Goal: Task Accomplishment & Management: Complete application form

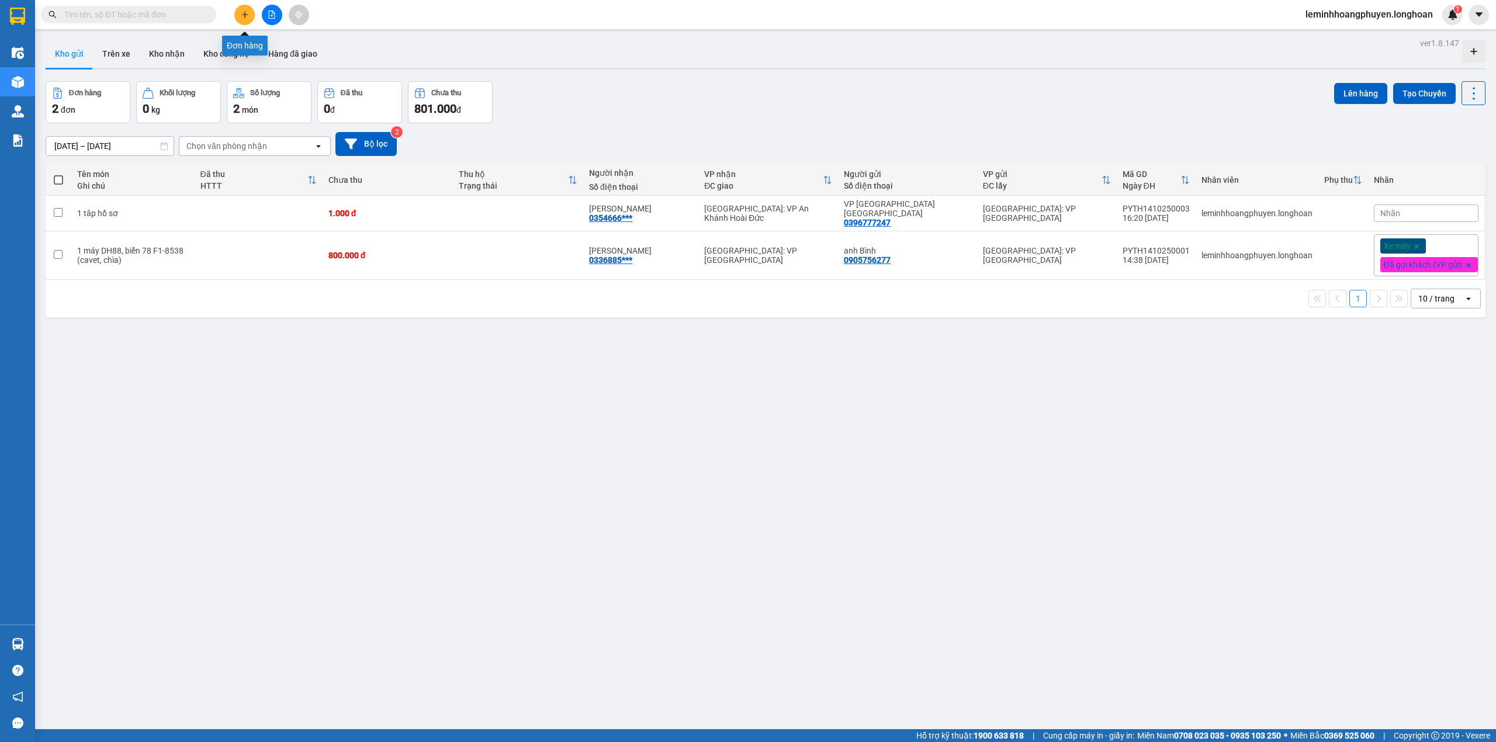
click at [247, 9] on button at bounding box center [244, 15] width 20 height 20
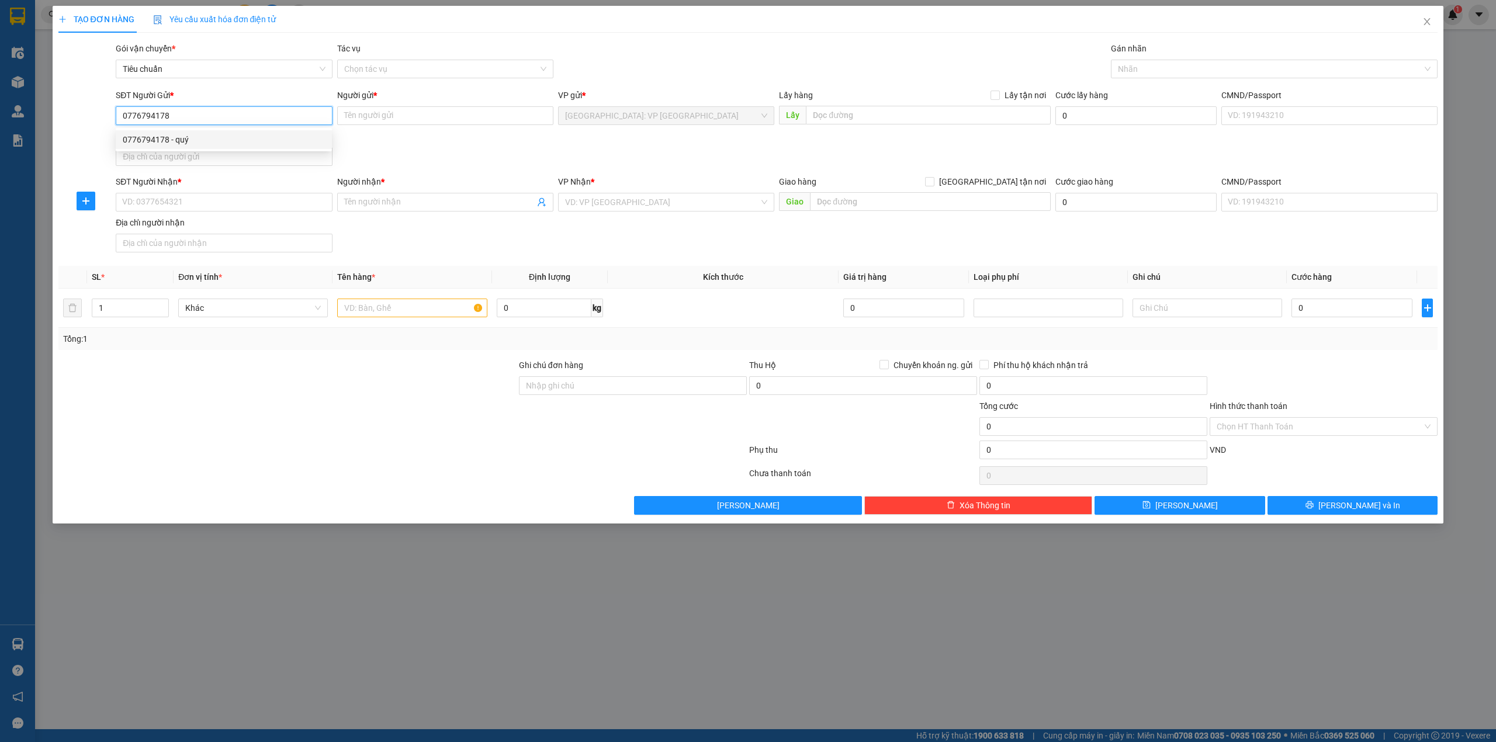
type input "0776794178"
click at [449, 116] on input "Người gửi *" at bounding box center [445, 115] width 216 height 19
type input "nhạc cụ trần huy"
click at [996, 94] on input "Lấy tận nơi" at bounding box center [994, 95] width 8 height 8
checkbox input "true"
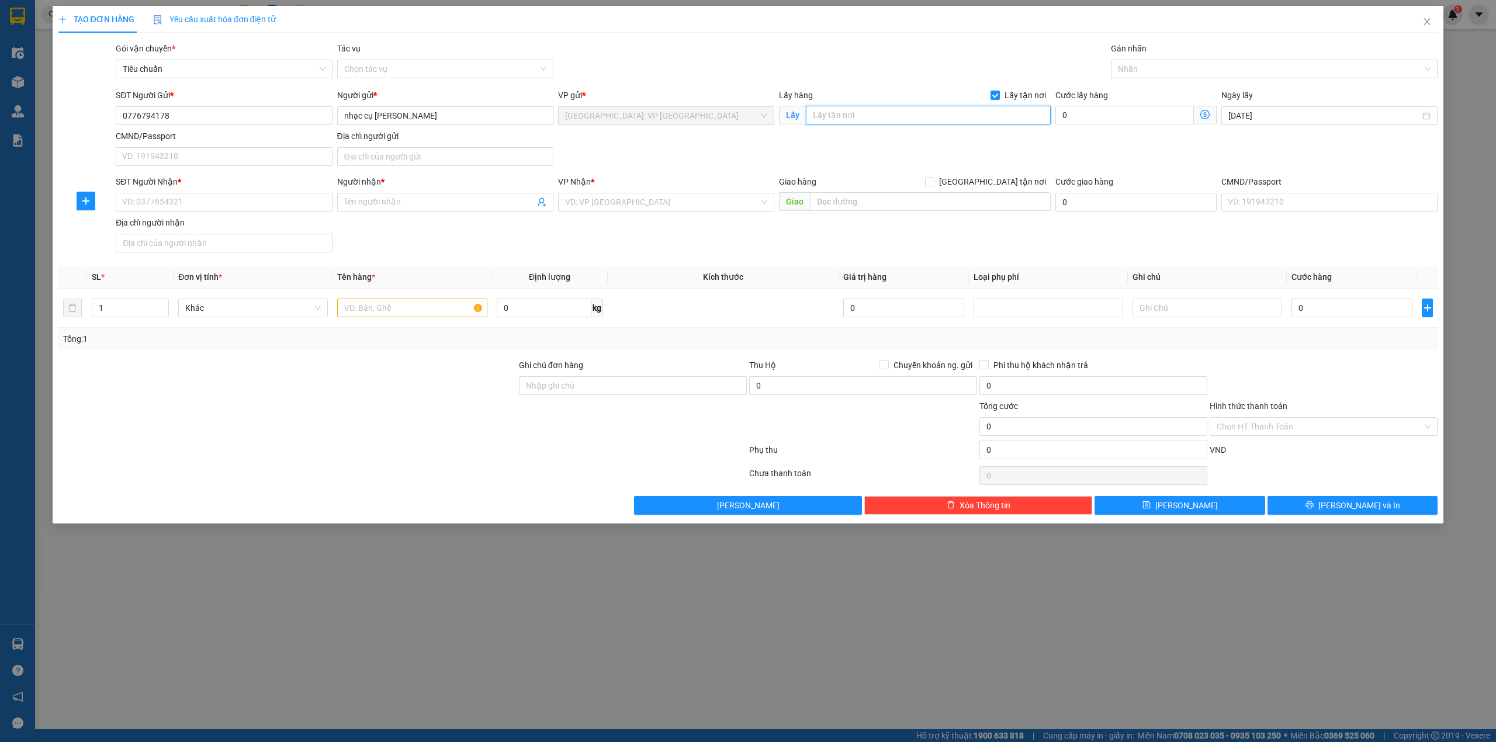
click at [919, 116] on input "text" at bounding box center [928, 115] width 245 height 19
type input "d"
type input "đông bình, hòa an, phú hòa,"
click at [1124, 110] on input "0" at bounding box center [1124, 115] width 138 height 19
click at [1124, 113] on input "0" at bounding box center [1124, 115] width 138 height 19
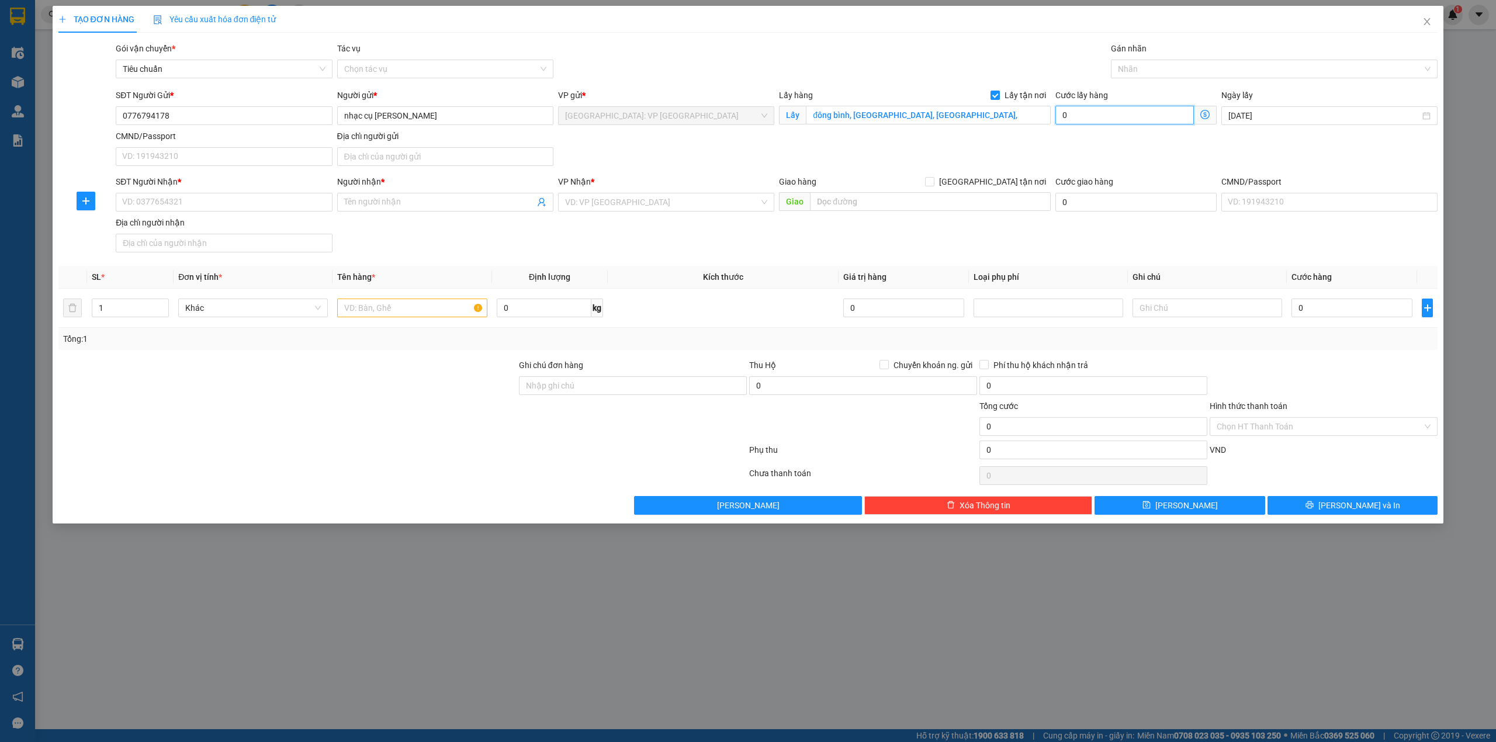
type input "50"
type input "500"
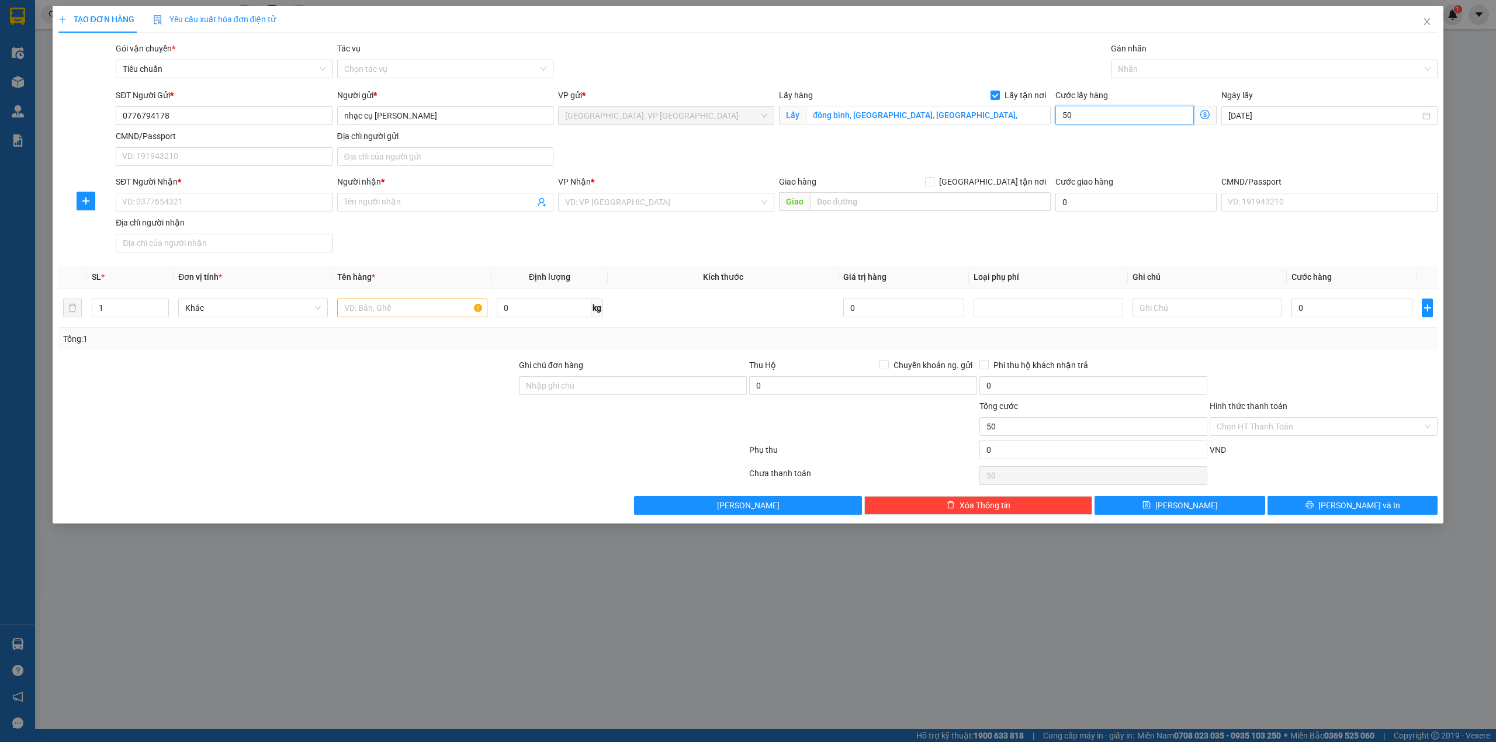
type input "500"
type input "5.000"
type input "50.000"
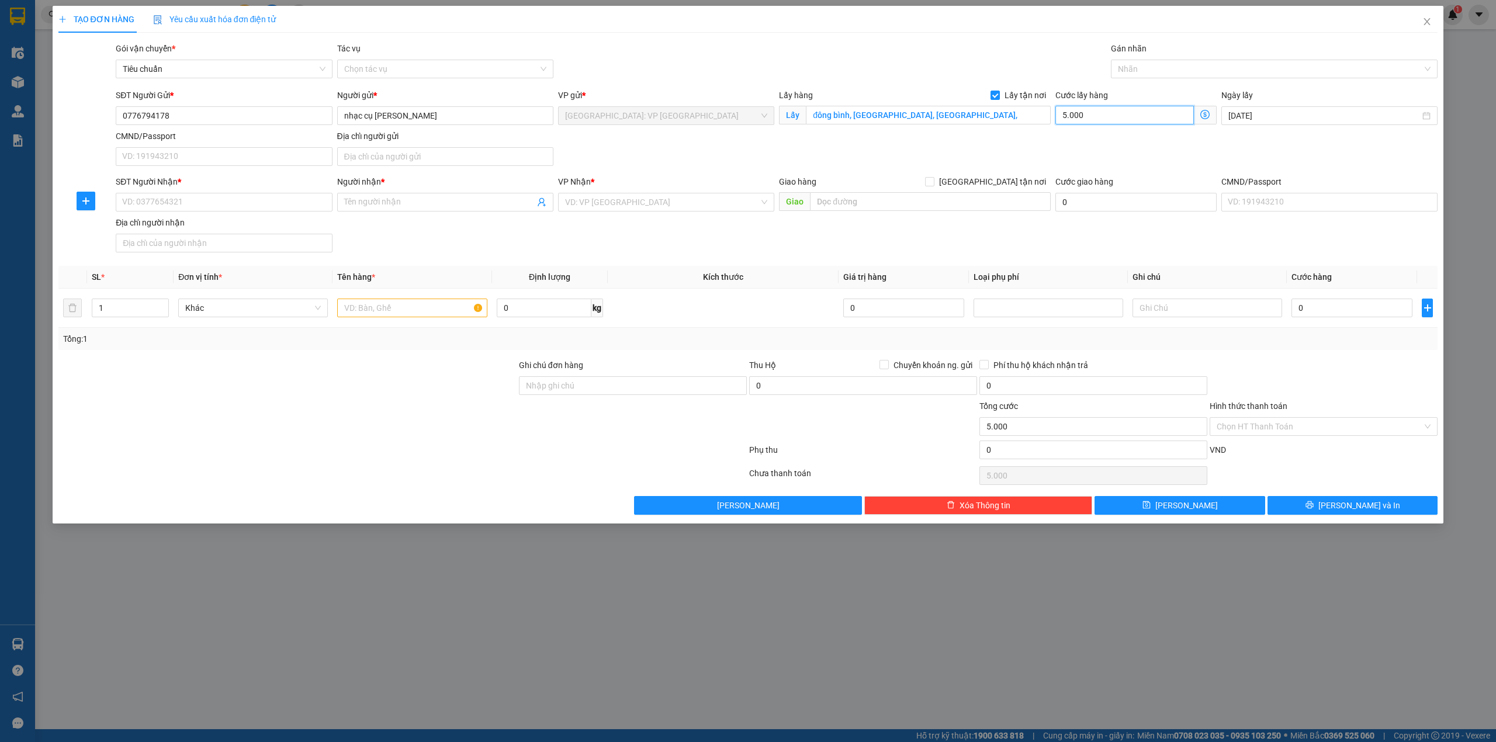
type input "50.000"
click at [187, 193] on div "SĐT Người Nhận *" at bounding box center [224, 184] width 216 height 18
click at [1071, 115] on input "50.000" at bounding box center [1124, 115] width 138 height 19
click at [1072, 115] on input "50.000" at bounding box center [1124, 115] width 138 height 19
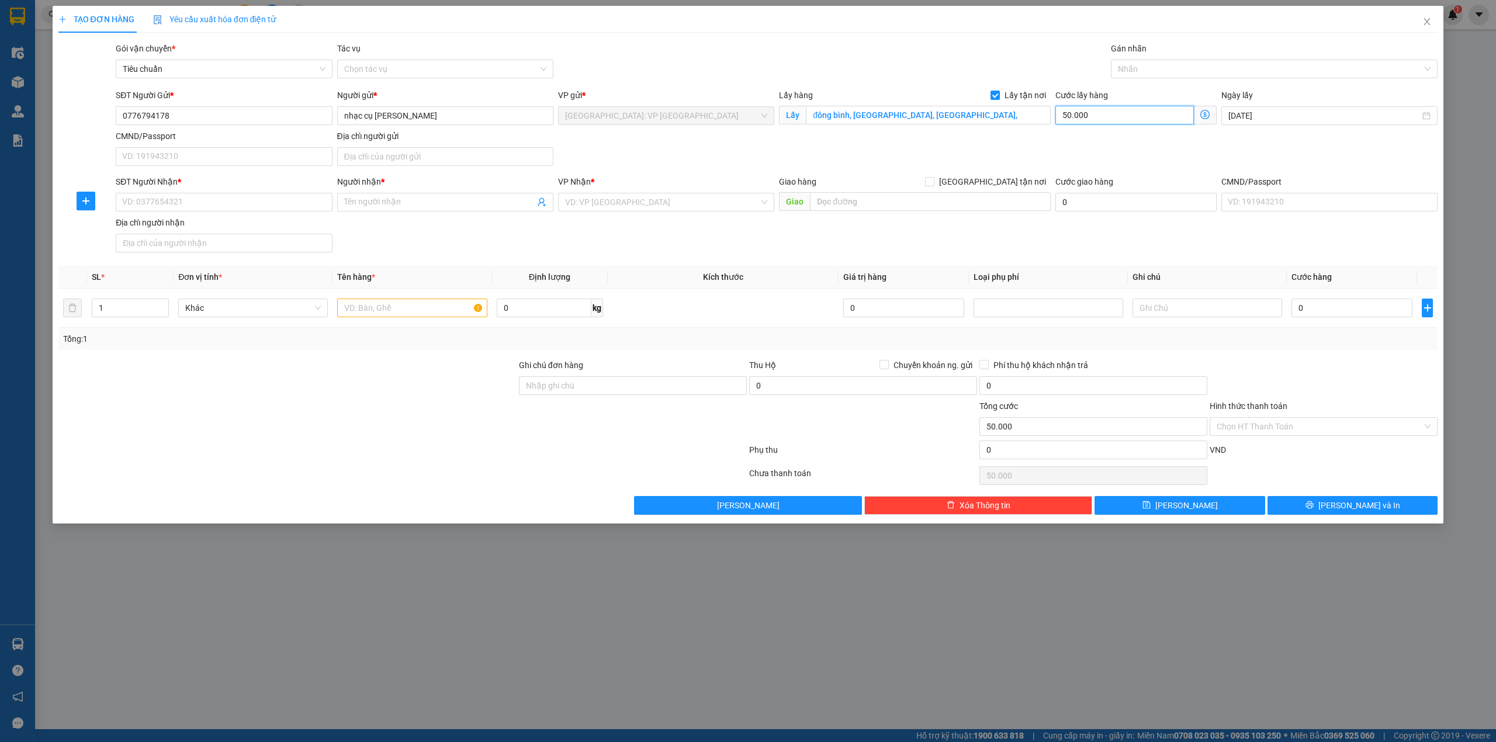
type input "5.000"
type input "0"
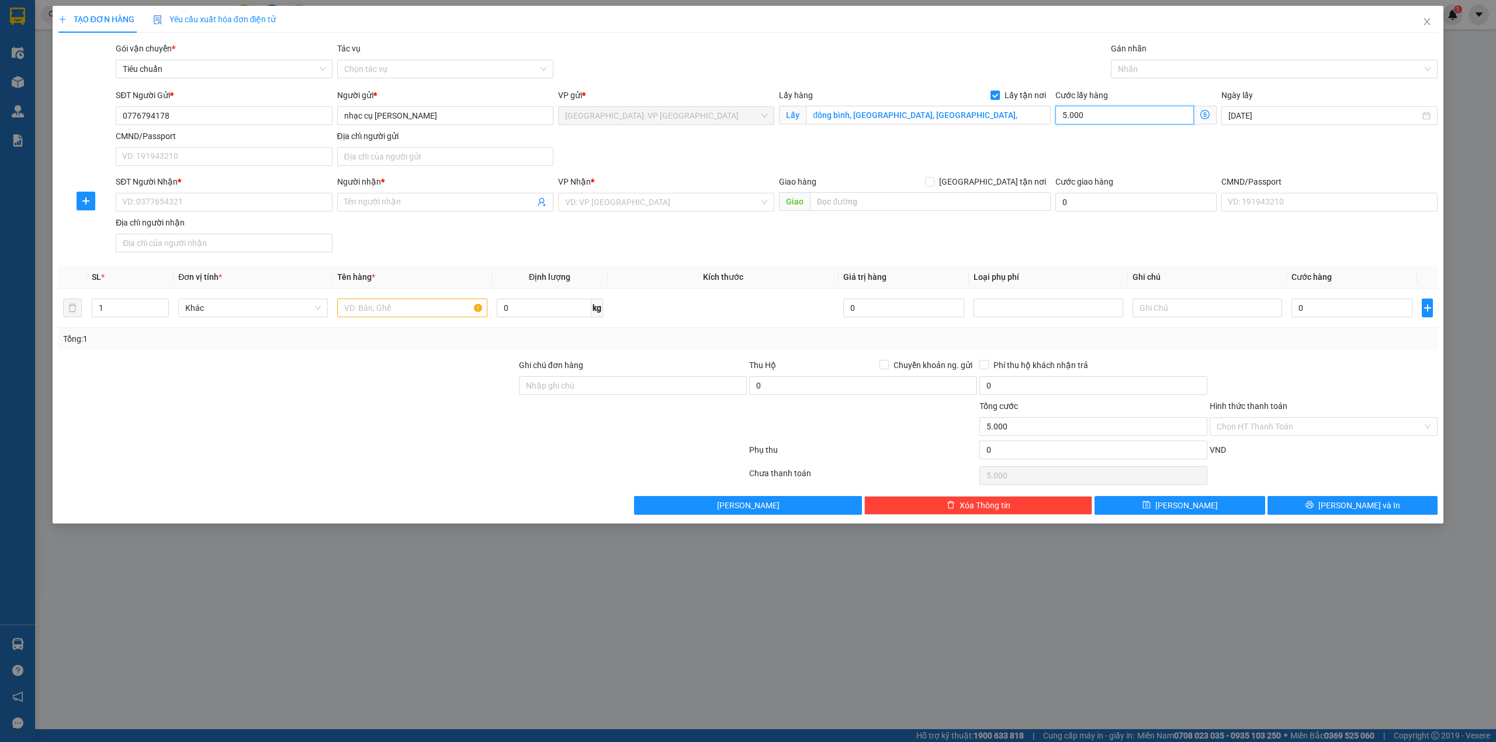
type input "0"
type input "1"
type input "10"
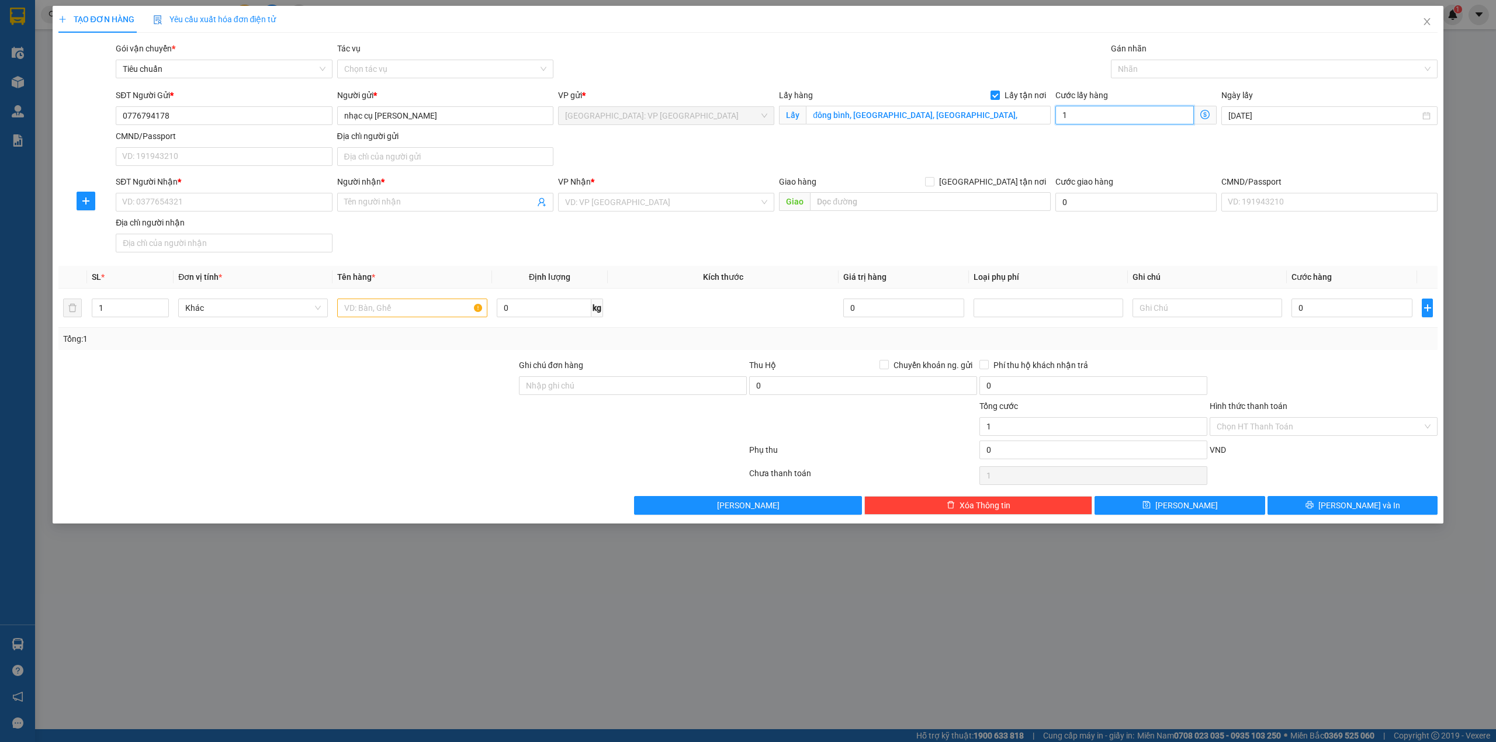
type input "10"
type input "100"
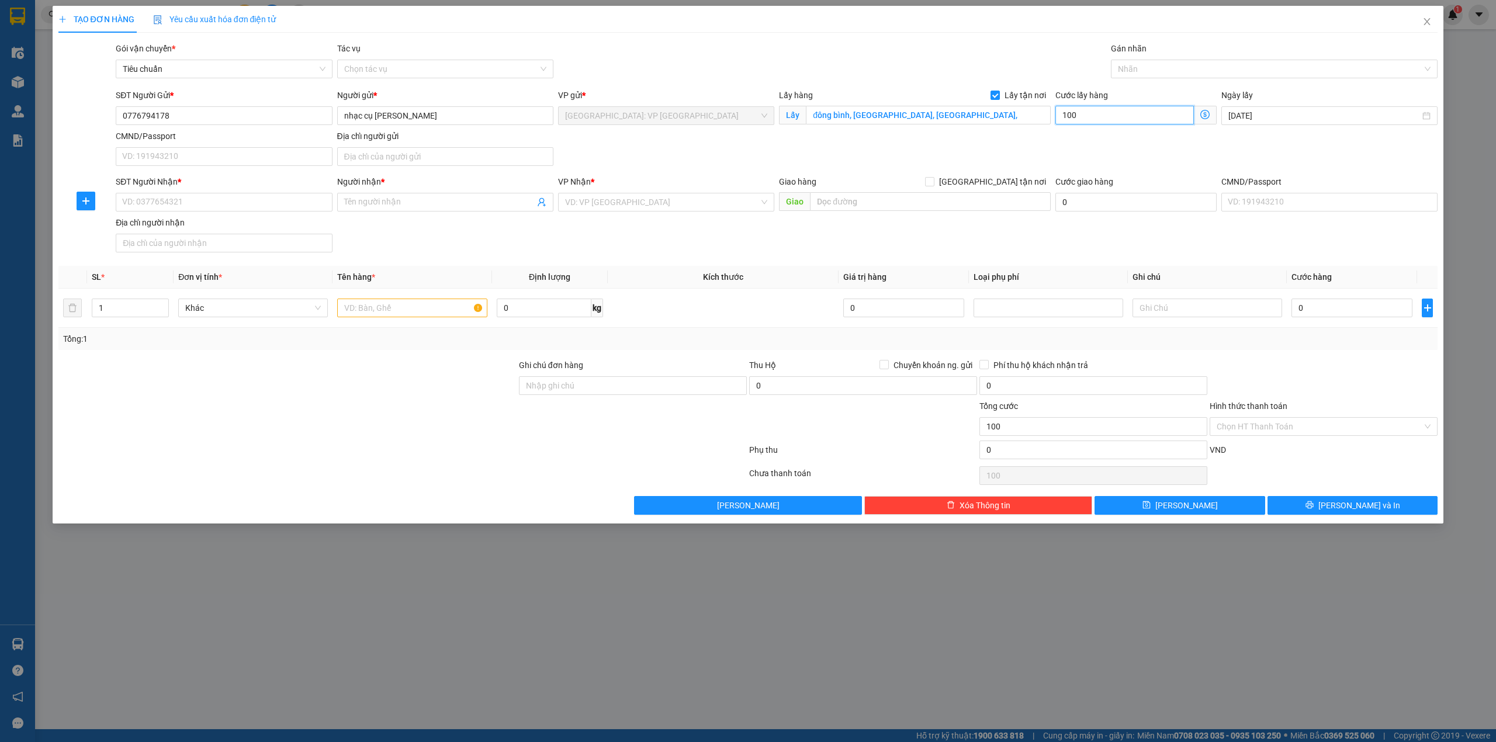
type input "10"
type input "1"
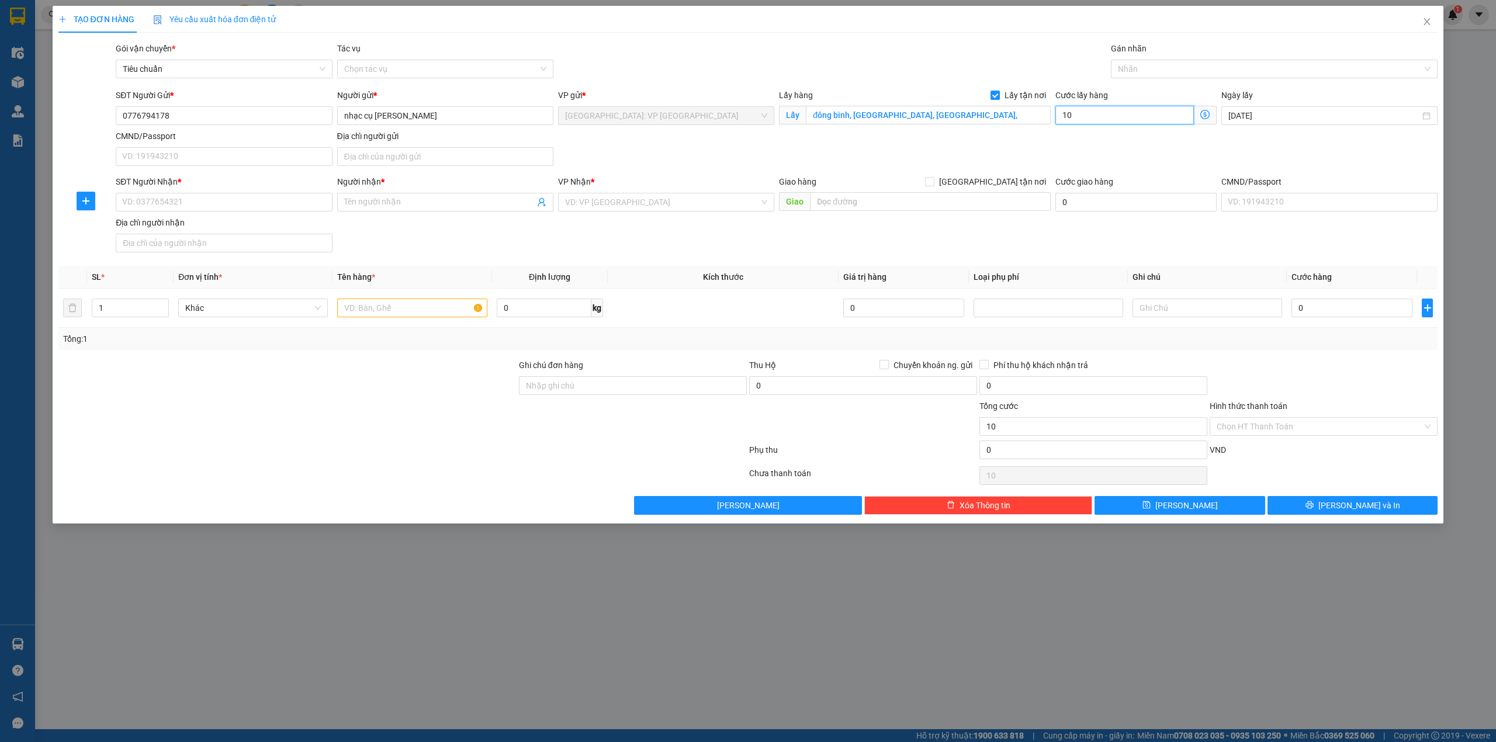
type input "1"
type input "0"
type input "7"
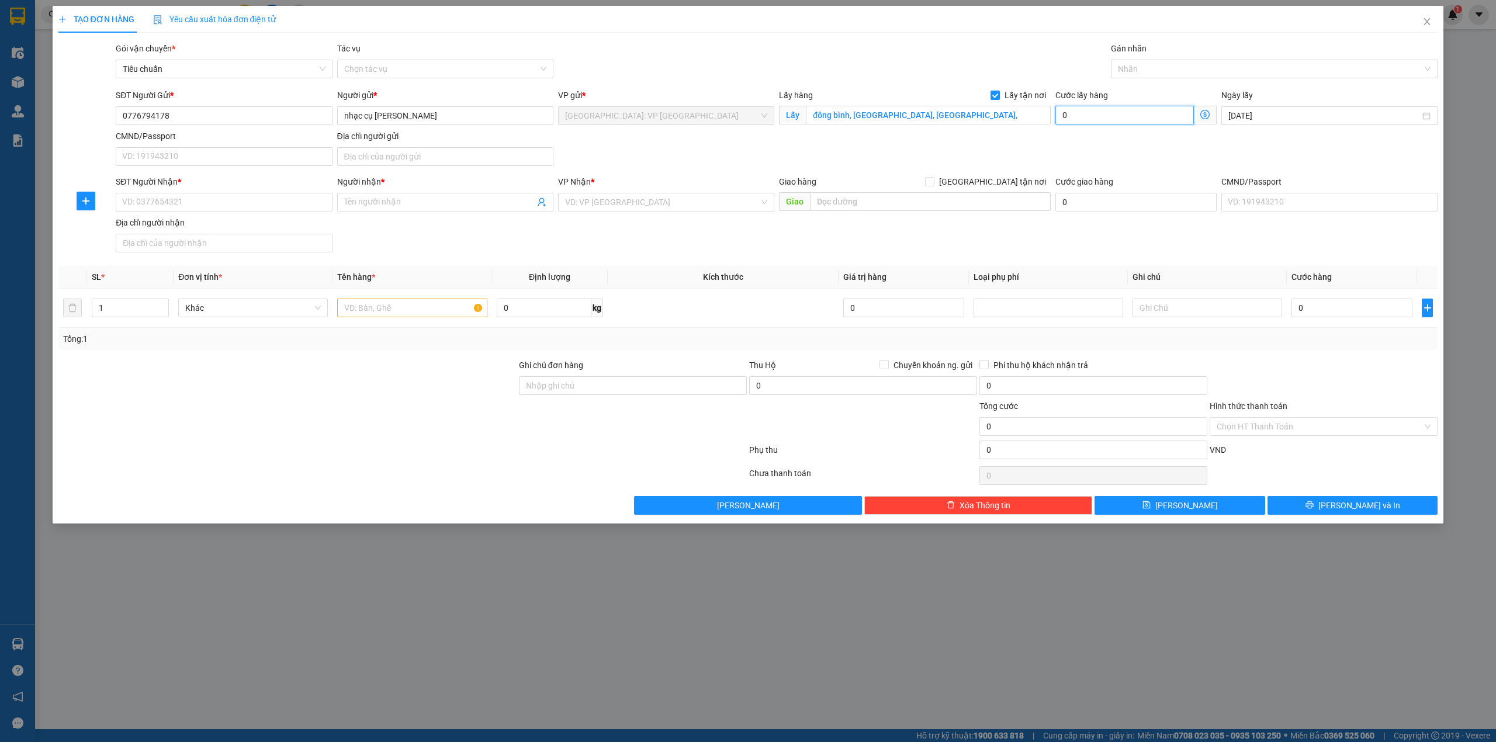
type input "7"
type input "70"
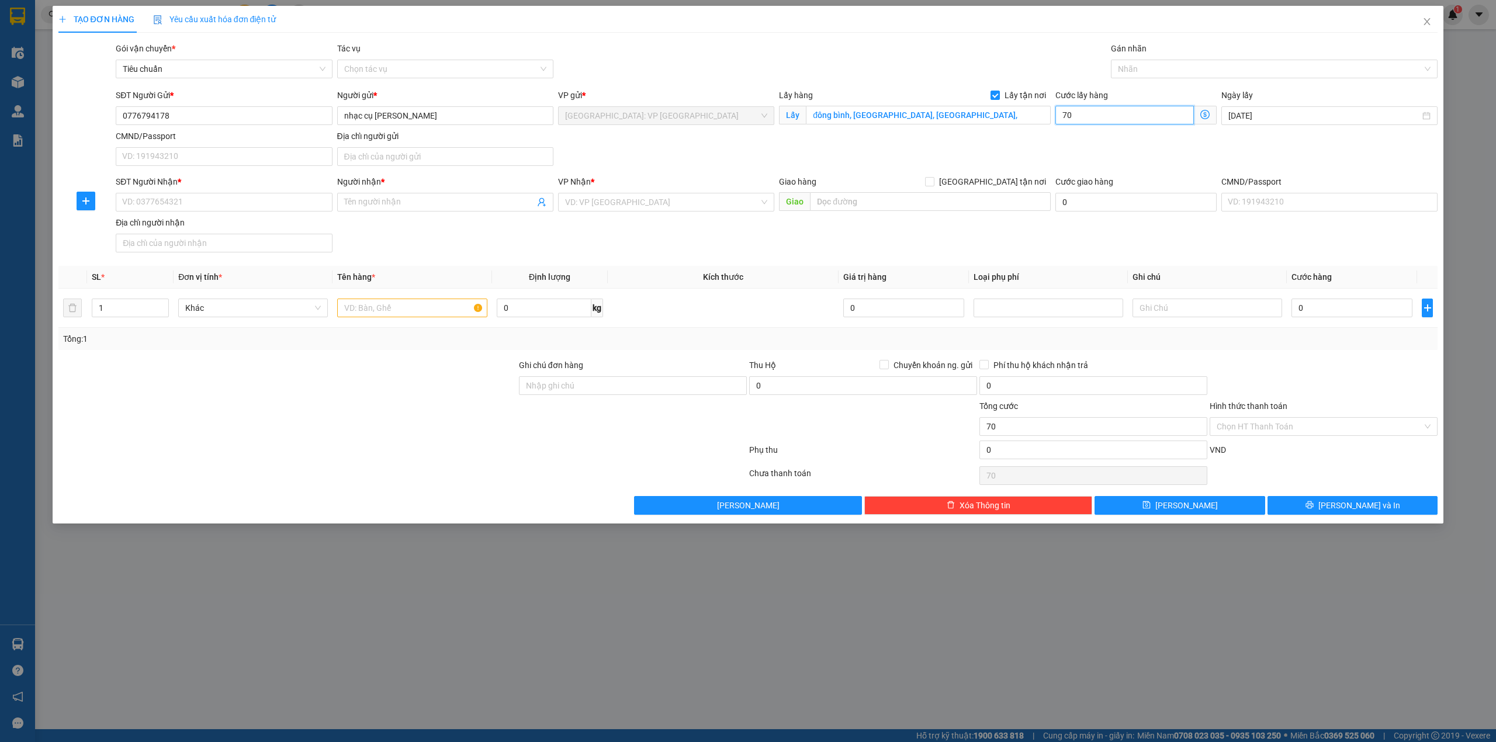
type input "700"
type input "7.000"
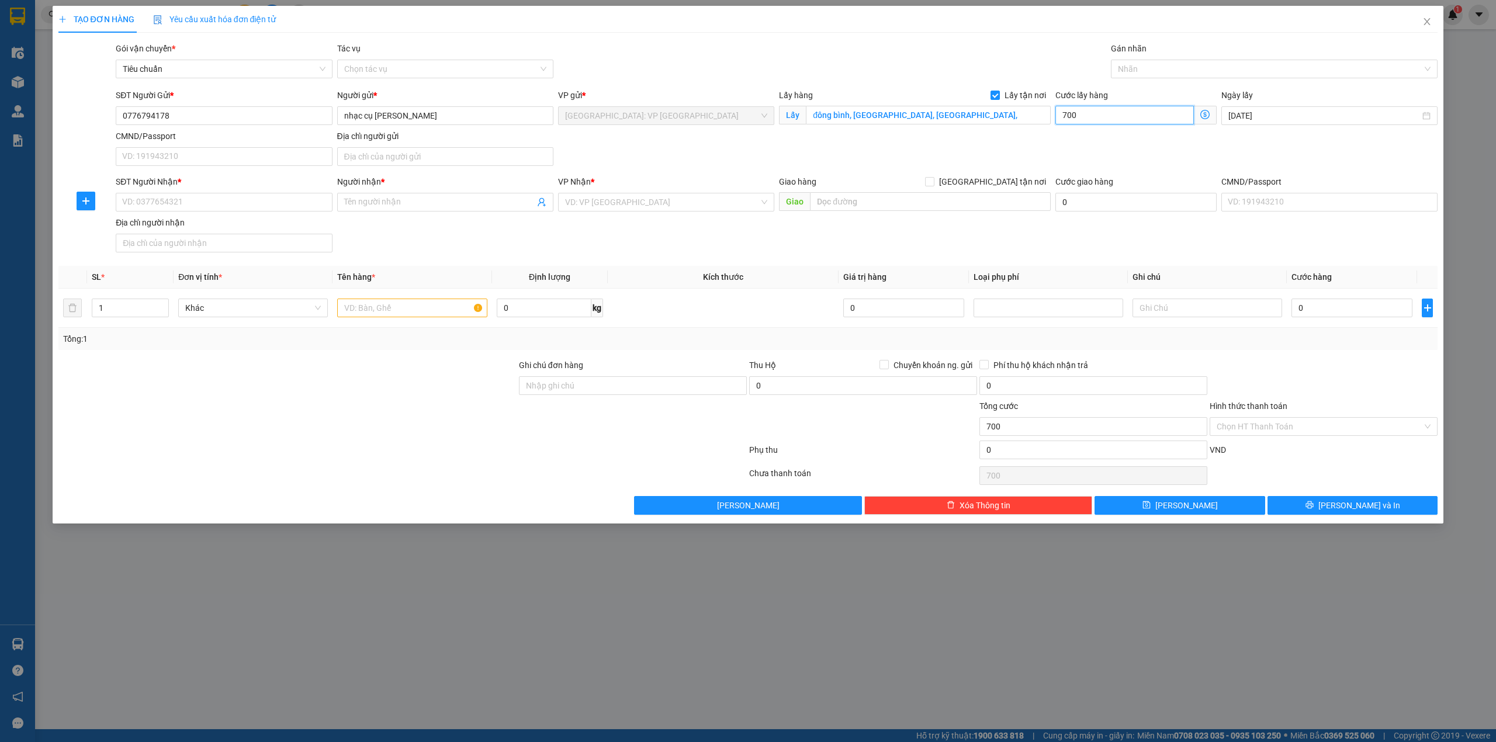
type input "7.000"
type input "70.000"
click at [209, 206] on input "SĐT Người Nhận *" at bounding box center [224, 202] width 216 height 19
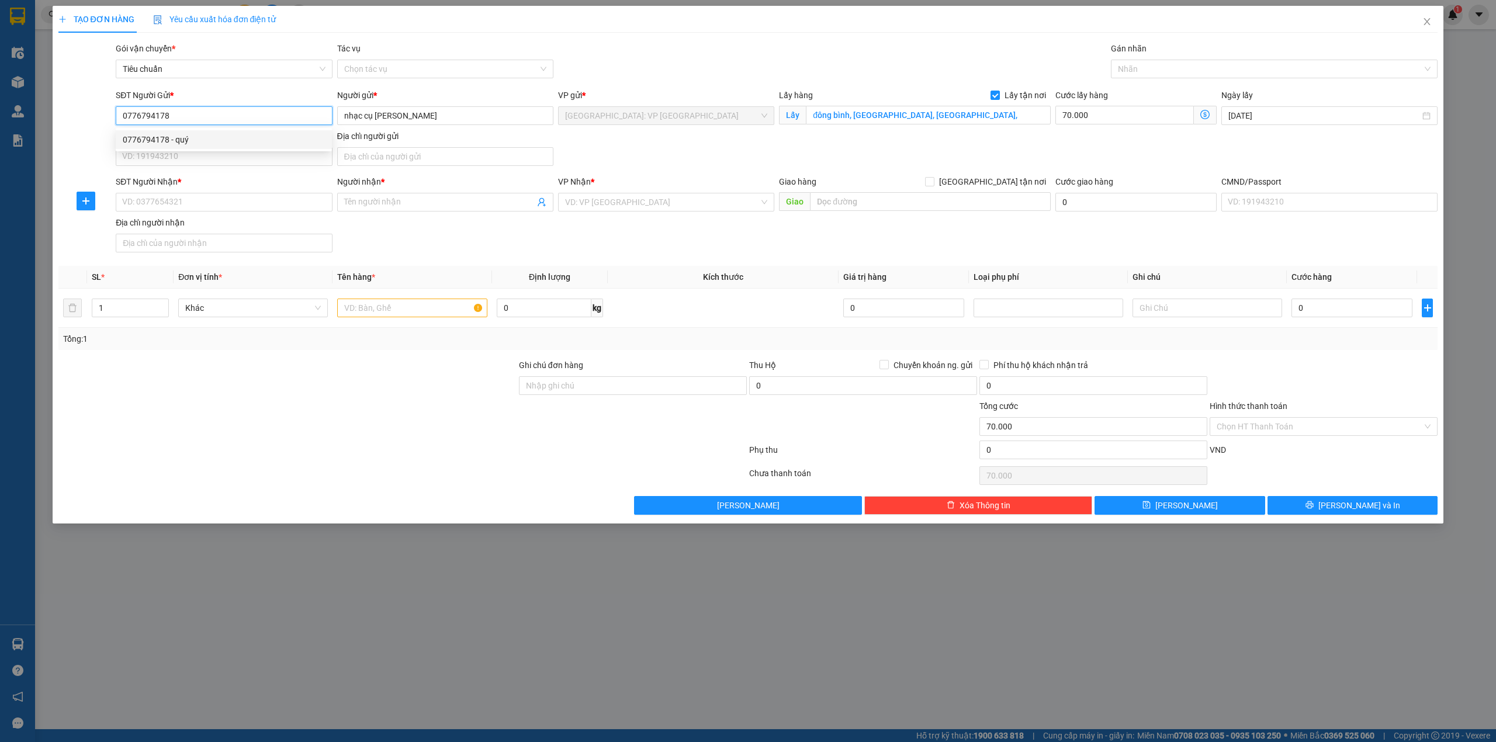
drag, startPoint x: 173, startPoint y: 117, endPoint x: 117, endPoint y: 126, distance: 56.8
click at [120, 122] on input "0776794178" at bounding box center [224, 115] width 216 height 19
click at [198, 202] on input "SĐT Người Nhận *" at bounding box center [224, 202] width 216 height 19
paste input "0776794178"
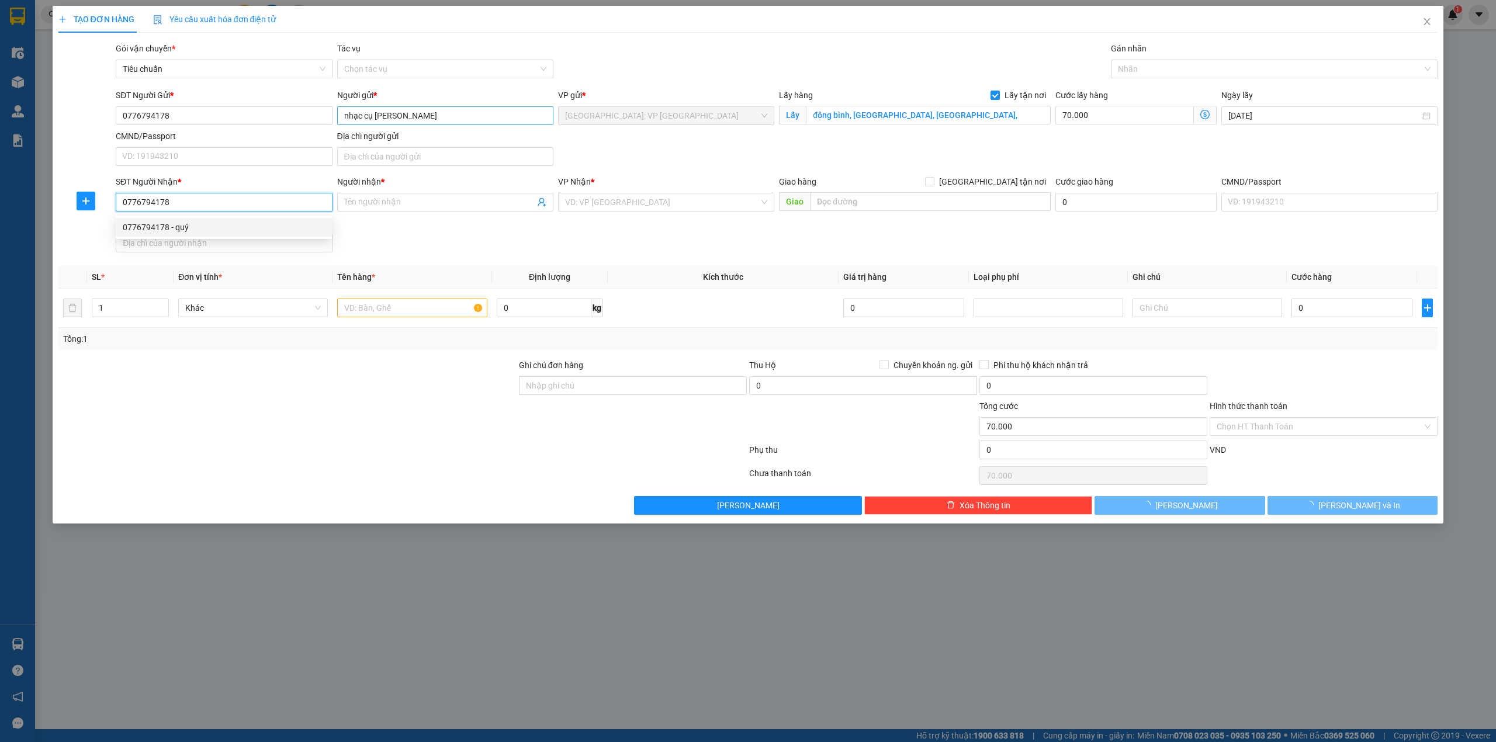
type input "0776794178"
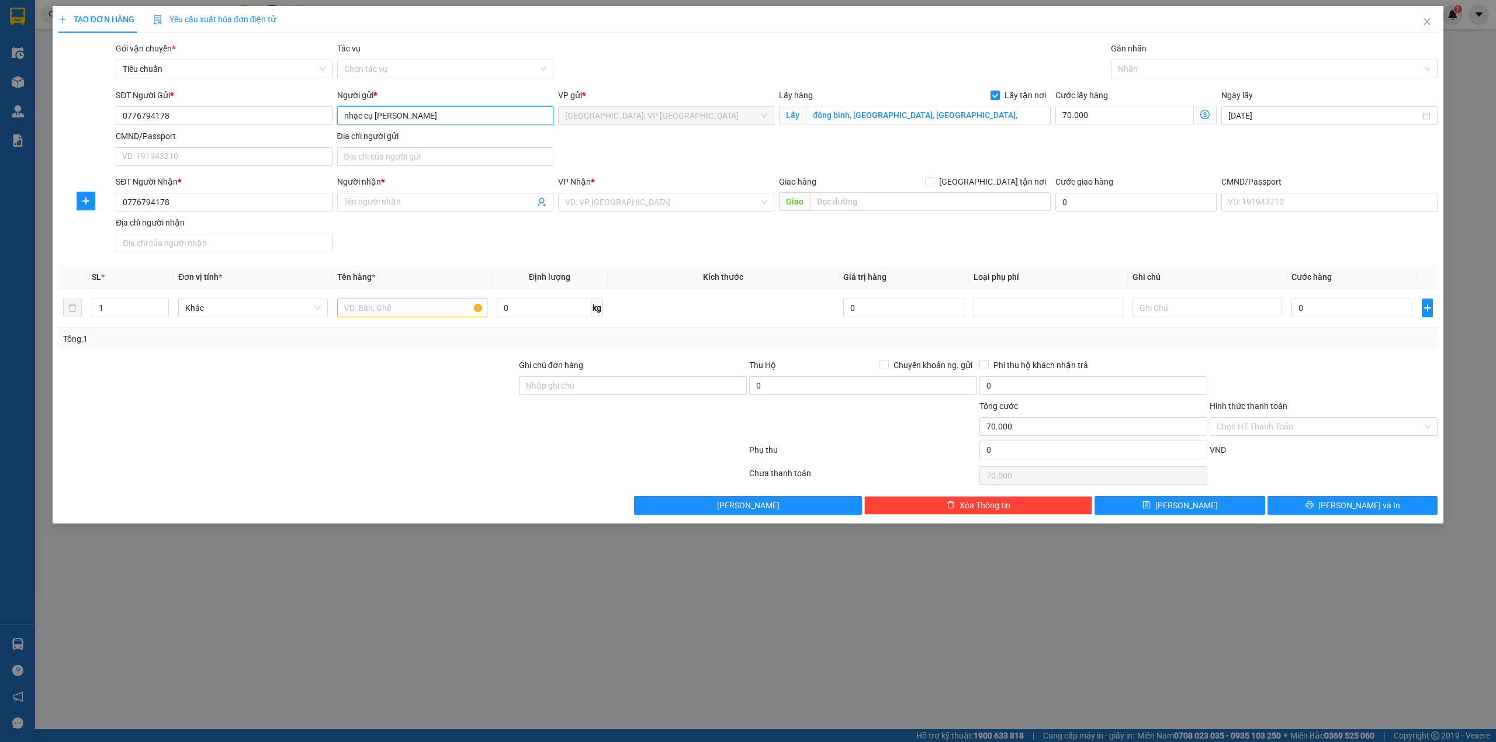
drag, startPoint x: 409, startPoint y: 115, endPoint x: 335, endPoint y: 113, distance: 74.2
click at [335, 113] on div "Người gửi * nhạc cụ trần huy nhạc cụ trần huy" at bounding box center [445, 109] width 221 height 41
click at [412, 209] on input "Người nhận *" at bounding box center [439, 202] width 190 height 13
paste input "nhạc cụ [PERSON_NAME]"
type input "nhạc cụ [PERSON_NAME]"
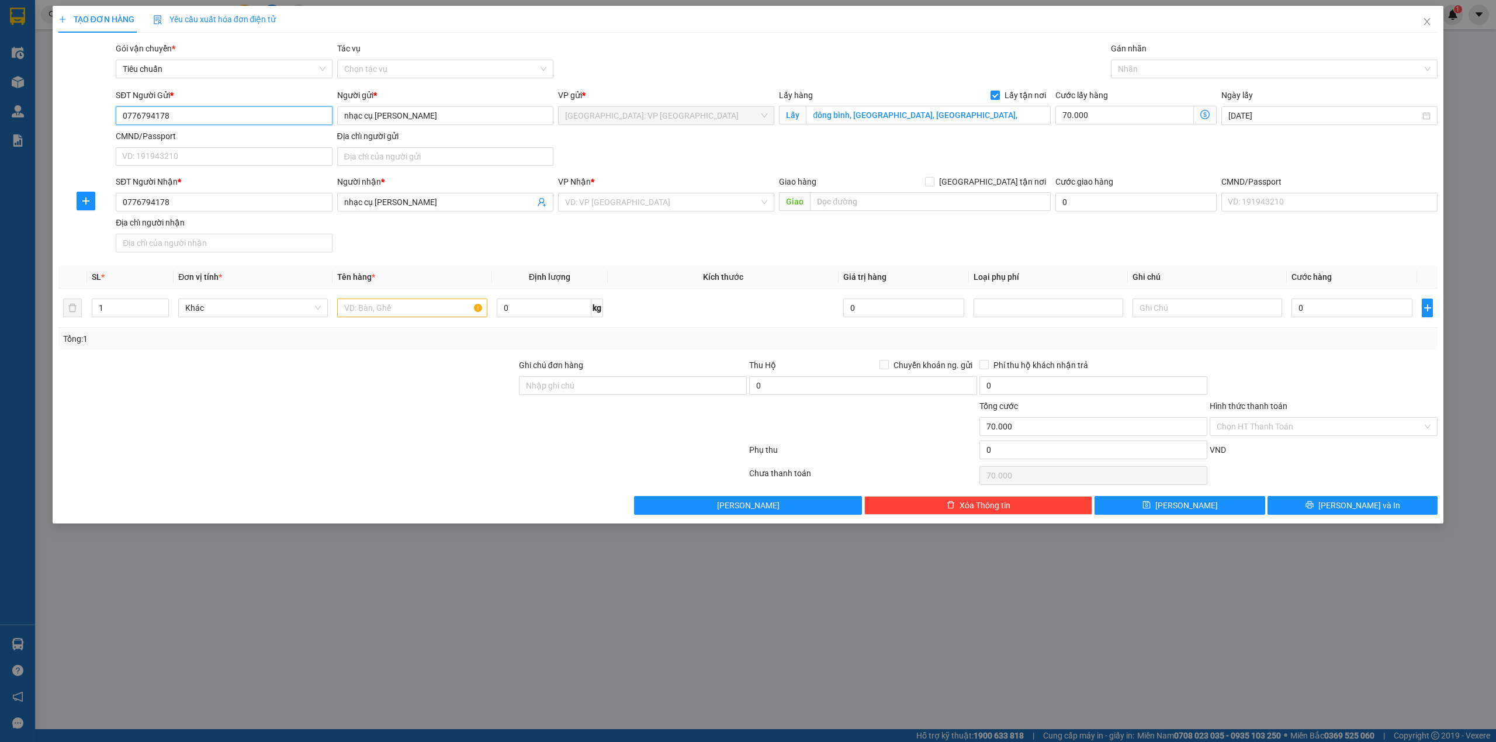
drag, startPoint x: 213, startPoint y: 109, endPoint x: 97, endPoint y: 111, distance: 116.3
click at [97, 111] on div "SĐT Người Gửi * 0776794178 Người gửi * nhạc cụ trần huy VP gửi * Phú Yên: VP Tu…" at bounding box center [748, 130] width 1382 height 82
paste input "0776794178"
type input "0776794178"
click at [87, 141] on div at bounding box center [86, 130] width 58 height 82
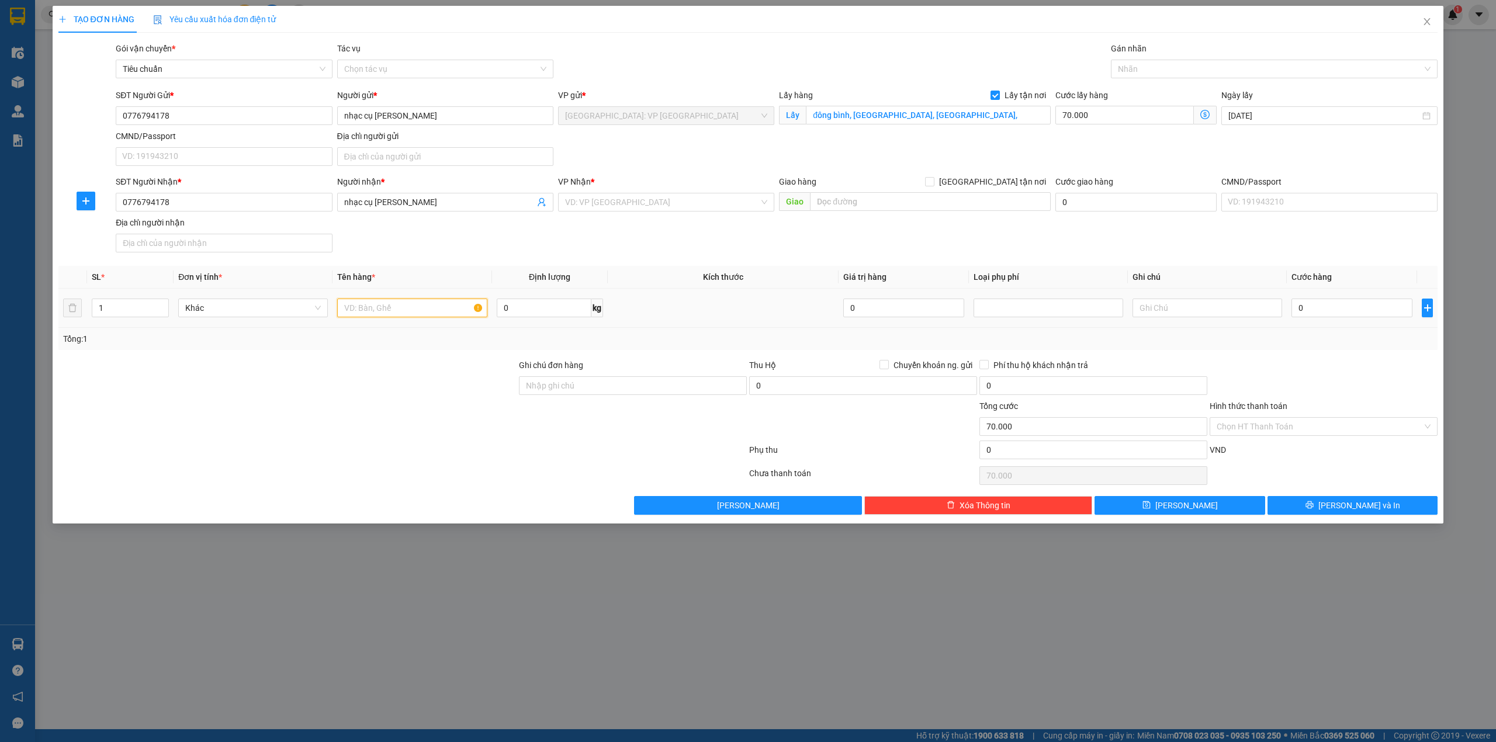
click at [392, 309] on input "text" at bounding box center [412, 308] width 150 height 19
type input "1 kiện đàn,1 kệ đàn"
click at [1331, 305] on input "0" at bounding box center [1351, 308] width 121 height 19
click at [1329, 317] on input "0" at bounding box center [1351, 308] width 121 height 19
type input "80"
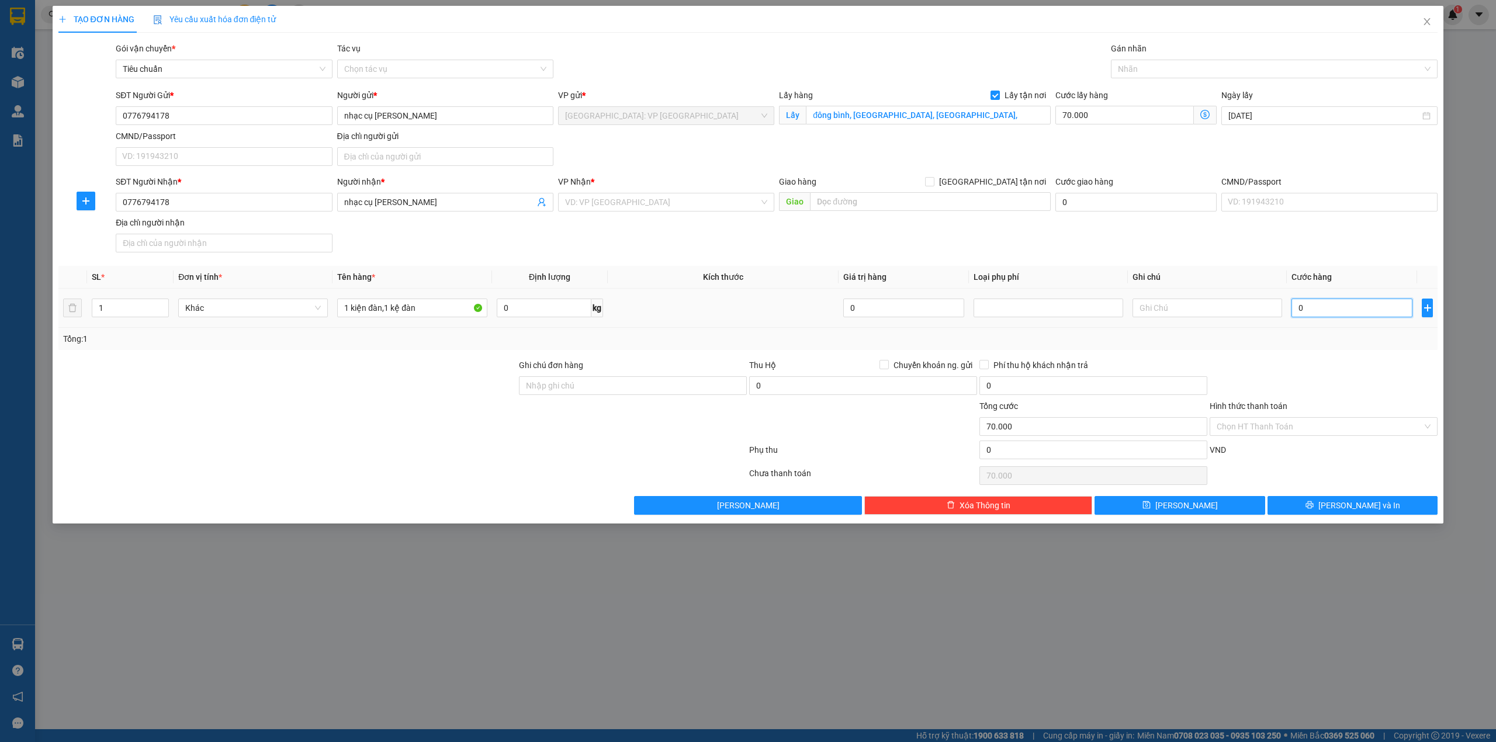
type input "70.080"
type input "800"
type input "70.800"
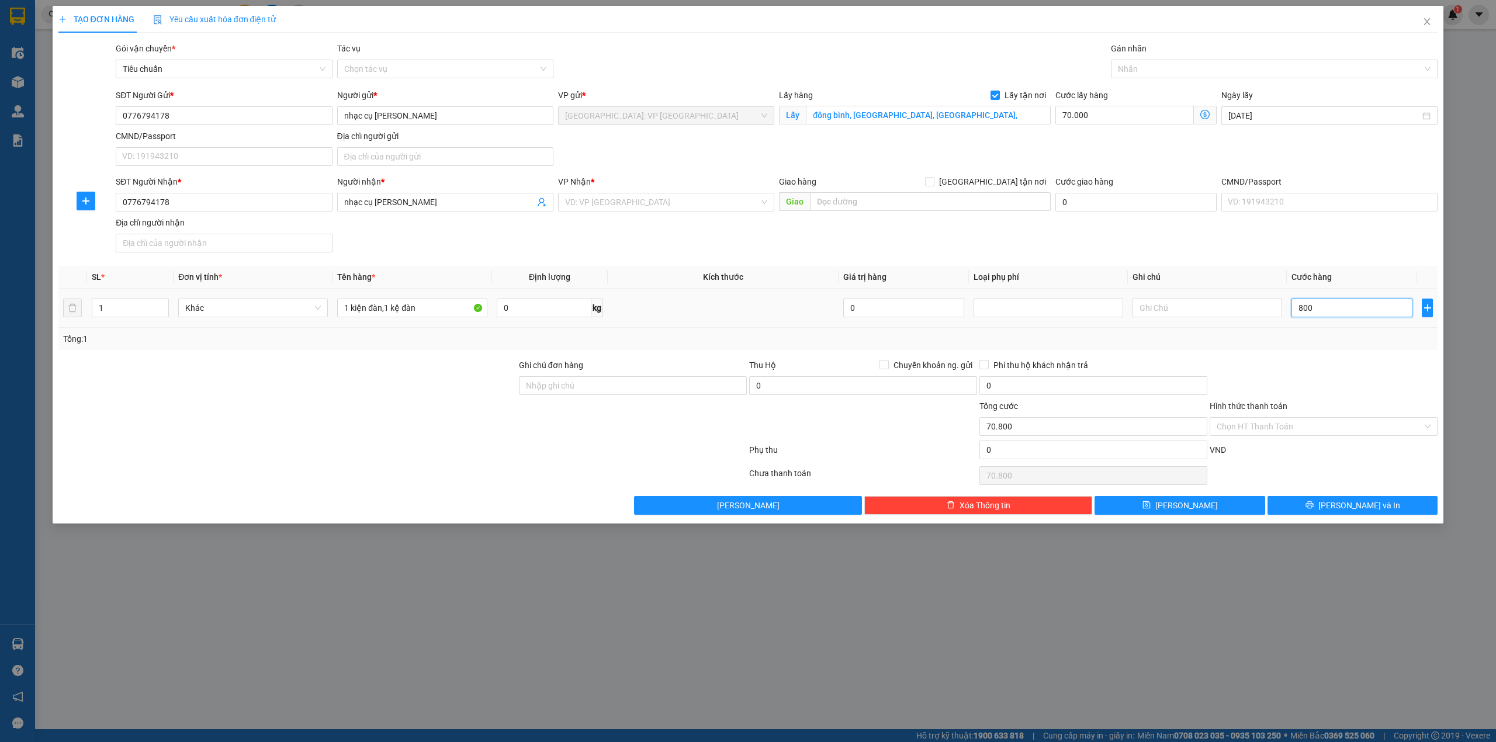
type input "8.000"
type input "78.000"
type input "80.000"
type input "150.000"
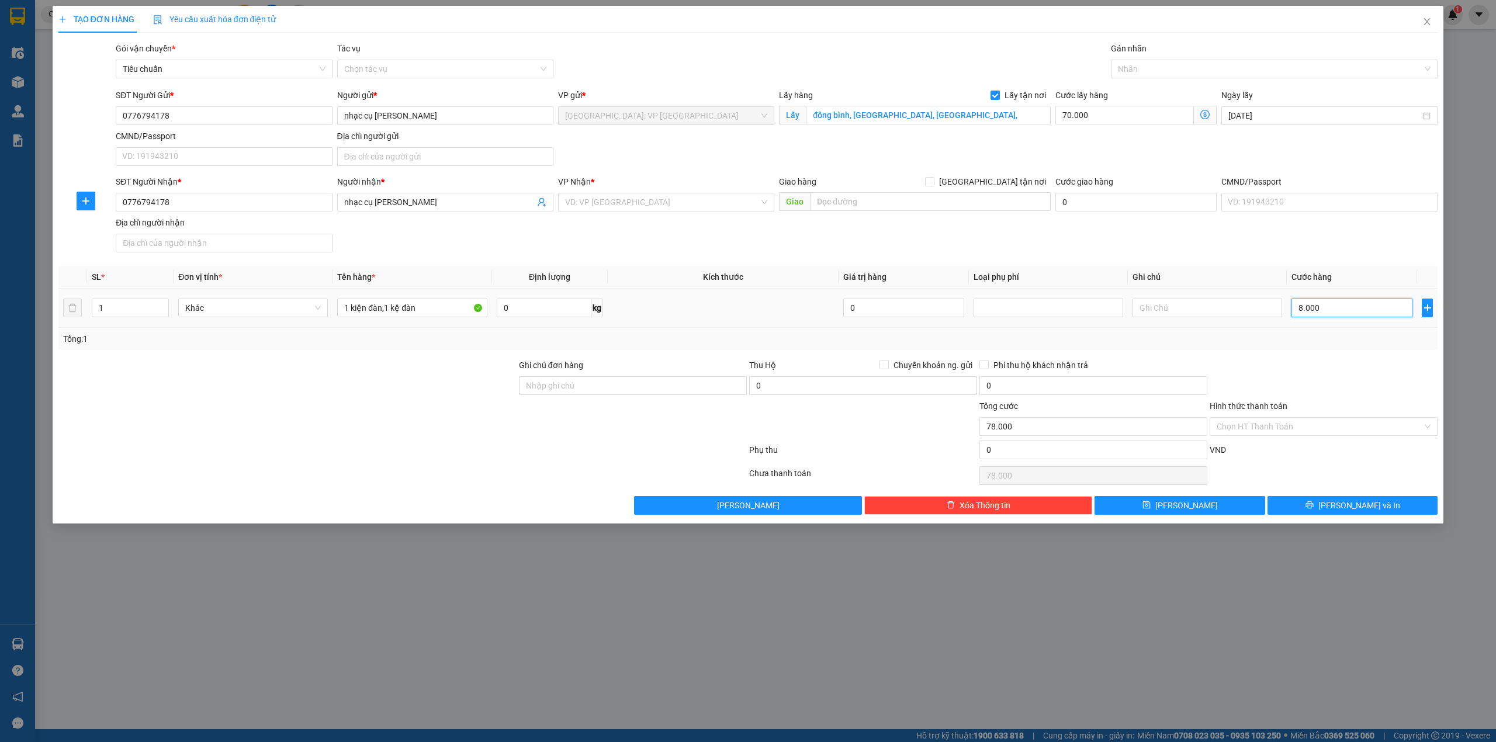
type input "150.000"
type input "80.000"
click at [1217, 515] on button "Lưu" at bounding box center [1179, 505] width 171 height 19
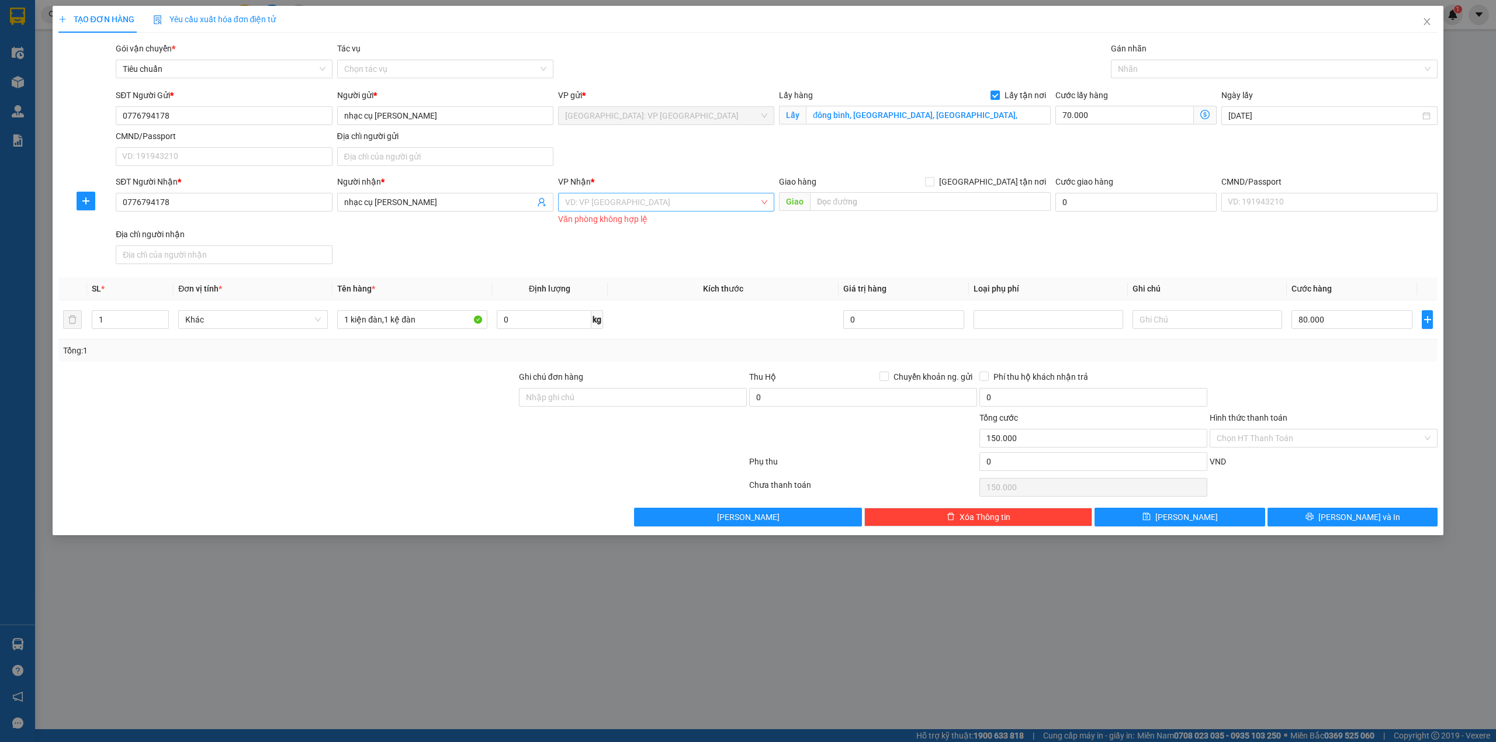
click at [652, 205] on input "search" at bounding box center [662, 202] width 194 height 18
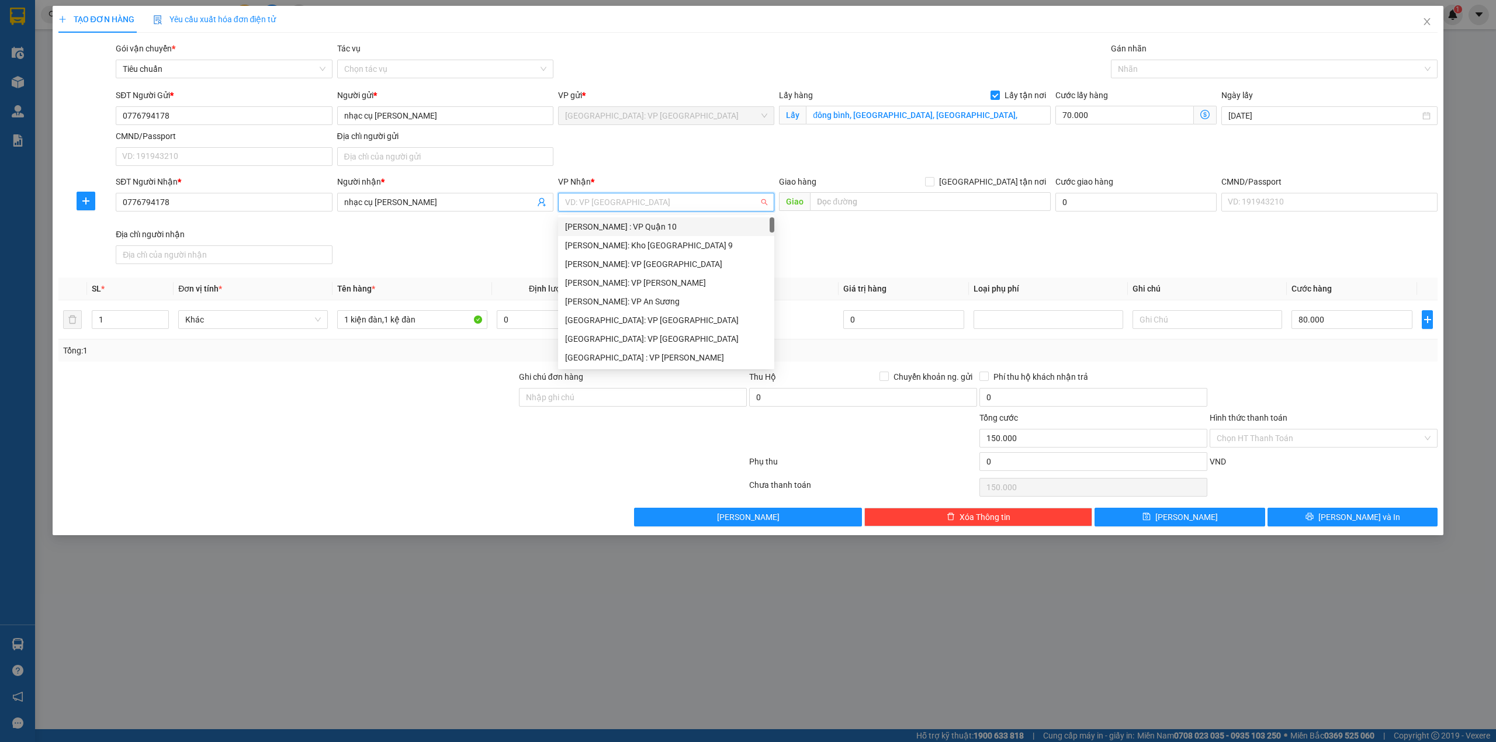
click at [662, 233] on div "Hồ Chí Minh : VP Quận 10" at bounding box center [666, 226] width 202 height 13
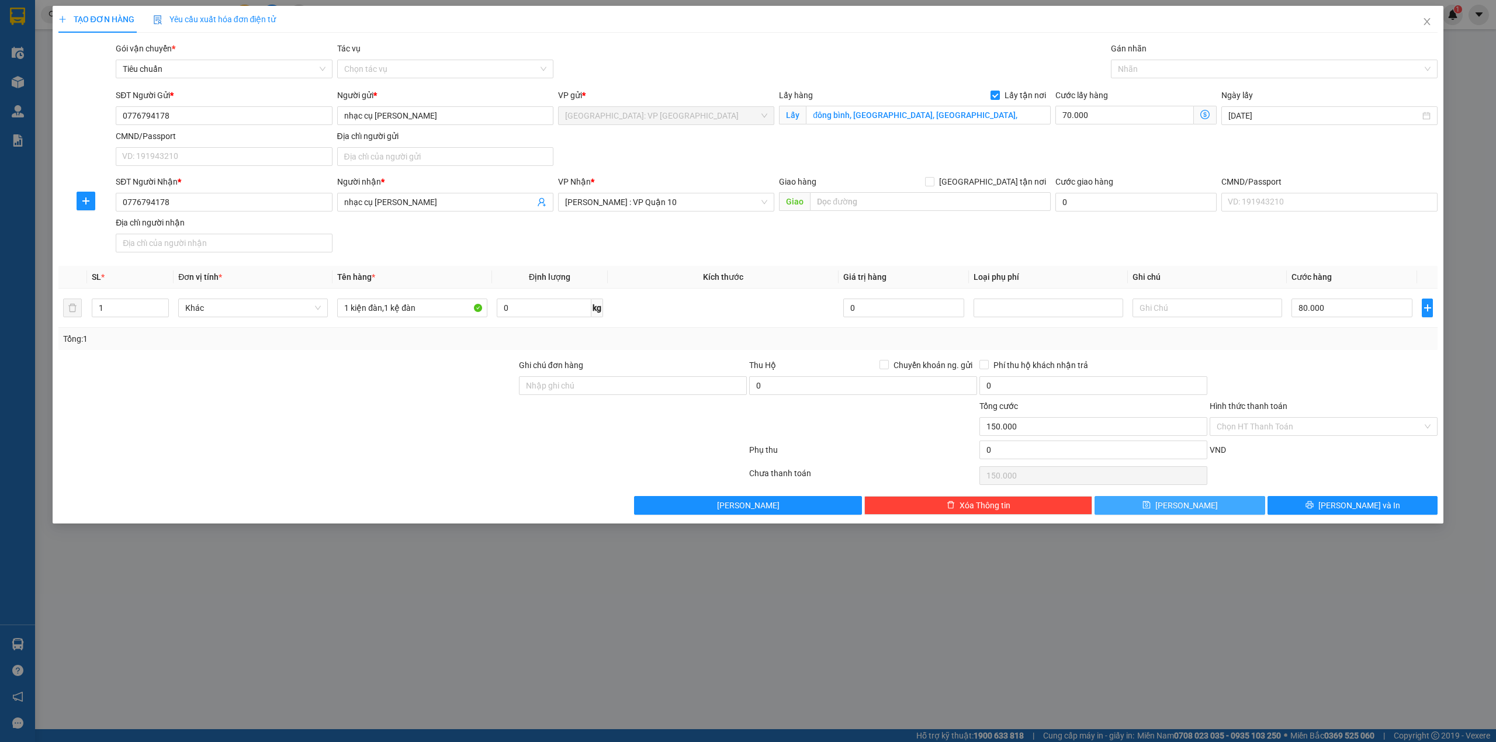
click at [1196, 510] on button "Lưu" at bounding box center [1179, 505] width 171 height 19
checkbox input "false"
type input "0"
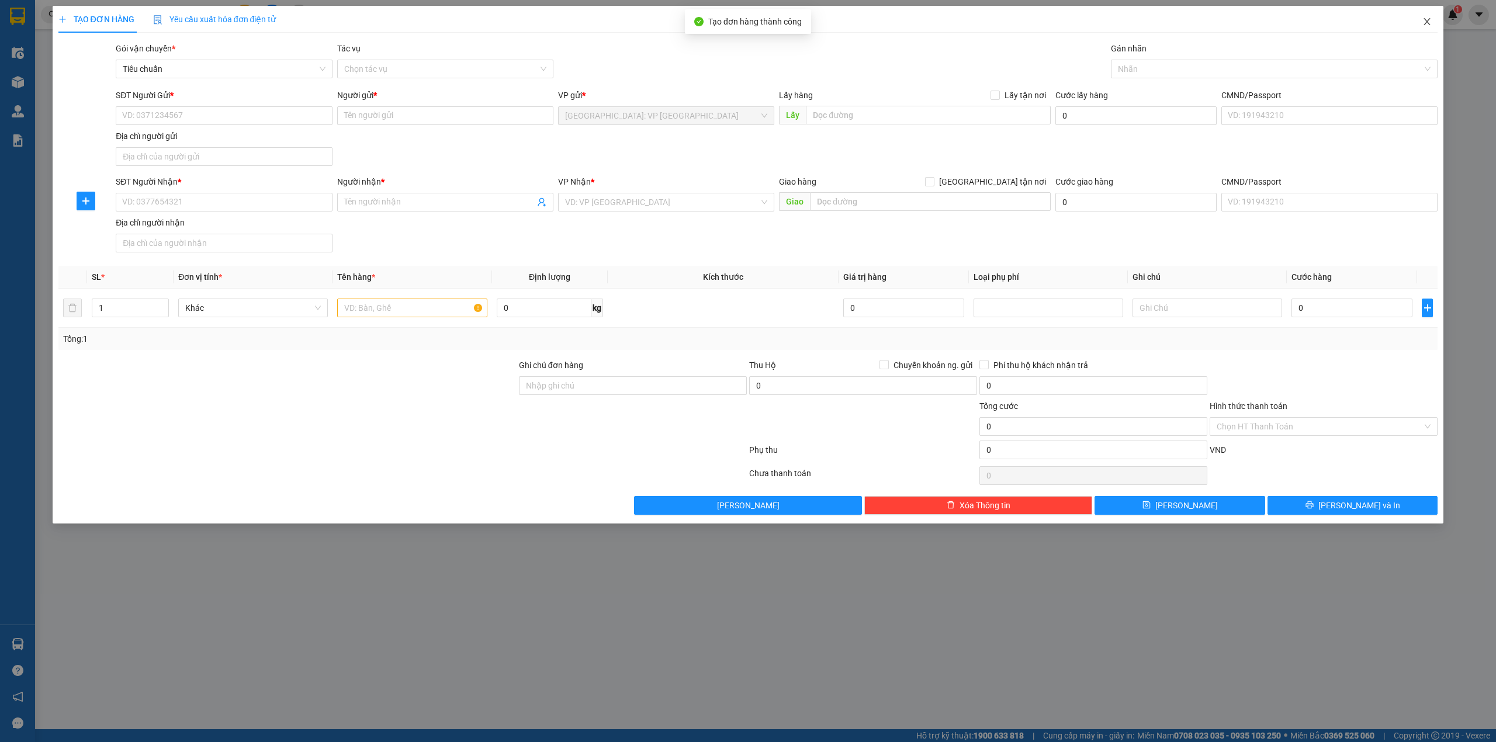
click at [1431, 19] on icon "close" at bounding box center [1426, 21] width 9 height 9
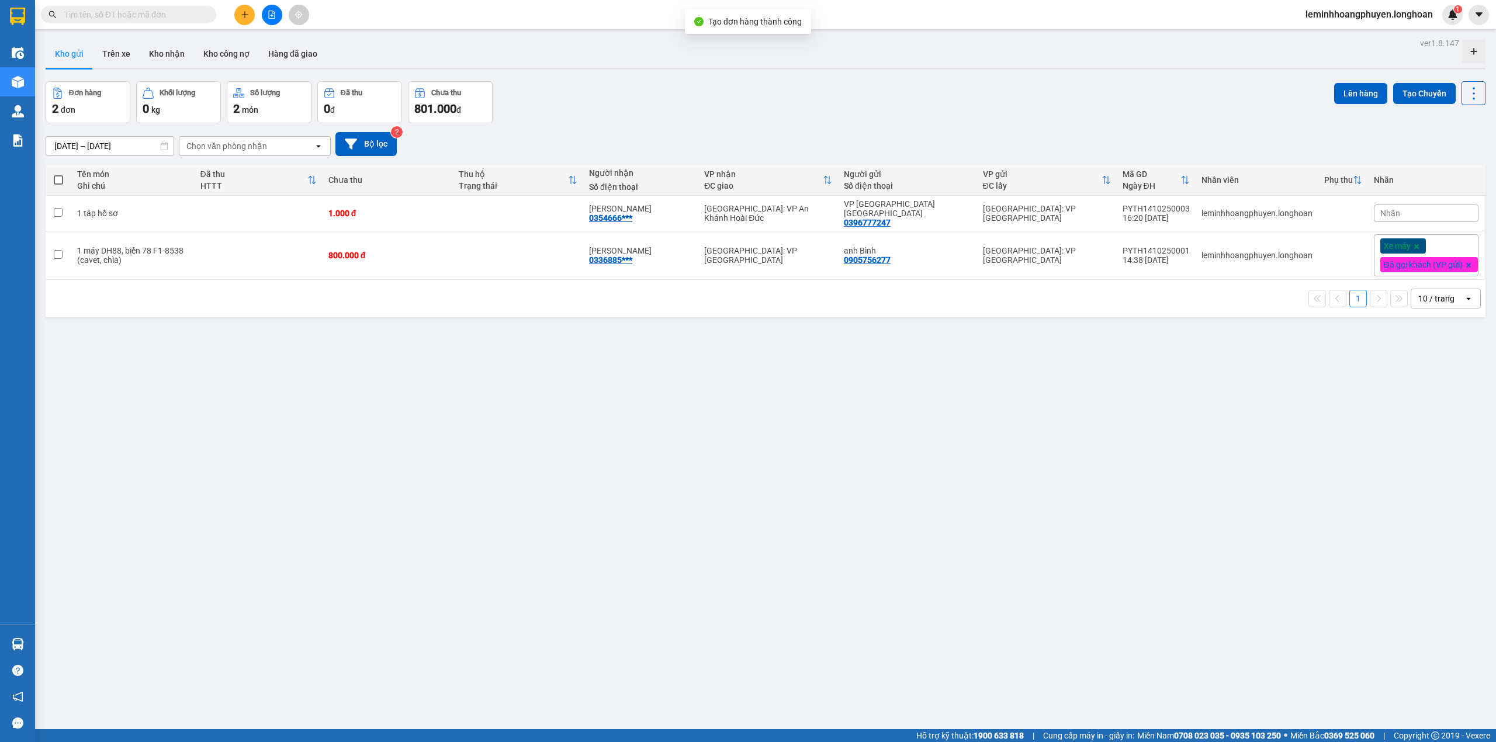
click at [155, 8] on input "text" at bounding box center [133, 14] width 138 height 13
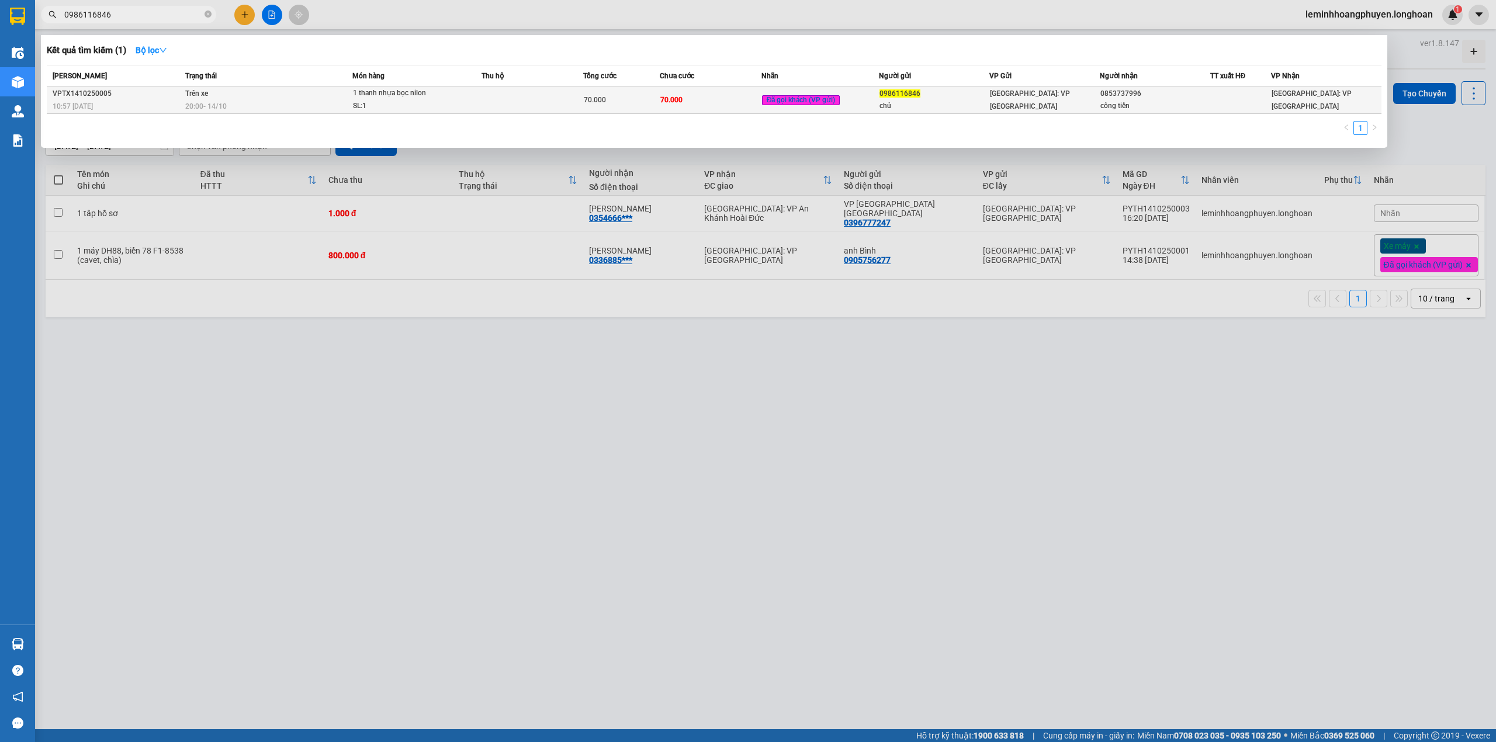
type input "0986116846"
click at [1164, 97] on div "0853737996" at bounding box center [1154, 94] width 109 height 12
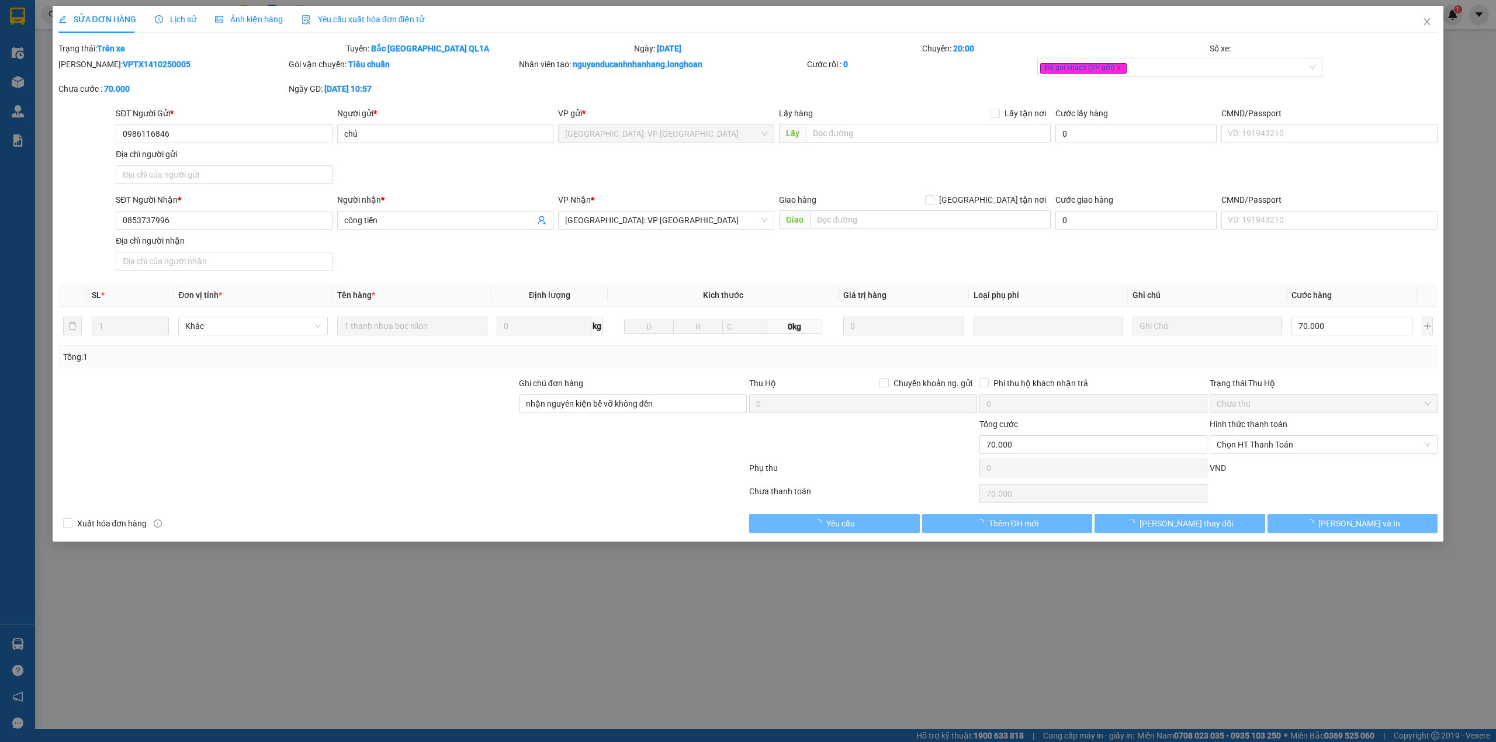
type input "0986116846"
type input "chủ"
type input "0853737996"
type input "công tiến"
type input "nhận nguyên kiện bể vỡ không đền"
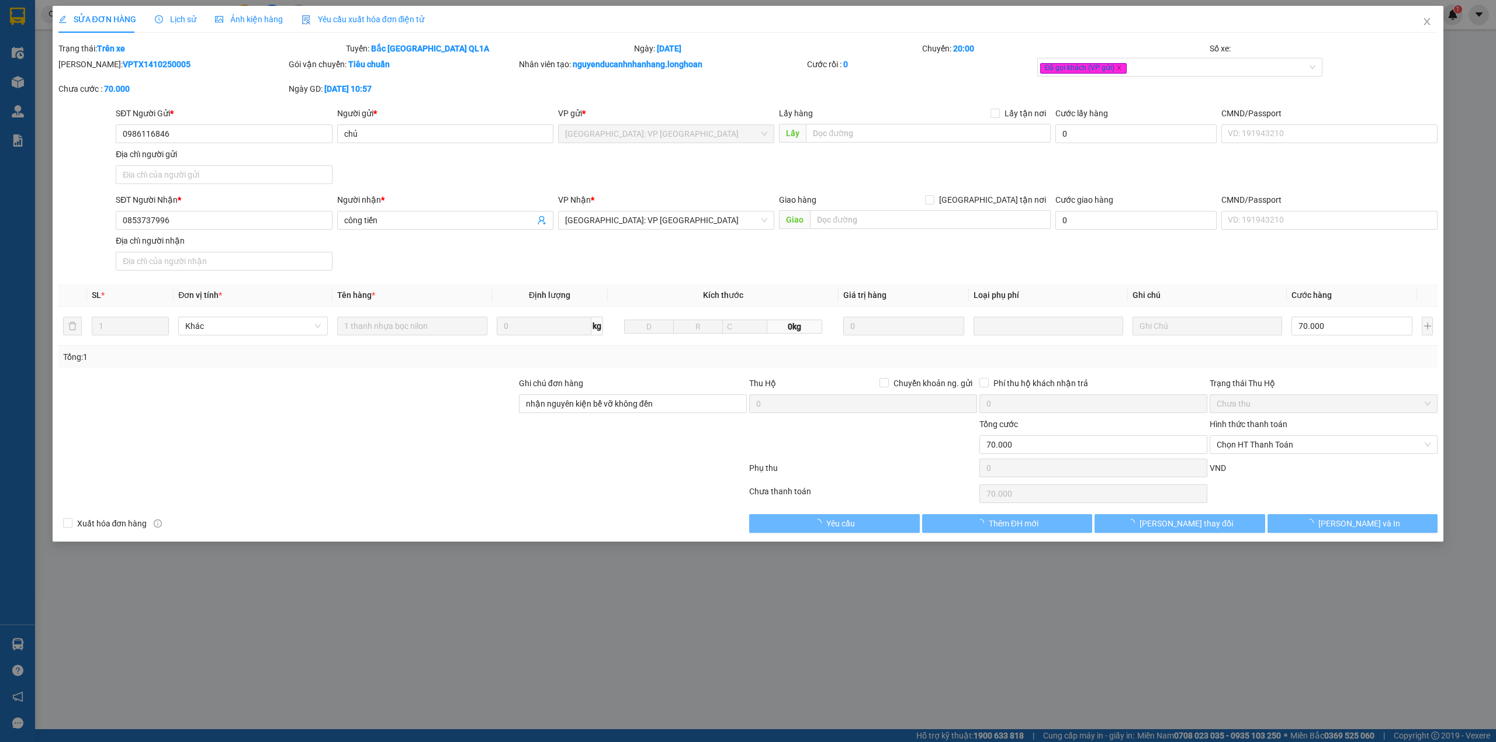
type input "0"
type input "70.000"
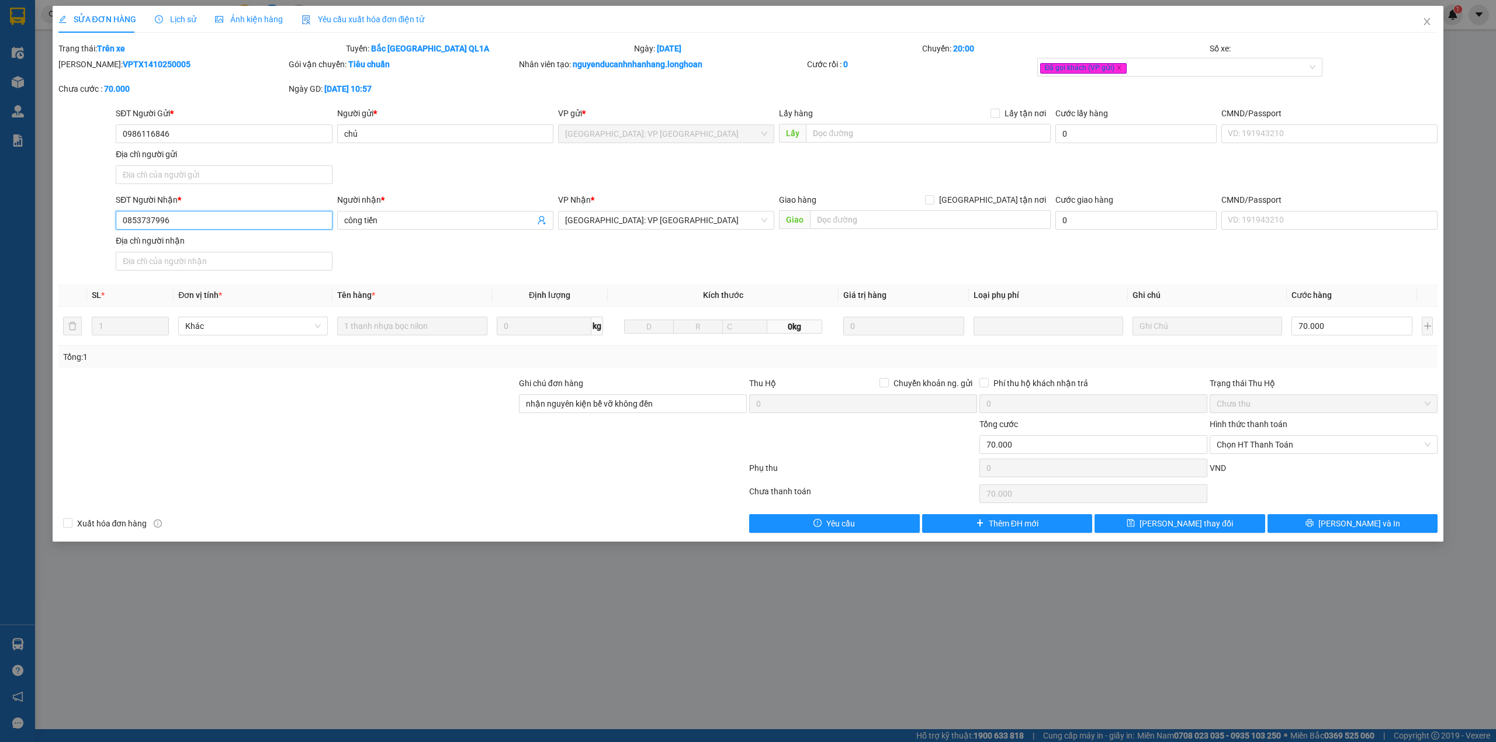
click at [205, 220] on input "0853737996" at bounding box center [224, 220] width 216 height 19
type input "0"
type input "0857237996"
click at [1193, 526] on span "Lưu thay đổi" at bounding box center [1185, 523] width 93 height 13
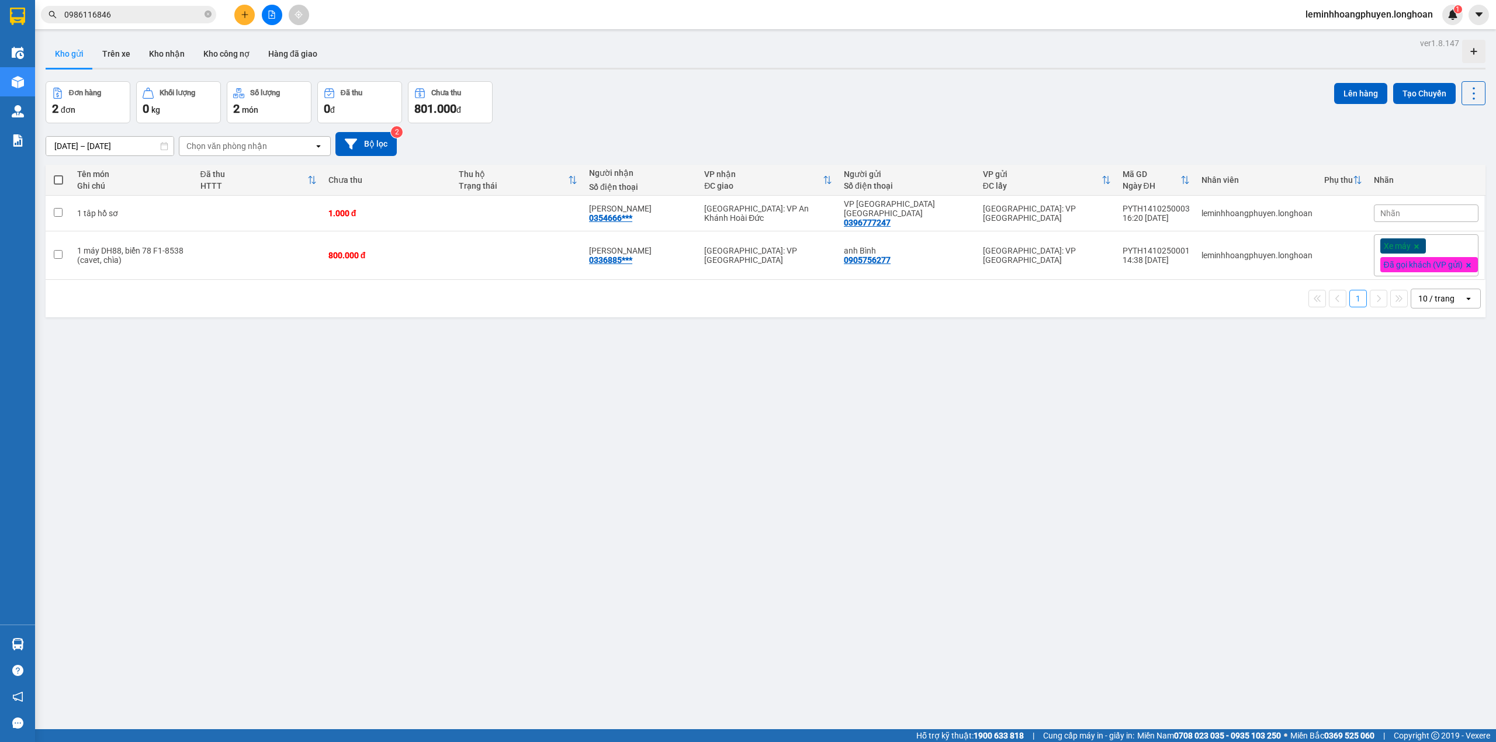
click at [158, 10] on input "0986116846" at bounding box center [133, 14] width 138 height 13
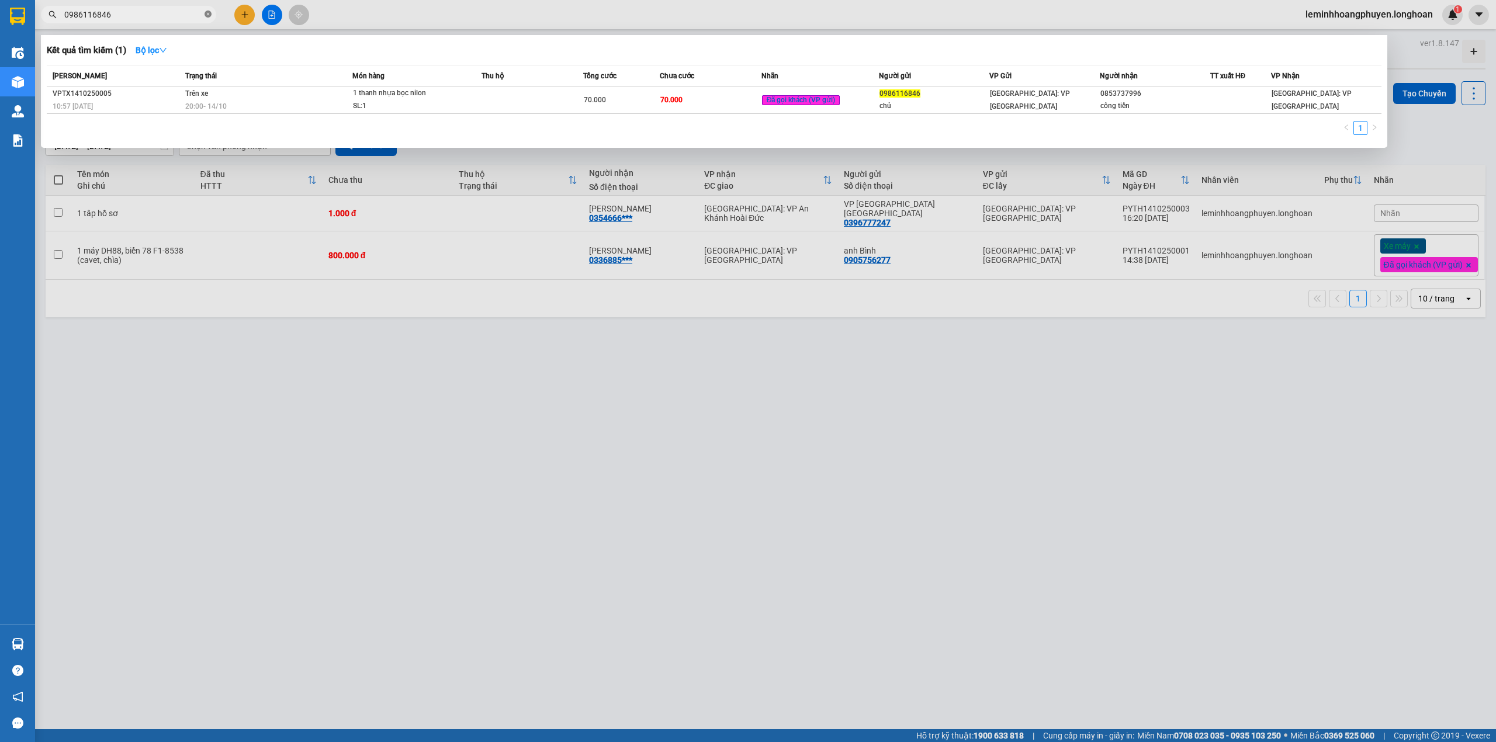
click at [205, 15] on icon "close-circle" at bounding box center [208, 14] width 7 height 7
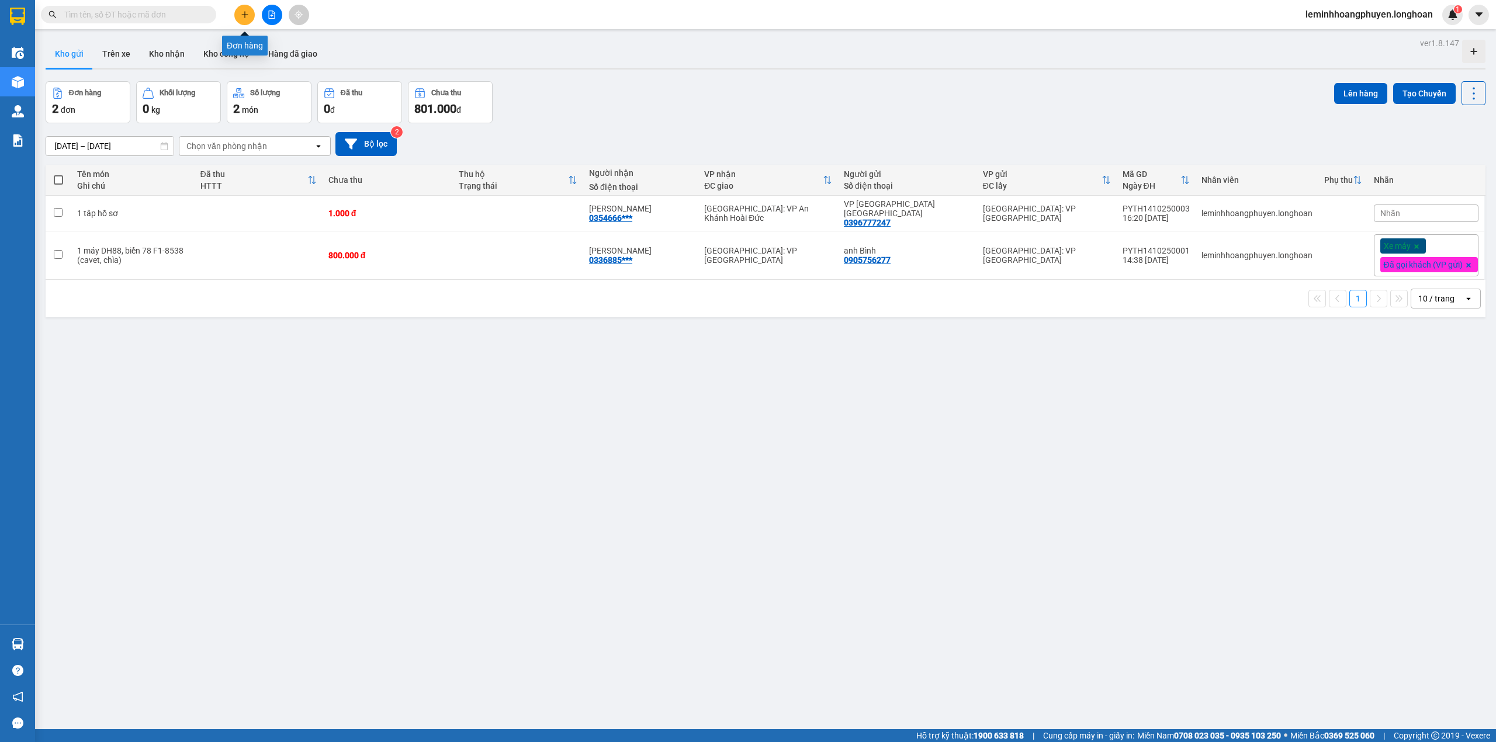
click at [241, 11] on icon "plus" at bounding box center [245, 15] width 8 height 8
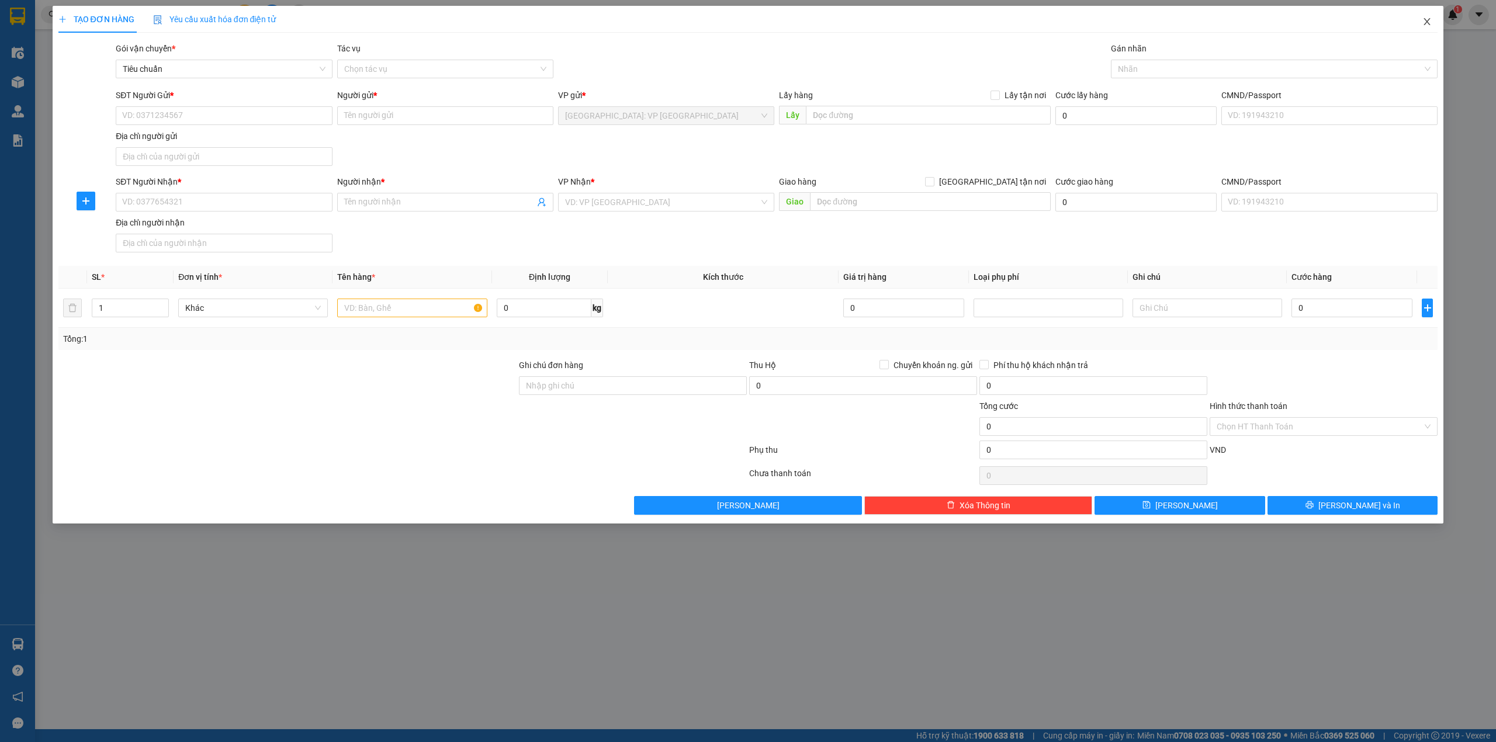
click at [1430, 18] on icon "close" at bounding box center [1426, 21] width 9 height 9
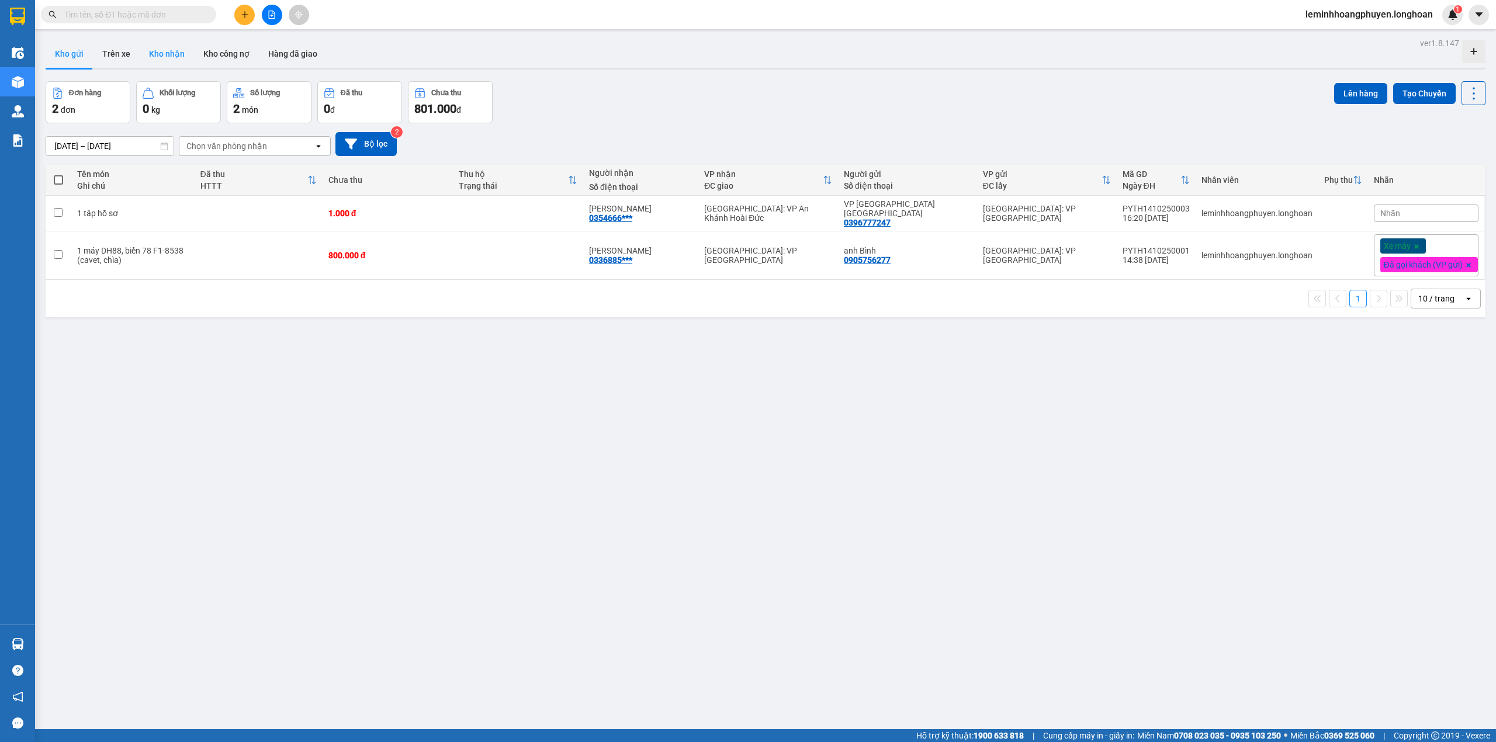
click at [148, 54] on button "Kho nhận" at bounding box center [167, 54] width 54 height 28
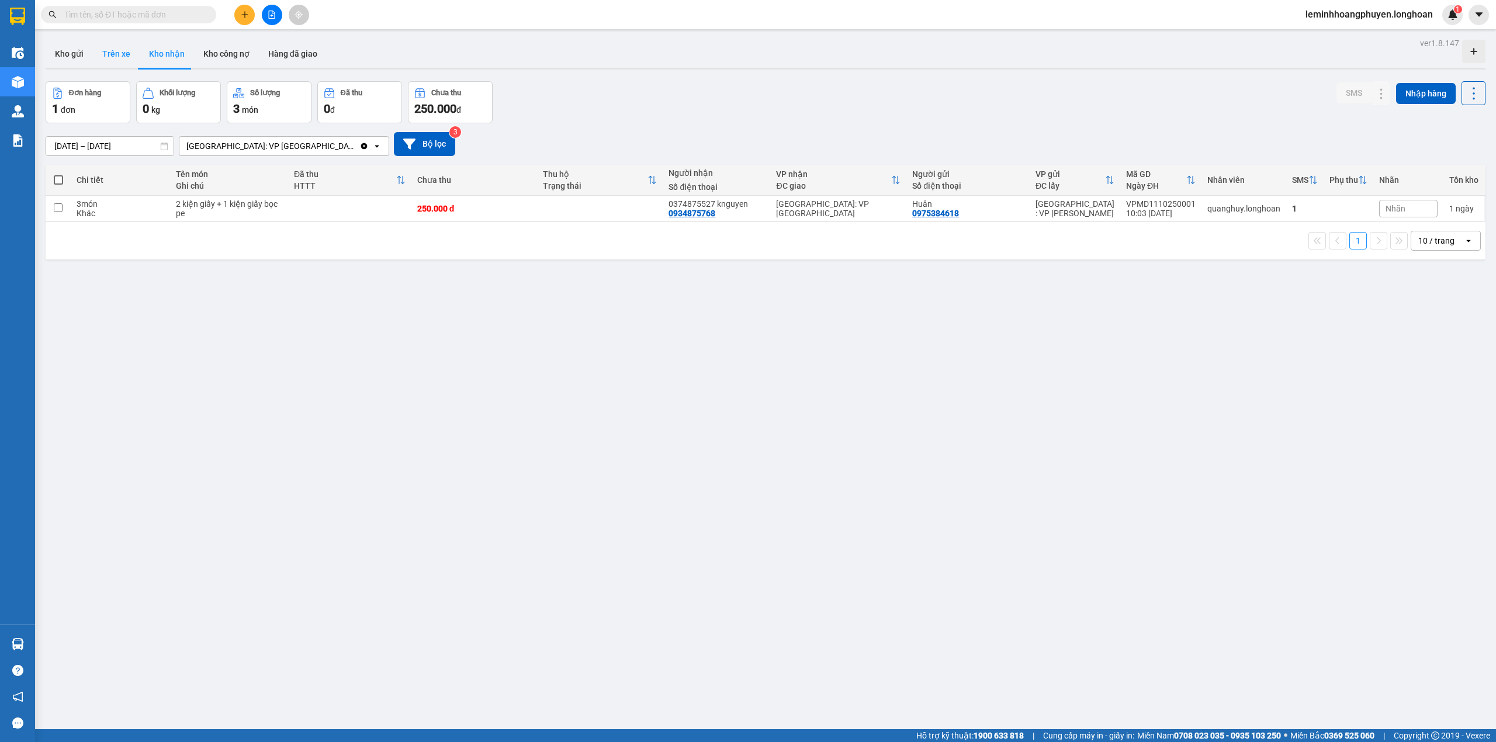
click at [112, 54] on button "Trên xe" at bounding box center [116, 54] width 47 height 28
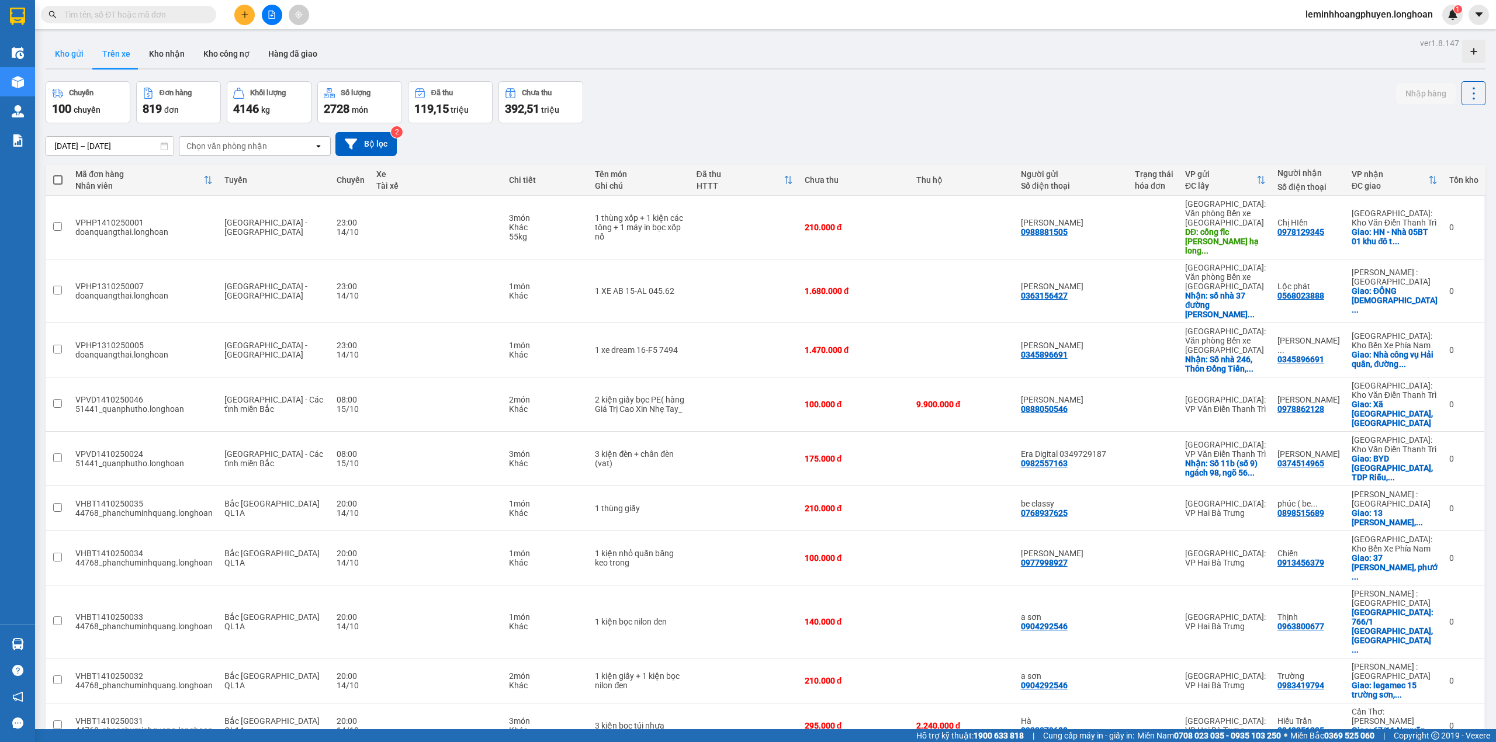
click at [71, 60] on button "Kho gửi" at bounding box center [69, 54] width 47 height 28
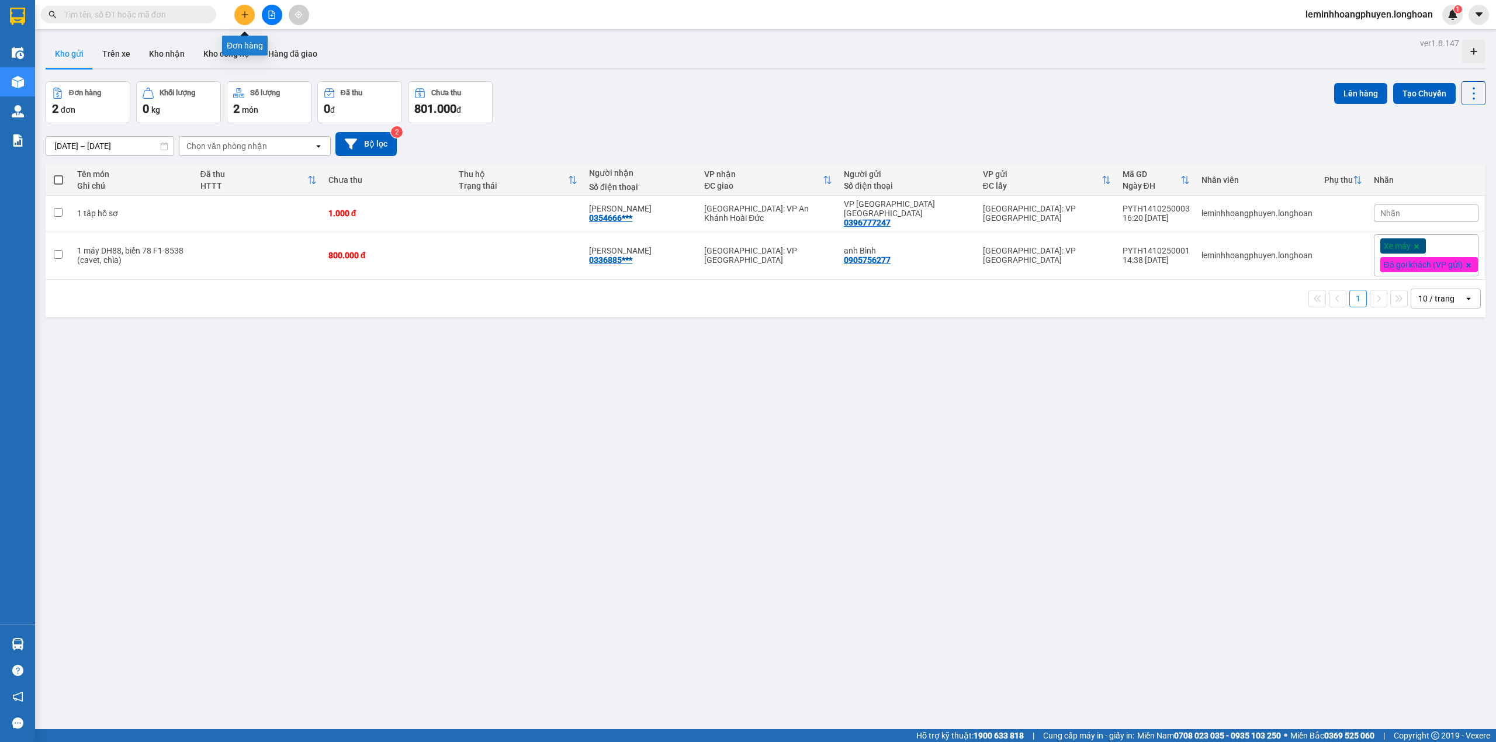
click at [245, 15] on icon "plus" at bounding box center [245, 15] width 8 height 8
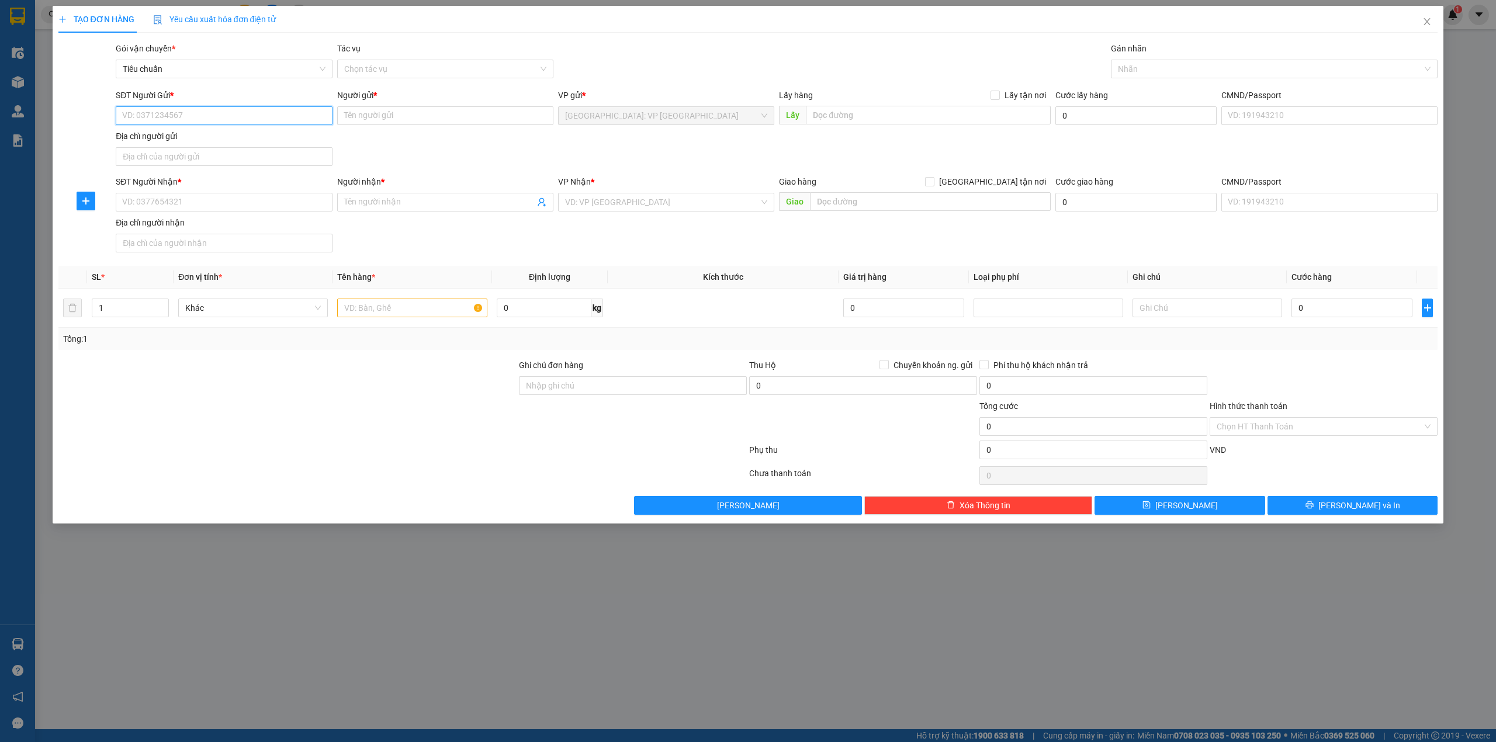
click at [201, 115] on input "SĐT Người Gửi *" at bounding box center [224, 115] width 216 height 19
paste input "0776794178"
type input "0776794178"
click at [396, 116] on input "Người gửi *" at bounding box center [445, 115] width 216 height 19
paste input "Nhạc Cụ Trần Huy"
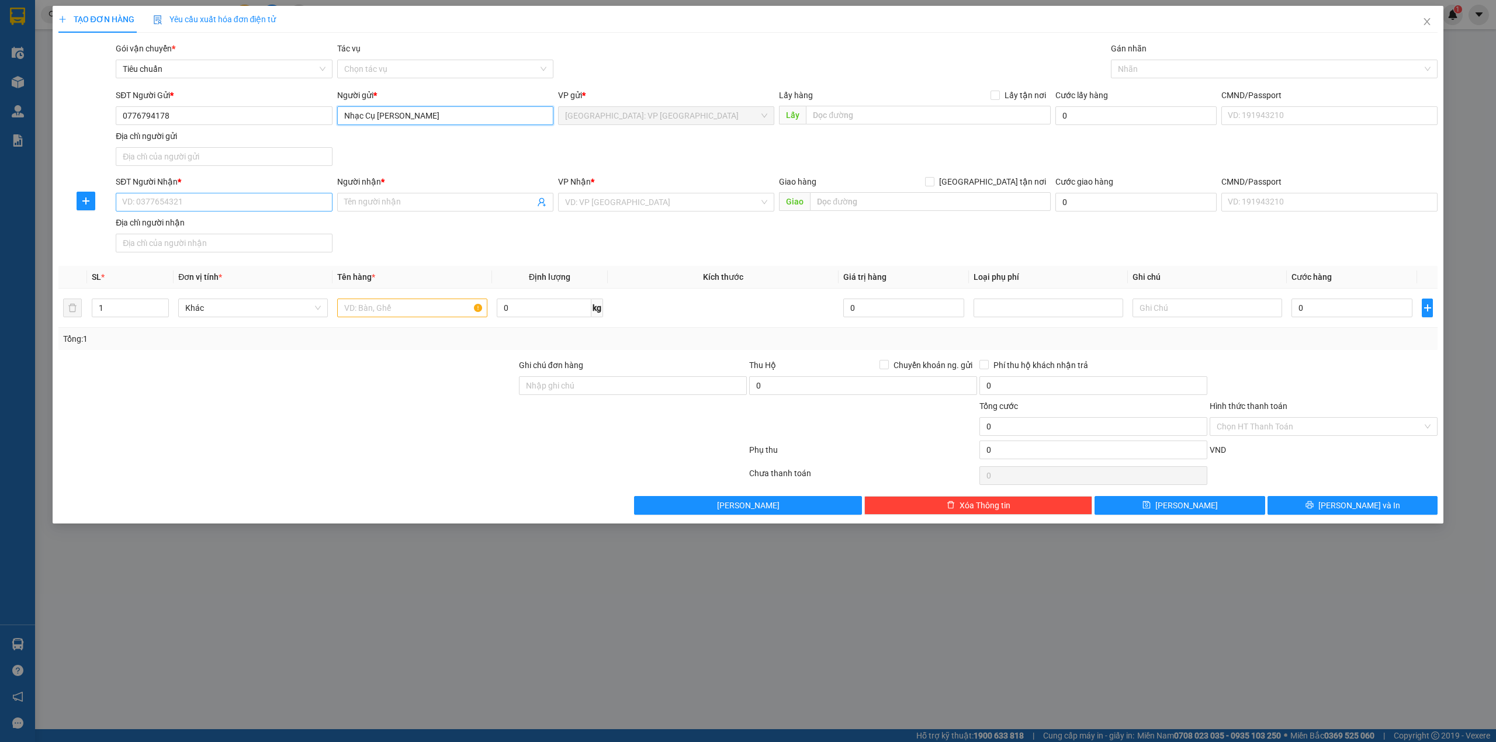
type input "Nhạc Cụ Trần Huy"
click at [206, 203] on input "SĐT Người Nhận *" at bounding box center [224, 202] width 216 height 19
click at [394, 199] on input "Người nhận *" at bounding box center [439, 202] width 190 height 13
paste input "Nhạc Cụ Trần Huy"
type input "Nhạc Cụ [PERSON_NAME]"
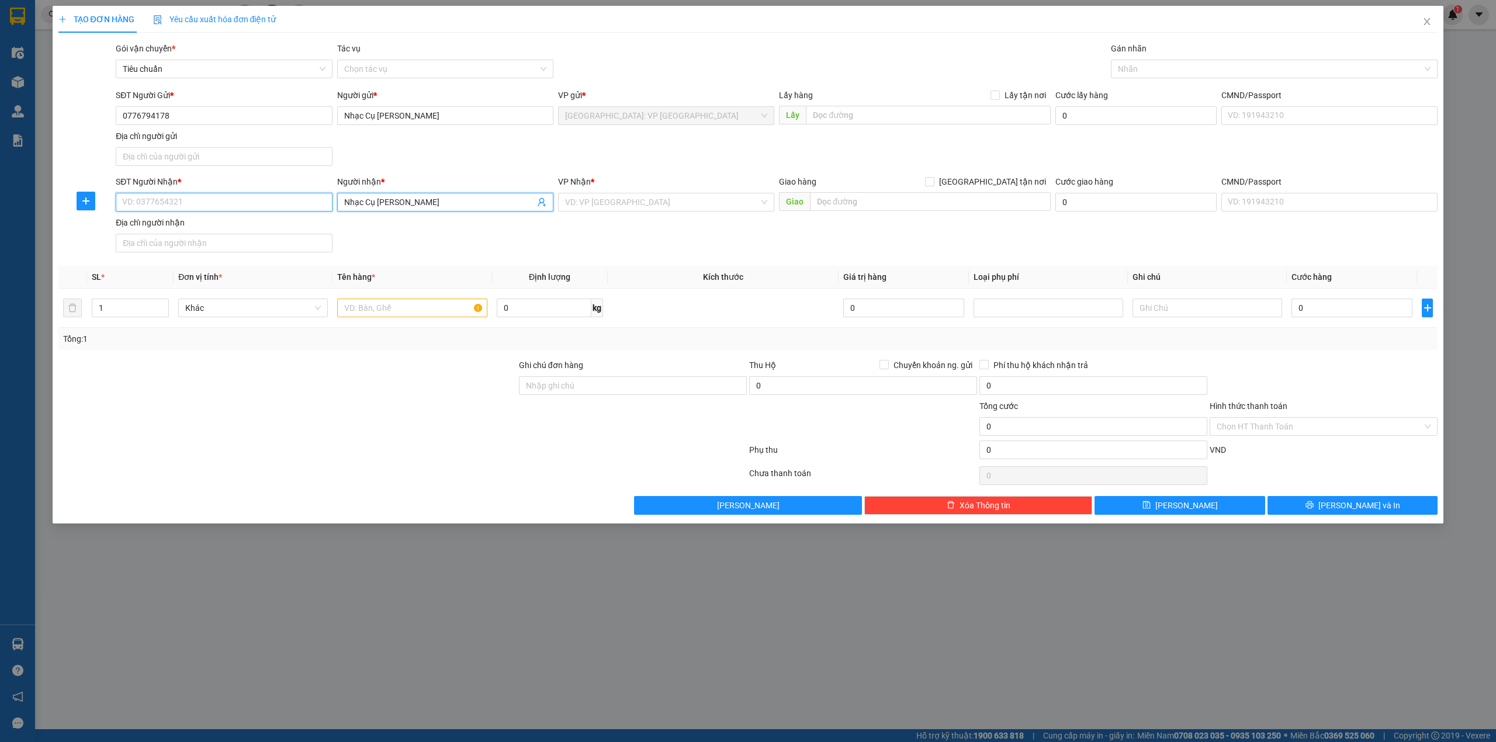
click at [200, 205] on input "SĐT Người Nhận *" at bounding box center [224, 202] width 216 height 19
click at [187, 229] on div "0776794178 - quý" at bounding box center [224, 227] width 202 height 13
type input "0776794178"
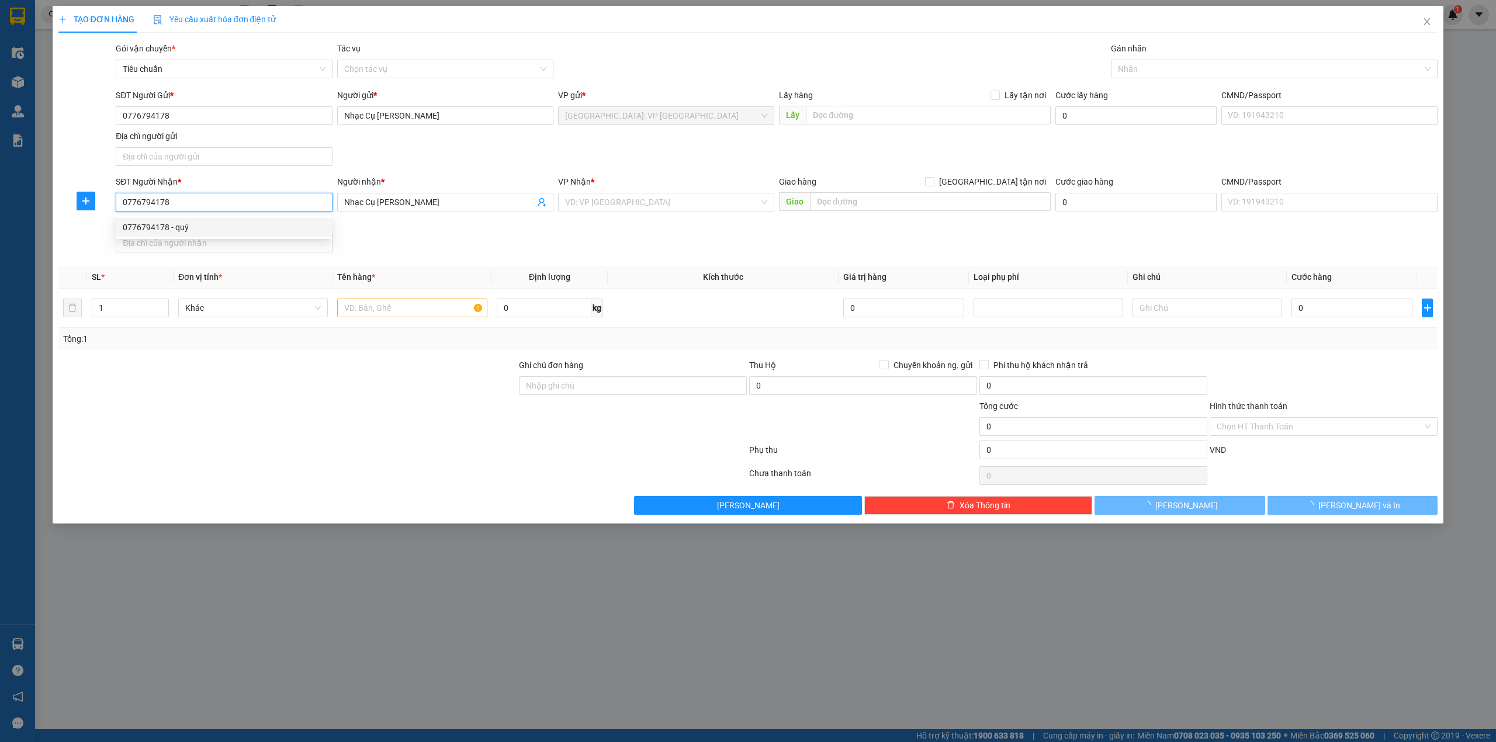
type input "nhạc cụ [PERSON_NAME]"
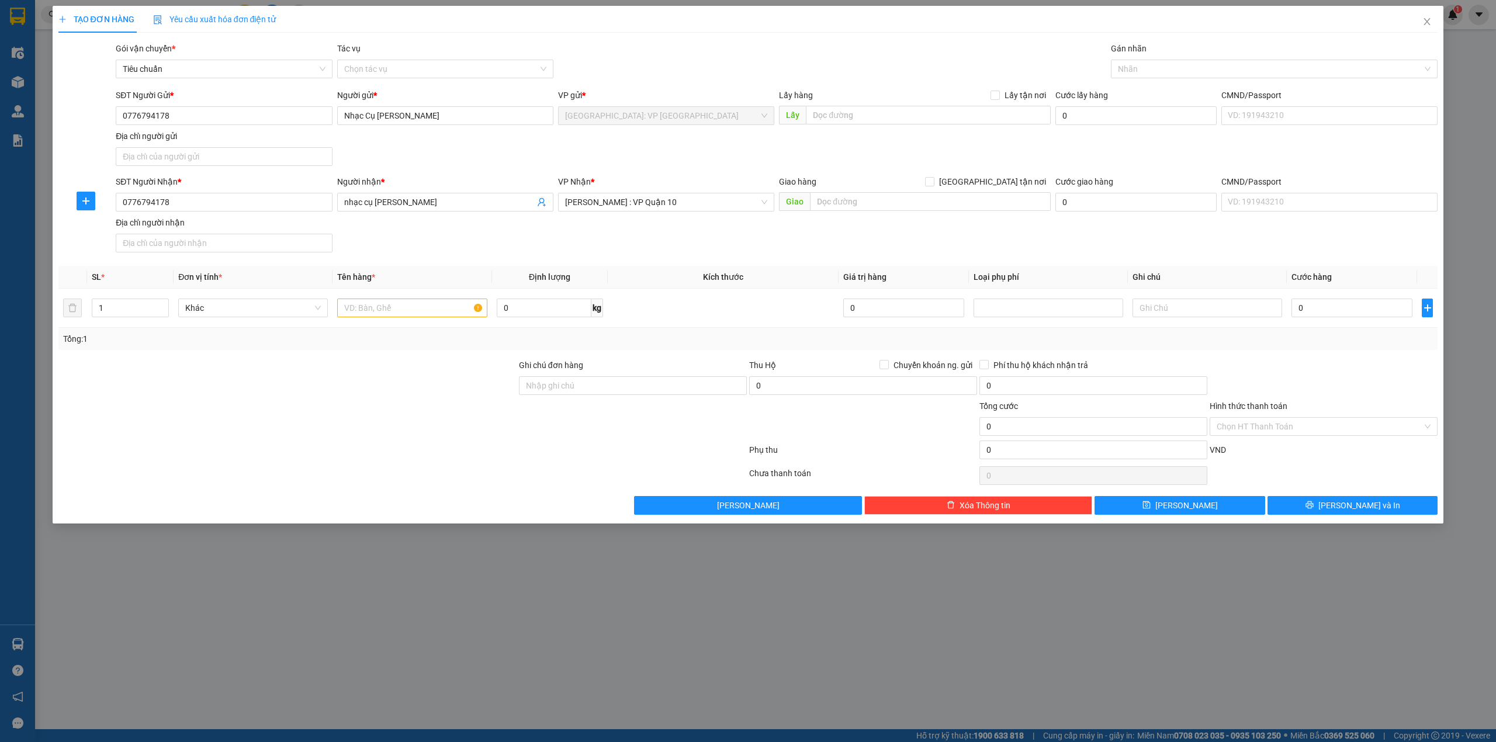
click at [480, 241] on div "SĐT Người Nhận * 0776794178 0776794178 Người nhận * nhạc cụ trần huy VP Nhận * …" at bounding box center [776, 216] width 1326 height 82
click at [996, 89] on label "Lấy tận nơi" at bounding box center [1020, 95] width 60 height 13
click at [996, 91] on input "Lấy tận nơi" at bounding box center [994, 95] width 8 height 8
checkbox input "true"
click at [962, 115] on input "text" at bounding box center [928, 115] width 245 height 19
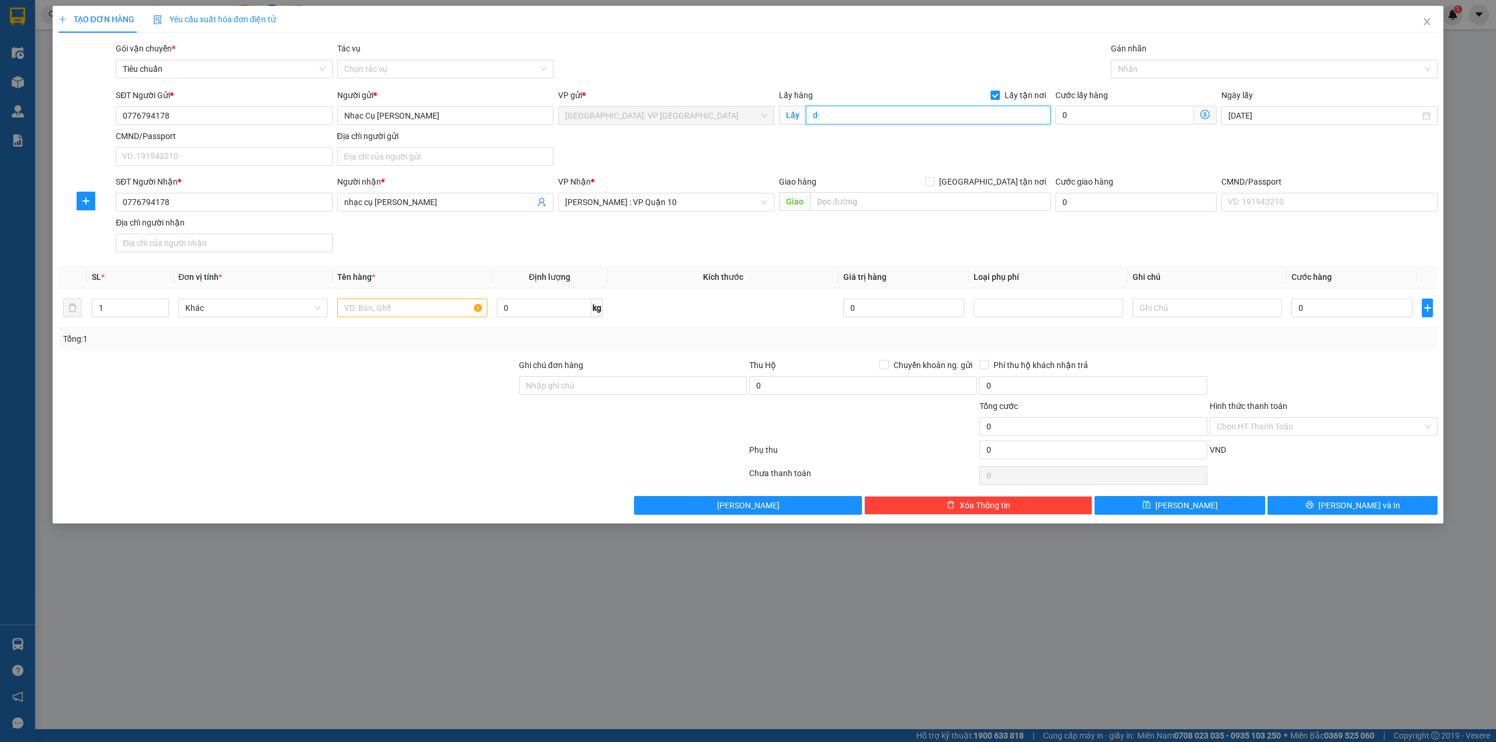
type input "d"
type input "đông bình, [GEOGRAPHIC_DATA], [GEOGRAPHIC_DATA]"
click at [961, 205] on input "text" at bounding box center [930, 201] width 241 height 19
click at [933, 180] on input "Giao tận nơi" at bounding box center [929, 181] width 8 height 8
checkbox input "true"
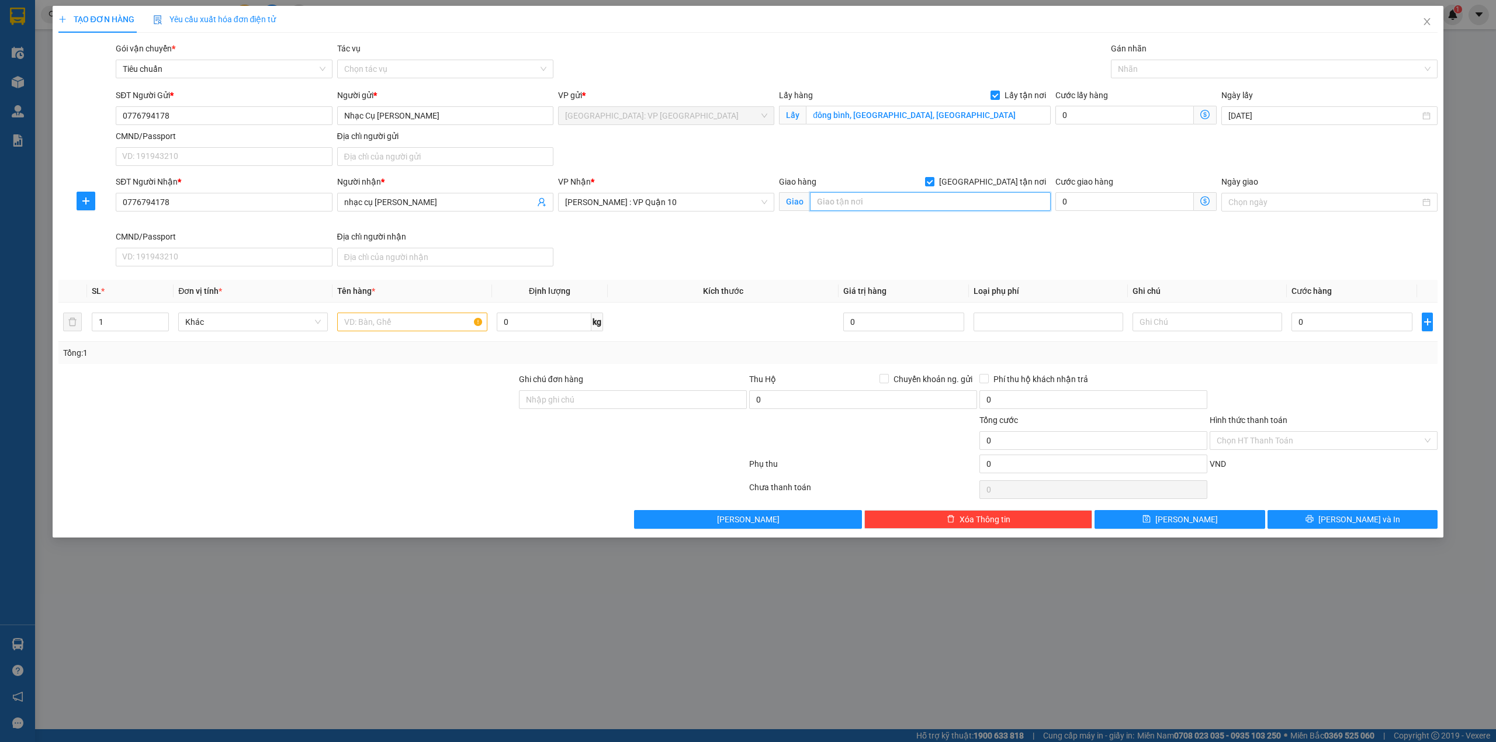
click at [837, 209] on input "text" at bounding box center [930, 201] width 241 height 19
click at [727, 199] on span "Hồ Chí Minh : VP Quận 10" at bounding box center [666, 202] width 202 height 18
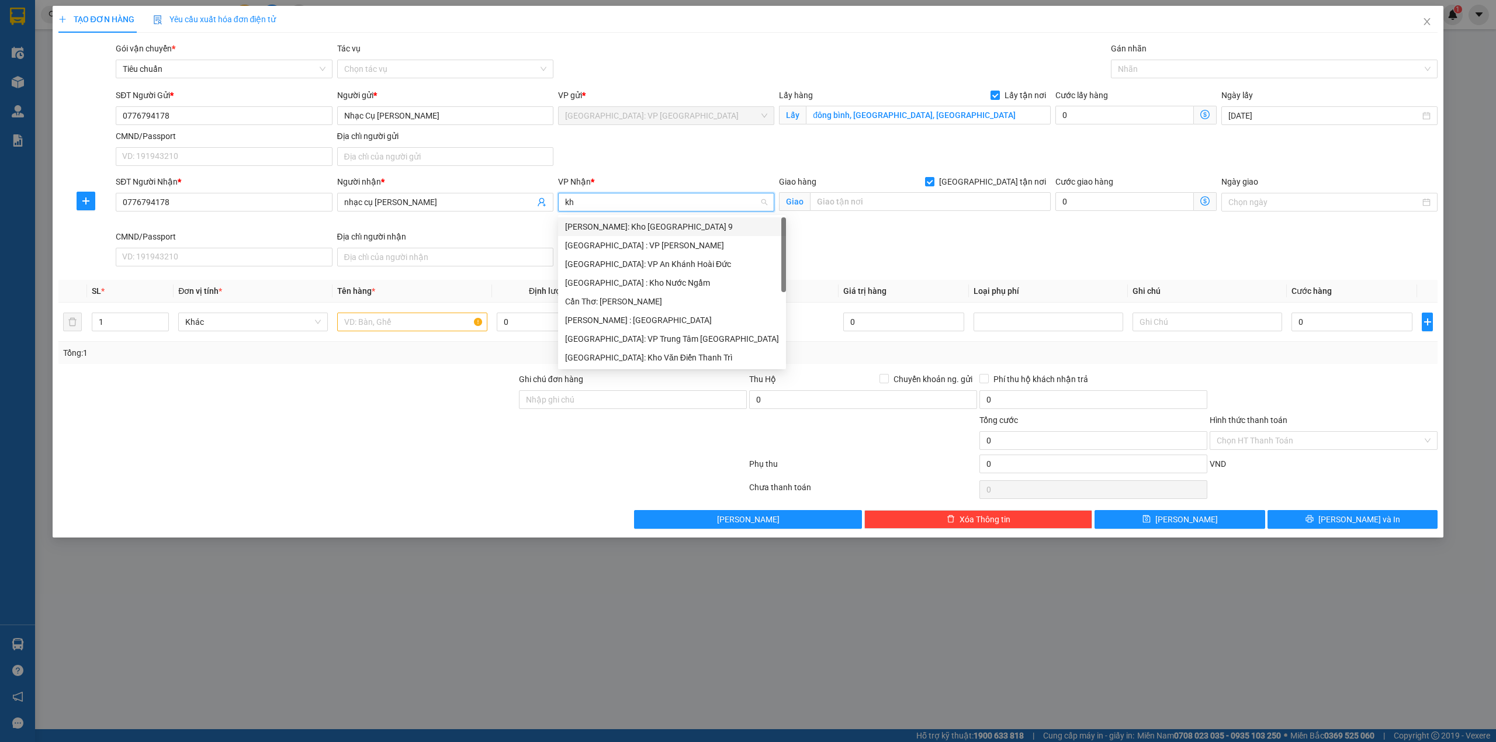
type input "k"
type input "12"
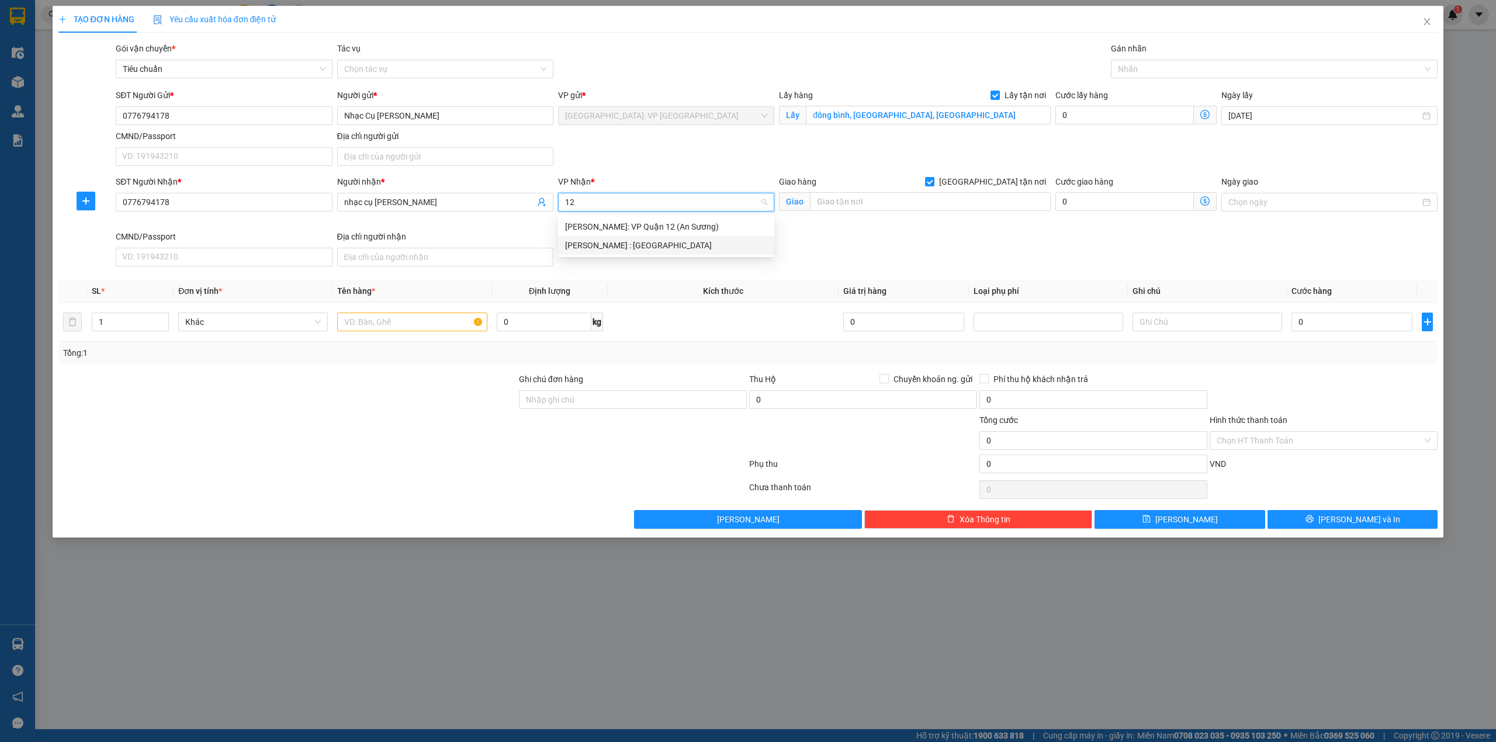
click at [652, 246] on div "[PERSON_NAME] : [GEOGRAPHIC_DATA]" at bounding box center [666, 245] width 202 height 13
click at [931, 212] on div "Giao" at bounding box center [915, 202] width 272 height 19
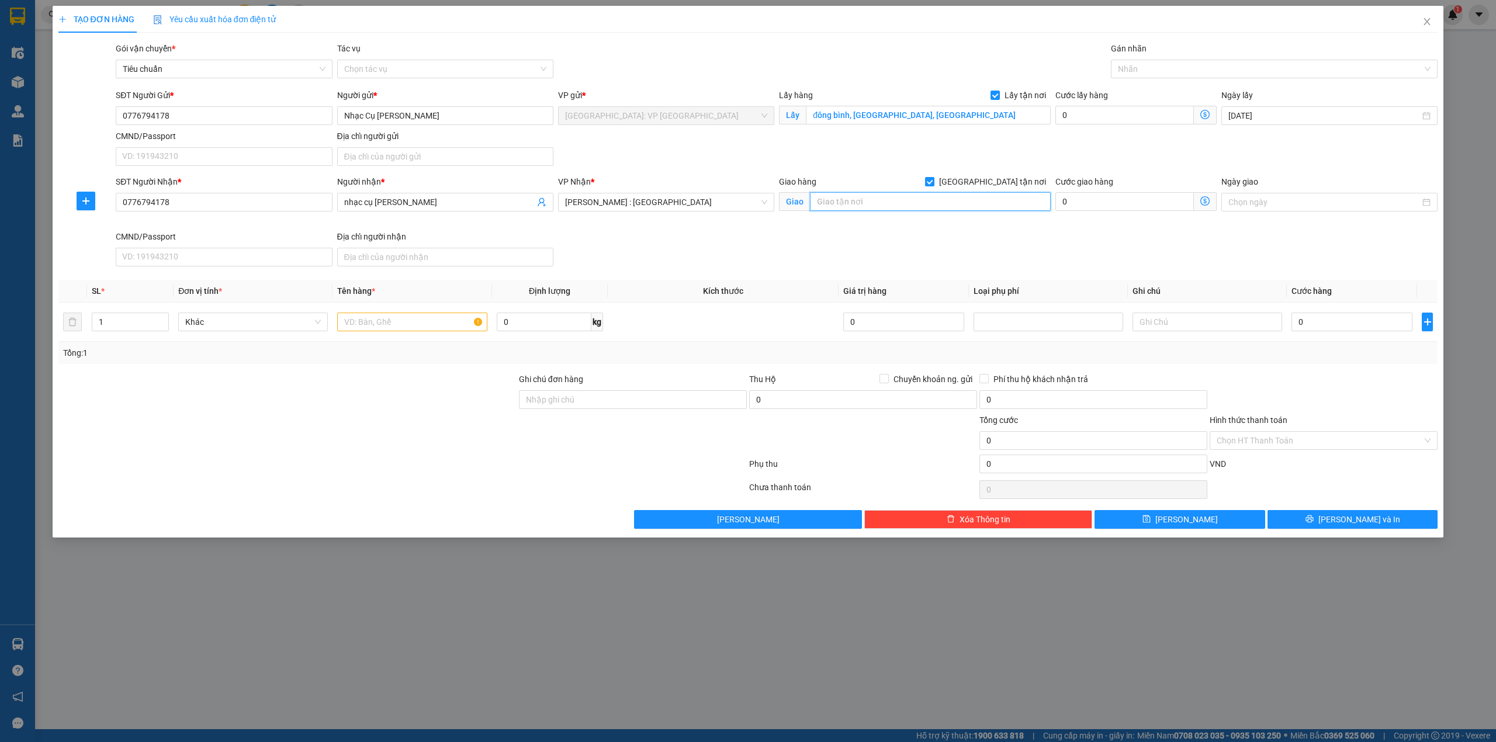
click at [945, 206] on input "text" at bounding box center [930, 201] width 241 height 19
paste input "[STREET_ADDRESS][PERSON_NAME]"
type input "[STREET_ADDRESS][PERSON_NAME]"
click at [1120, 240] on div "SĐT Người Nhận * 0776794178 Người nhận * nhạc cụ trần huy VP Nhận * Hồ Chí Minh…" at bounding box center [776, 223] width 1326 height 96
click at [162, 321] on span "Decrease Value" at bounding box center [161, 325] width 13 height 11
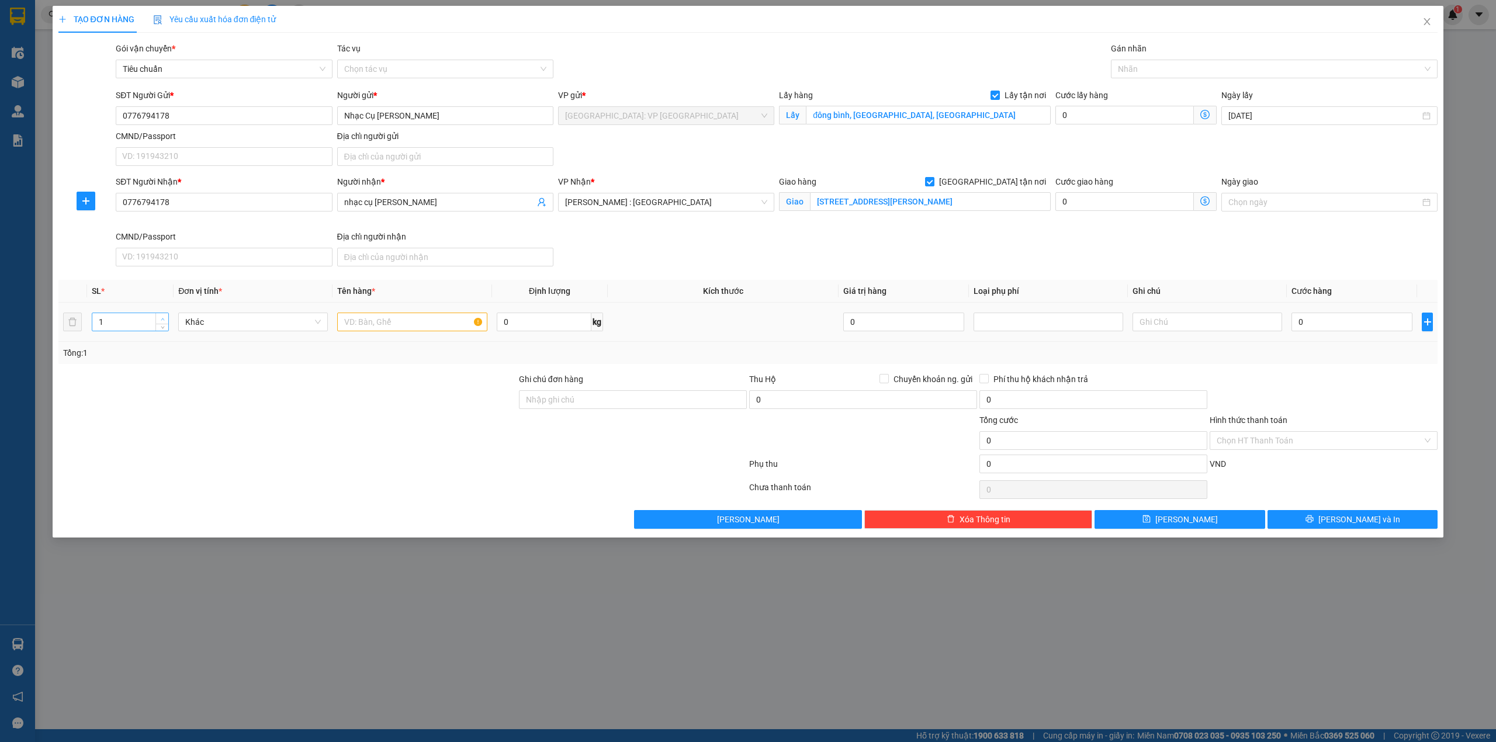
type input "2"
click at [164, 321] on span "up" at bounding box center [162, 319] width 7 height 7
click at [405, 325] on input "text" at bounding box center [412, 322] width 150 height 19
type input "1 kiện đàn piano, 1 chân đàn"
click at [1088, 115] on input "0" at bounding box center [1124, 115] width 138 height 19
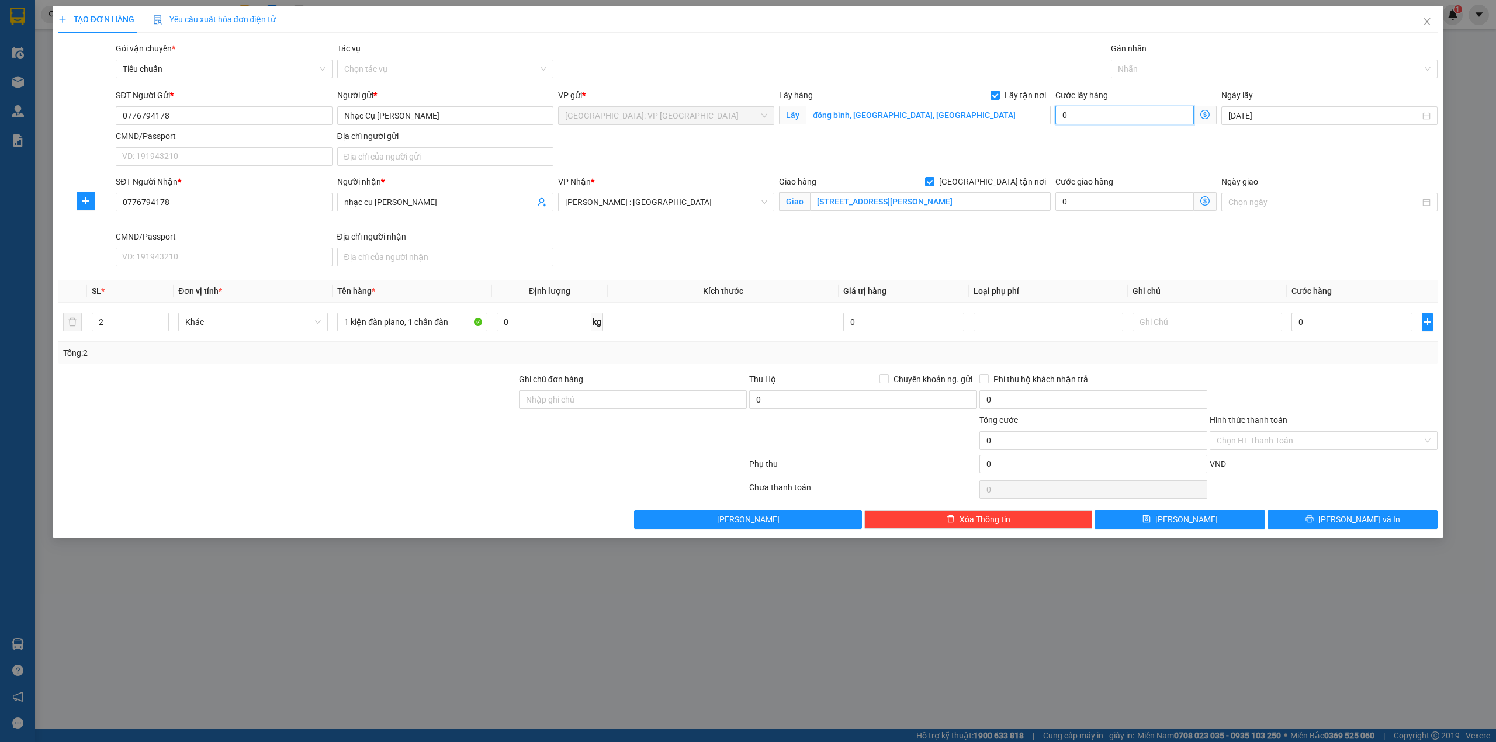
click at [1089, 115] on input "0" at bounding box center [1124, 115] width 138 height 19
type input "80"
type input "800"
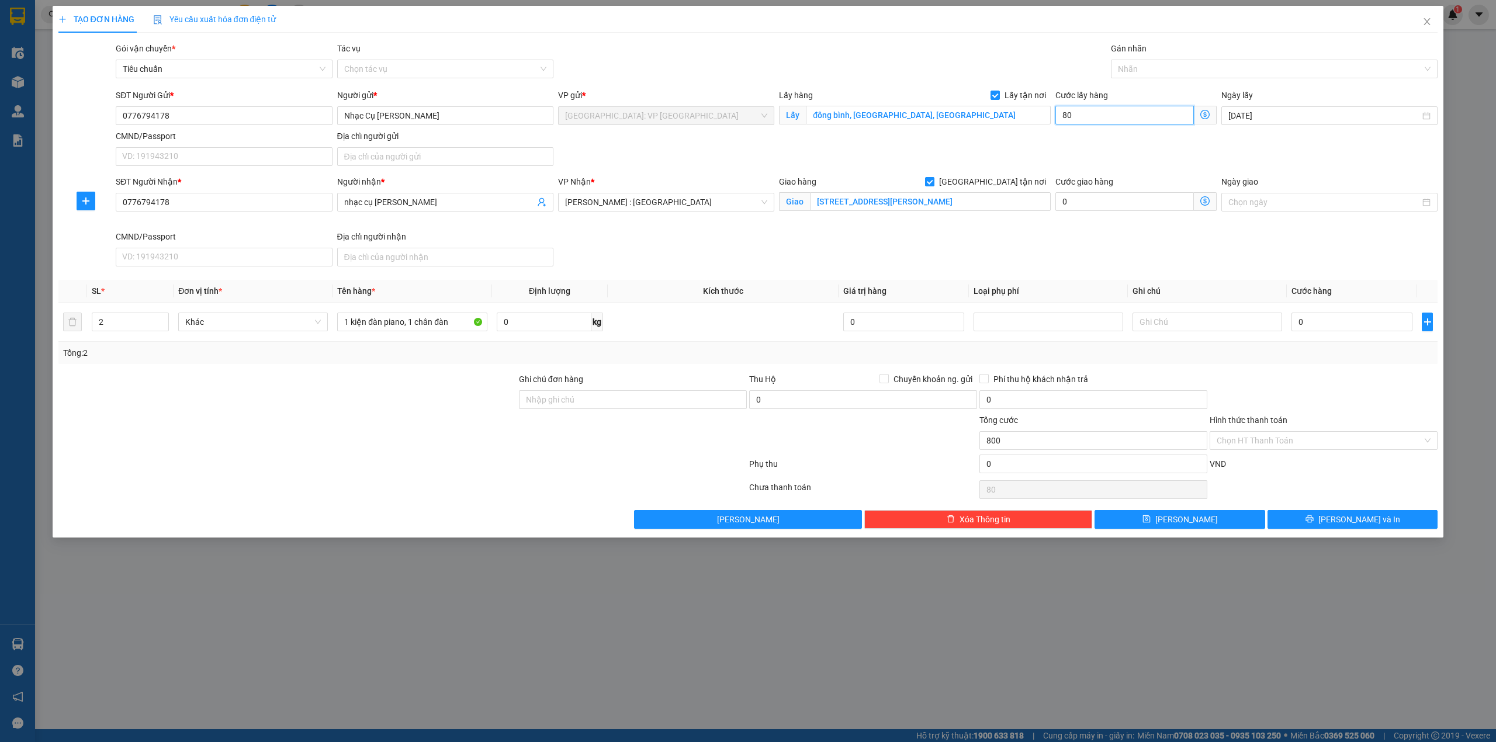
type input "800"
type input "8.000"
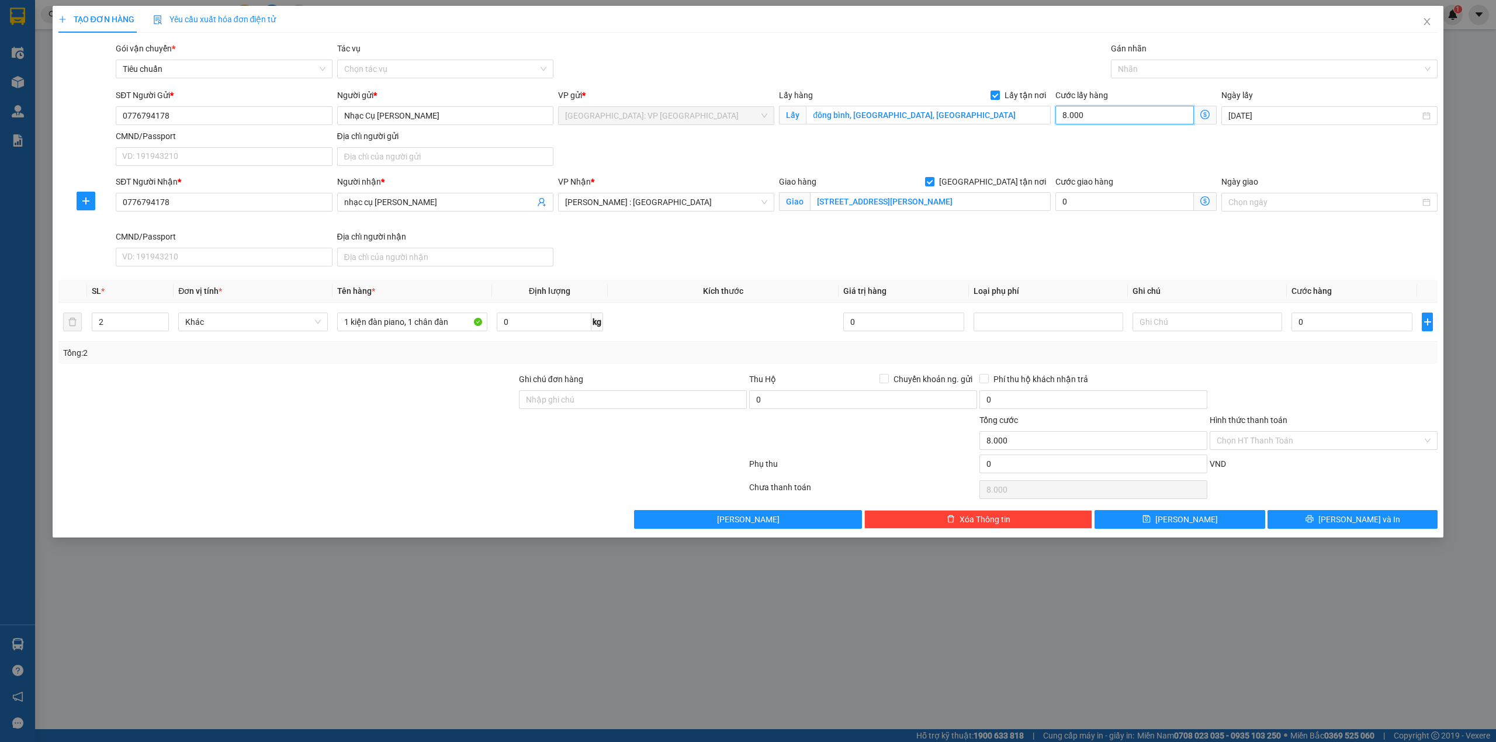
type input "80.000"
type input "8.000"
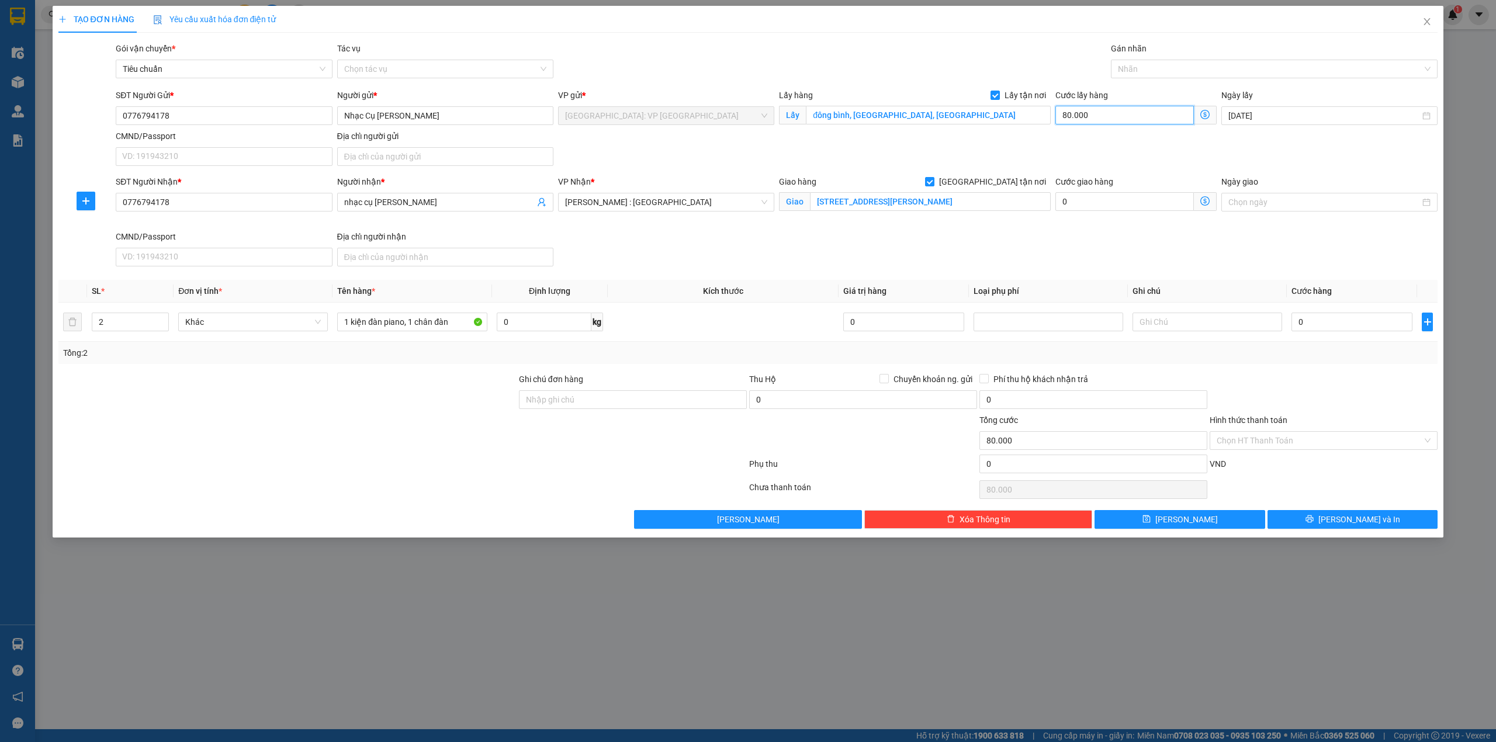
type input "8.000"
type input "800"
type input "80"
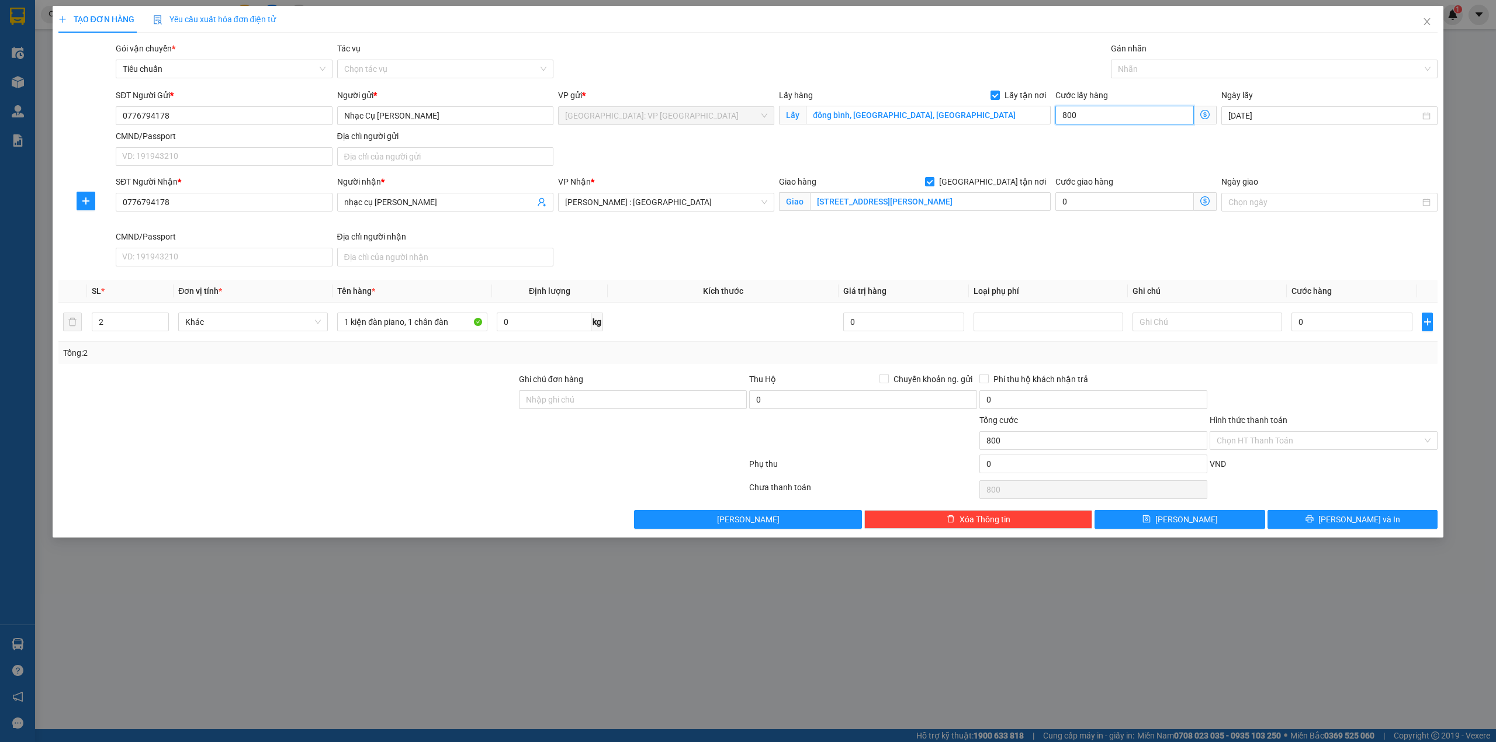
type input "80"
type input "8"
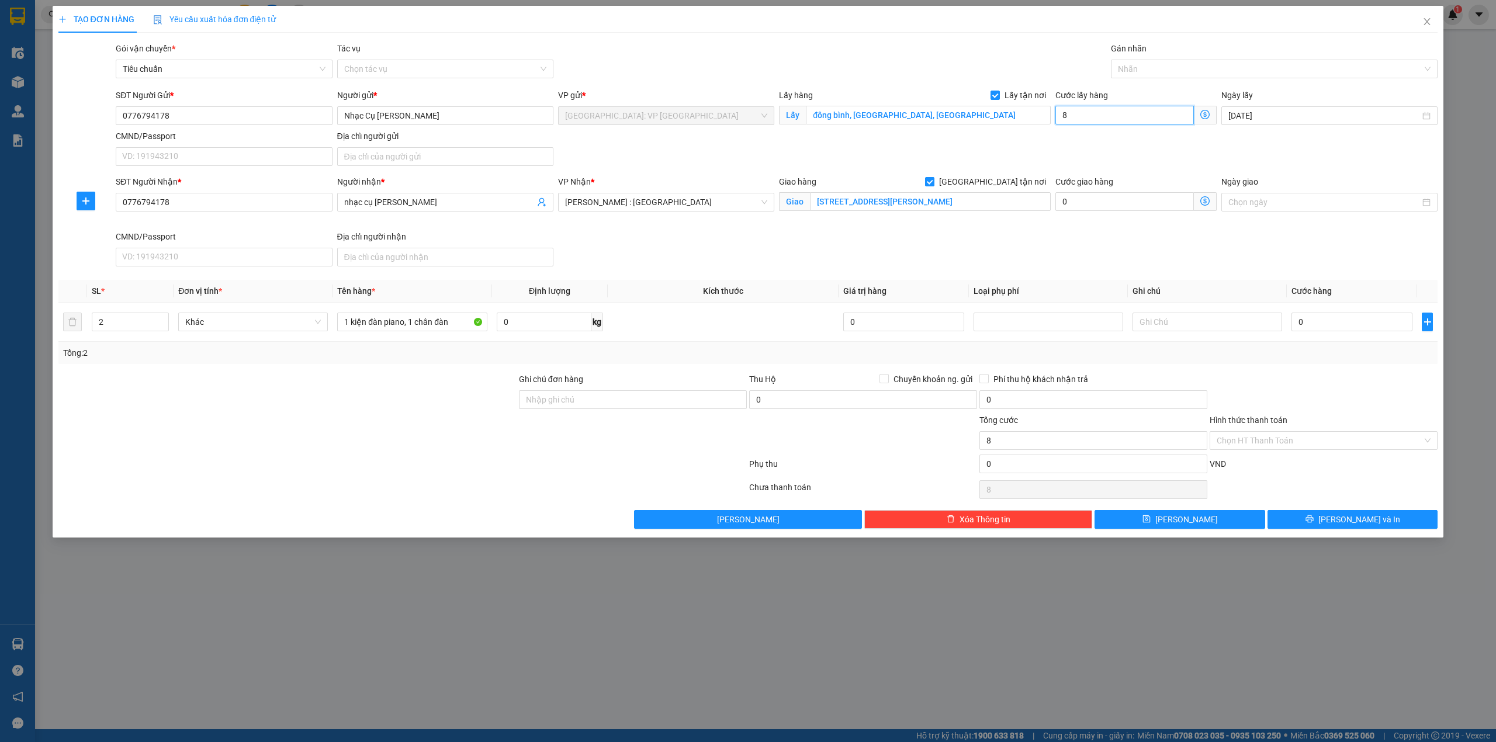
type input "0"
type input "7"
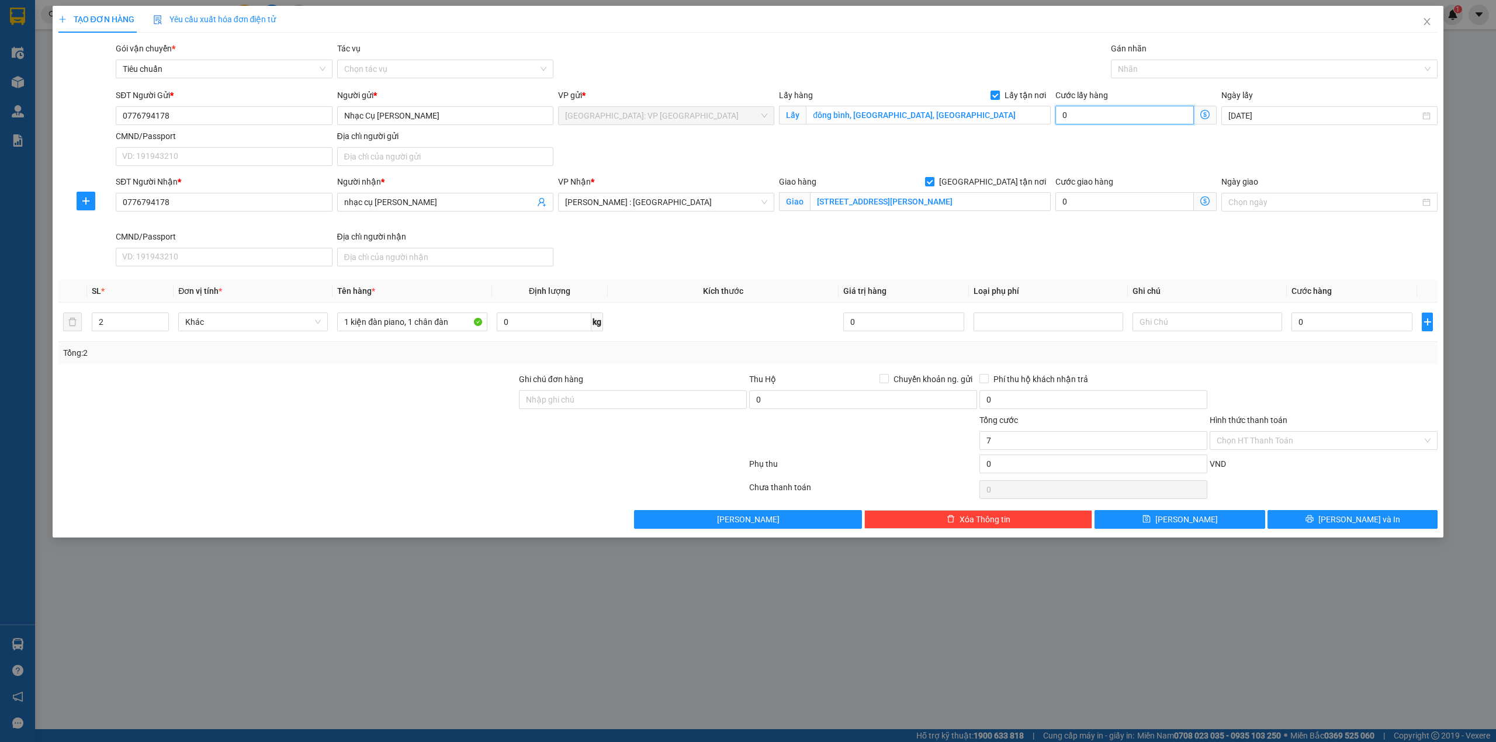
type input "7"
type input "70"
type input "700"
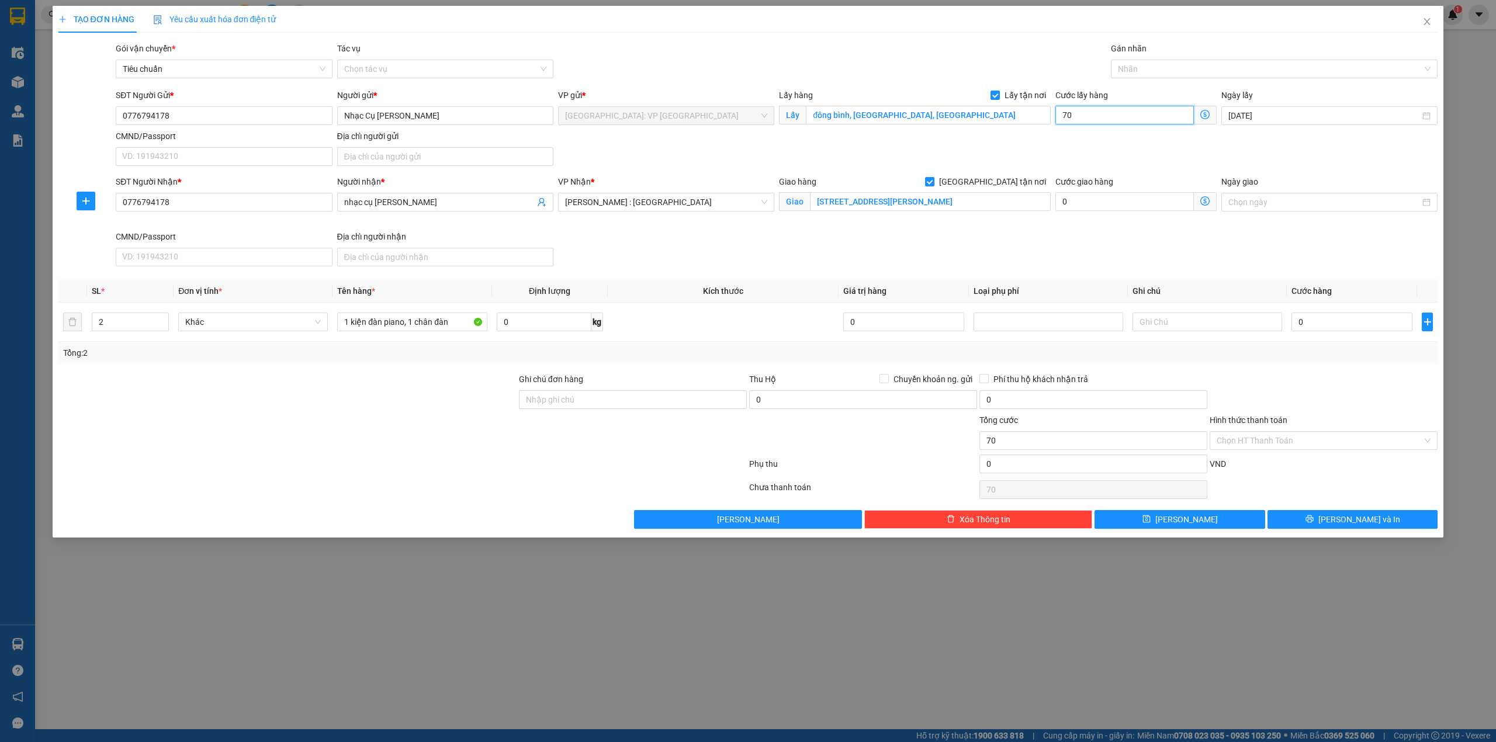
type input "700"
type input "7.000"
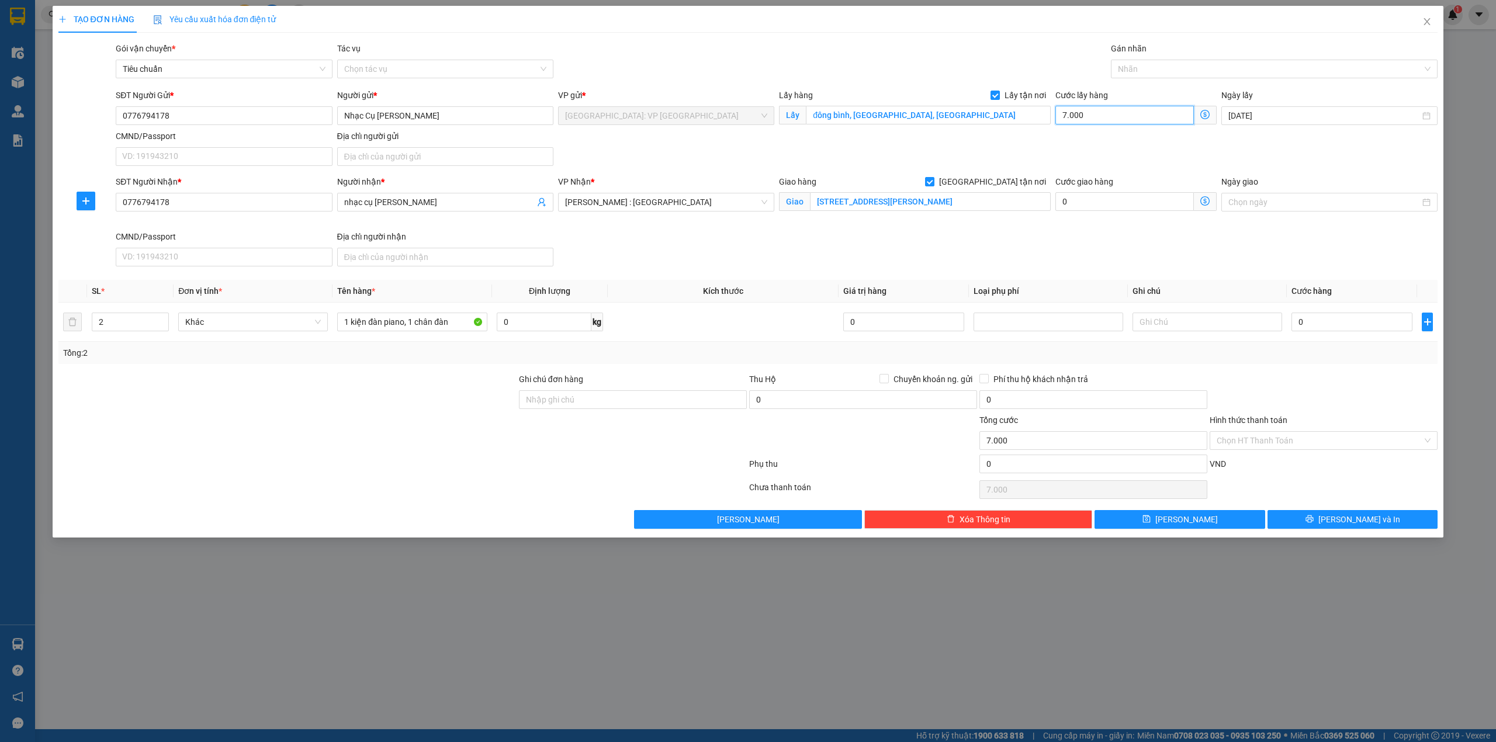
type input "70.000"
click at [1211, 302] on th "Ghi chú" at bounding box center [1207, 291] width 159 height 23
drag, startPoint x: 1232, startPoint y: 268, endPoint x: 1298, endPoint y: 300, distance: 74.0
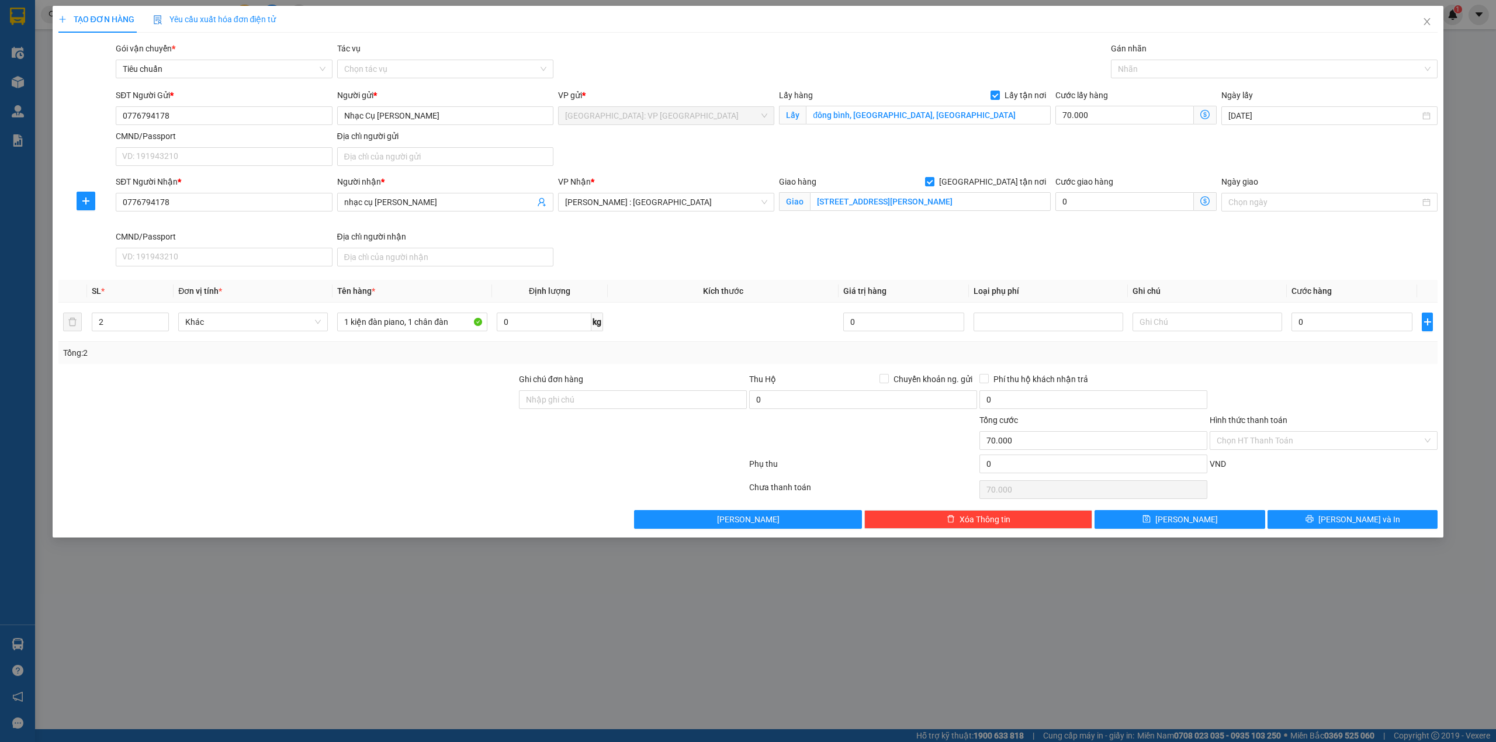
click at [1235, 268] on div "SĐT Người Nhận * 0776794178 Người nhận * nhạc cụ trần huy VP Nhận * Hồ Chí Minh…" at bounding box center [776, 223] width 1326 height 96
click at [1293, 324] on input "0" at bounding box center [1351, 322] width 121 height 19
click at [1309, 328] on input "0" at bounding box center [1351, 322] width 121 height 19
type input "80"
type input "70.080"
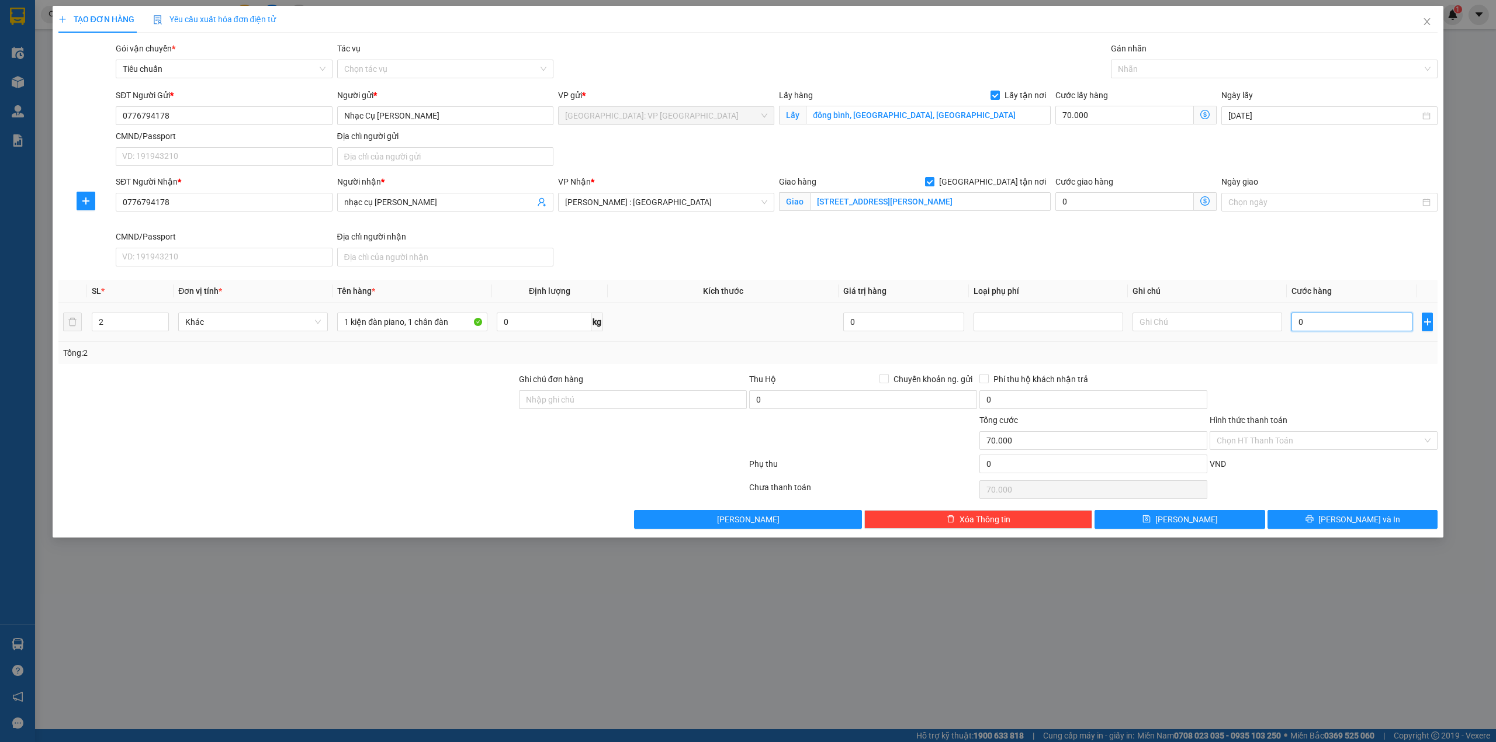
type input "70.080"
type input "800"
type input "70.800"
type input "8.000"
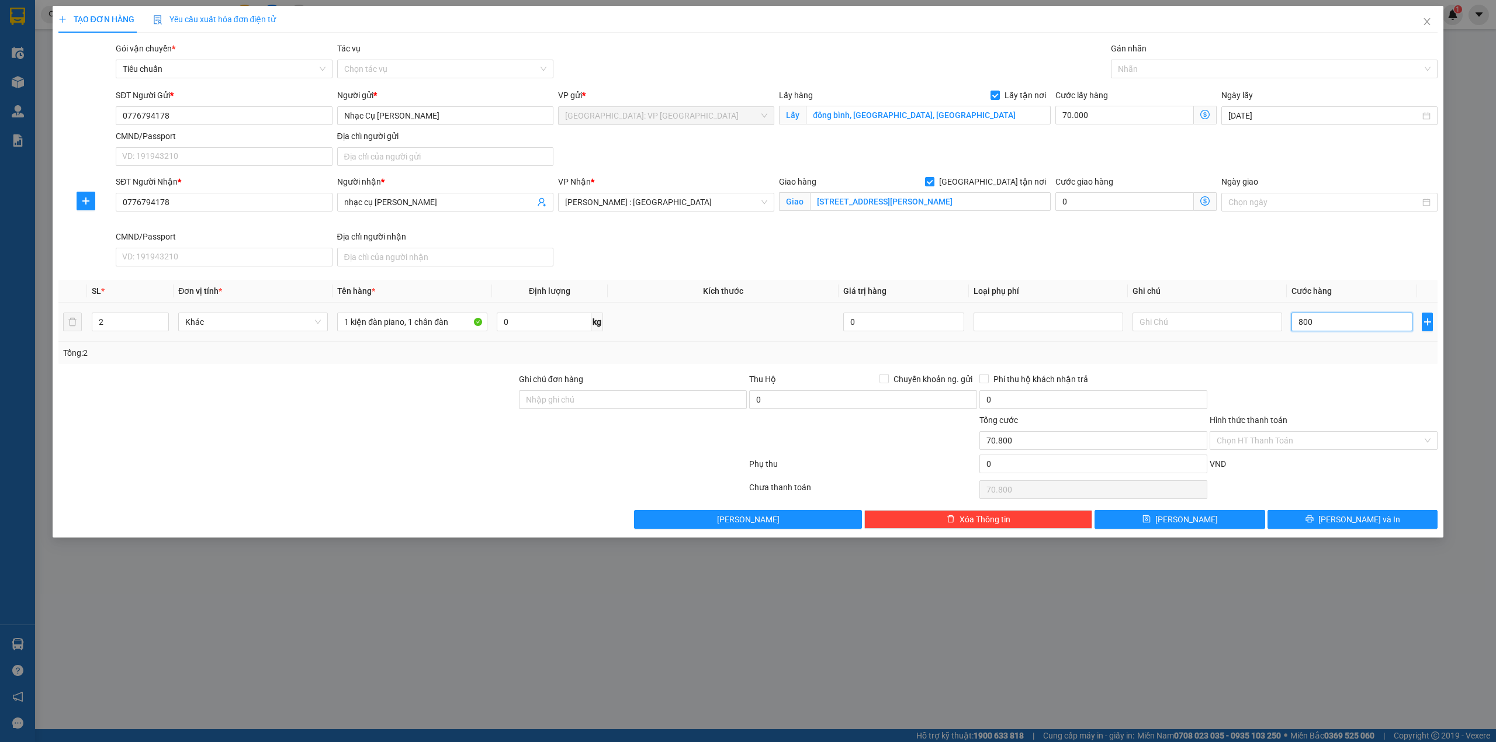
type input "78.000"
type input "80.000"
type input "150.000"
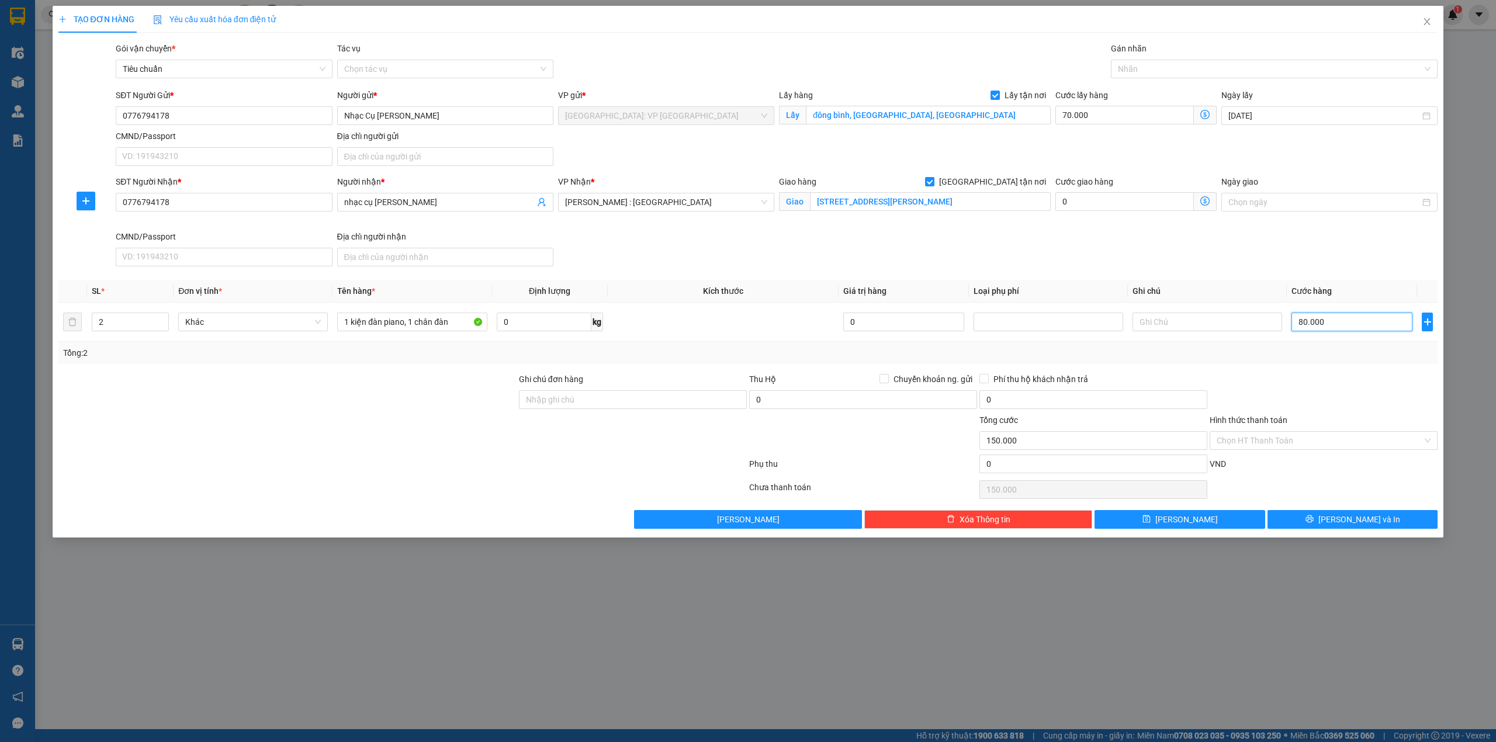
type input "80.000"
click at [1305, 359] on div "Tổng: 2" at bounding box center [748, 353] width 1370 height 13
click at [1172, 75] on div at bounding box center [1269, 69] width 310 height 14
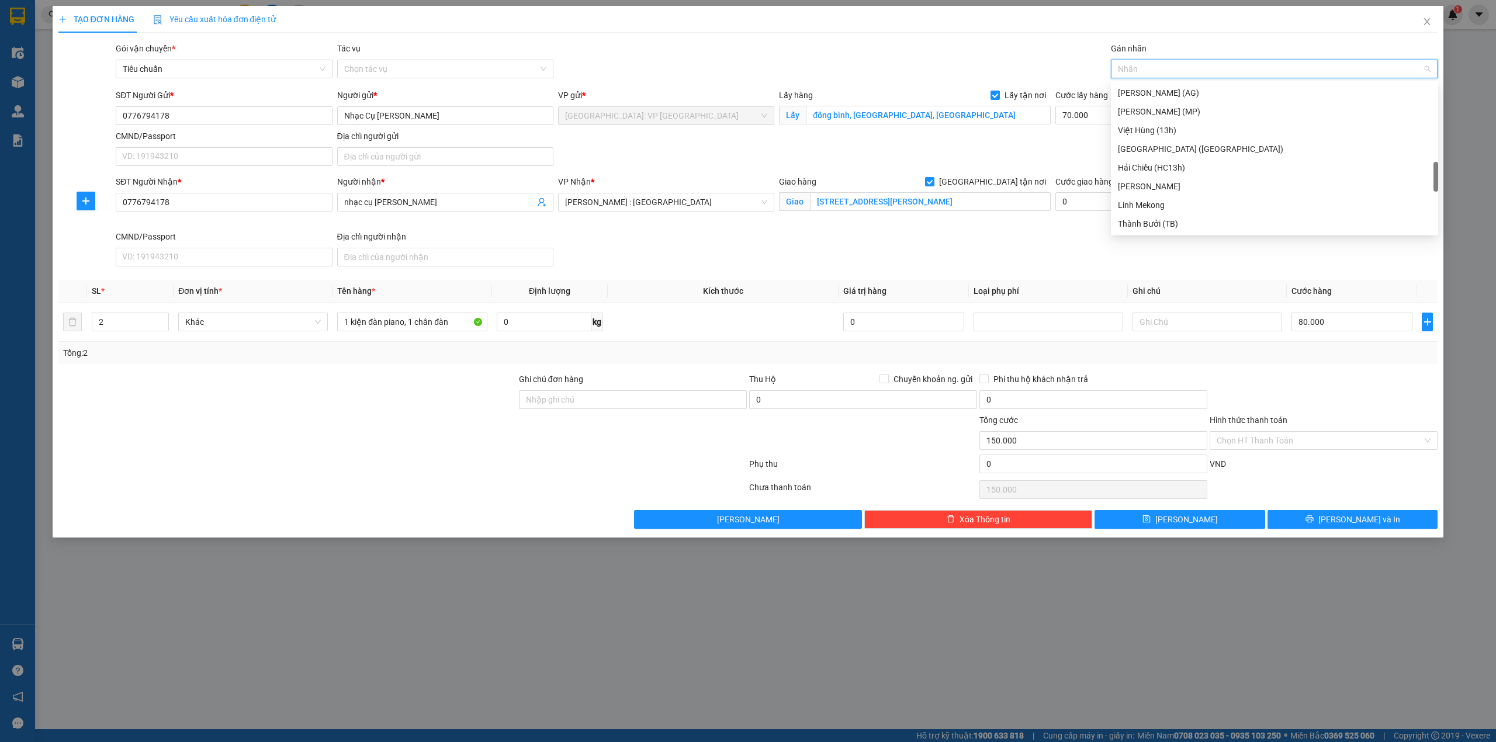
scroll to position [78, 0]
click at [1202, 125] on div "Đã gọi khách (VP gửi)" at bounding box center [1274, 127] width 313 height 13
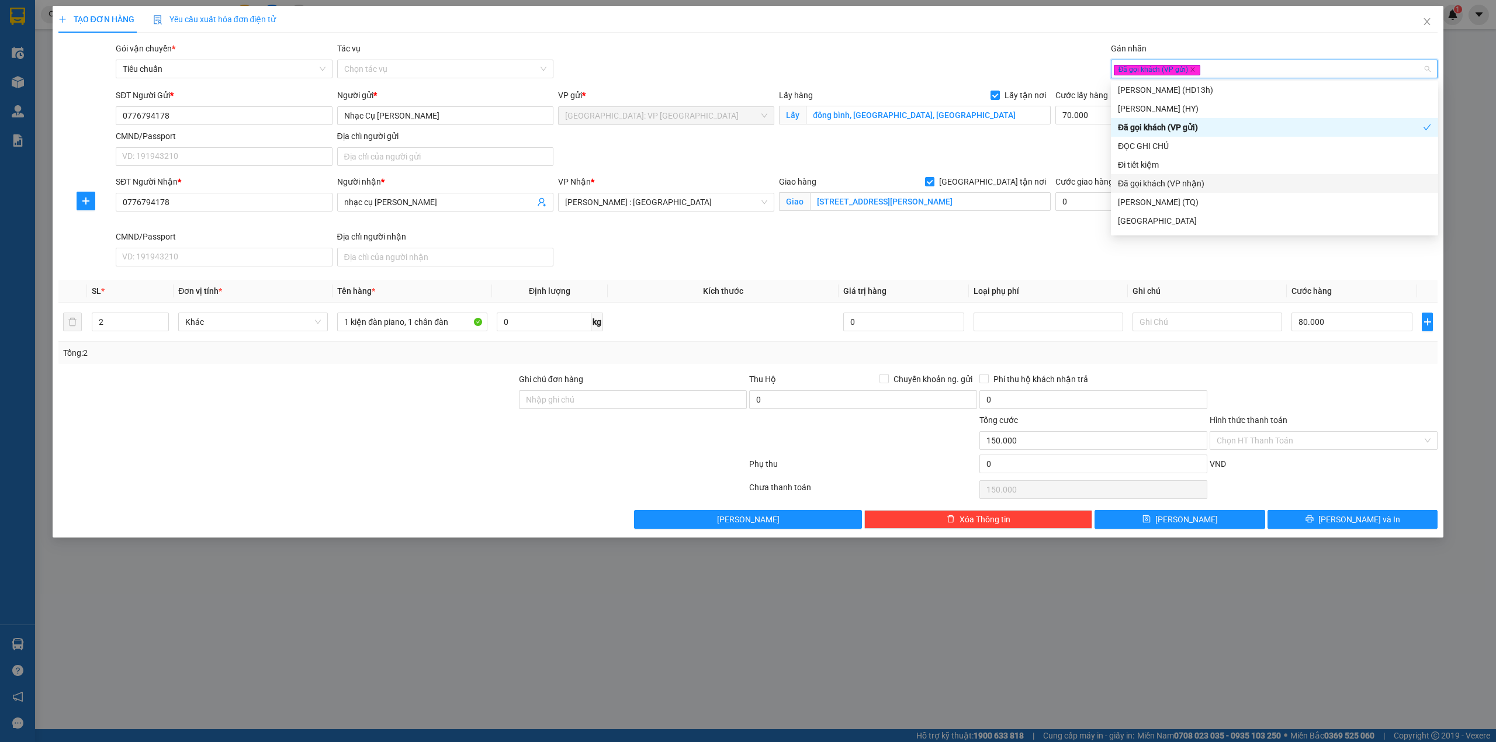
scroll to position [234, 0]
click at [1216, 118] on div "Giao tận nơi" at bounding box center [1274, 121] width 313 height 13
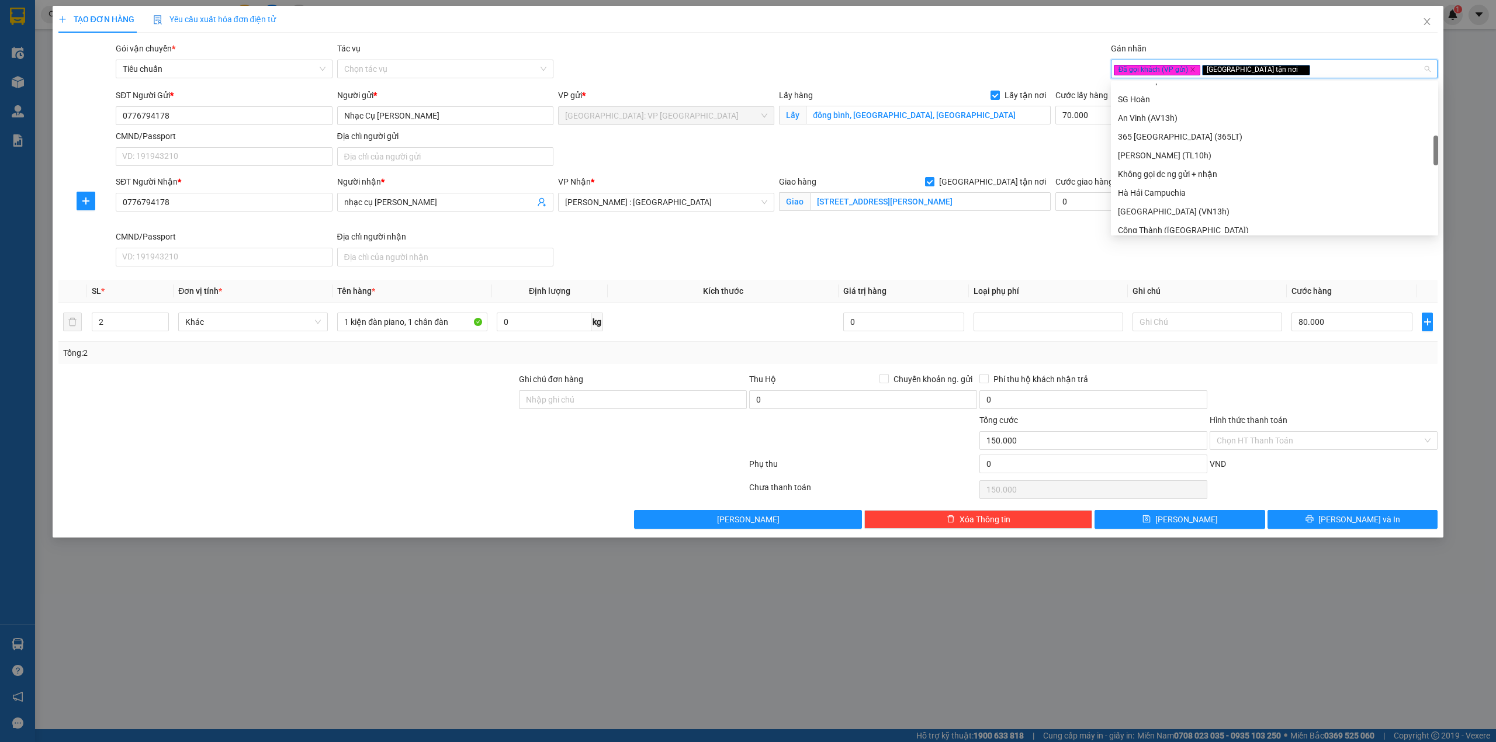
scroll to position [389, 0]
click at [984, 240] on div "SĐT Người Nhận * 0776794178 Người nhận * nhạc cụ trần huy VP Nhận * Hồ Chí Minh…" at bounding box center [776, 223] width 1326 height 96
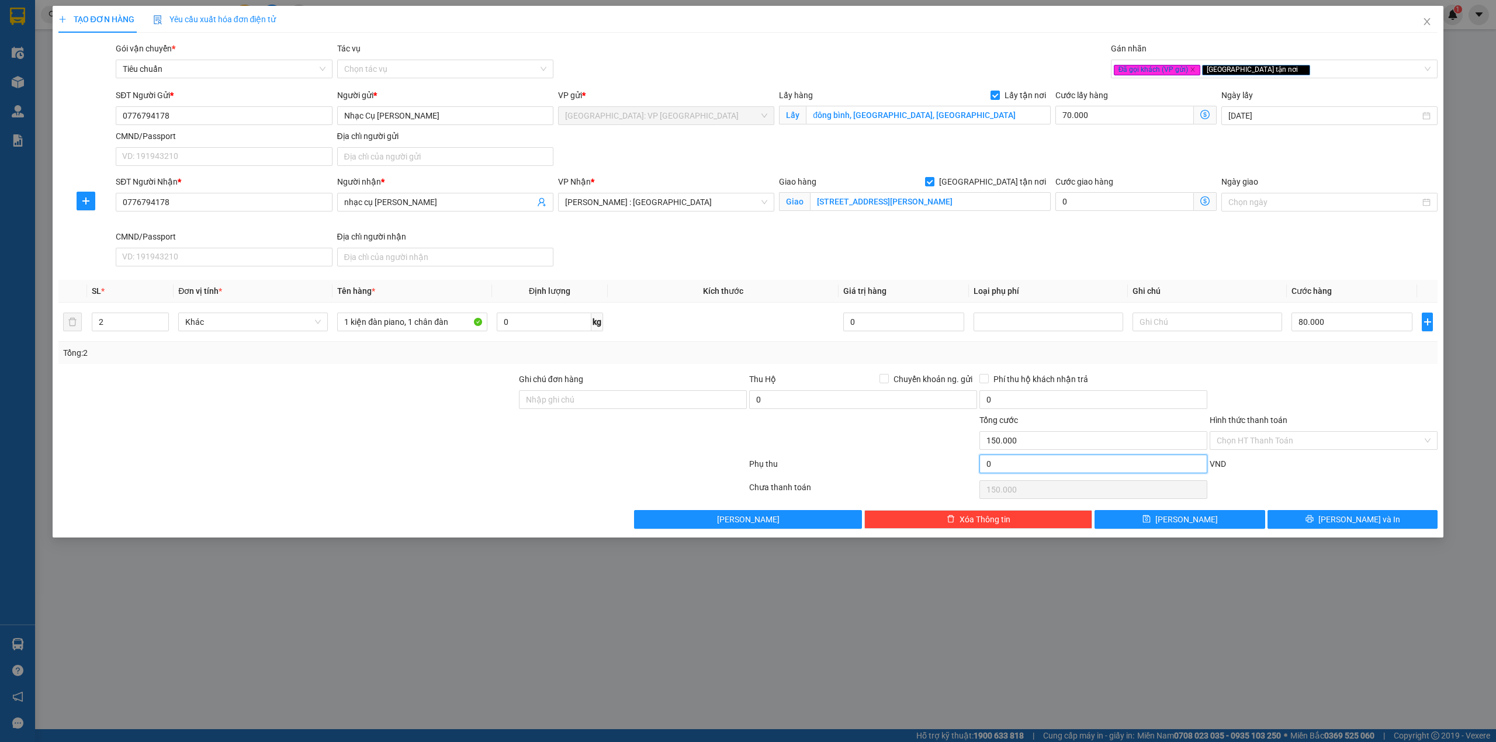
click at [1042, 468] on input "0" at bounding box center [1093, 464] width 228 height 19
click at [1048, 466] on input "0" at bounding box center [1093, 464] width 228 height 19
type input "150.010"
type input "10"
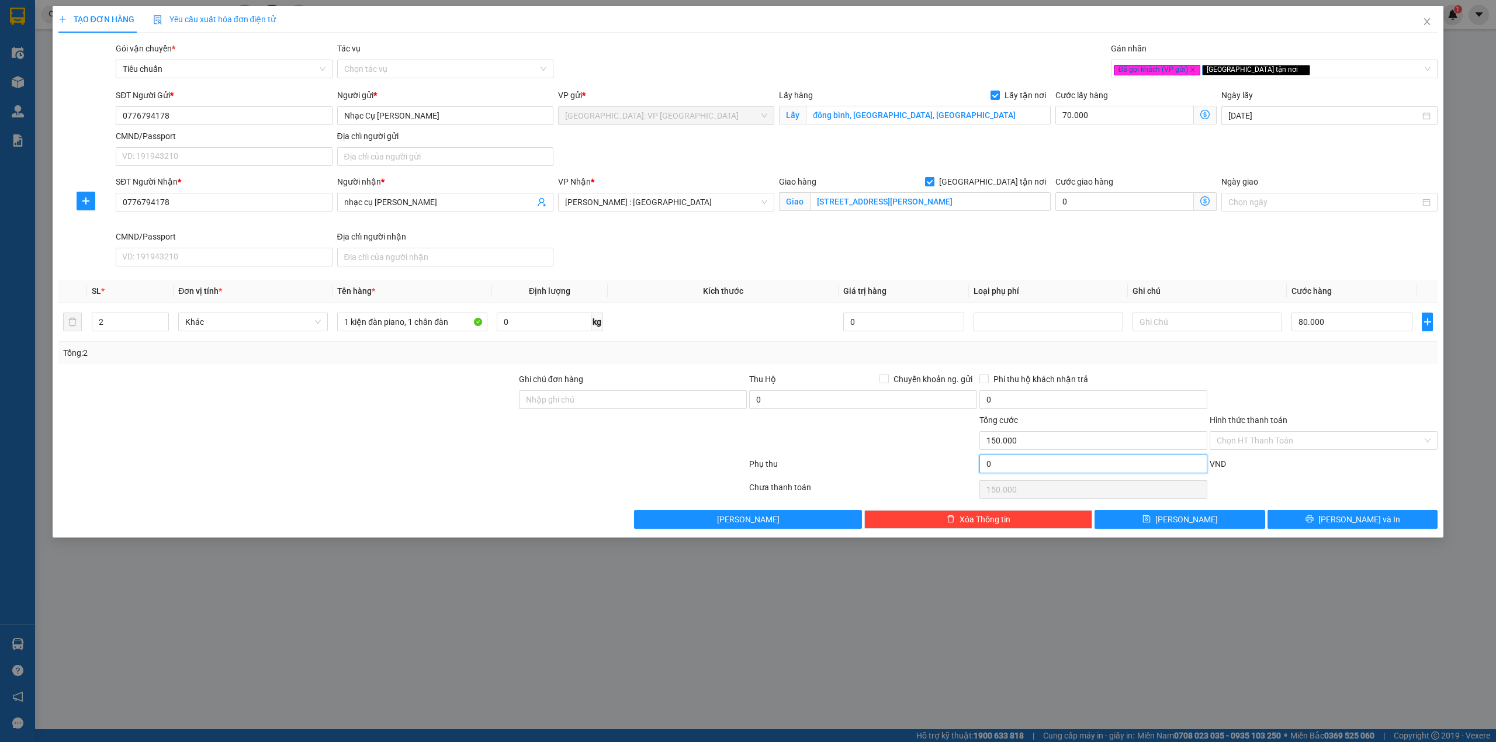
type input "150.010"
type input "150.100"
type input "100"
type input "150.100"
type input "151.000"
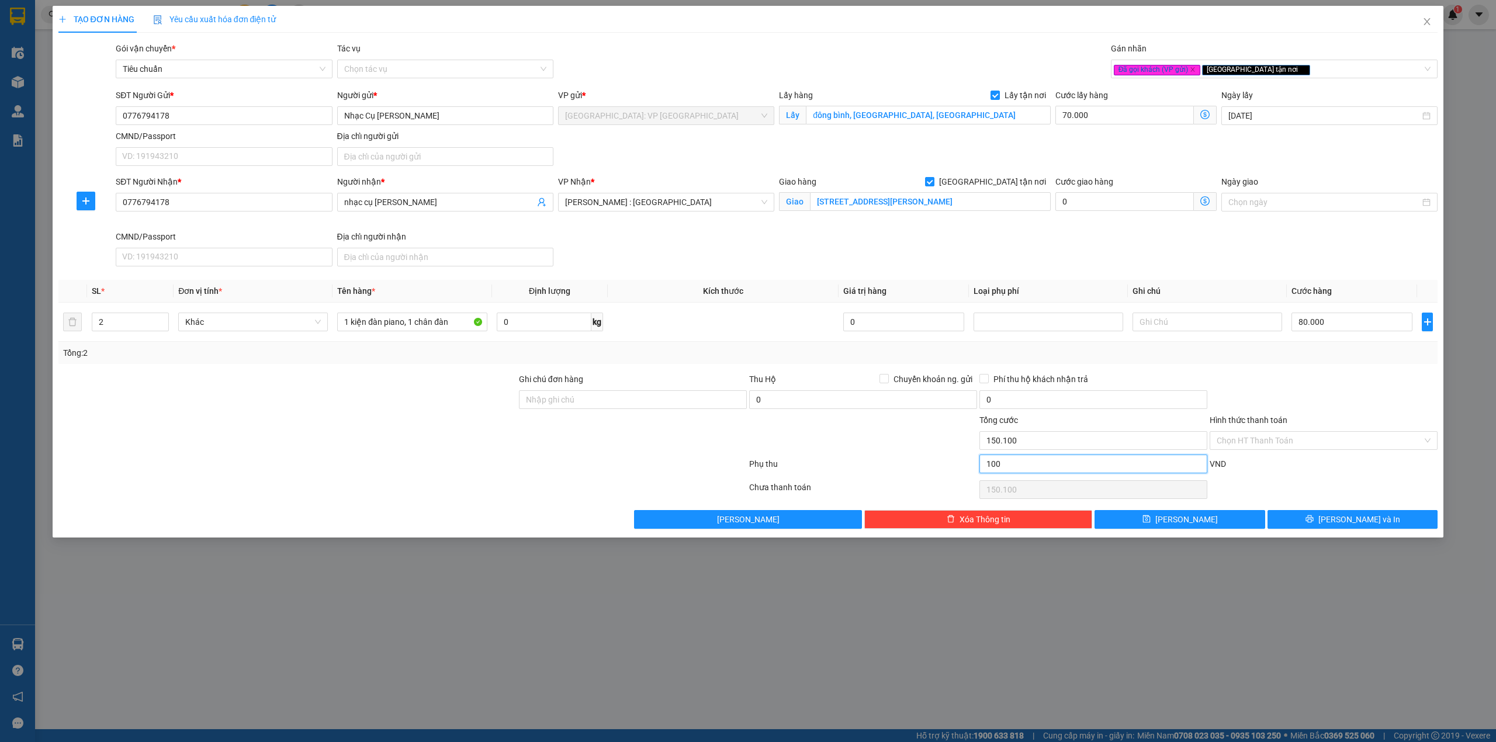
type input "1.000"
type input "151.000"
type input "160.000"
type input "10.000"
type input "160.000"
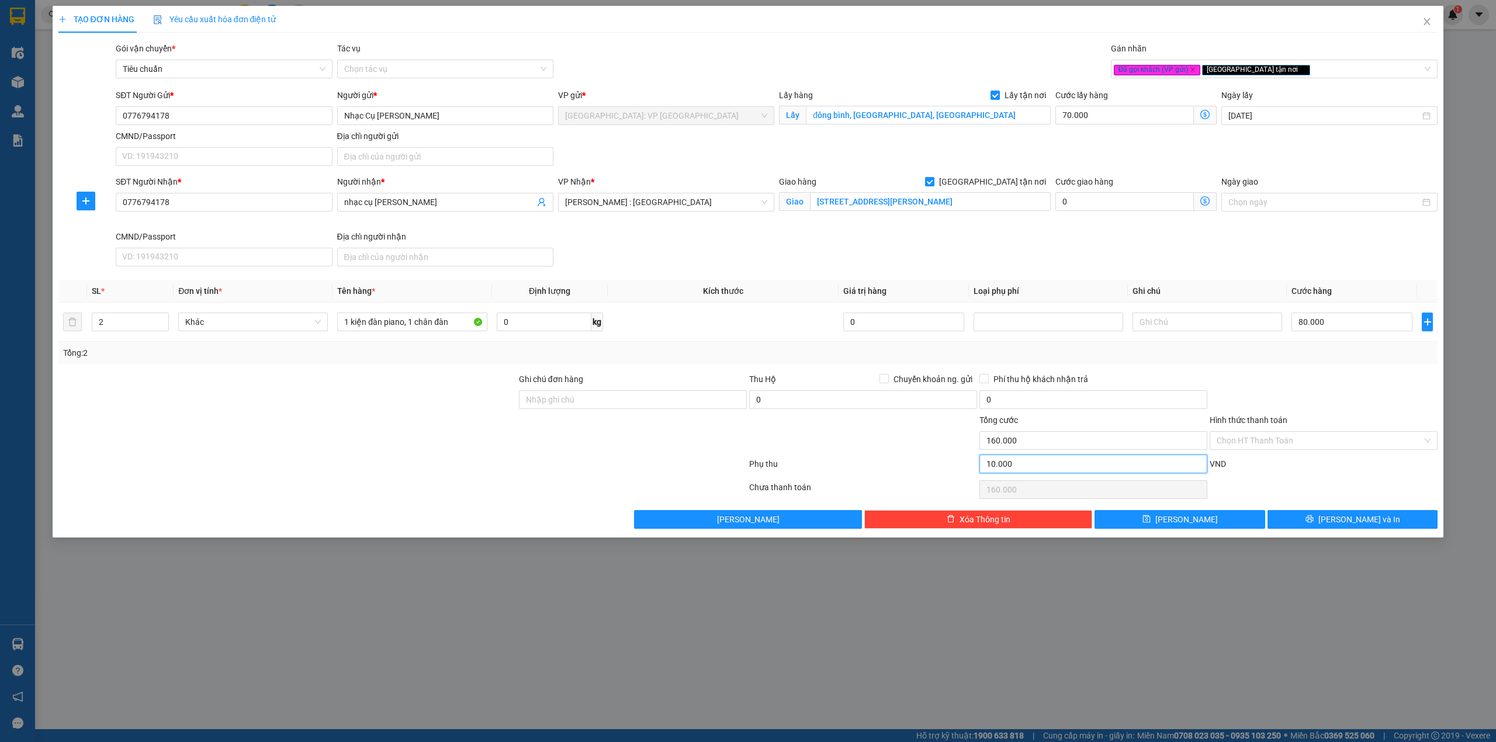
type input "10.000"
click at [1255, 483] on div "Chọn HT Thanh Toán" at bounding box center [1323, 489] width 230 height 23
click at [1226, 522] on button "Lưu" at bounding box center [1179, 519] width 171 height 19
checkbox input "false"
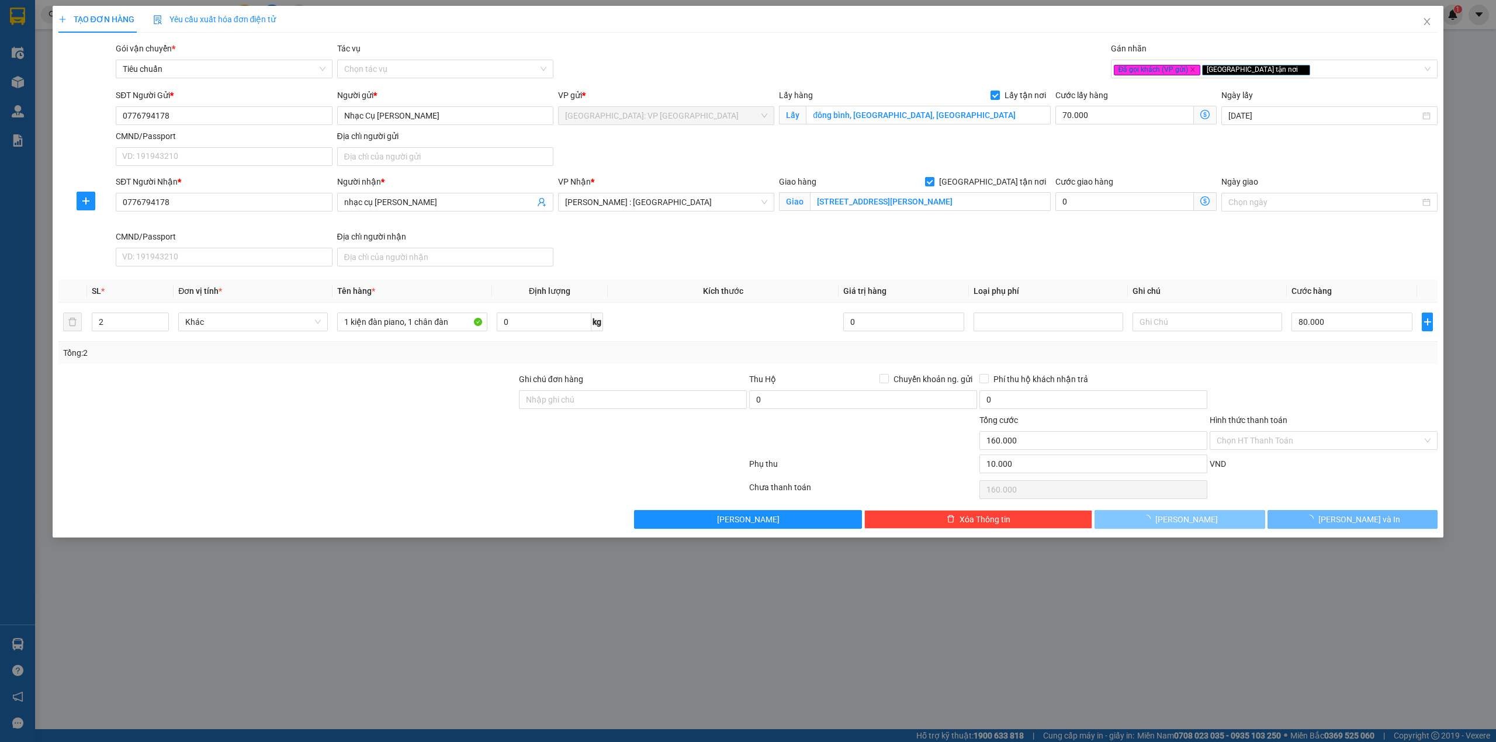
type input "1"
type input "0"
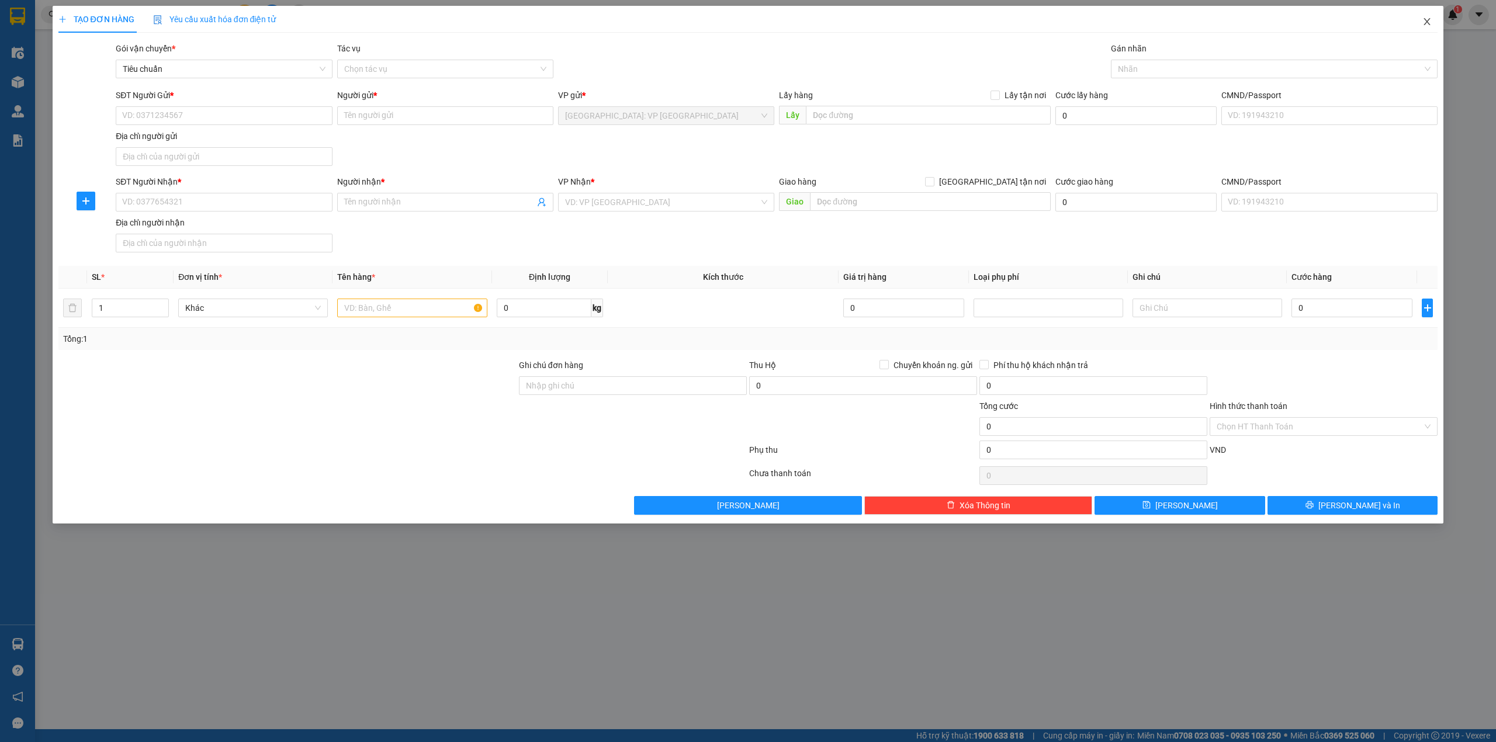
click at [1425, 21] on icon "close" at bounding box center [1426, 21] width 9 height 9
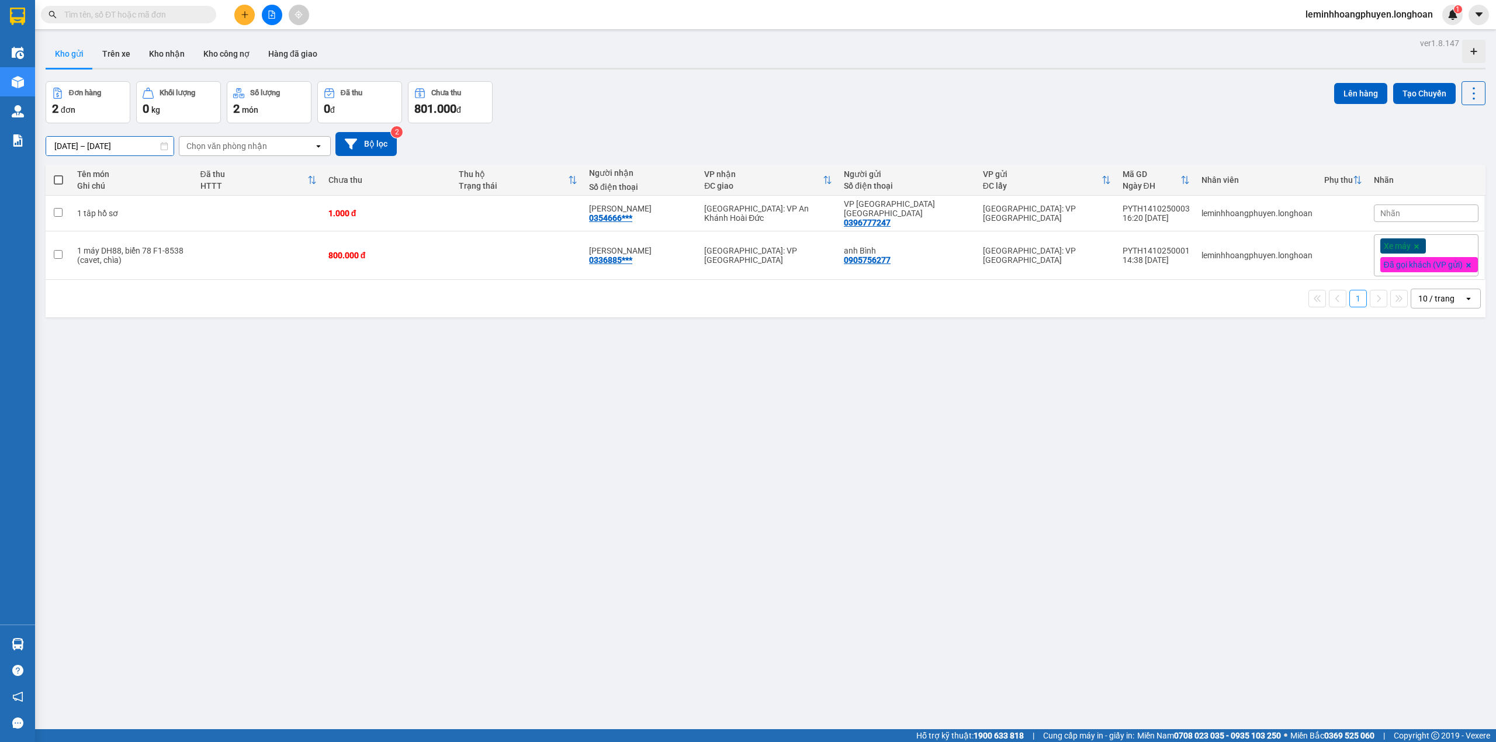
click at [106, 144] on input "15/09/2025 – 14/10/2025" at bounding box center [109, 146] width 127 height 19
click at [527, 144] on div "15/09/2025 – 14/10/2025 Press the down arrow key to interact with the calendar …" at bounding box center [766, 144] width 1440 height 24
click at [352, 138] on icon at bounding box center [351, 144] width 12 height 12
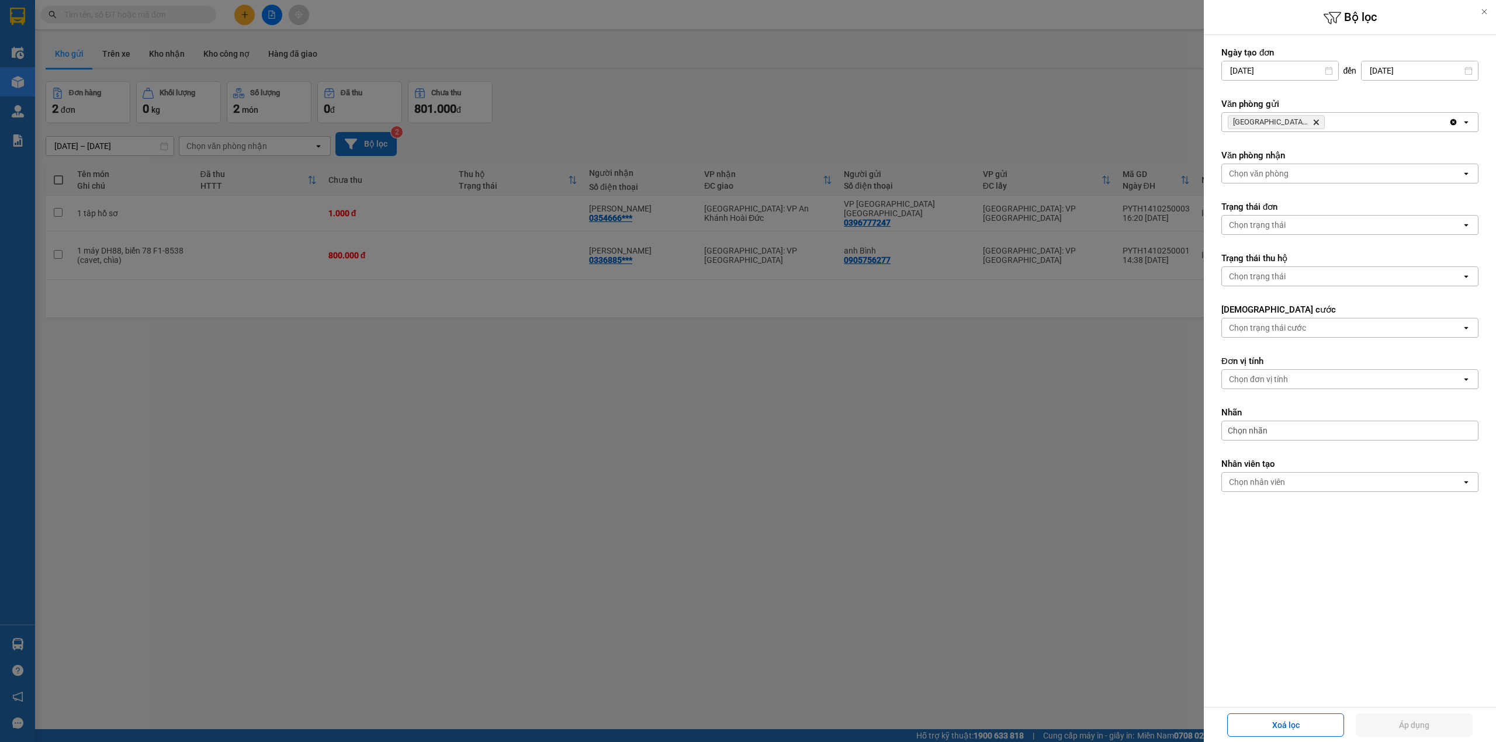
click at [1231, 71] on input "15/09/2025" at bounding box center [1280, 70] width 116 height 19
click at [1272, 203] on div "16" at bounding box center [1265, 207] width 16 height 14
type input "16/09/2025"
click at [1436, 732] on button "Áp dụng" at bounding box center [1414, 724] width 117 height 23
type input "[DATE] – [DATE]"
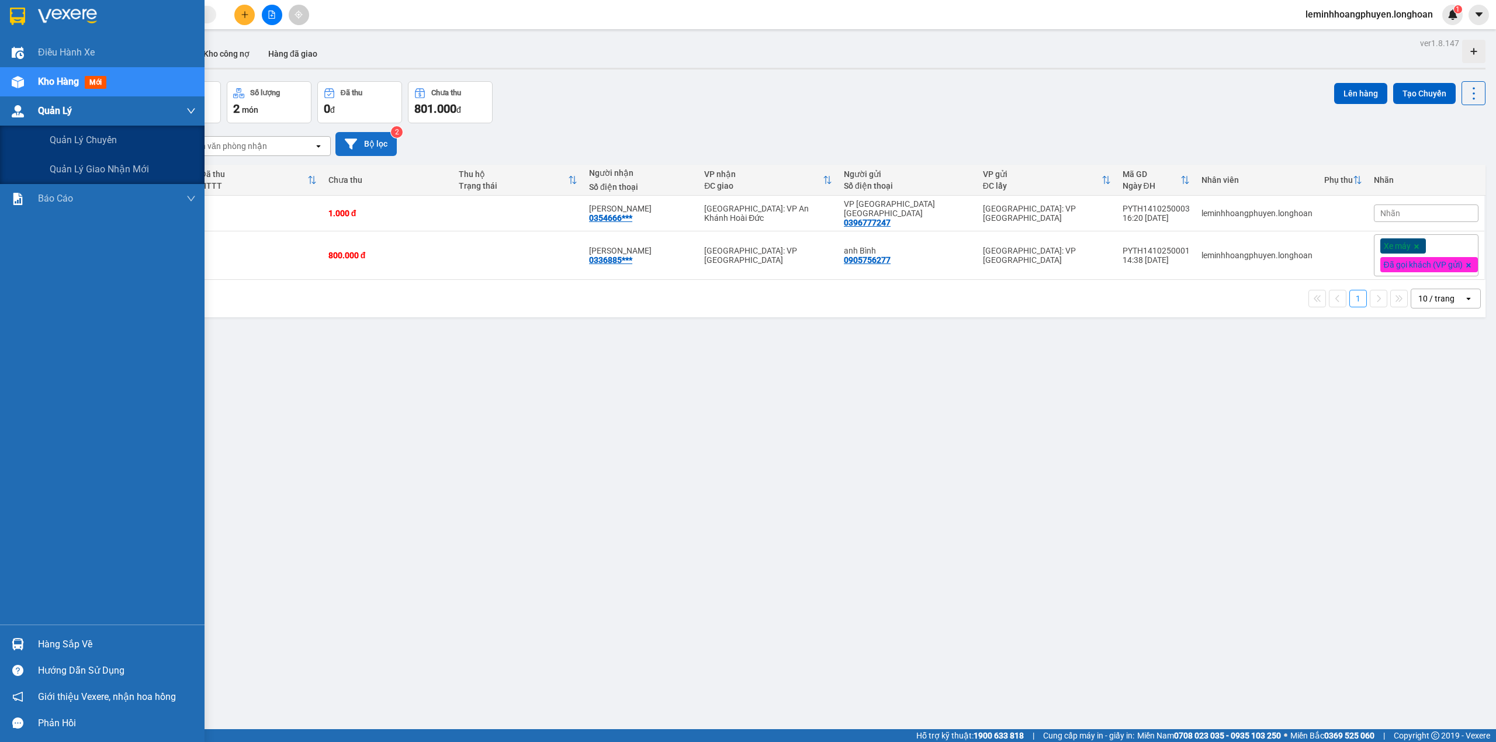
click at [22, 101] on div at bounding box center [18, 111] width 20 height 20
click at [50, 76] on span "Kho hàng" at bounding box center [58, 81] width 41 height 11
click at [78, 48] on span "Điều hành xe" at bounding box center [67, 52] width 58 height 15
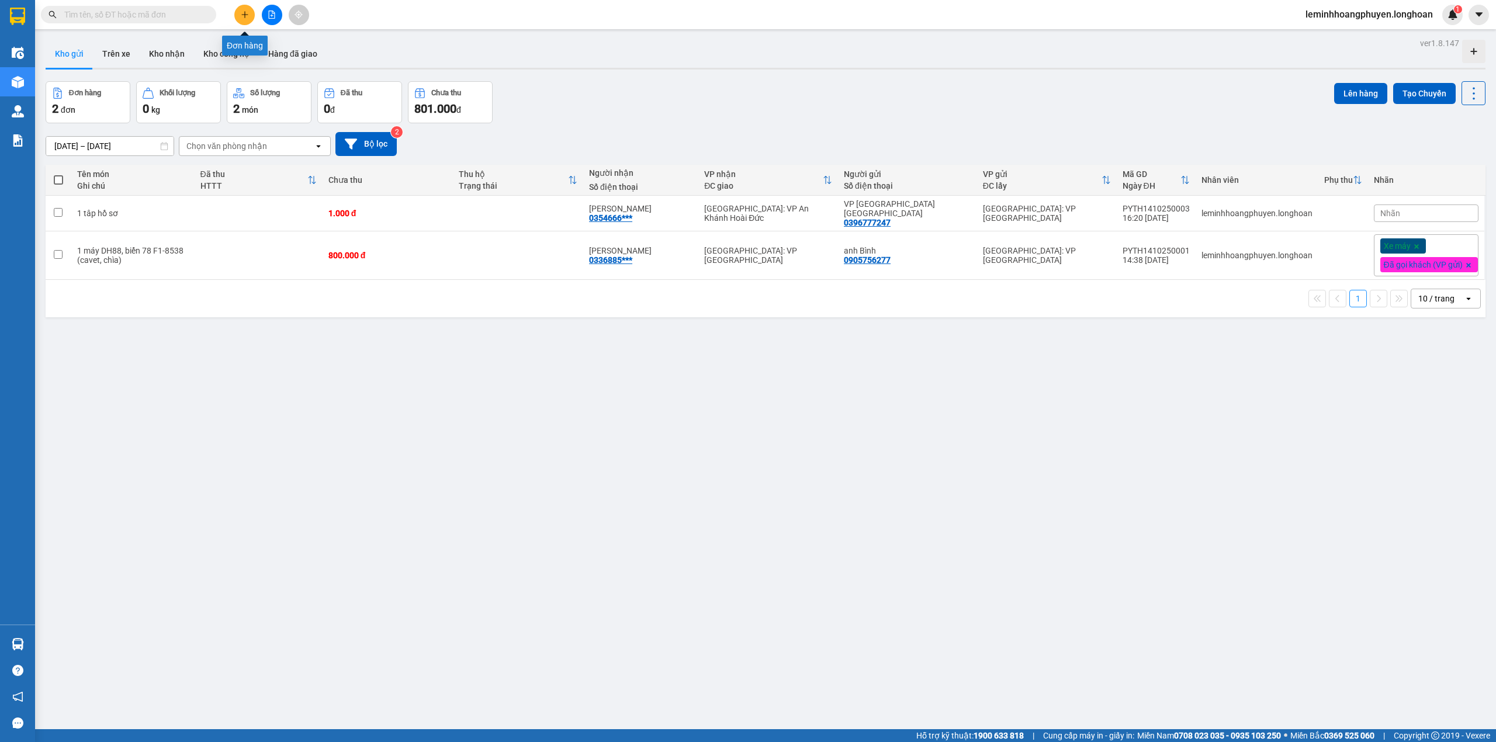
click at [241, 22] on button at bounding box center [244, 15] width 20 height 20
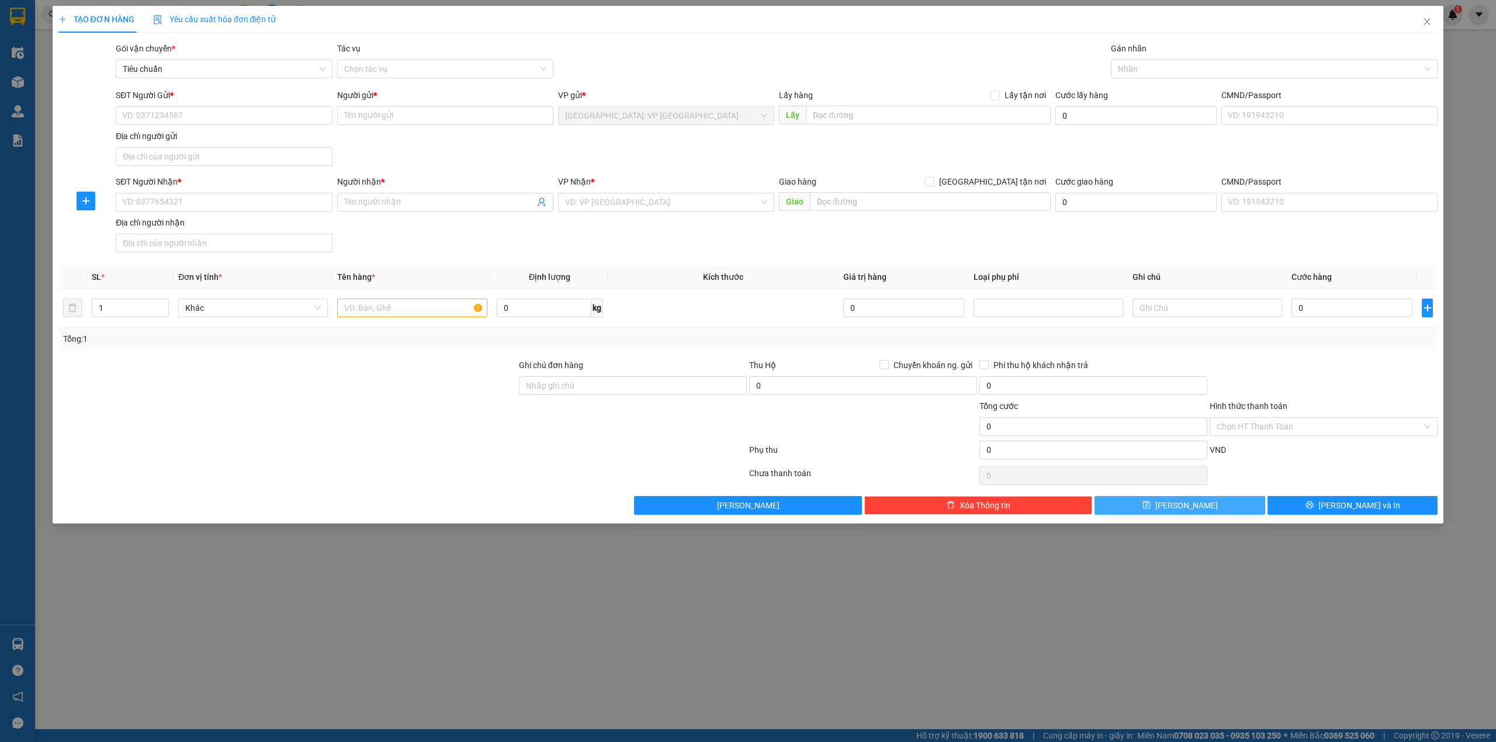
click at [1222, 513] on button "Lưu" at bounding box center [1179, 505] width 171 height 19
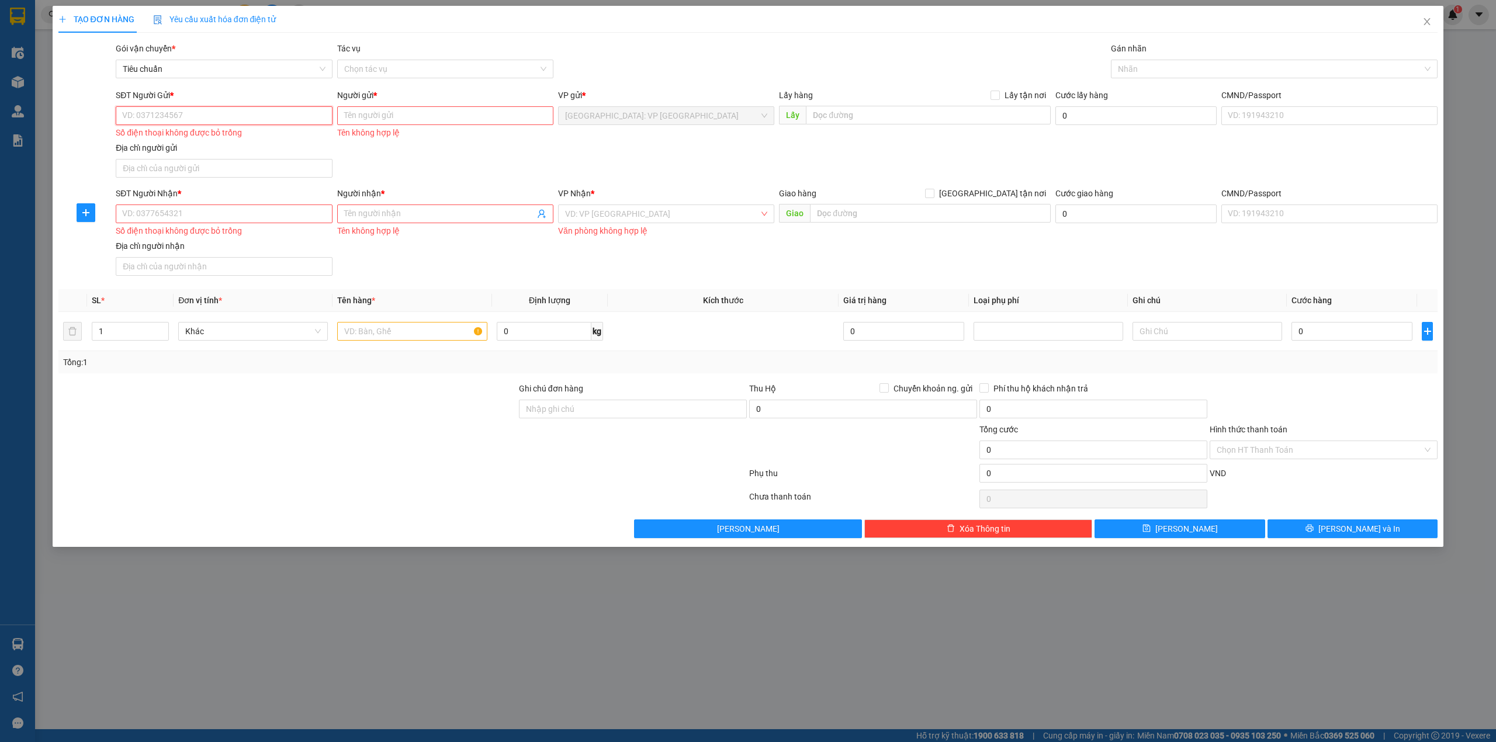
click at [161, 112] on input "SĐT Người Gửi *" at bounding box center [224, 115] width 216 height 19
paste input "[STREET_ADDRESS][PERSON_NAME]"
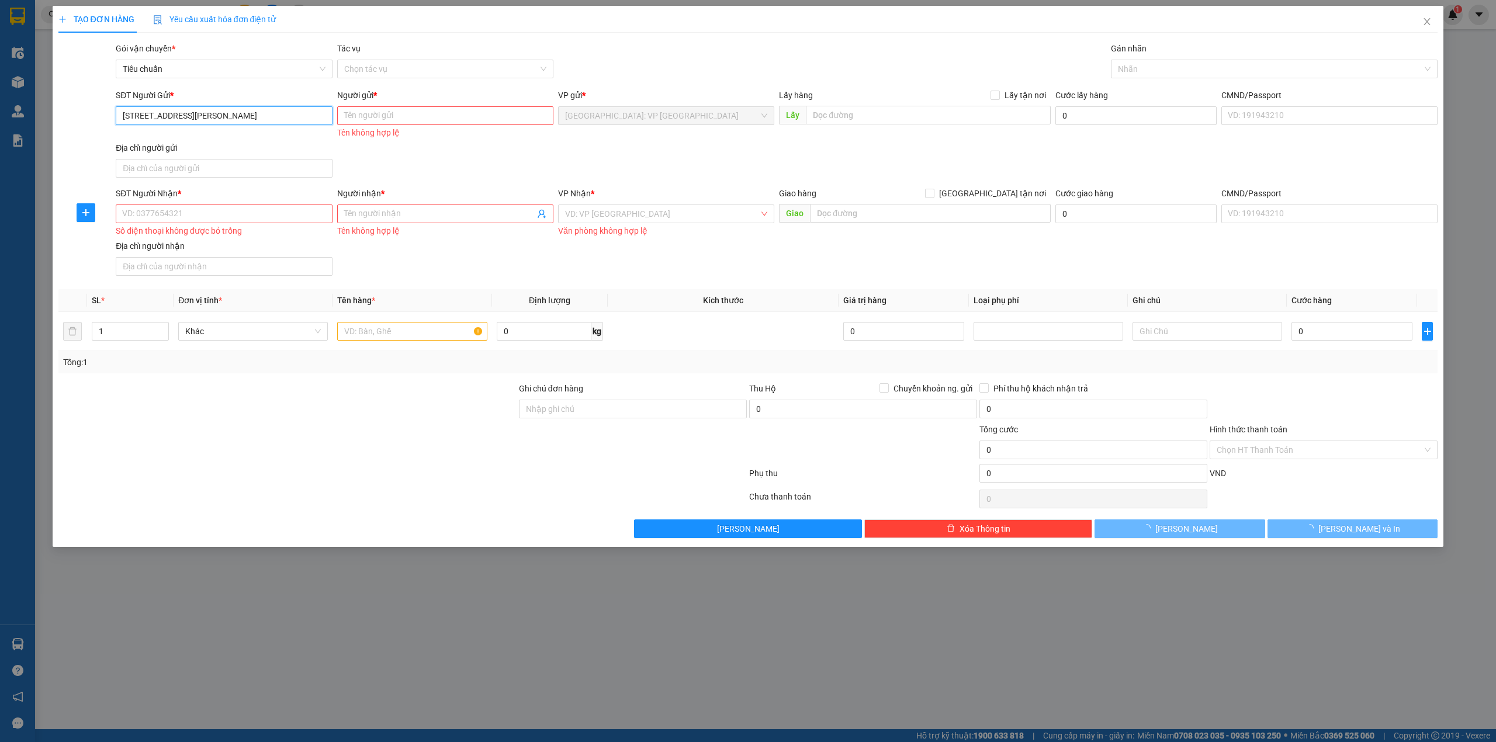
drag, startPoint x: 318, startPoint y: 112, endPoint x: 75, endPoint y: 136, distance: 243.6
click at [79, 134] on div "SĐT Người Gửi * 9 Nguyễn Bỉnh Khiêm, phường Bến Nghé, Quận 1 9 Nguyễn Bỉnh Khiê…" at bounding box center [748, 135] width 1382 height 93
type input "[STREET_ADDRESS][PERSON_NAME]"
click at [57, 139] on div at bounding box center [86, 135] width 58 height 93
click at [1426, 21] on icon "close" at bounding box center [1427, 21] width 6 height 7
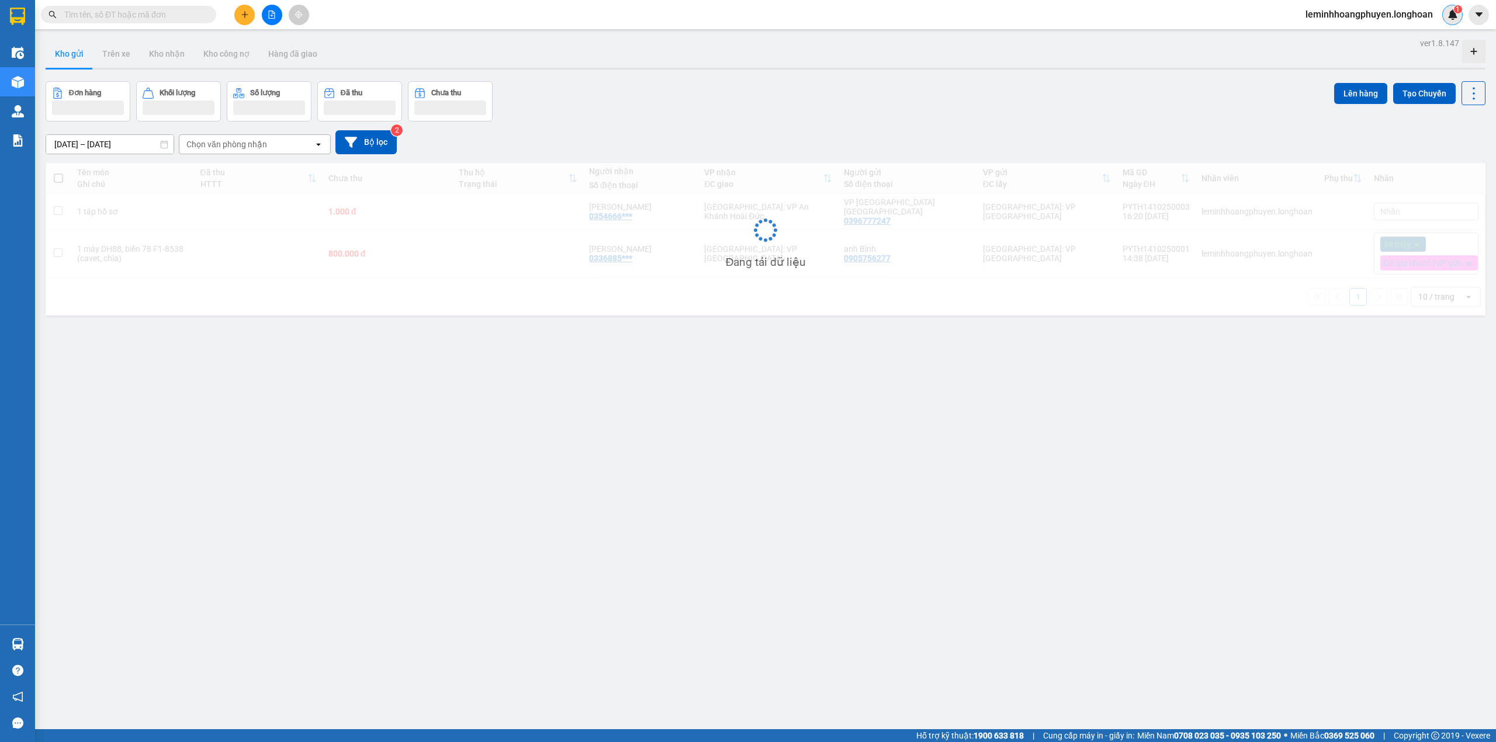
click at [1443, 14] on div "1" at bounding box center [1452, 15] width 20 height 20
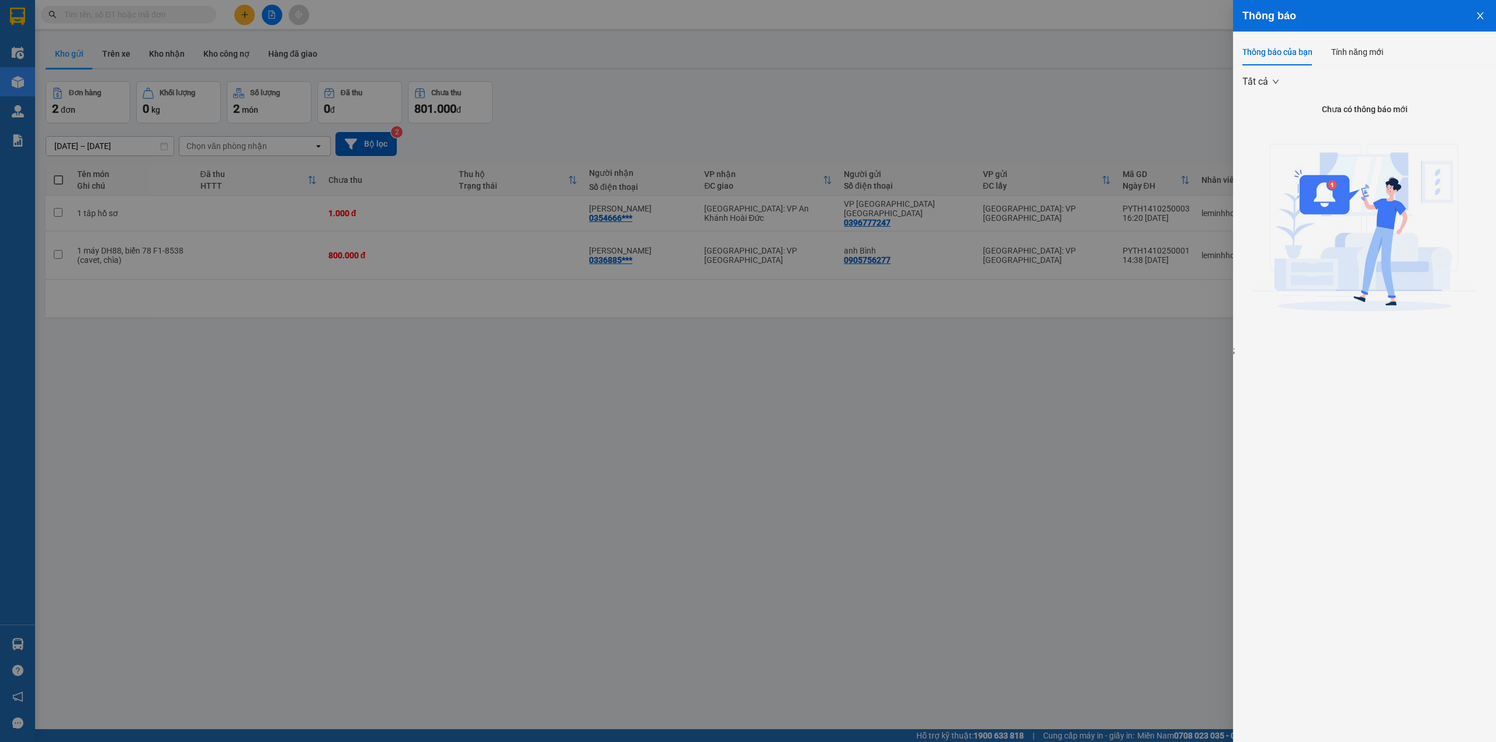
click at [1387, 54] on div "Thông báo của bạn Tính năng mới" at bounding box center [1364, 52] width 244 height 27
click at [1361, 53] on div "Tính năng mới" at bounding box center [1357, 52] width 52 height 13
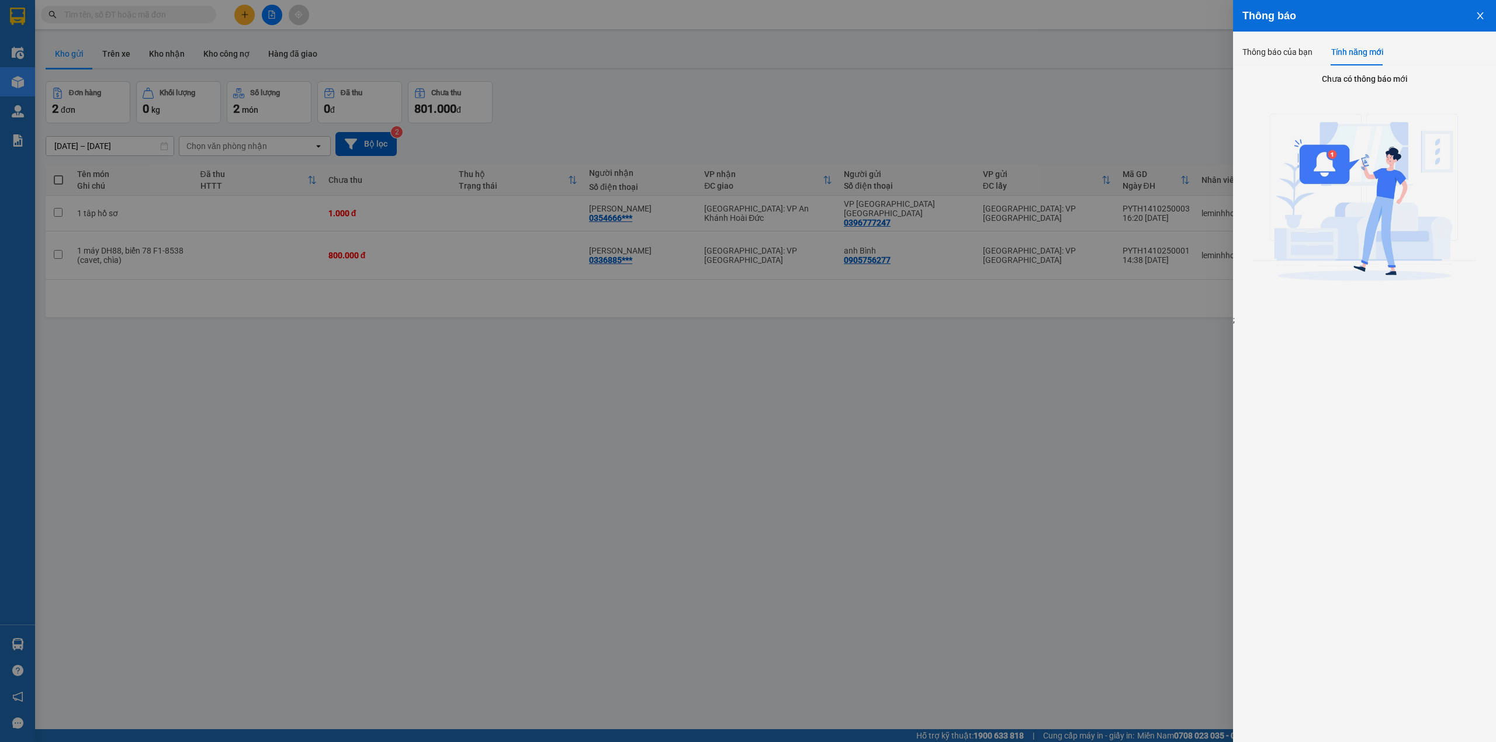
click at [1483, 19] on icon "close" at bounding box center [1479, 15] width 9 height 9
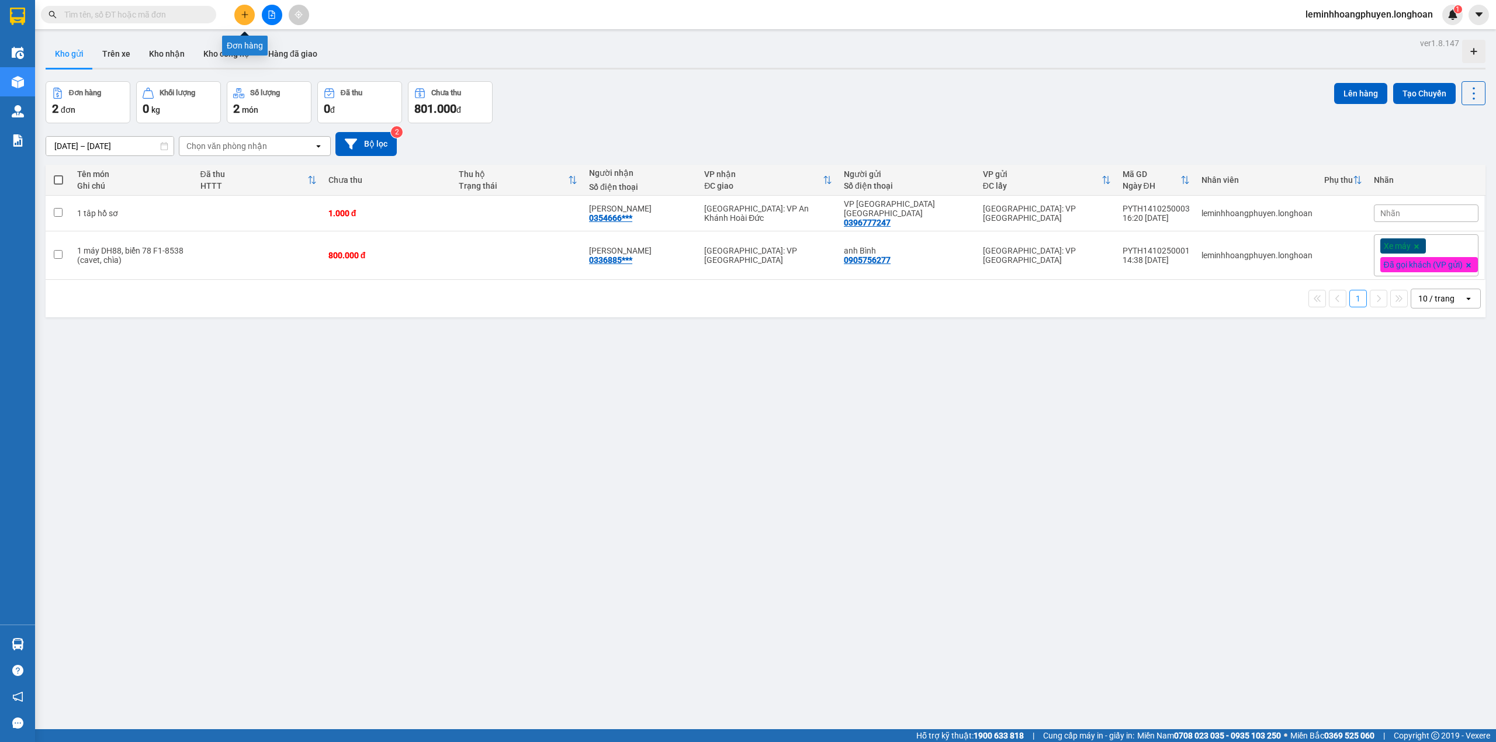
click at [243, 12] on icon "plus" at bounding box center [245, 15] width 8 height 8
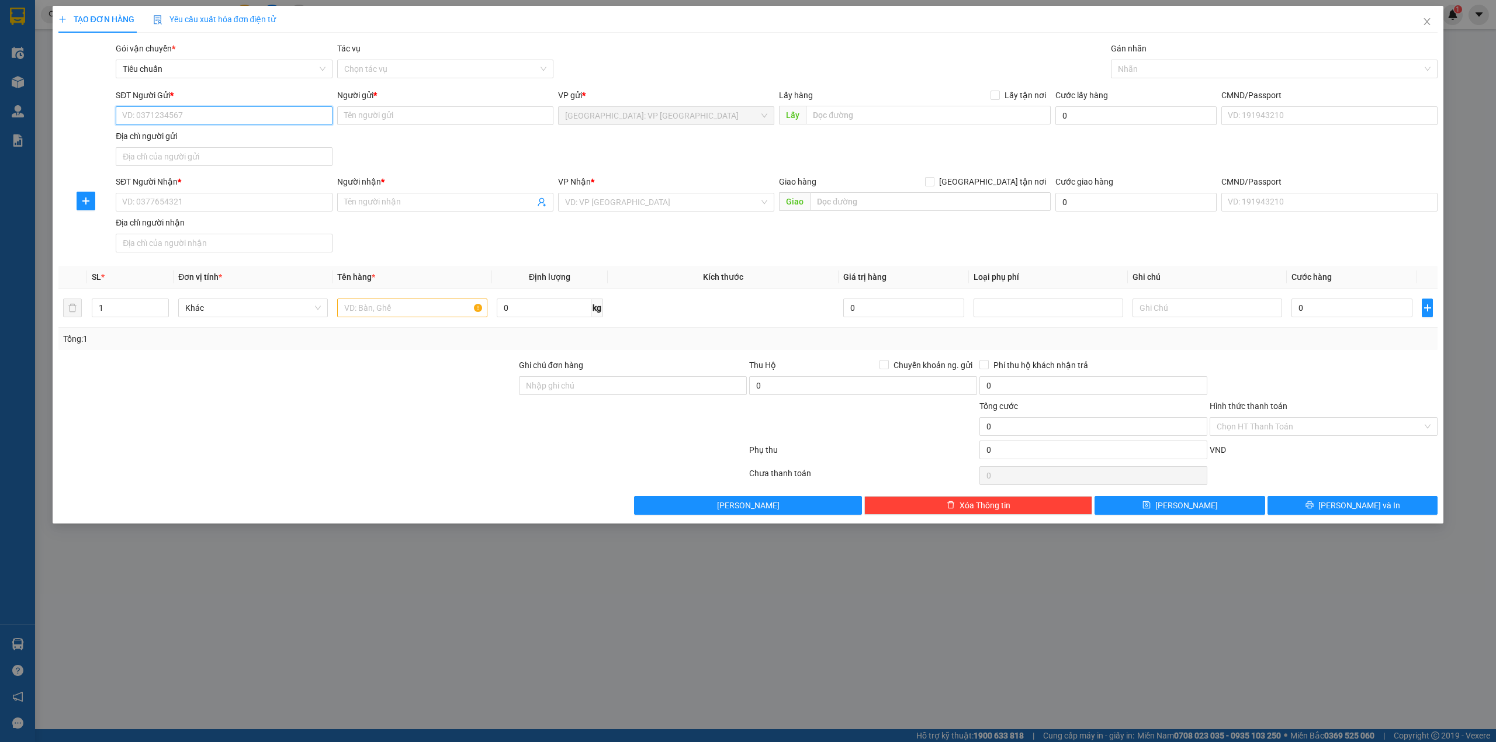
click at [180, 115] on input "SĐT Người Gửi *" at bounding box center [224, 115] width 216 height 19
paste input "0776794178"
type input "0776794178"
click at [168, 197] on input "SĐT Người Nhận *" at bounding box center [224, 202] width 216 height 19
paste input "0776794178"
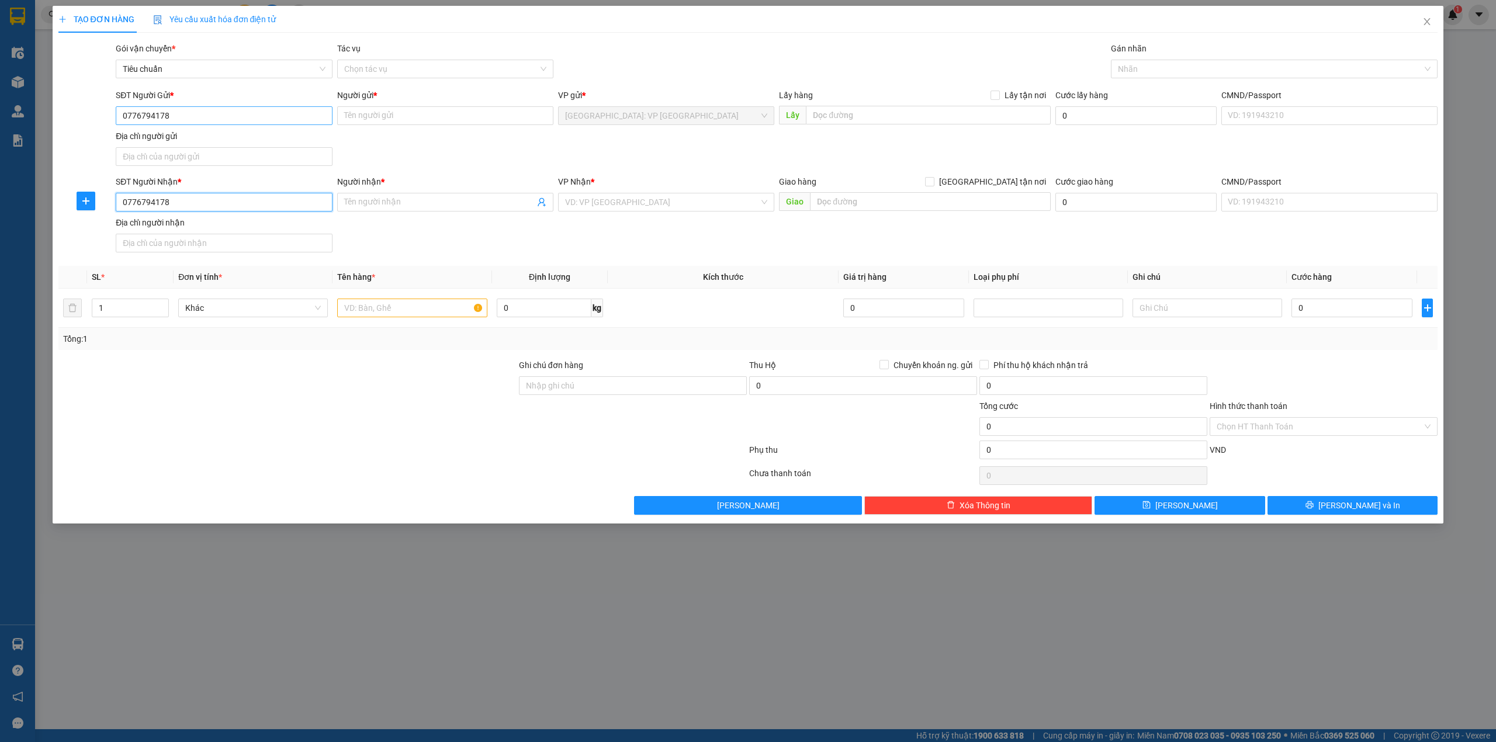
type input "0776794178"
click at [125, 119] on input "0776794178" at bounding box center [224, 115] width 216 height 19
type input "0776794178"
click at [127, 197] on input "0776794178" at bounding box center [224, 202] width 216 height 19
click at [127, 206] on input "0776794178" at bounding box center [224, 202] width 216 height 19
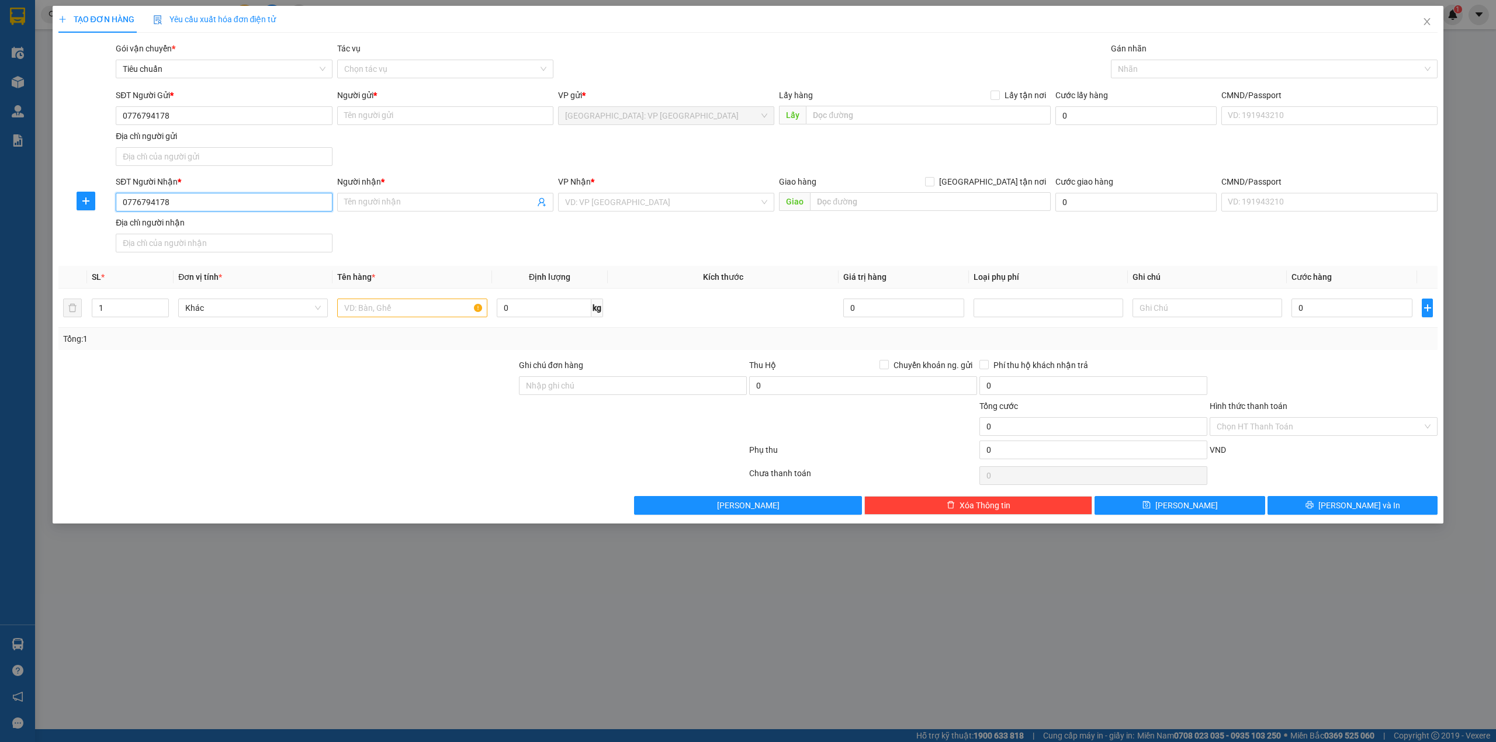
click at [124, 203] on input "0776794178" at bounding box center [224, 202] width 216 height 19
type input "0776794178"
click at [243, 224] on div "0776794178 - nhạc cụ [PERSON_NAME]" at bounding box center [224, 227] width 202 height 13
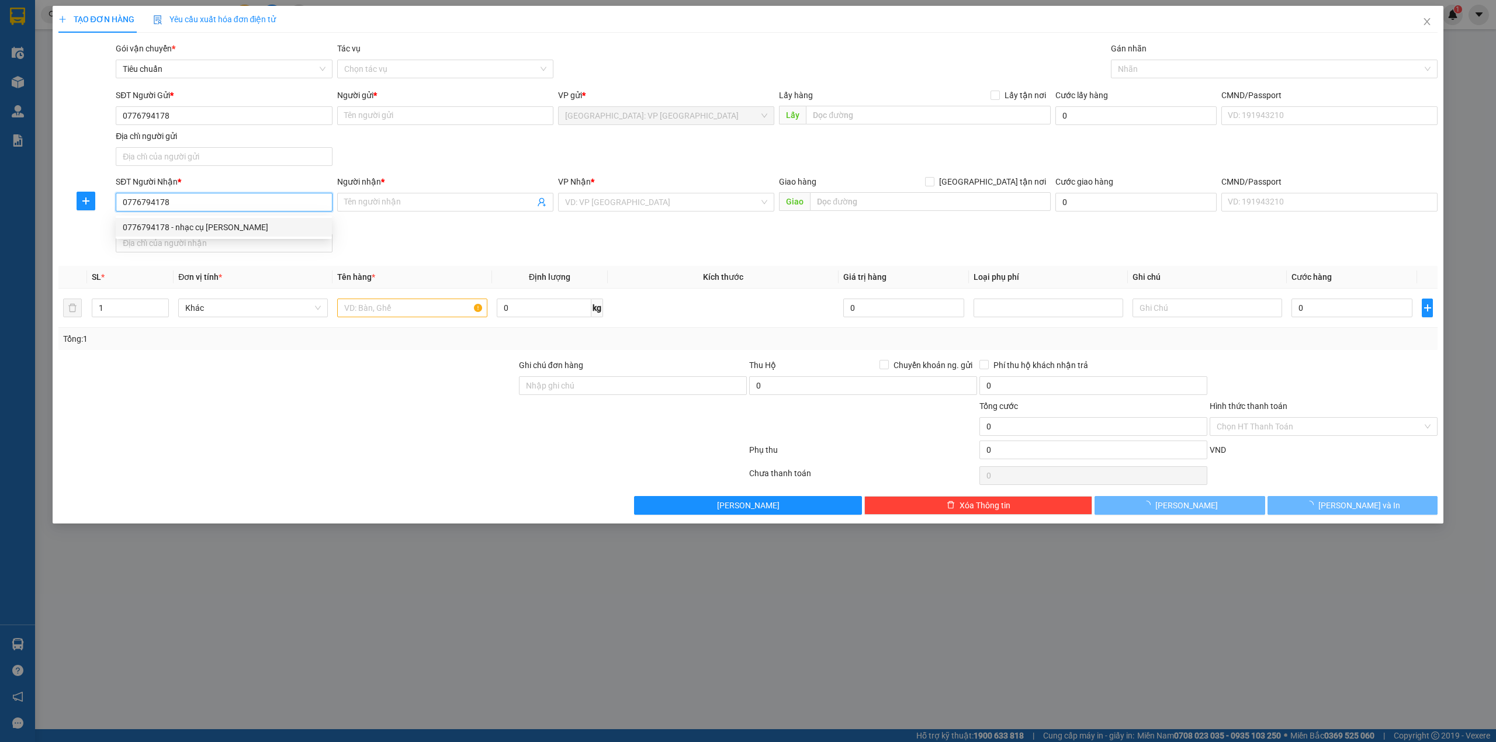
type input "nhạc cụ [PERSON_NAME]"
checkbox input "true"
type input "[STREET_ADDRESS][PERSON_NAME]"
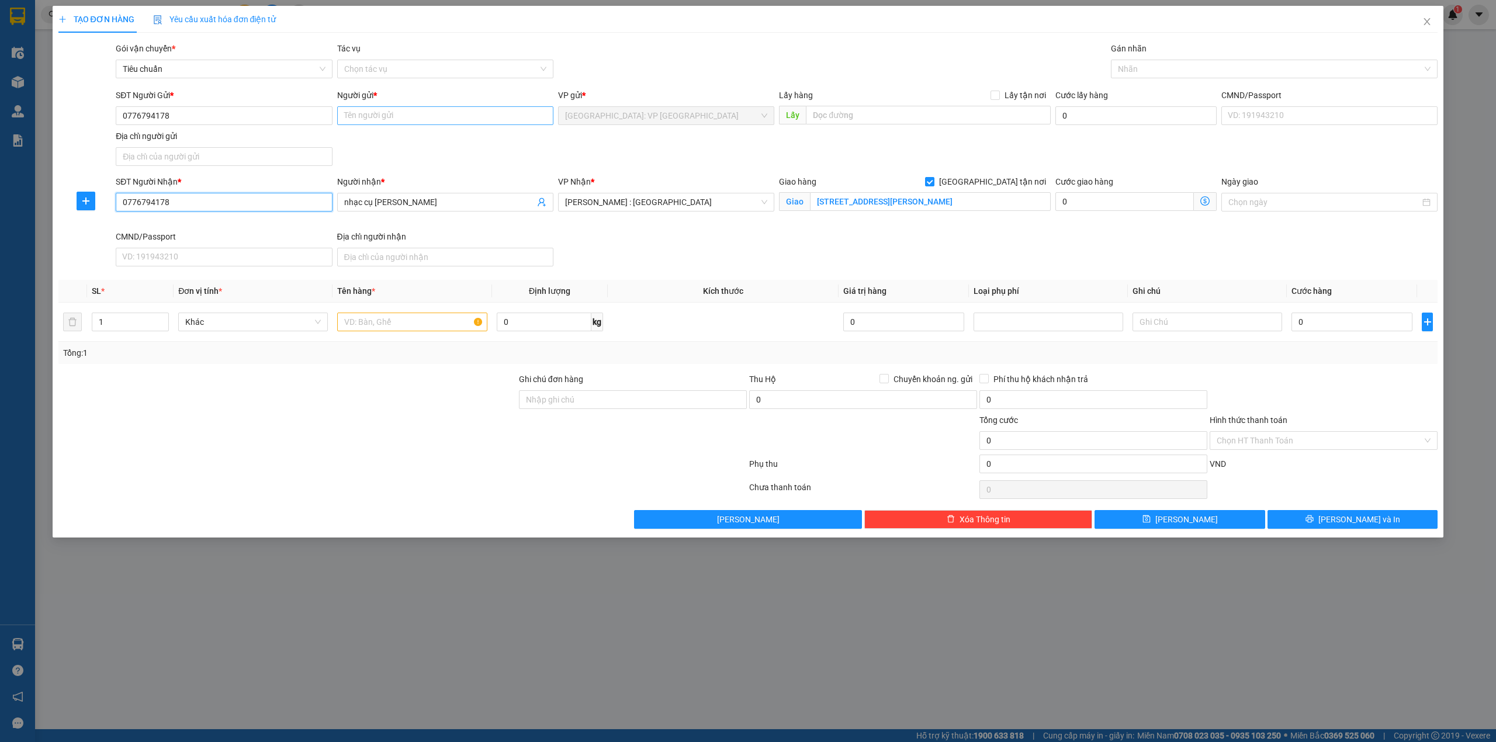
type input "0776794178"
click at [373, 117] on input "Người gửi *" at bounding box center [445, 115] width 216 height 19
click at [229, 117] on input "0776794178" at bounding box center [224, 115] width 216 height 19
click at [209, 136] on div "0776794178 - nhạc cụ [PERSON_NAME]" at bounding box center [224, 139] width 202 height 13
type input "nhạc cụ [PERSON_NAME]"
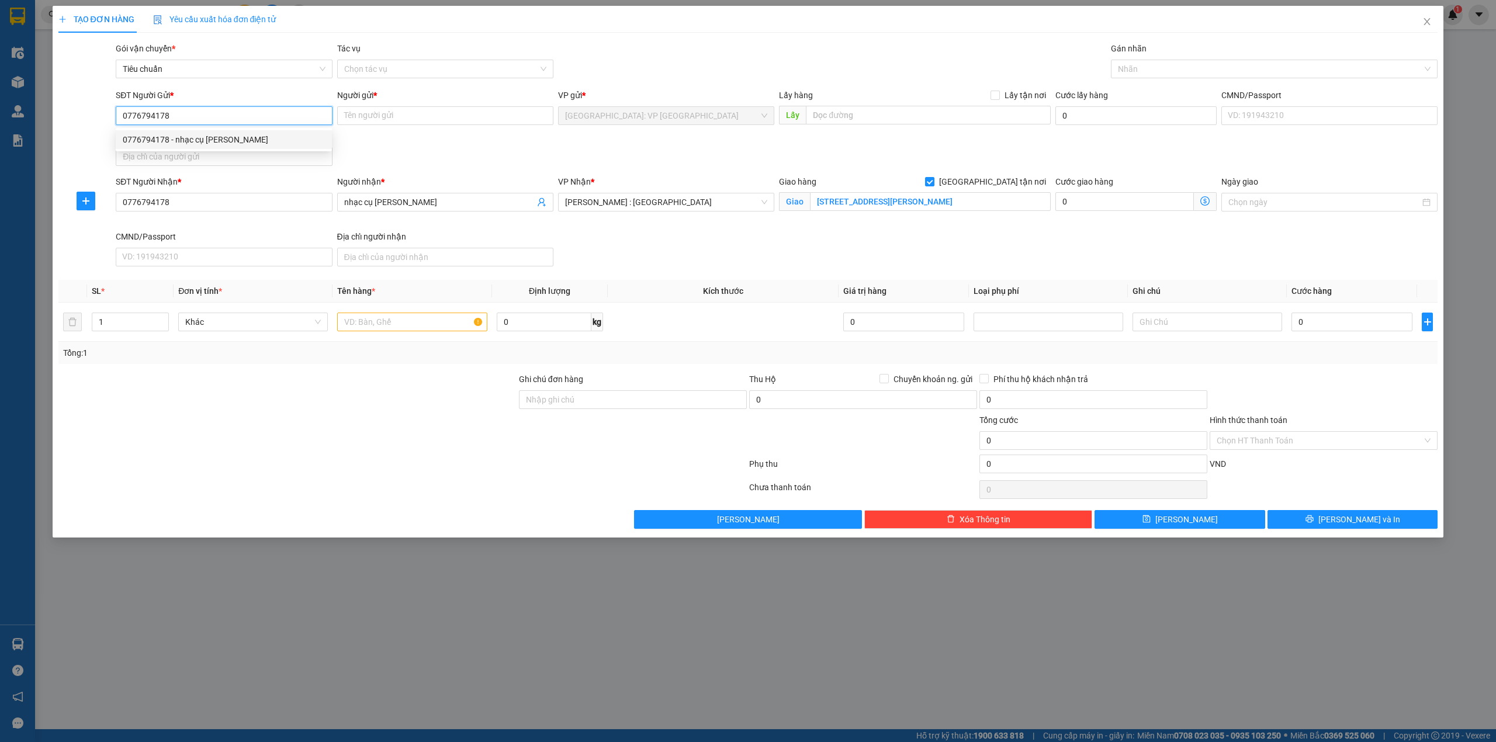
checkbox input "true"
type input "đông bình, [GEOGRAPHIC_DATA], [GEOGRAPHIC_DATA]"
type input "70.000"
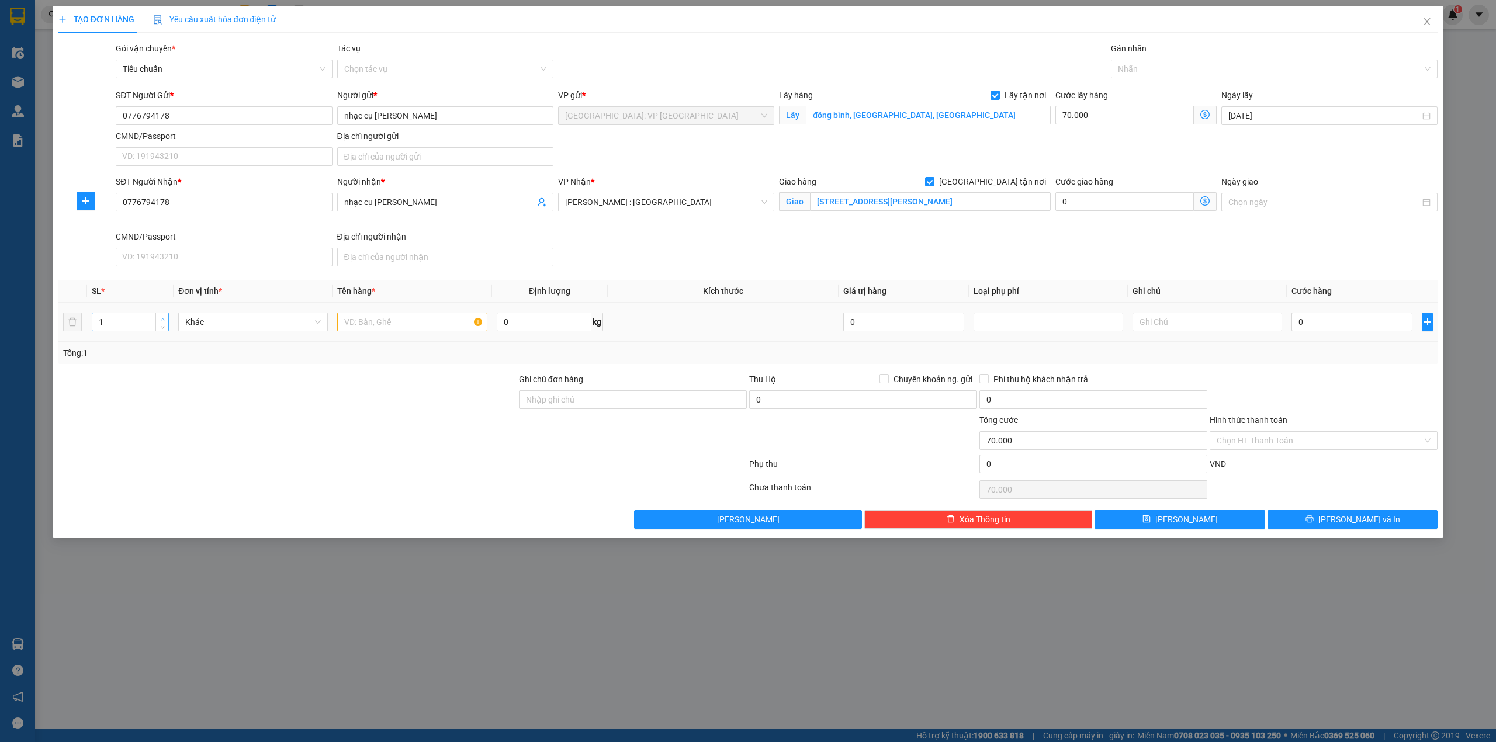
type input "2"
click at [162, 320] on icon "up" at bounding box center [163, 319] width 4 height 2
click at [421, 325] on input "text" at bounding box center [412, 322] width 150 height 19
type input "1 kiện đàn piano, 1 chân đàn gấp gọn"
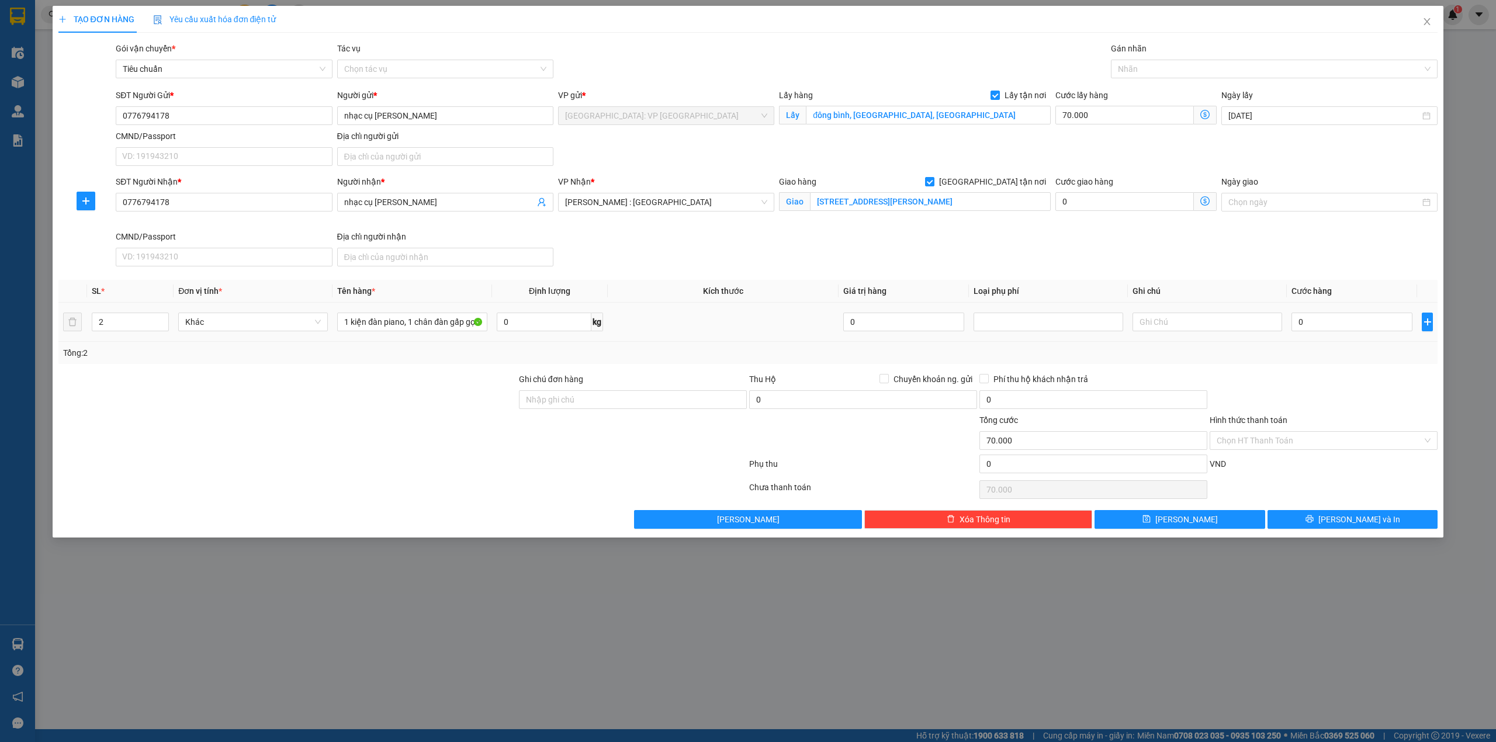
click at [697, 341] on td at bounding box center [723, 322] width 231 height 39
click at [1294, 325] on input "0" at bounding box center [1351, 322] width 121 height 19
click at [1303, 325] on input "0" at bounding box center [1351, 322] width 121 height 19
type input "80"
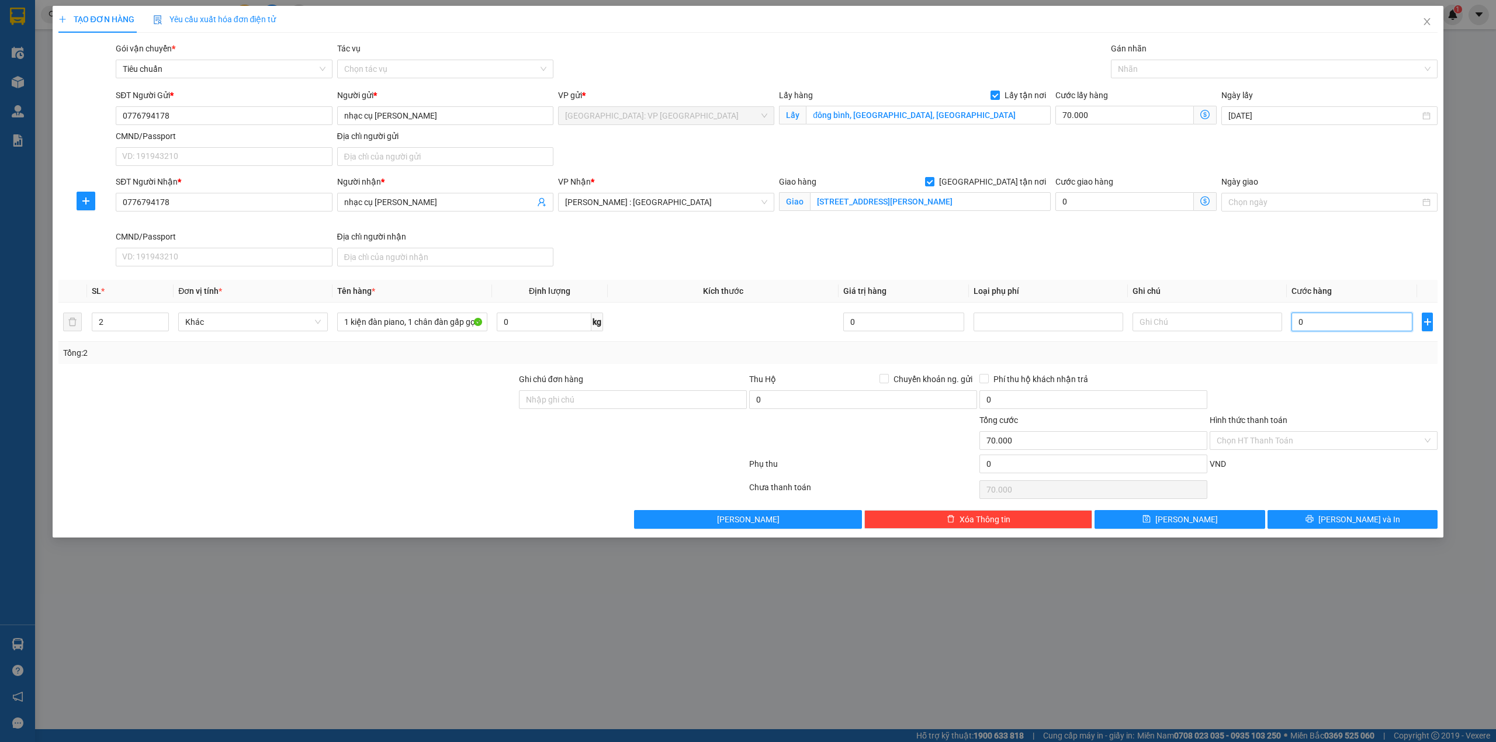
type input "70.080"
type input "800"
type input "70.800"
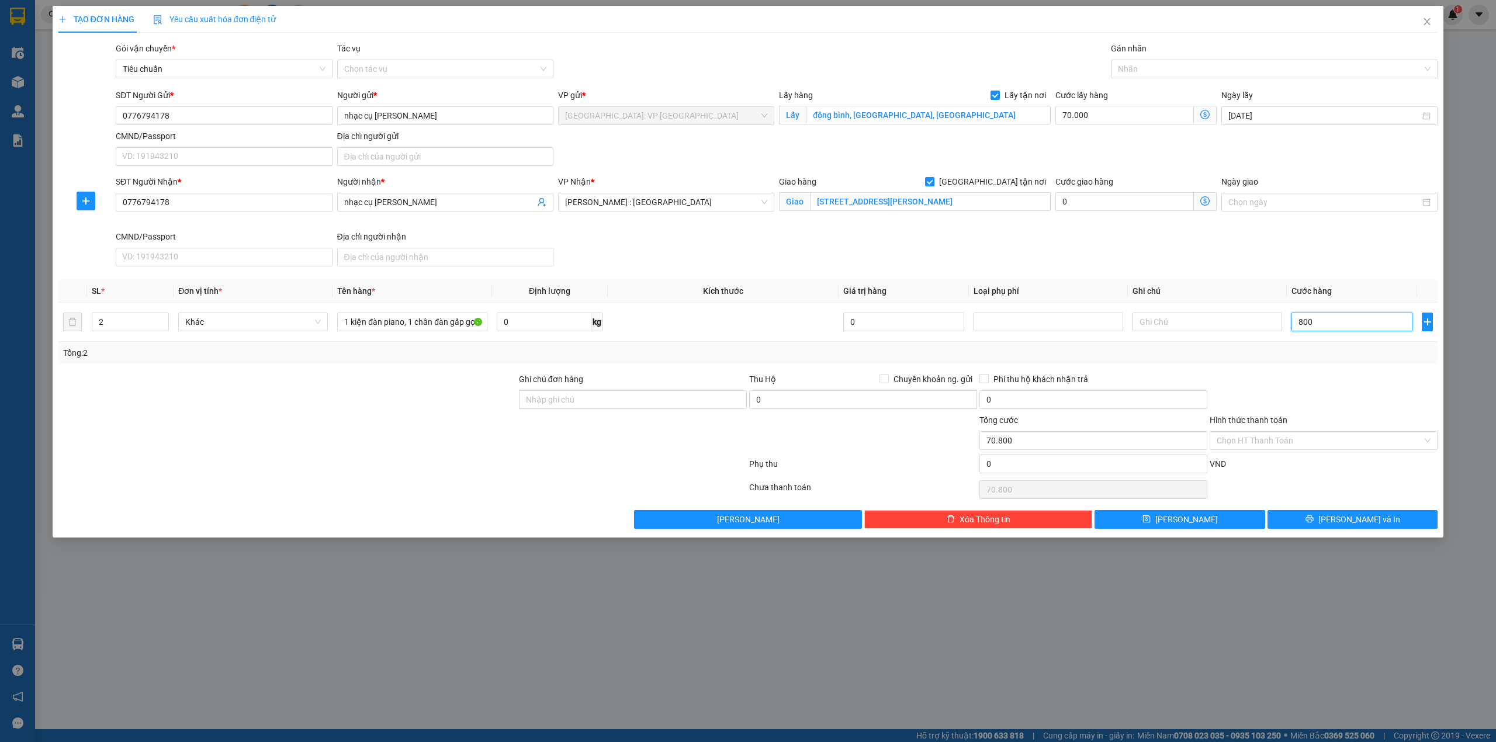
type input "8.000"
type input "78.000"
type input "80.000"
type input "150.000"
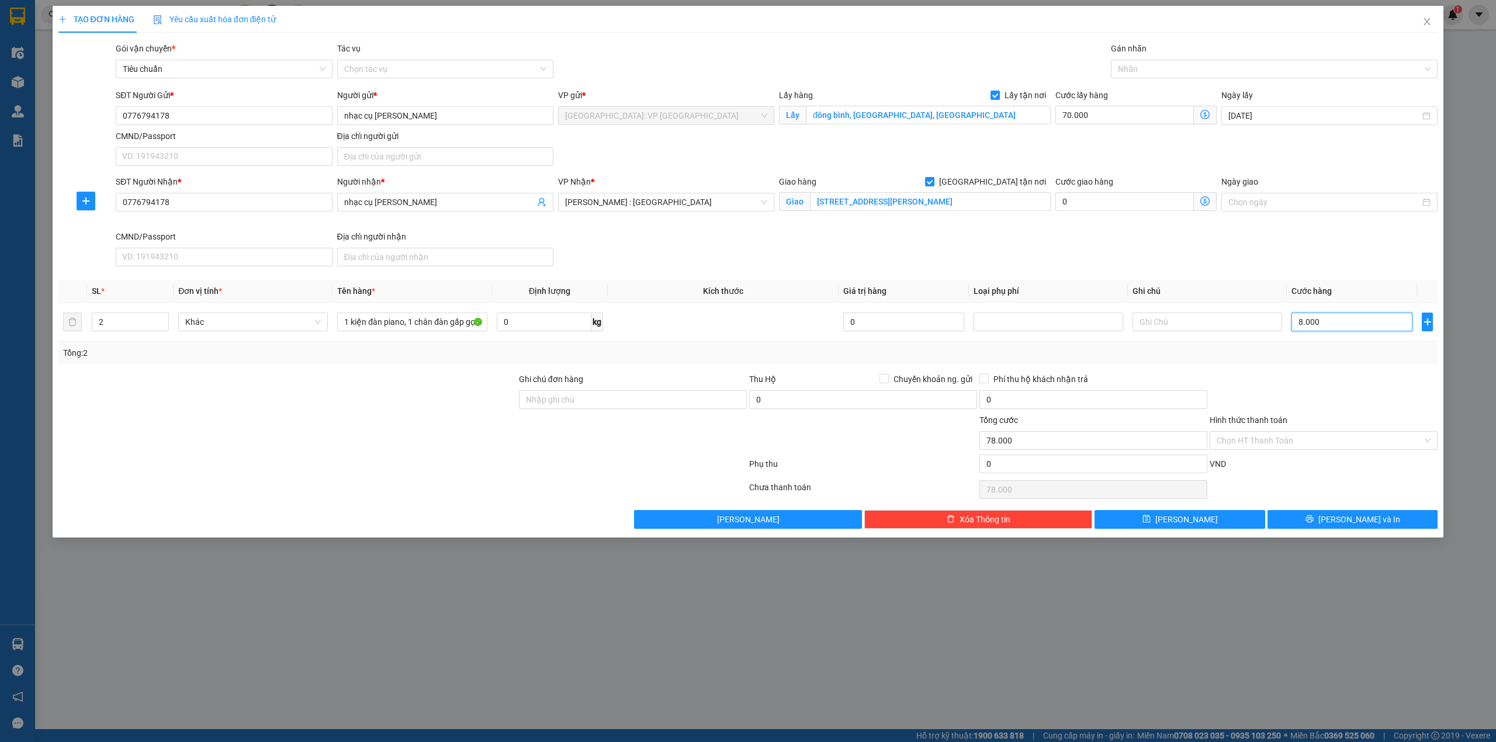
type input "150.000"
type input "80.000"
click at [984, 463] on input "0" at bounding box center [1093, 464] width 228 height 19
click at [999, 466] on input "0" at bounding box center [1093, 464] width 228 height 19
type input "150.010"
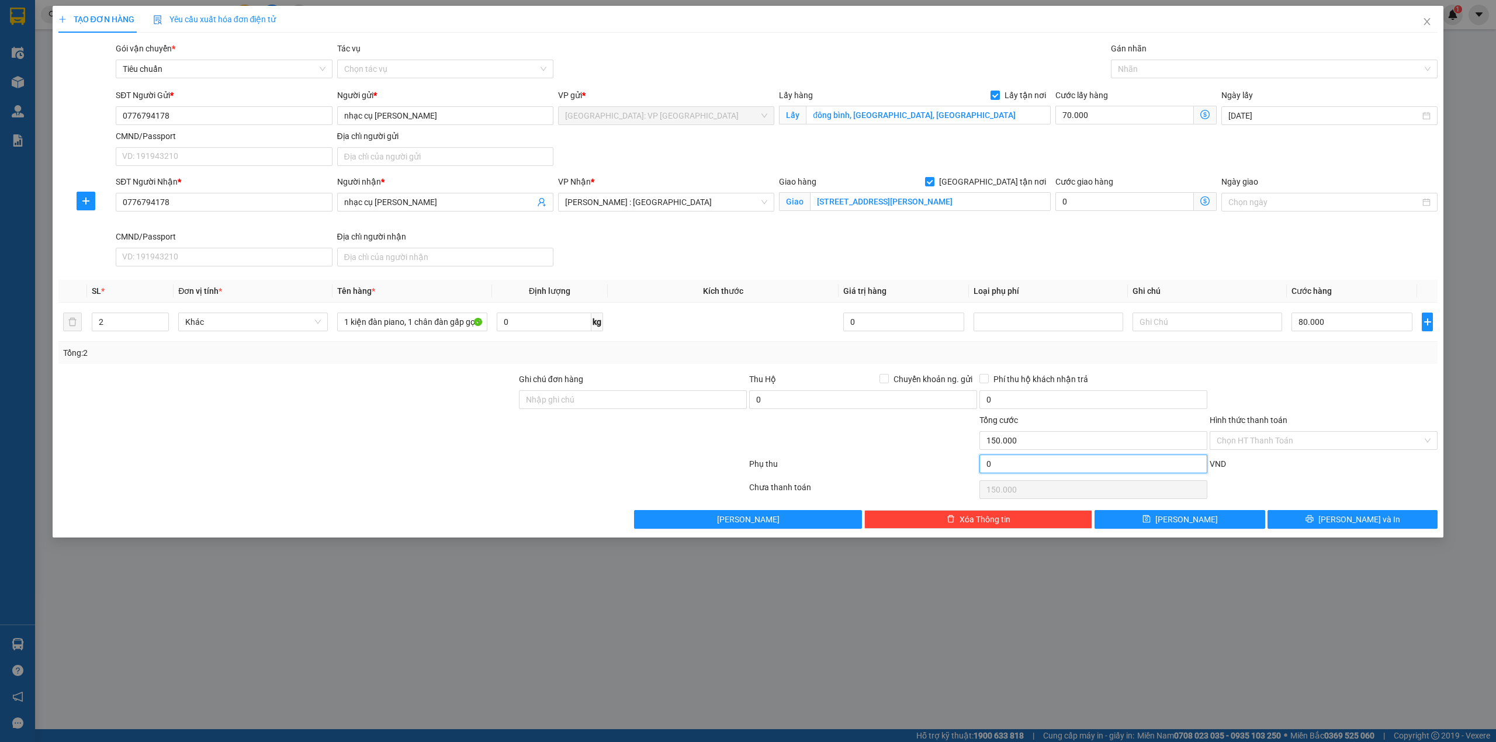
type input "10"
type input "150.010"
type input "150.100"
type input "100"
type input "150.100"
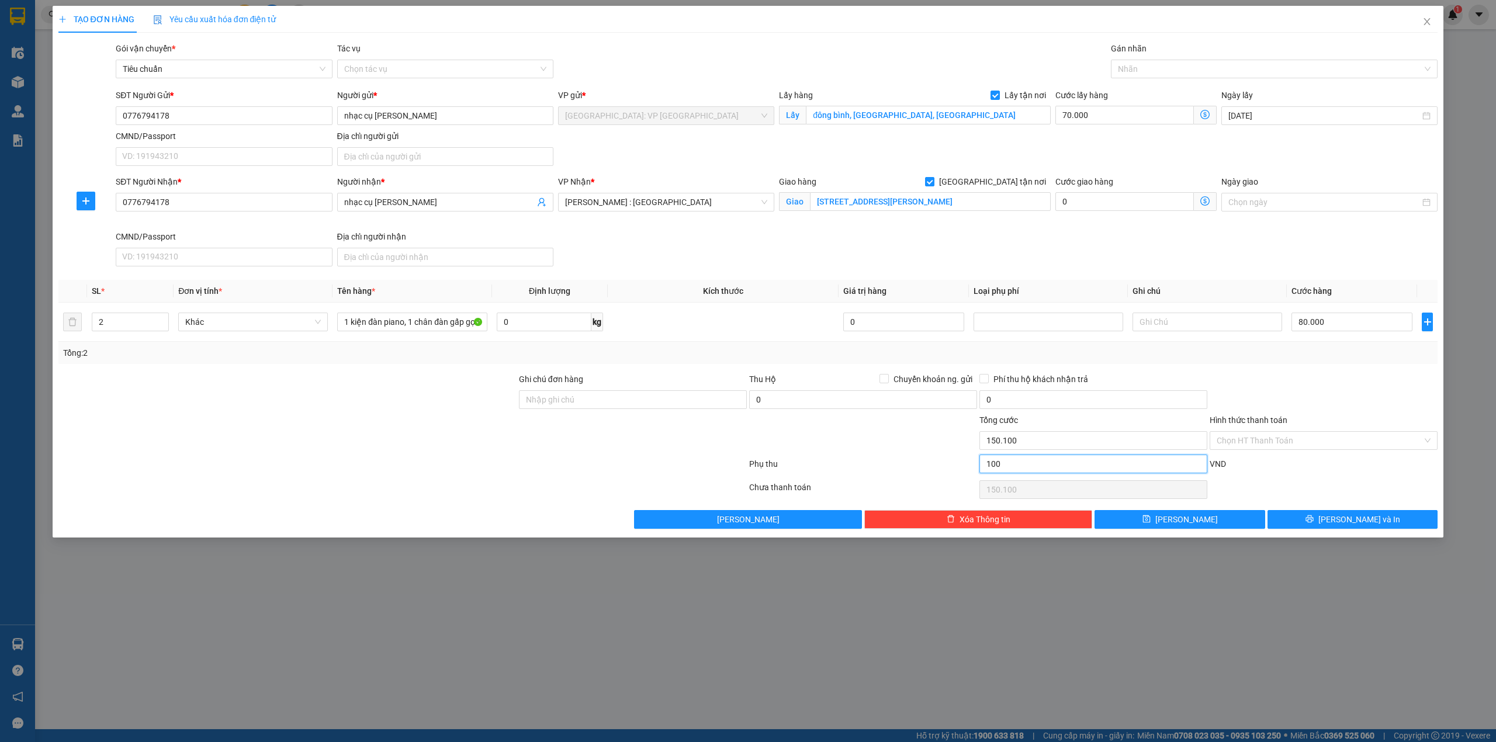
type input "151.000"
type input "1.000"
type input "151.000"
type input "160.000"
type input "10.000"
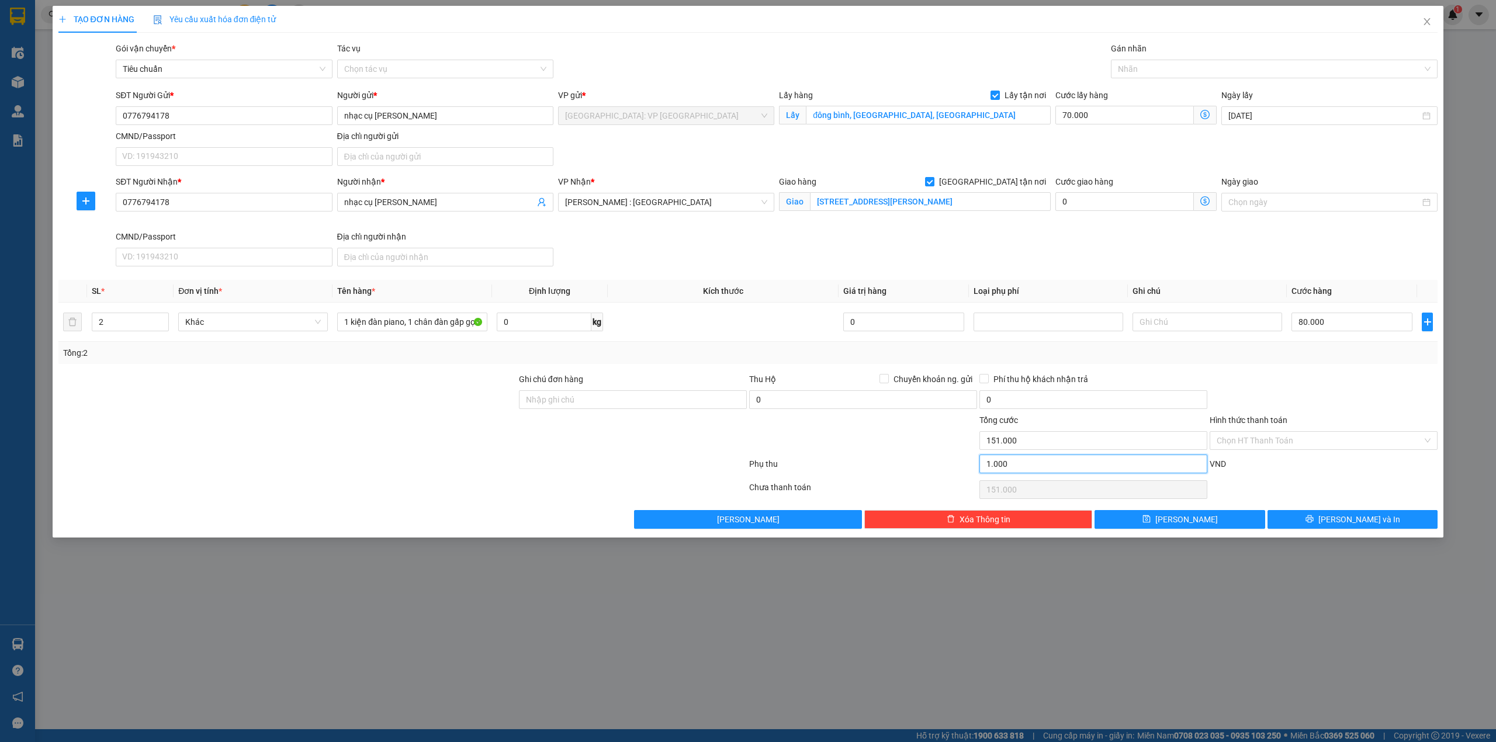
type input "160.000"
type input "10.000"
click at [1242, 476] on div "VND" at bounding box center [1323, 468] width 230 height 20
click at [1358, 519] on span "[PERSON_NAME] và In" at bounding box center [1359, 519] width 82 height 13
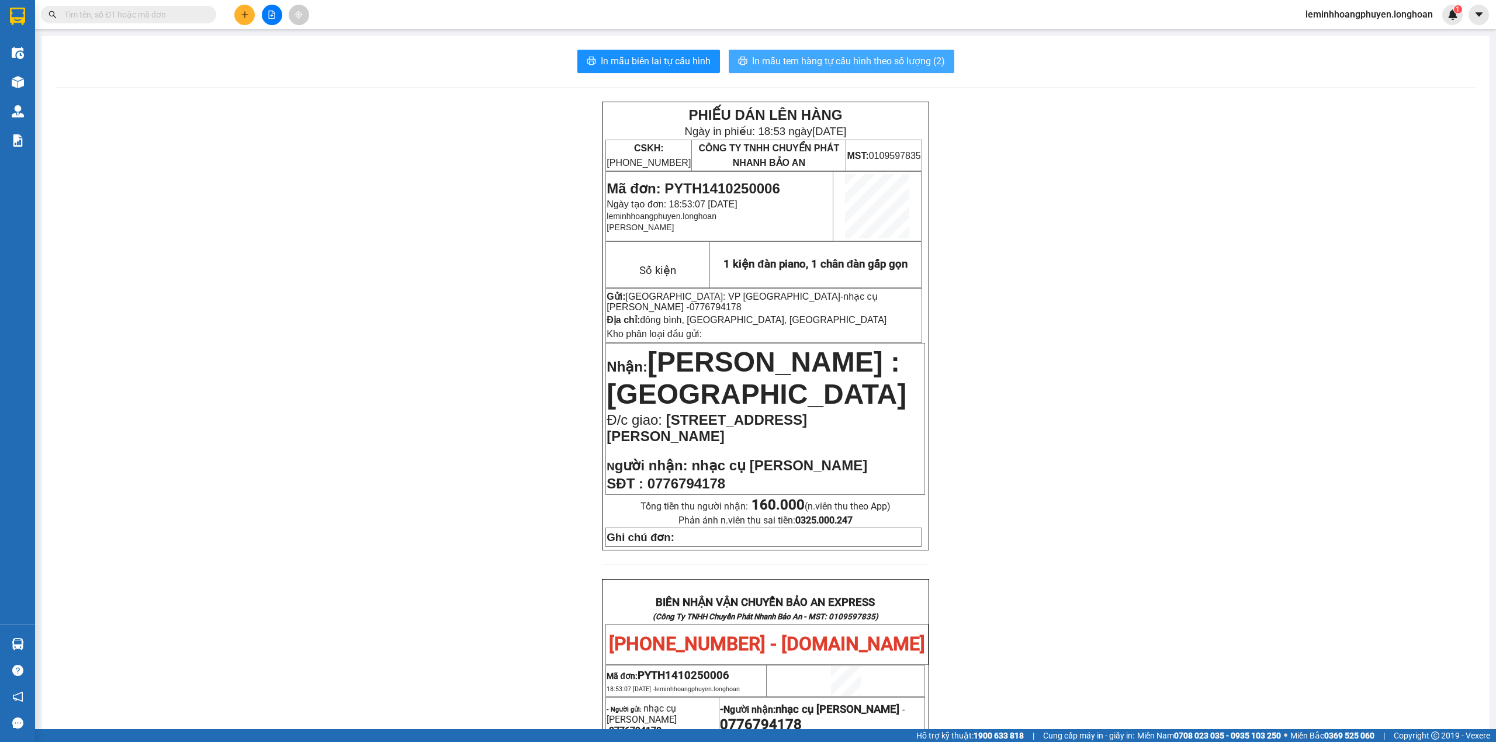
click at [902, 64] on span "In mẫu tem hàng tự cấu hình theo số lượng (2)" at bounding box center [848, 61] width 193 height 15
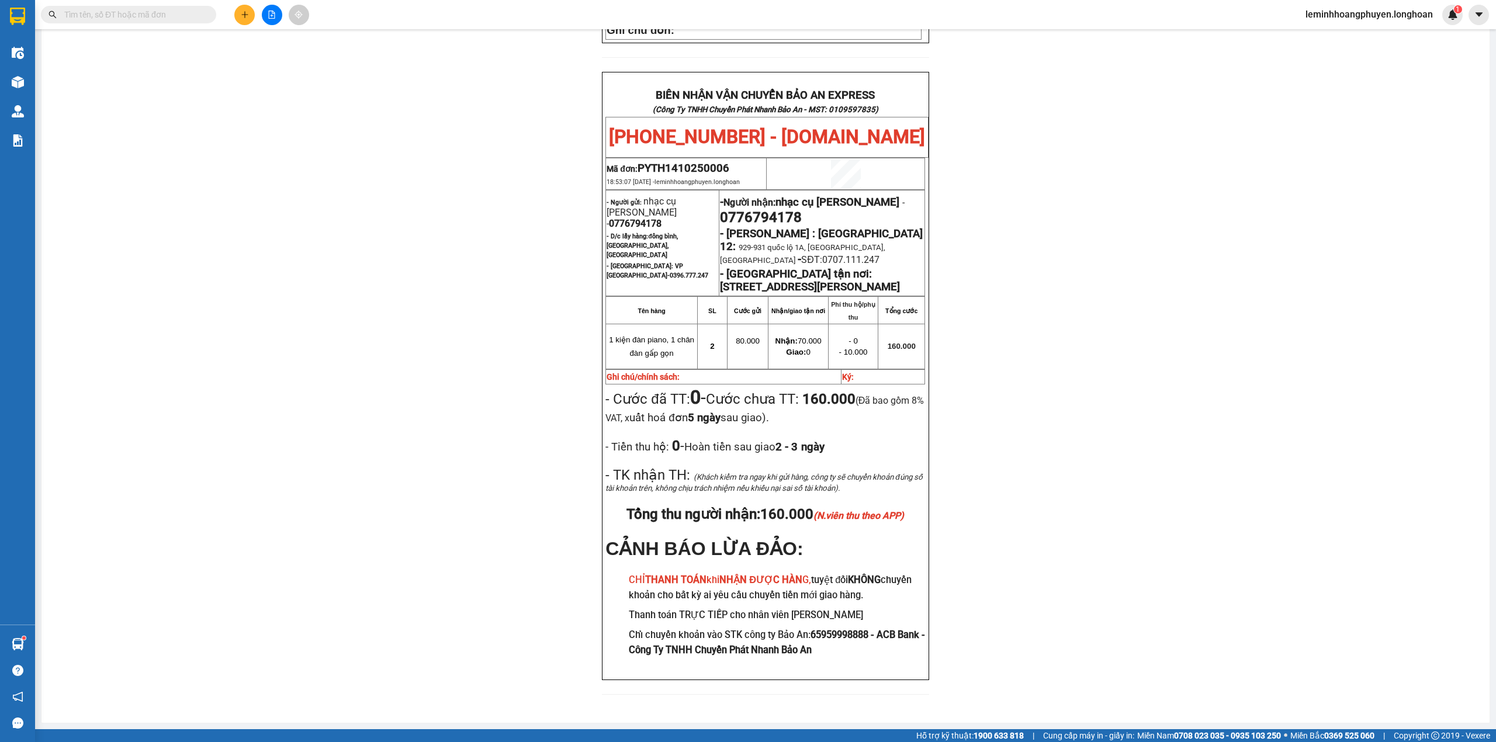
scroll to position [533, 0]
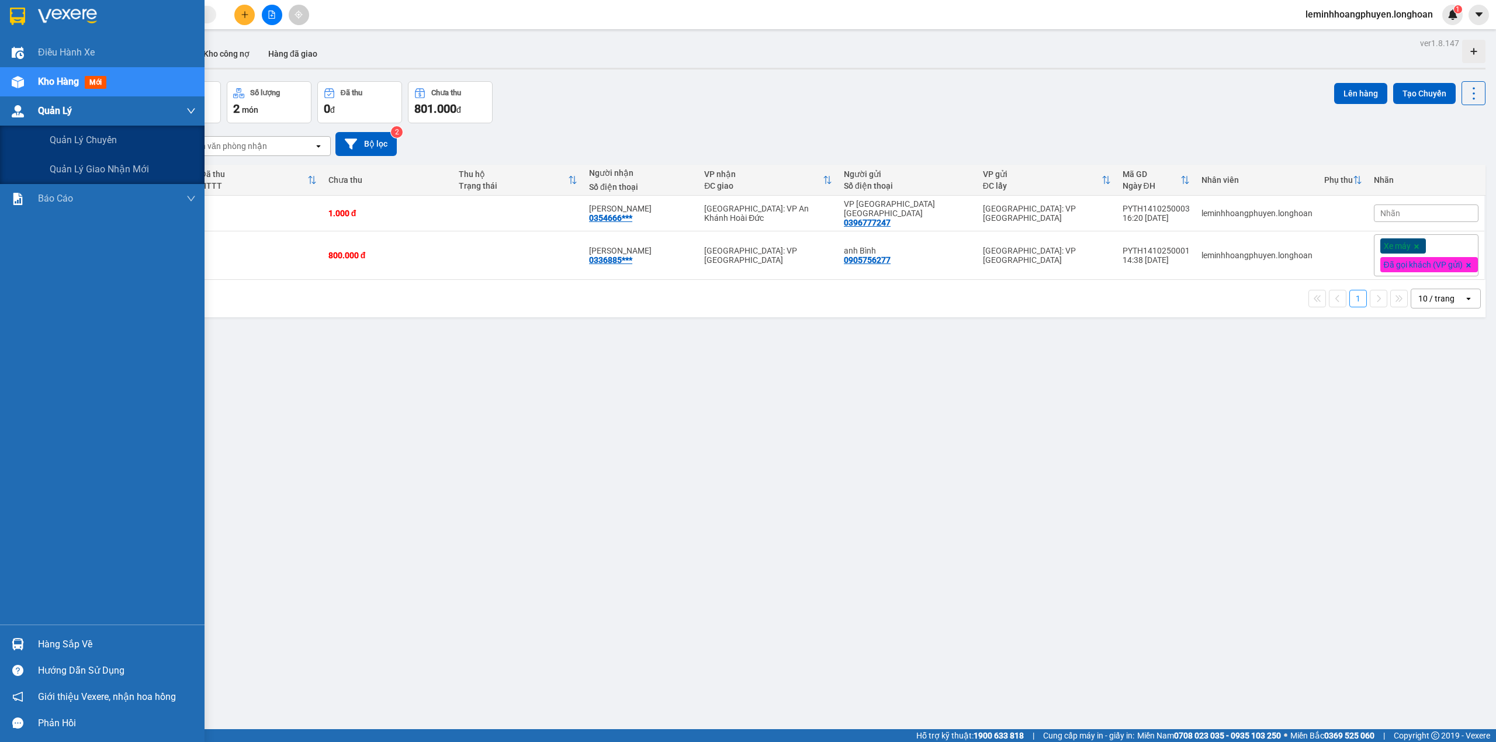
click at [21, 113] on img at bounding box center [18, 111] width 12 height 12
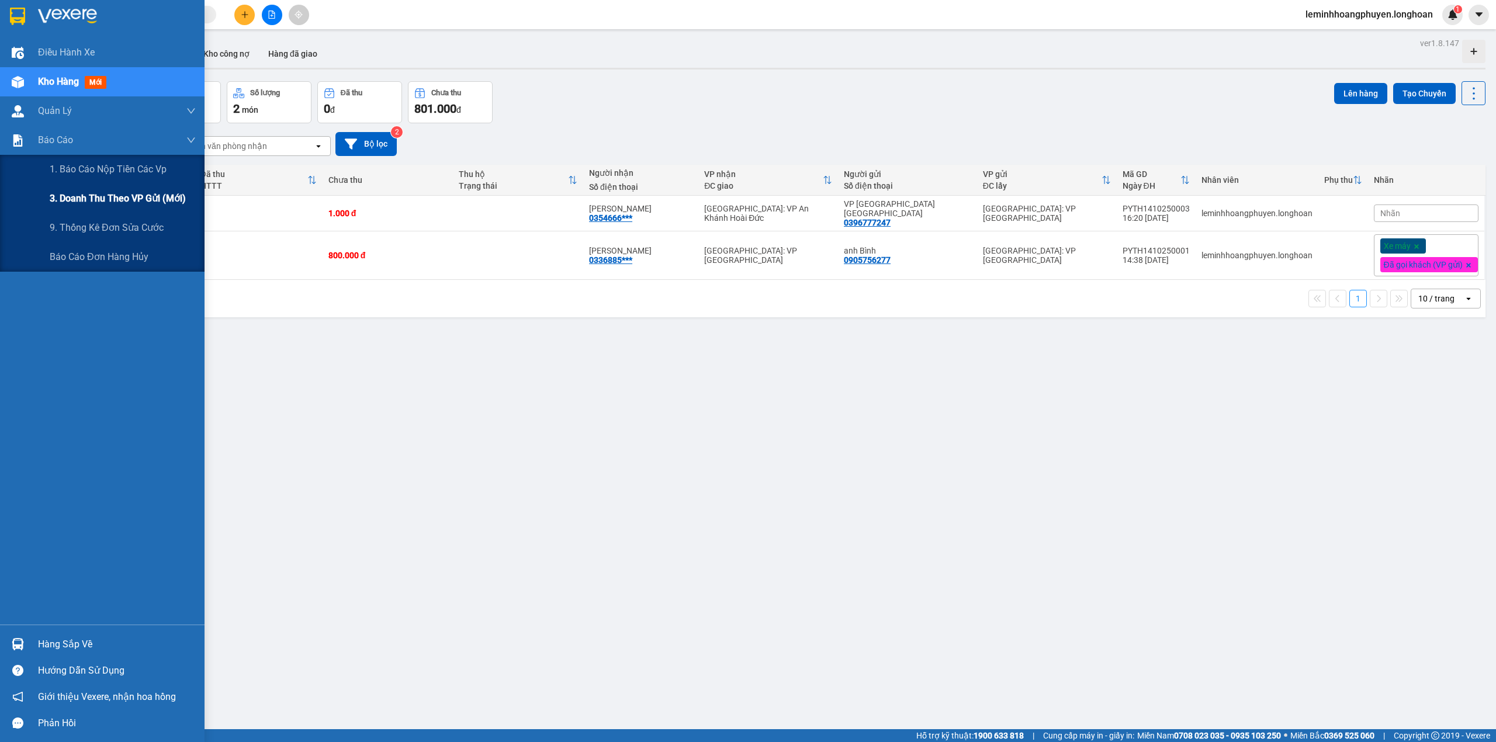
click at [50, 198] on span "3. Doanh Thu theo VP Gửi (mới)" at bounding box center [118, 198] width 136 height 15
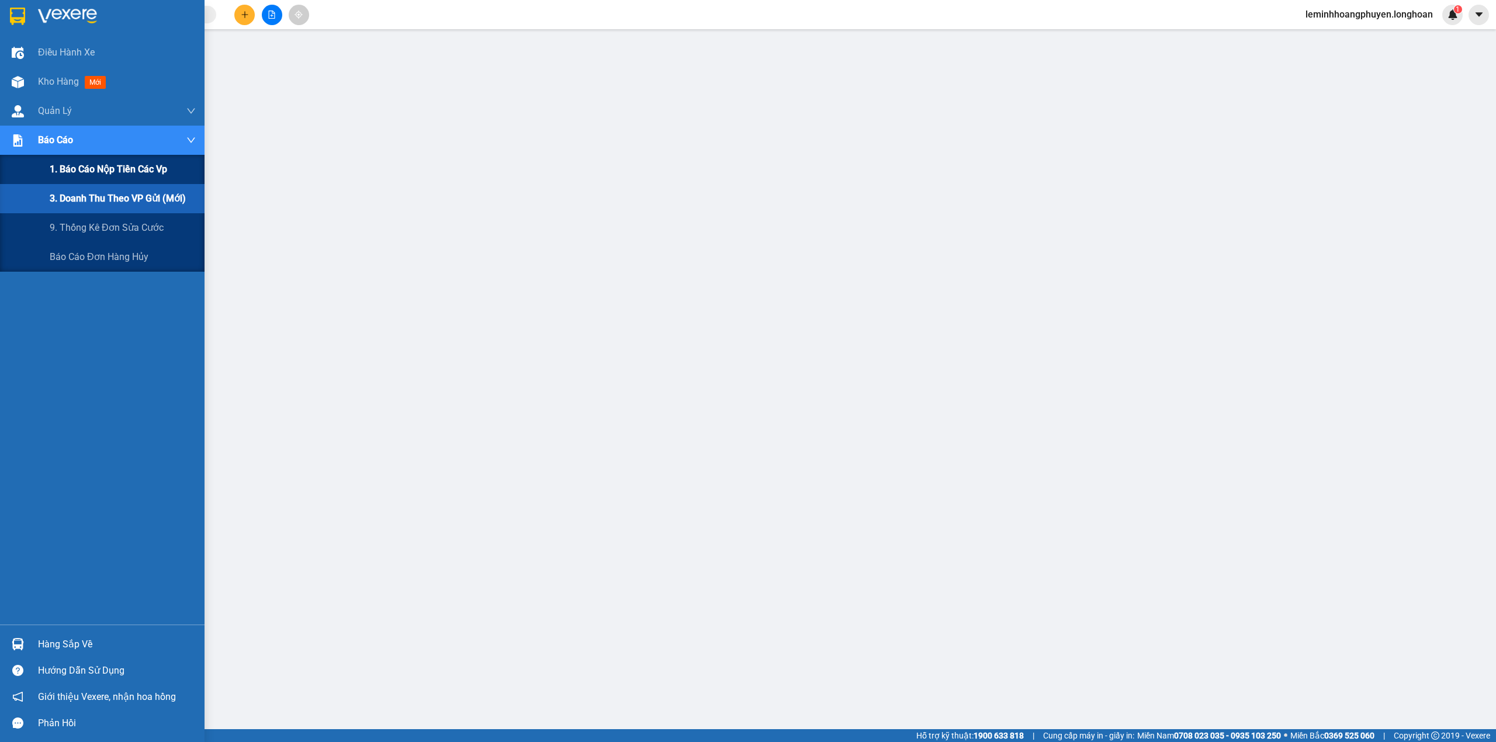
click at [69, 155] on div "1. Báo cáo nộp tiền các vp" at bounding box center [123, 169] width 146 height 29
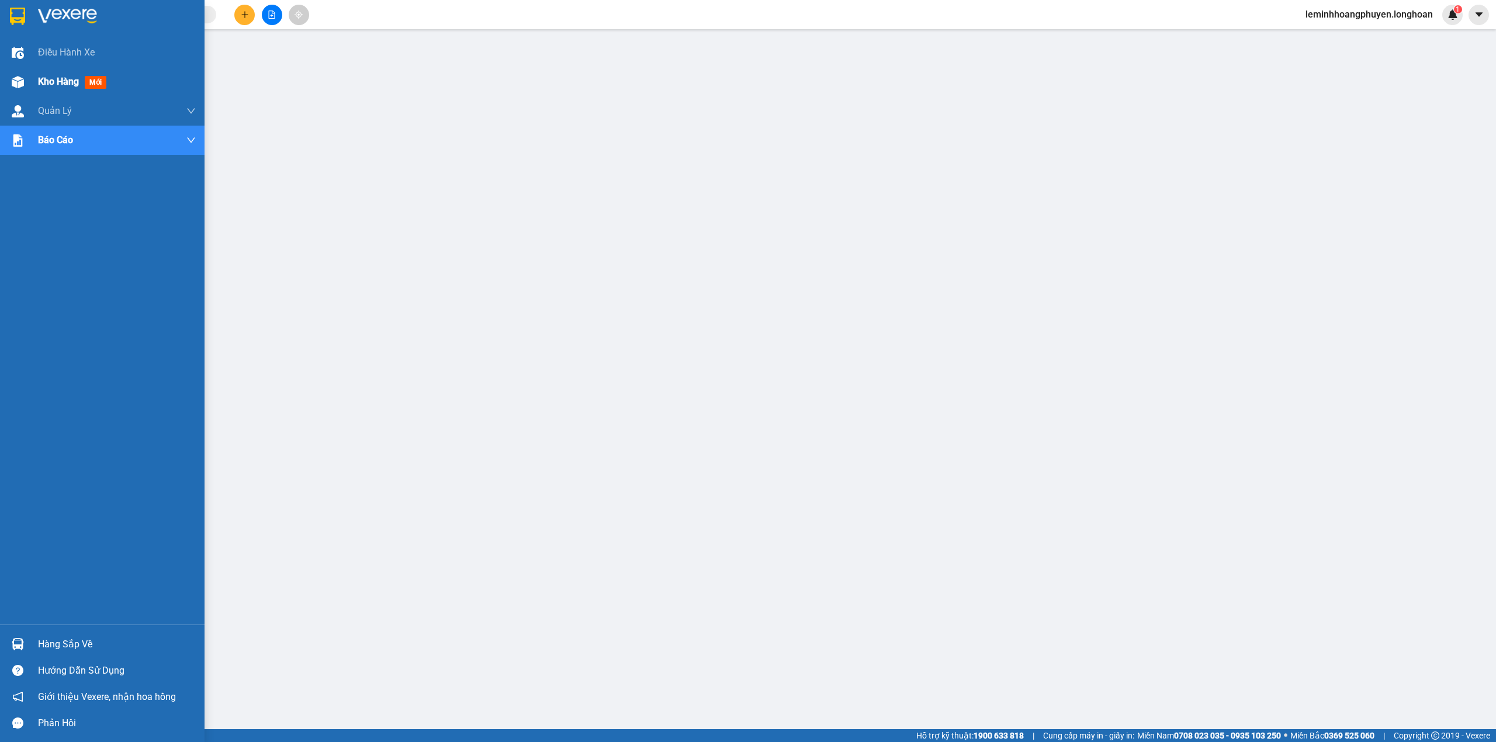
click at [18, 82] on img at bounding box center [18, 82] width 12 height 12
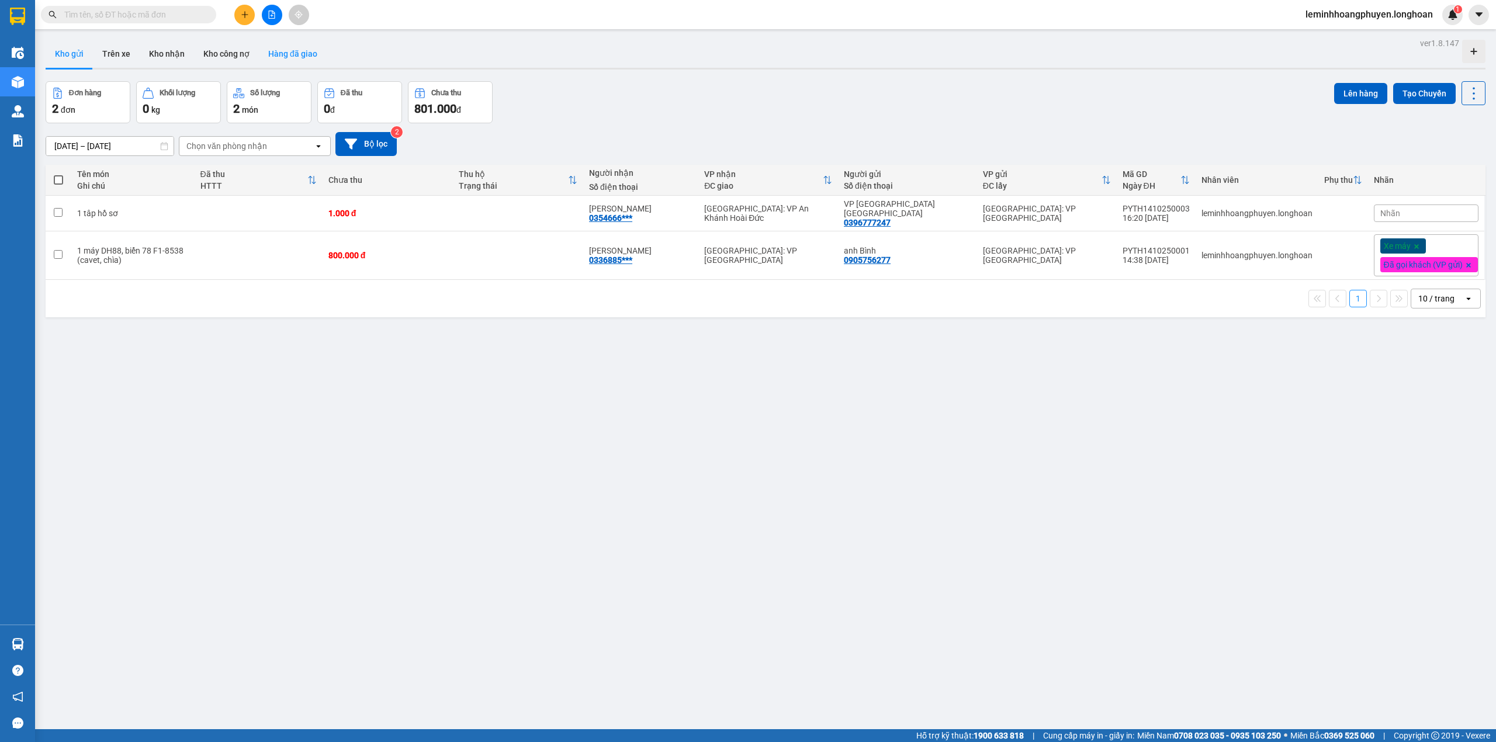
click at [290, 49] on button "Hàng đã giao" at bounding box center [293, 54] width 68 height 28
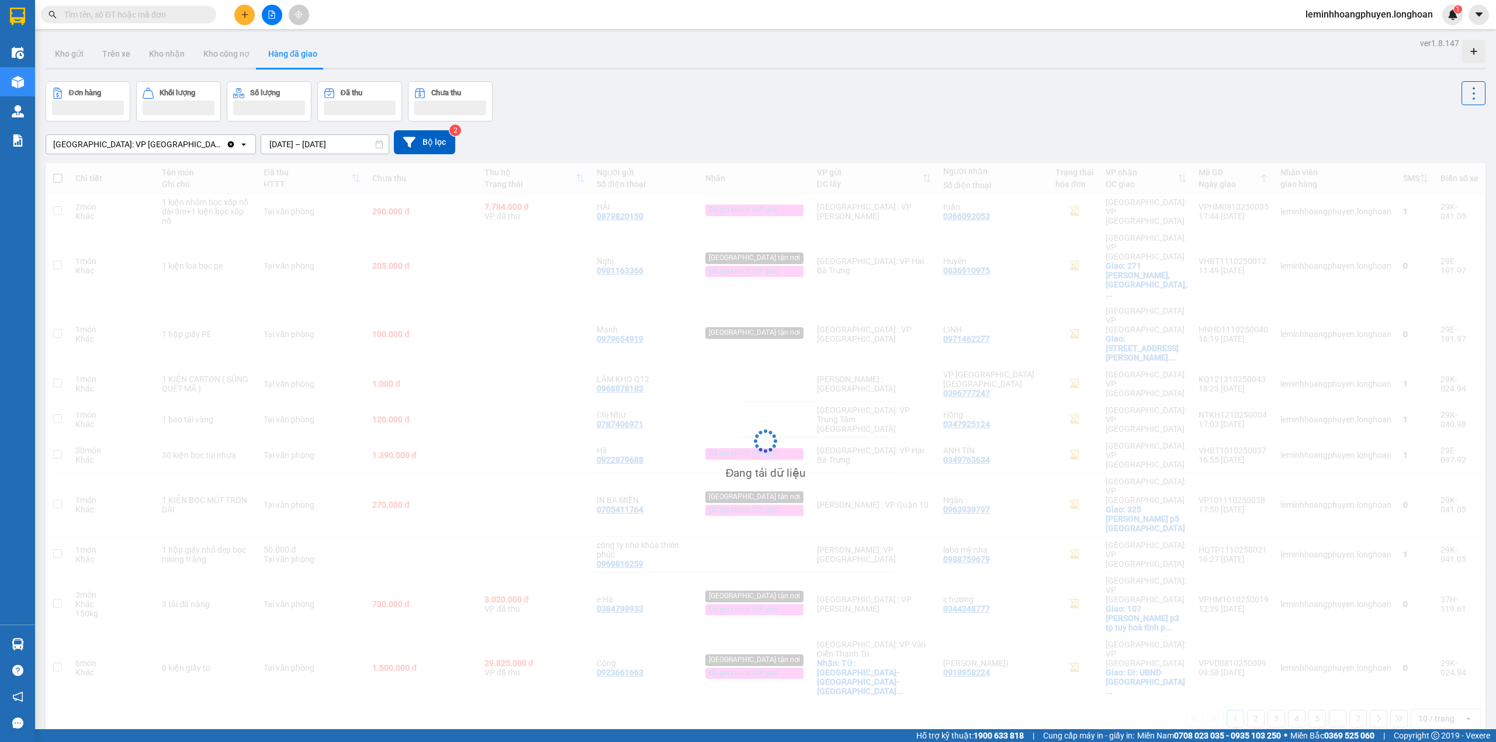
click at [169, 17] on input "text" at bounding box center [133, 14] width 138 height 13
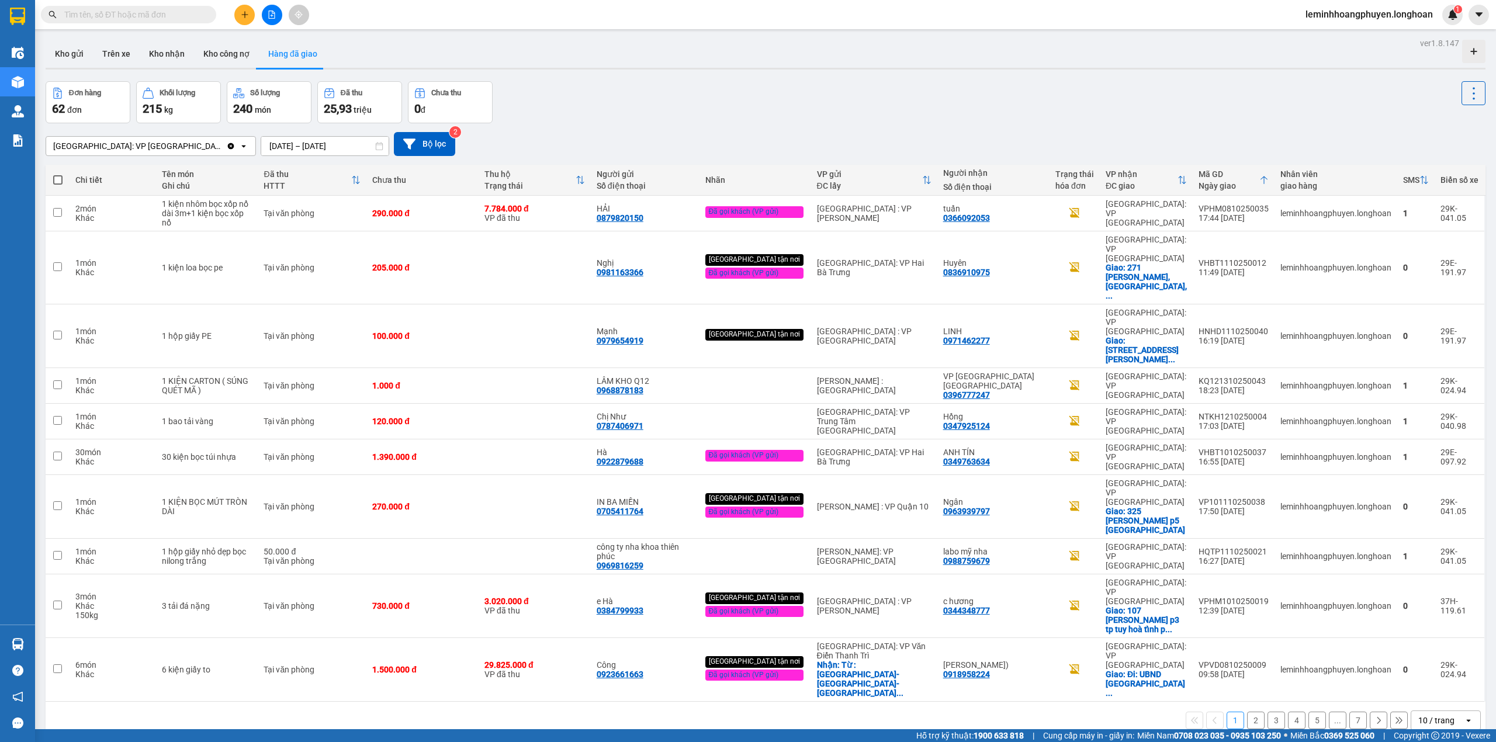
click at [122, 12] on input "text" at bounding box center [133, 14] width 138 height 13
paste input "0776794178"
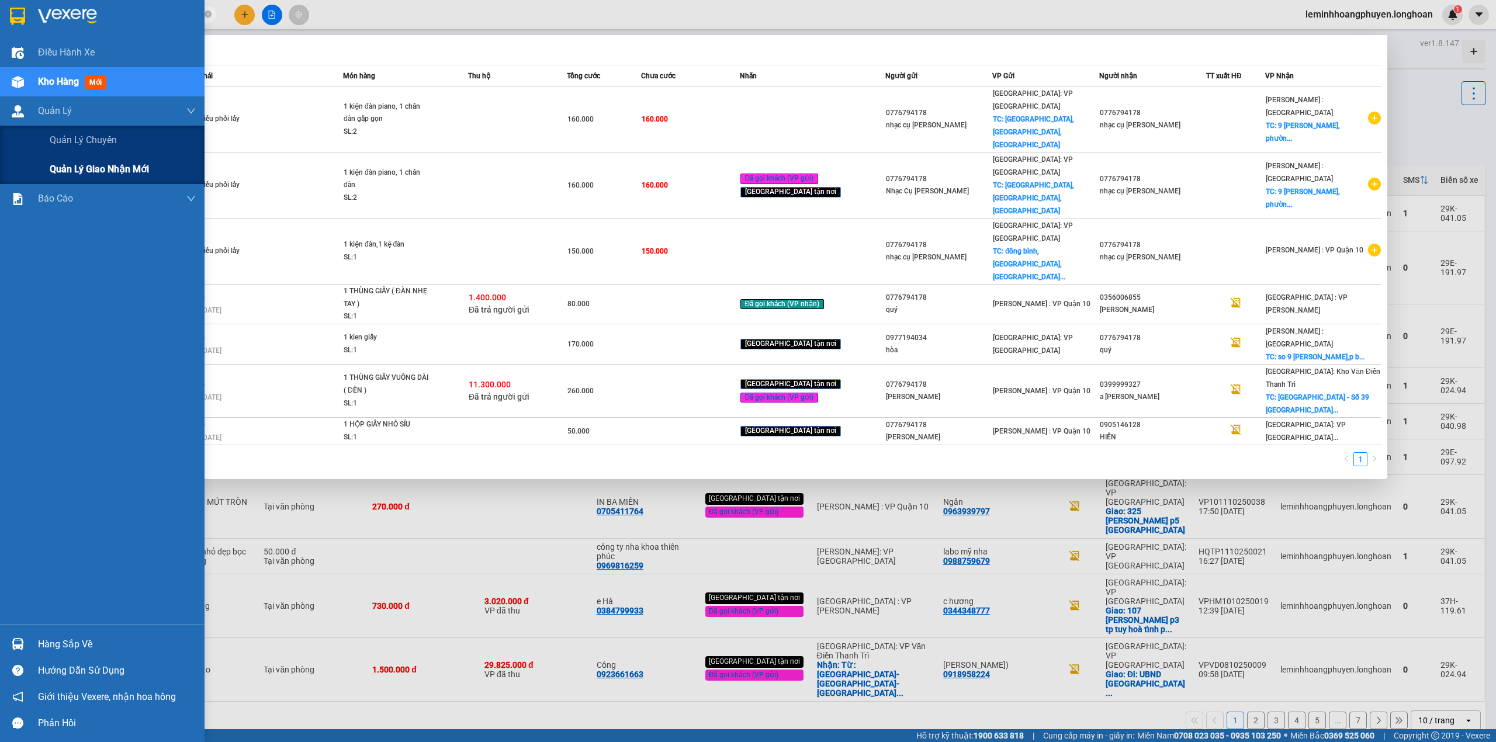
type input "0776794178"
click at [92, 161] on div "Quản lý giao nhận mới" at bounding box center [123, 169] width 146 height 29
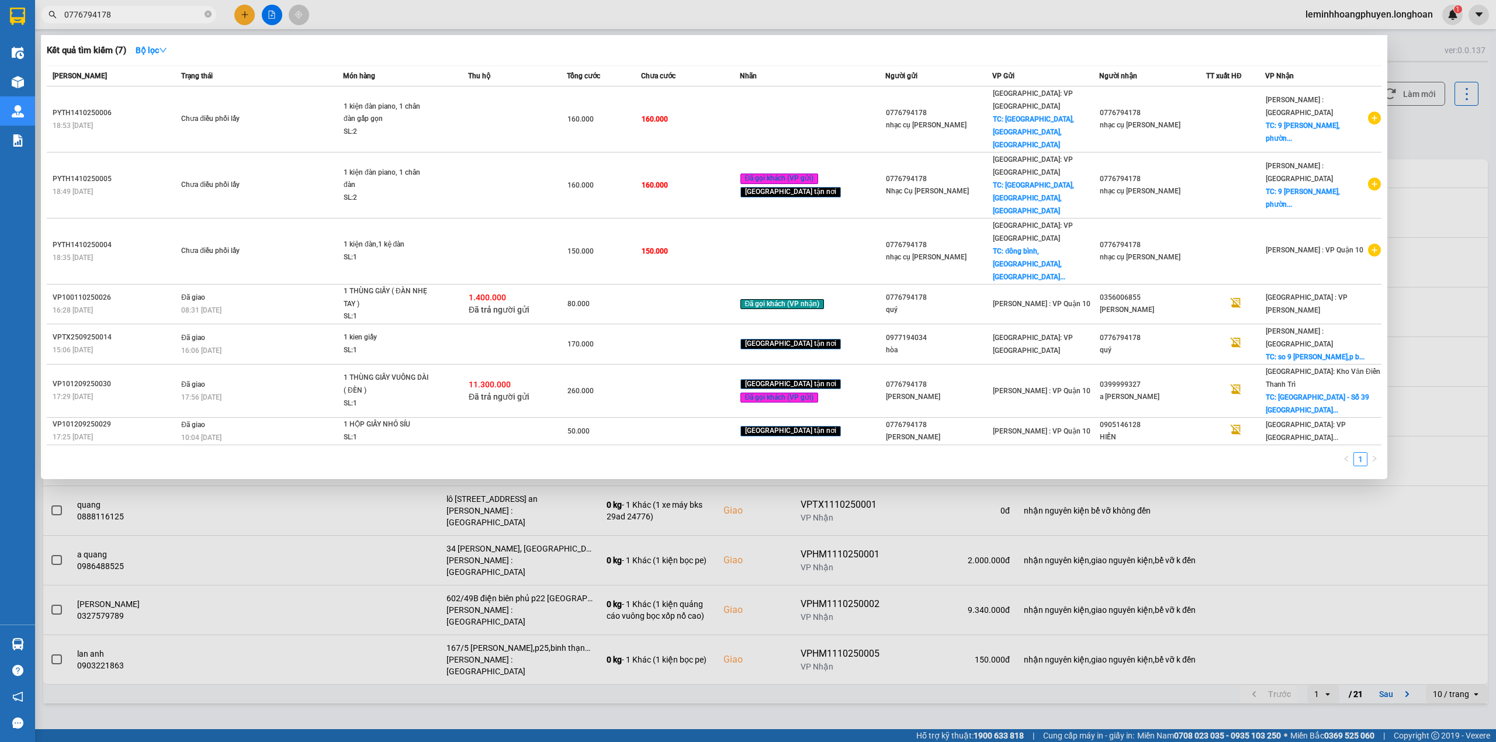
click at [1028, 690] on div at bounding box center [748, 371] width 1496 height 742
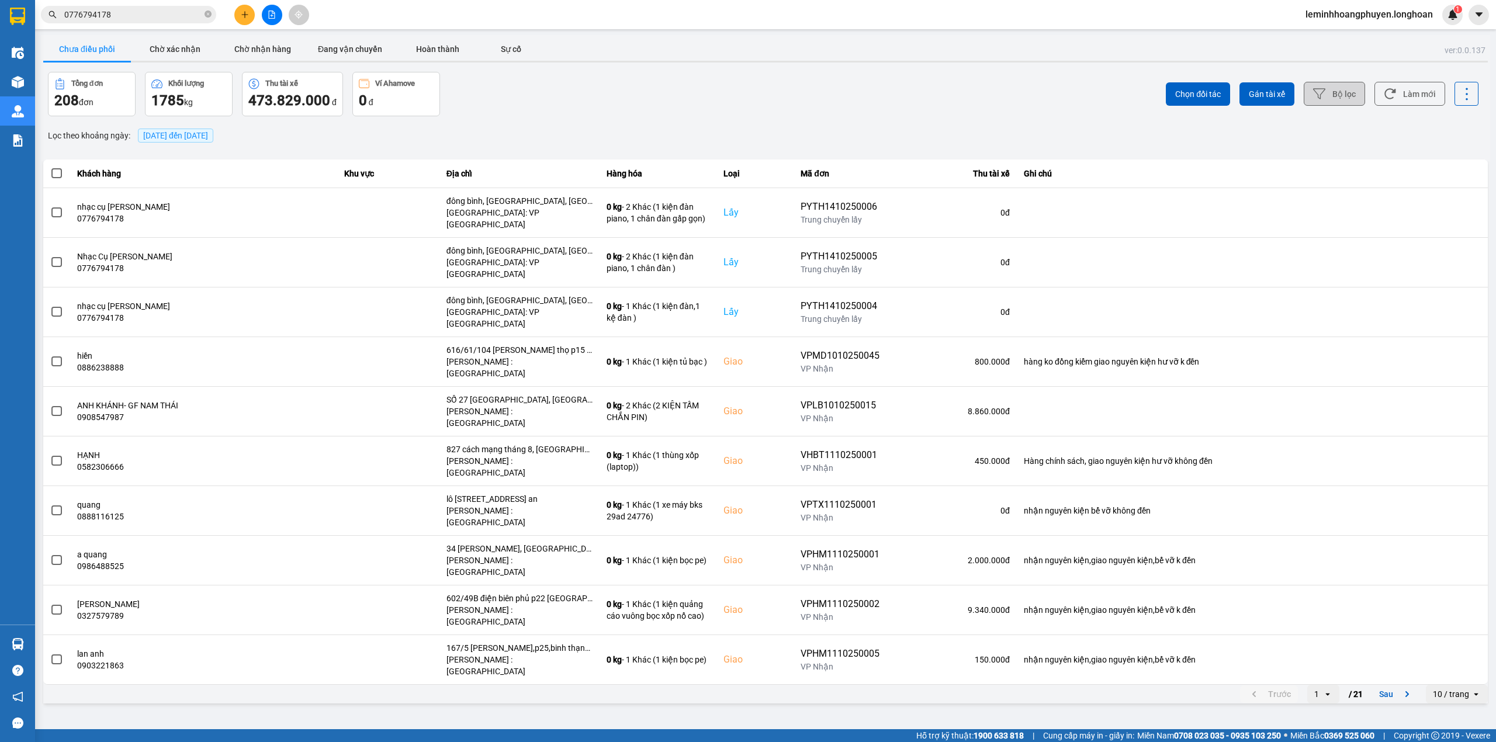
click at [1345, 88] on button "Bộ lọc" at bounding box center [1334, 94] width 61 height 24
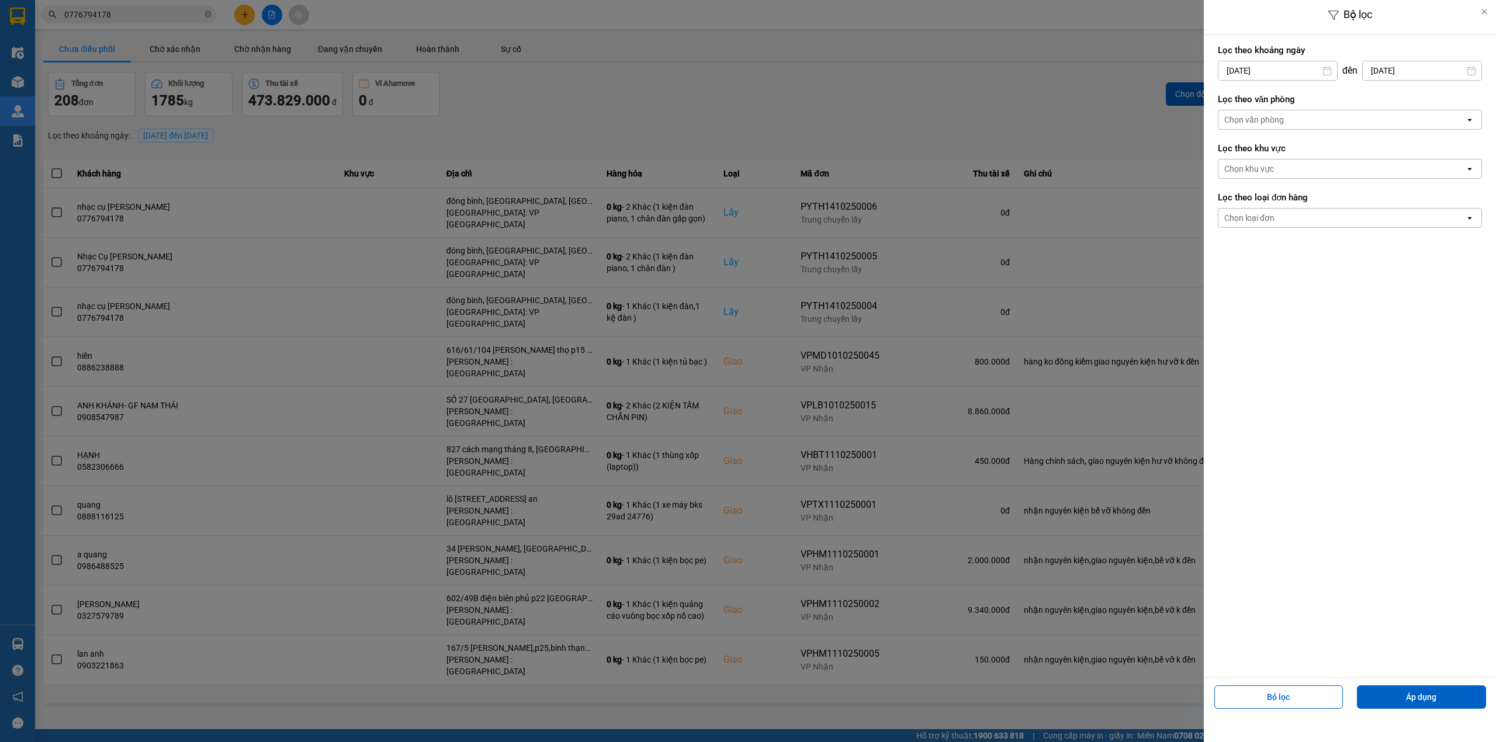
click at [1289, 120] on div "Chọn văn phòng" at bounding box center [1341, 119] width 247 height 19
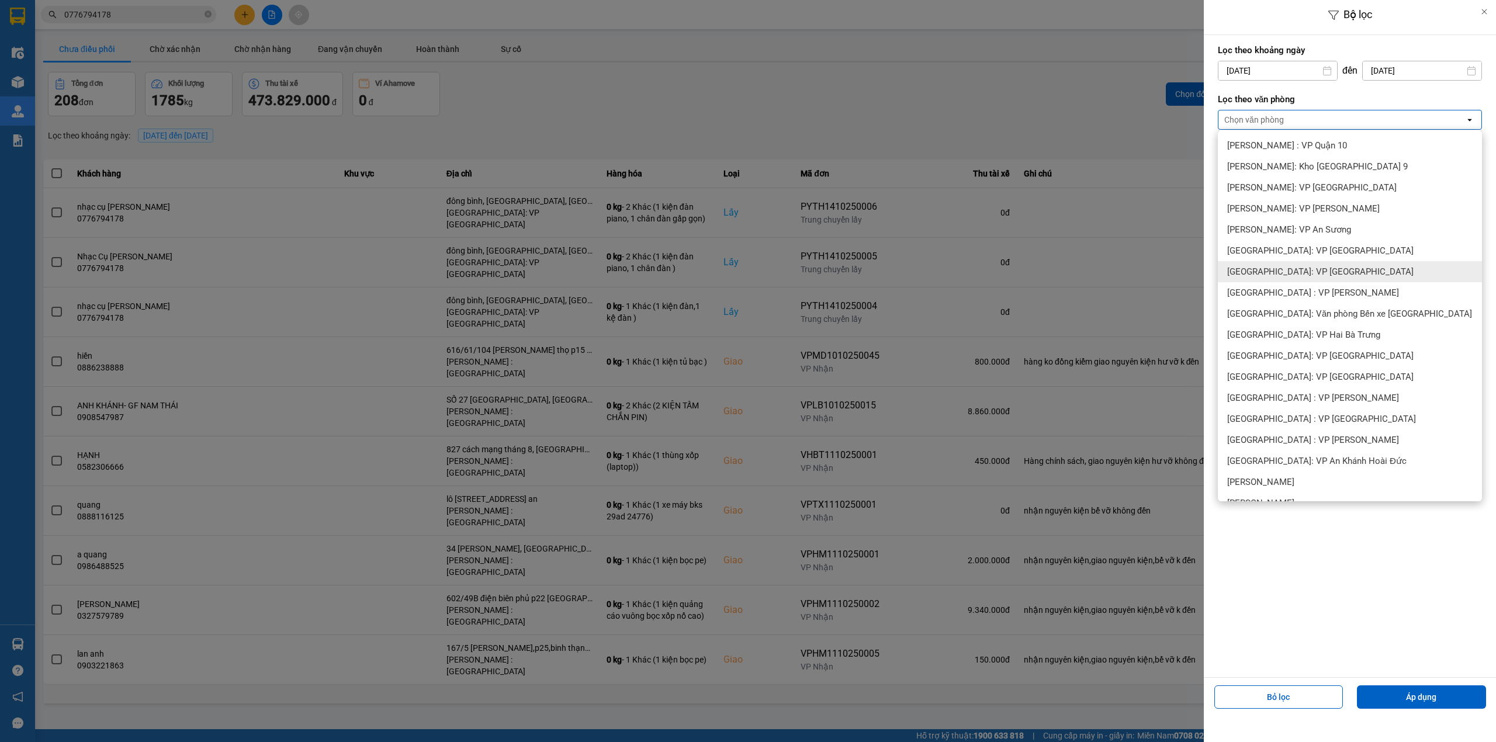
click at [1293, 273] on span "[GEOGRAPHIC_DATA]: VP [GEOGRAPHIC_DATA]" at bounding box center [1320, 272] width 186 height 12
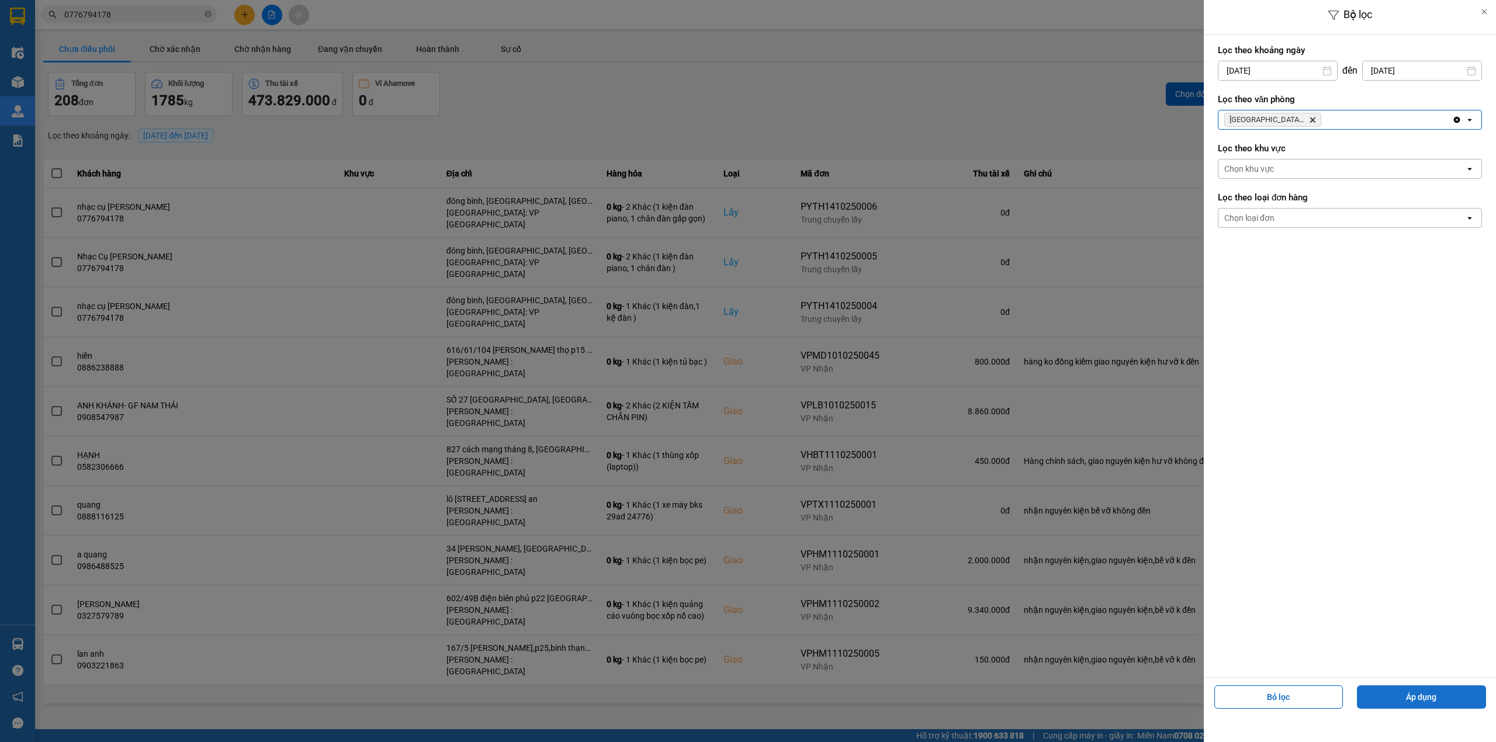
click at [1434, 691] on button "Áp dụng" at bounding box center [1421, 696] width 129 height 23
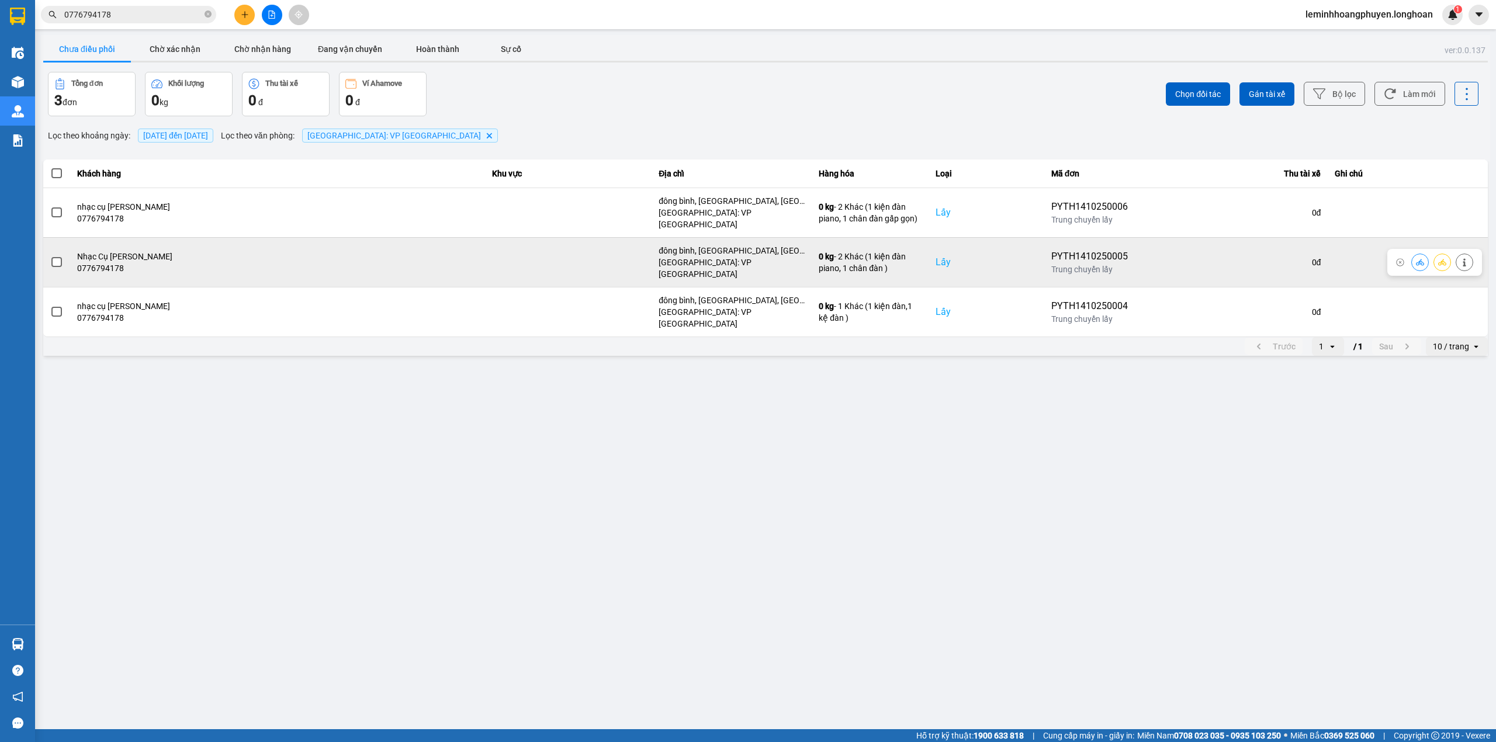
click at [971, 255] on div "Lấy" at bounding box center [987, 262] width 102 height 14
click at [1461, 258] on icon at bounding box center [1464, 262] width 8 height 8
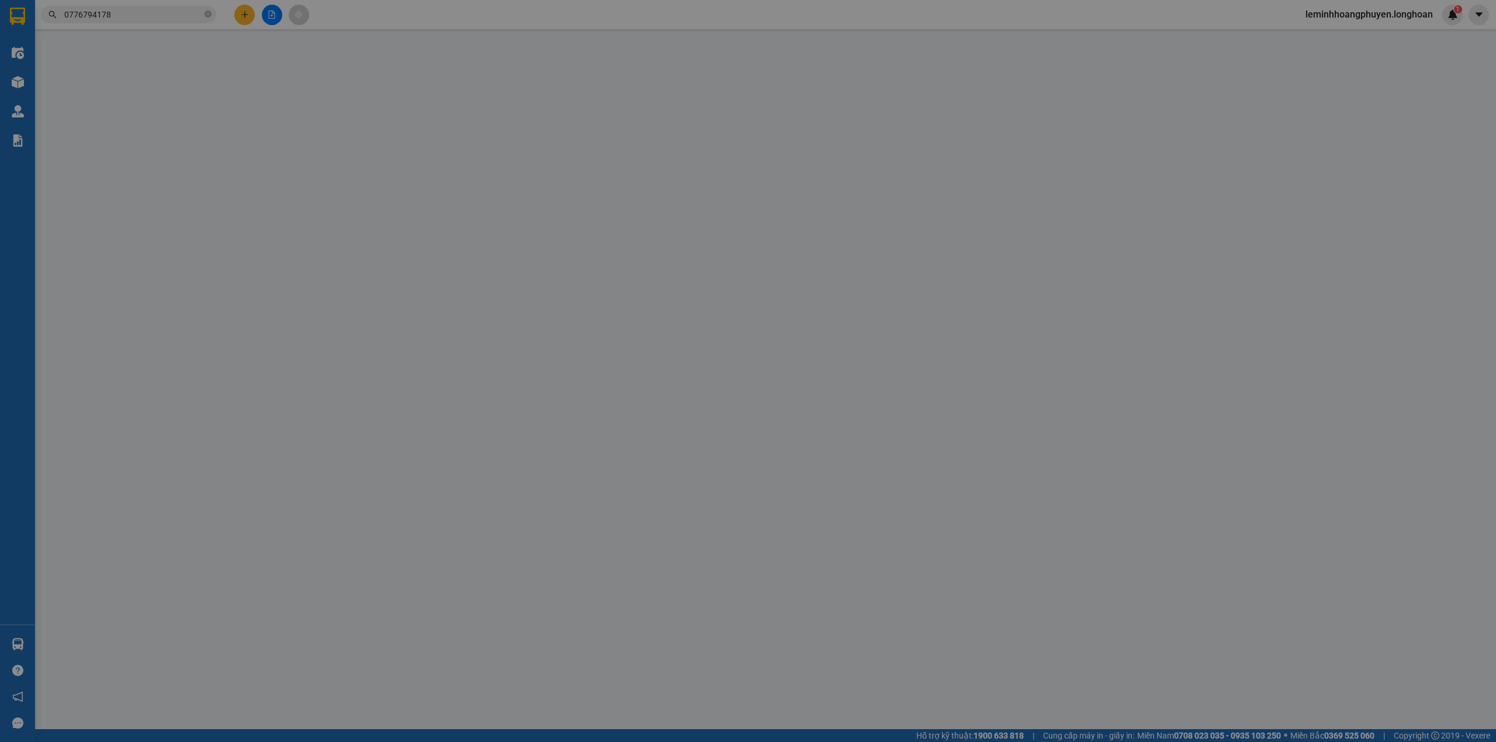
type input "0776794178"
type input "Nhạc Cụ Trần Huy"
checkbox input "true"
type input "đông bình, [GEOGRAPHIC_DATA], [GEOGRAPHIC_DATA]"
type input "0776794178"
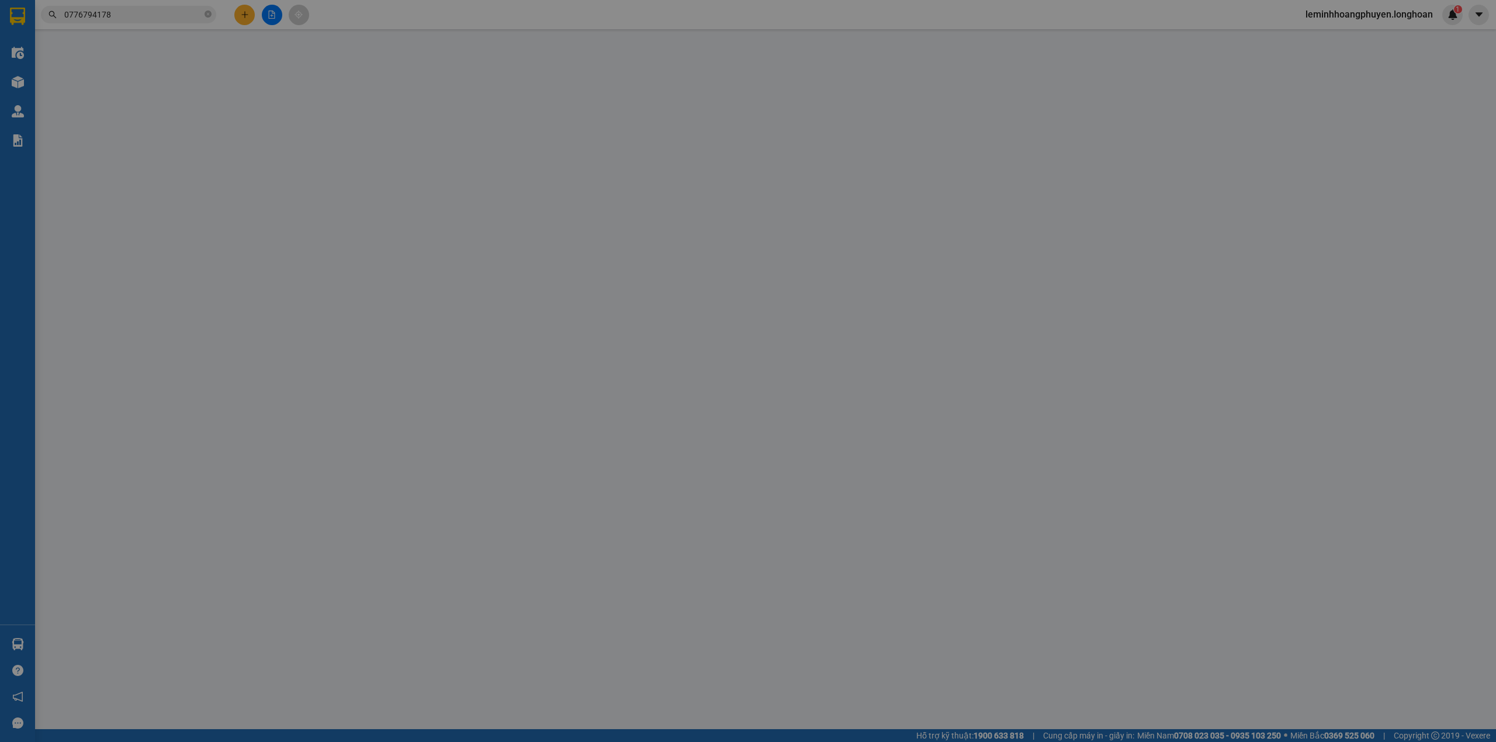
type input "nhạc cụ [PERSON_NAME]"
checkbox input "true"
type input "[STREET_ADDRESS][PERSON_NAME]"
type input "0"
type input "160.000"
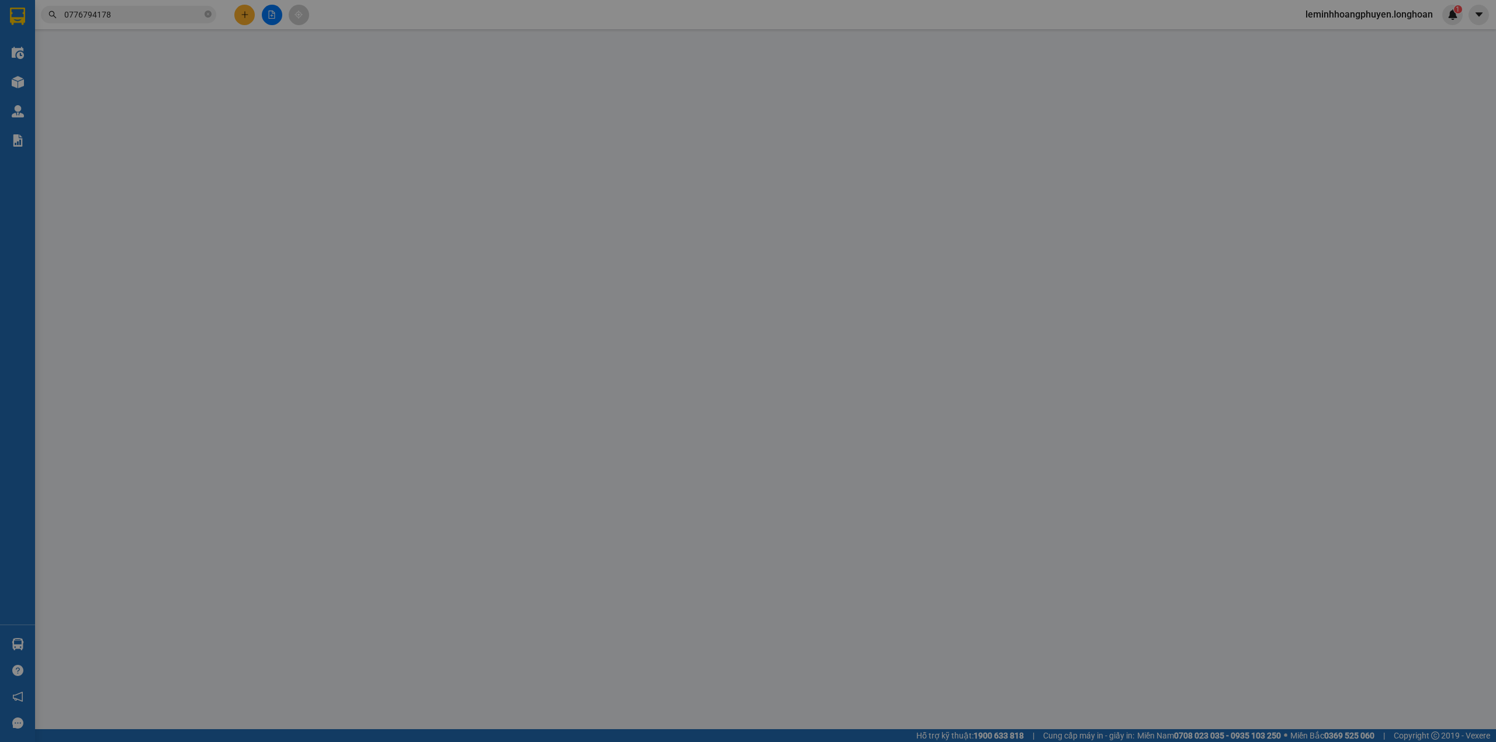
type input "10.000"
type input "160.000"
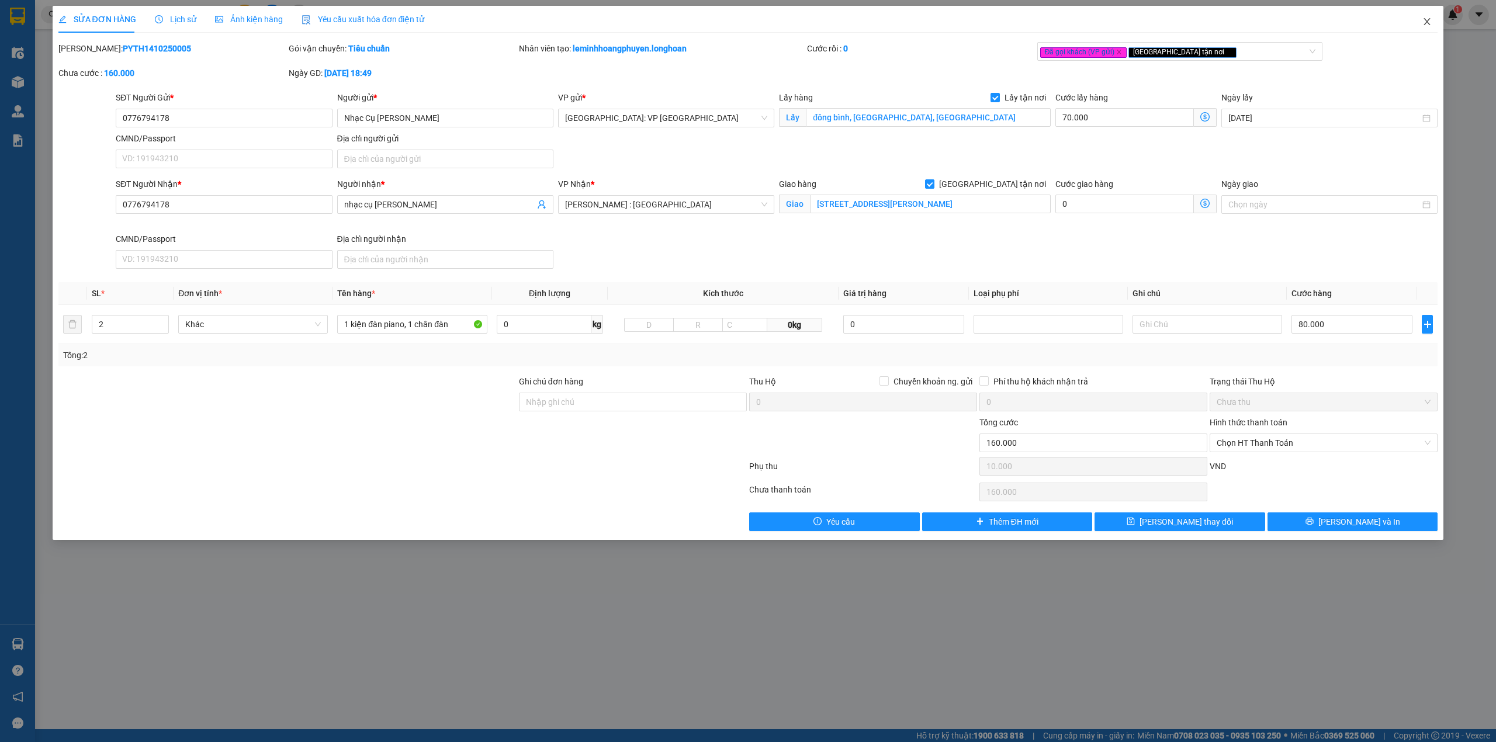
click at [1421, 29] on span "Close" at bounding box center [1427, 22] width 33 height 33
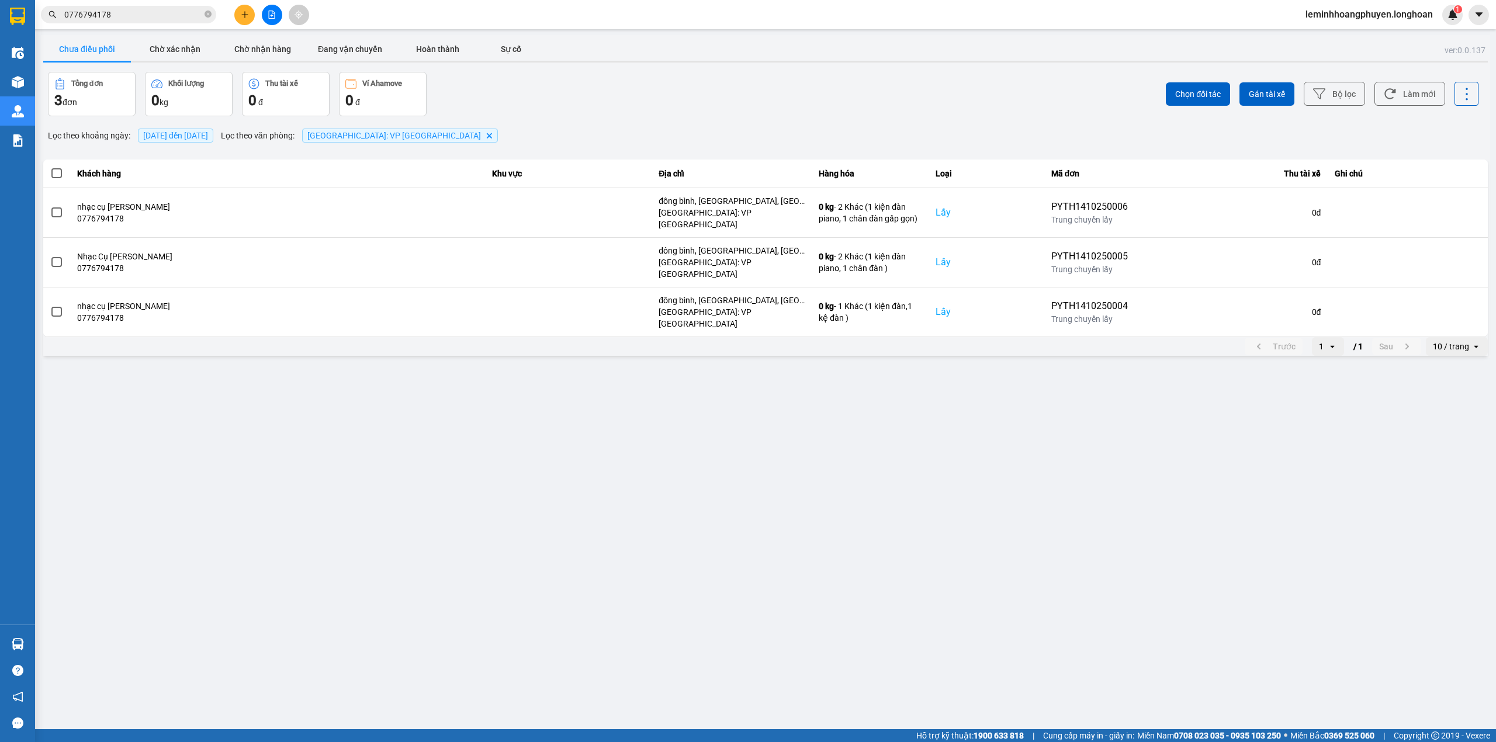
drag, startPoint x: 1129, startPoint y: 290, endPoint x: 1480, endPoint y: 369, distance: 359.4
click at [1468, 393] on main "ver: 0.0.137 Chưa điều phối Chờ xác nhận Chờ nhận hàng Đang vận chuyển Hoàn thà…" at bounding box center [748, 364] width 1496 height 729
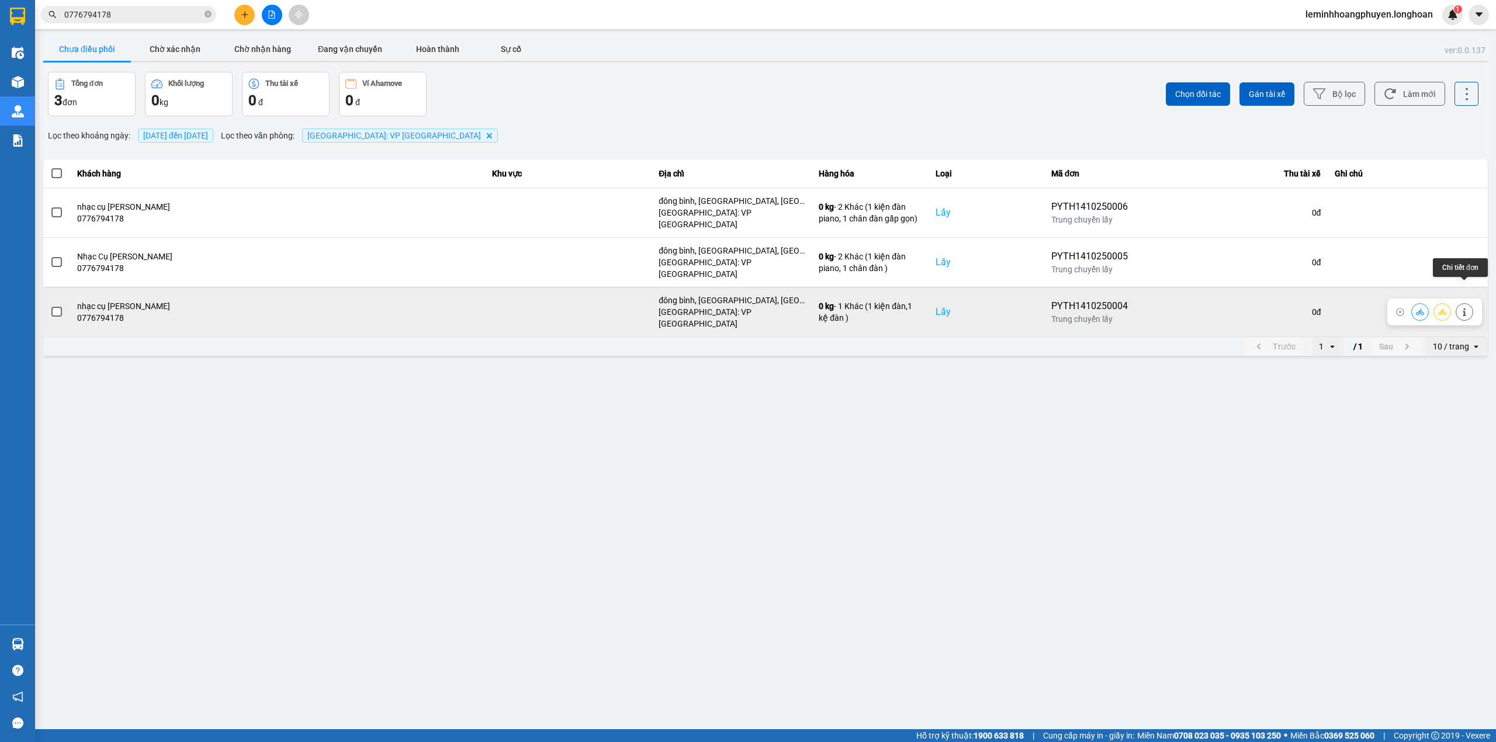
click at [1469, 302] on button at bounding box center [1464, 312] width 16 height 20
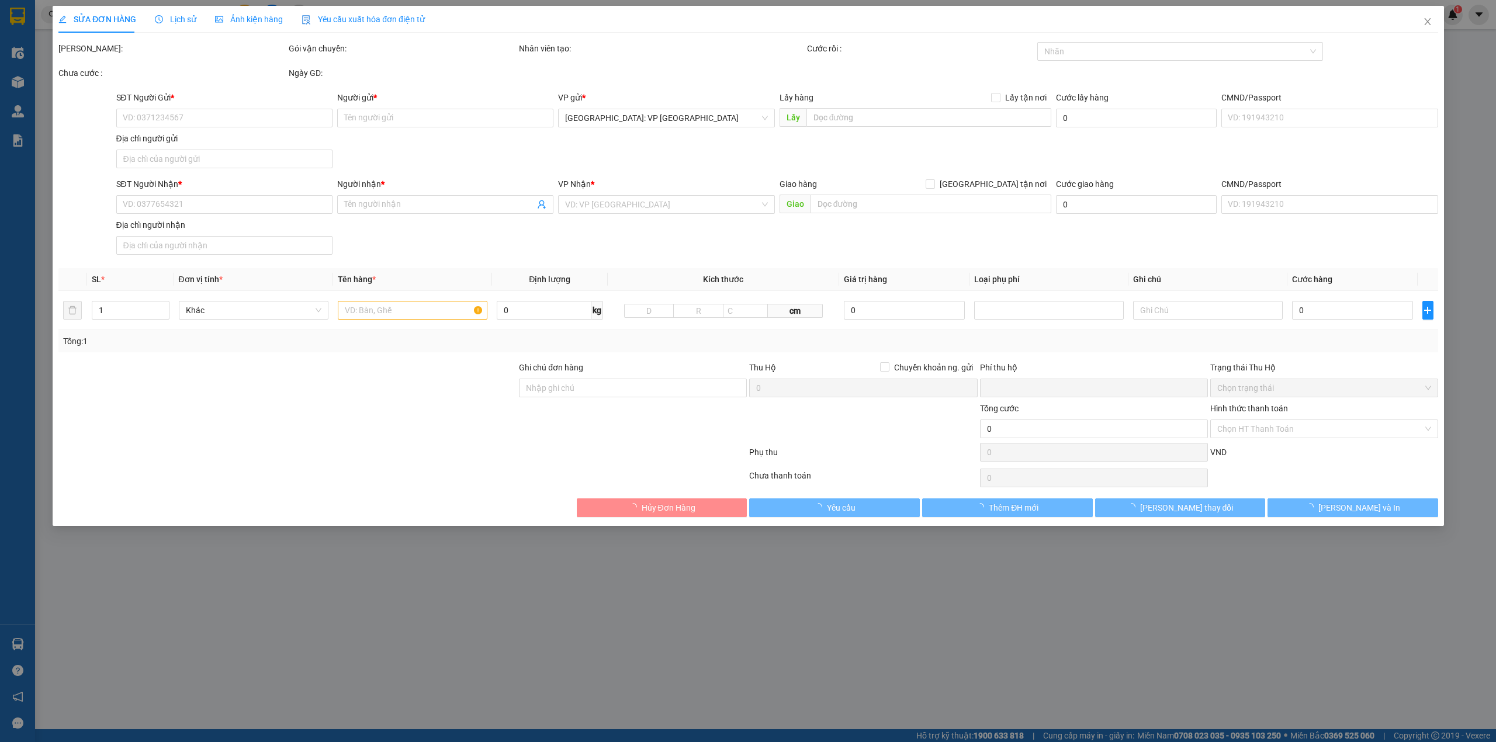
type input "0776794178"
type input "nhạc cụ [PERSON_NAME]"
checkbox input "true"
type input "đông bình, hòa an, phú hòa,"
type input "0776794178"
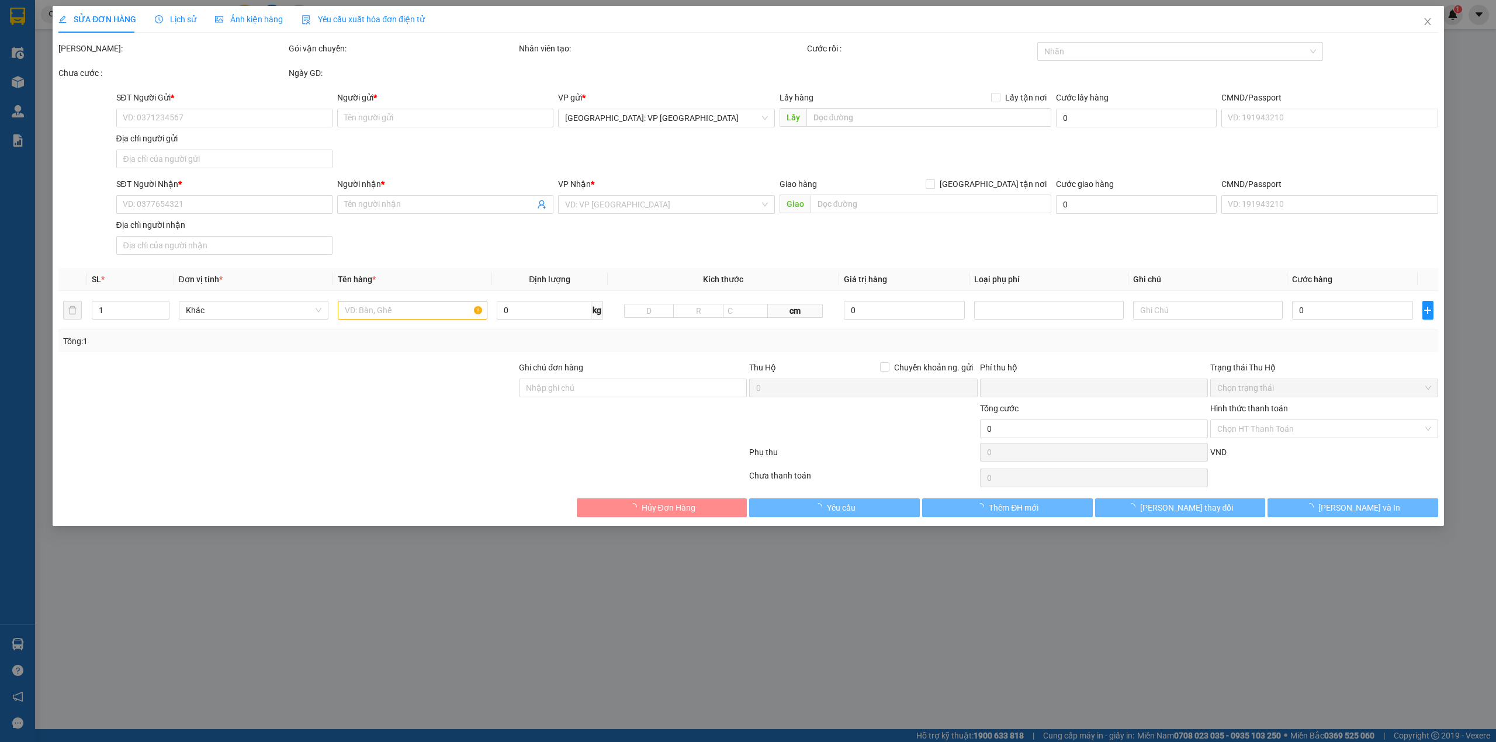
type input "nhạc cụ [PERSON_NAME]"
type input "0"
type input "150.000"
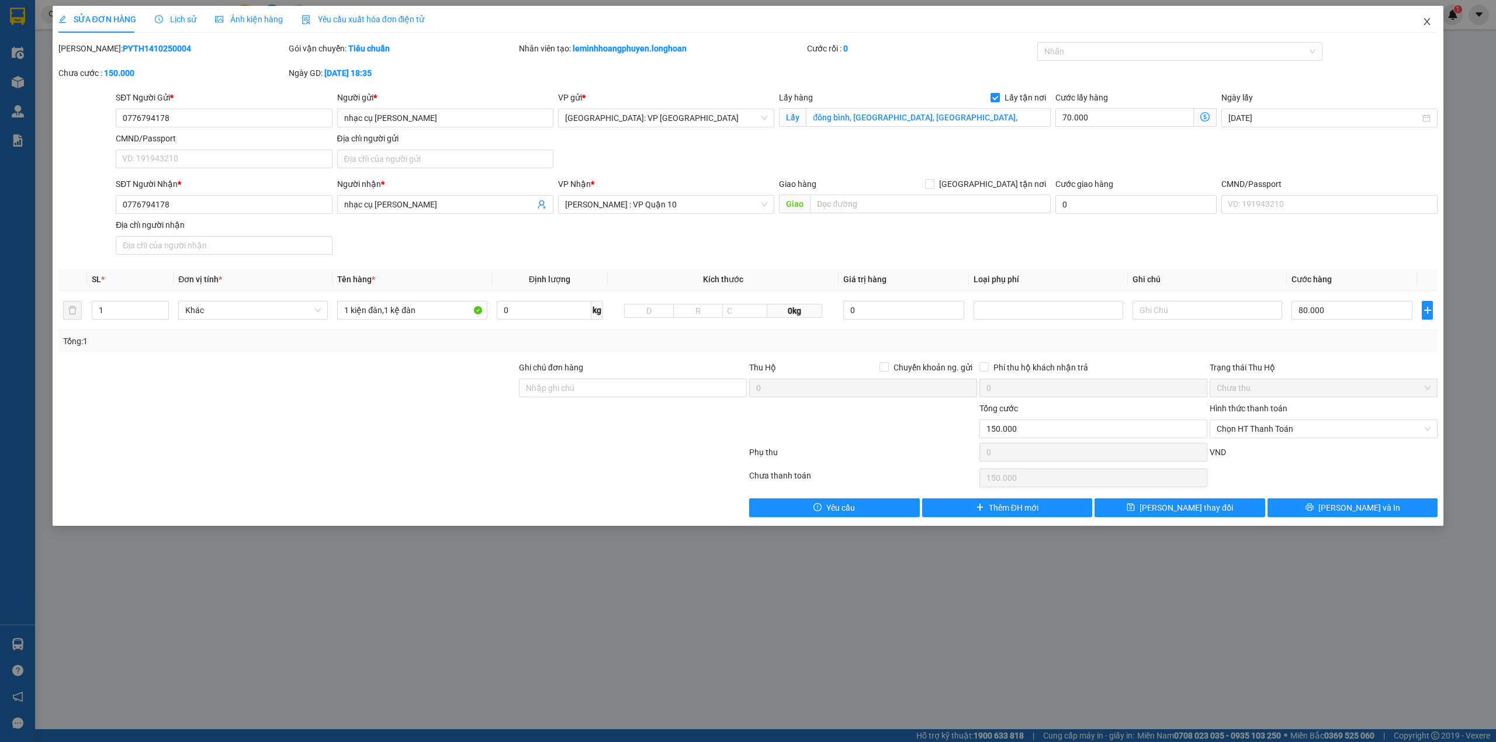
click at [1426, 23] on icon "close" at bounding box center [1426, 21] width 9 height 9
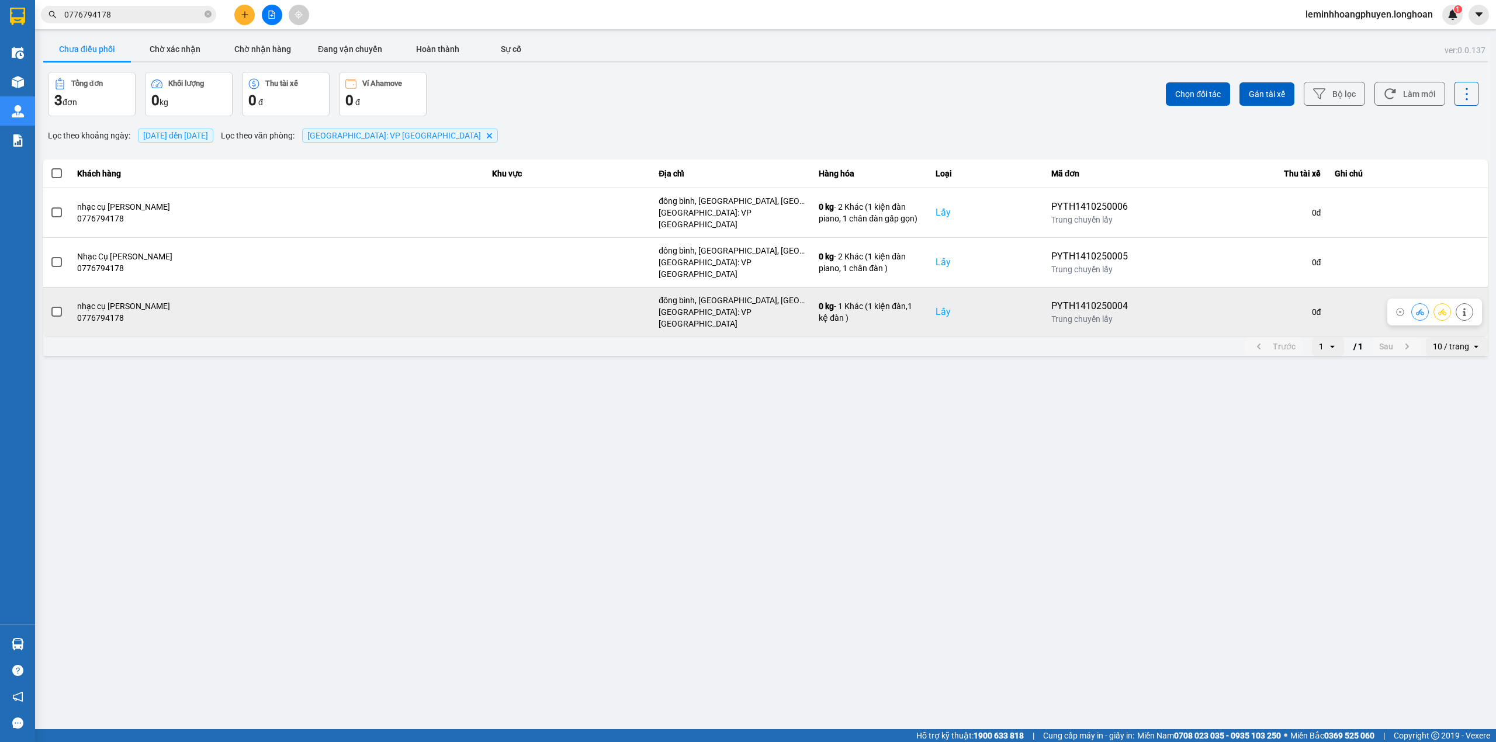
click at [1398, 308] on icon at bounding box center [1400, 312] width 8 height 8
click at [1464, 308] on icon at bounding box center [1464, 312] width 3 height 8
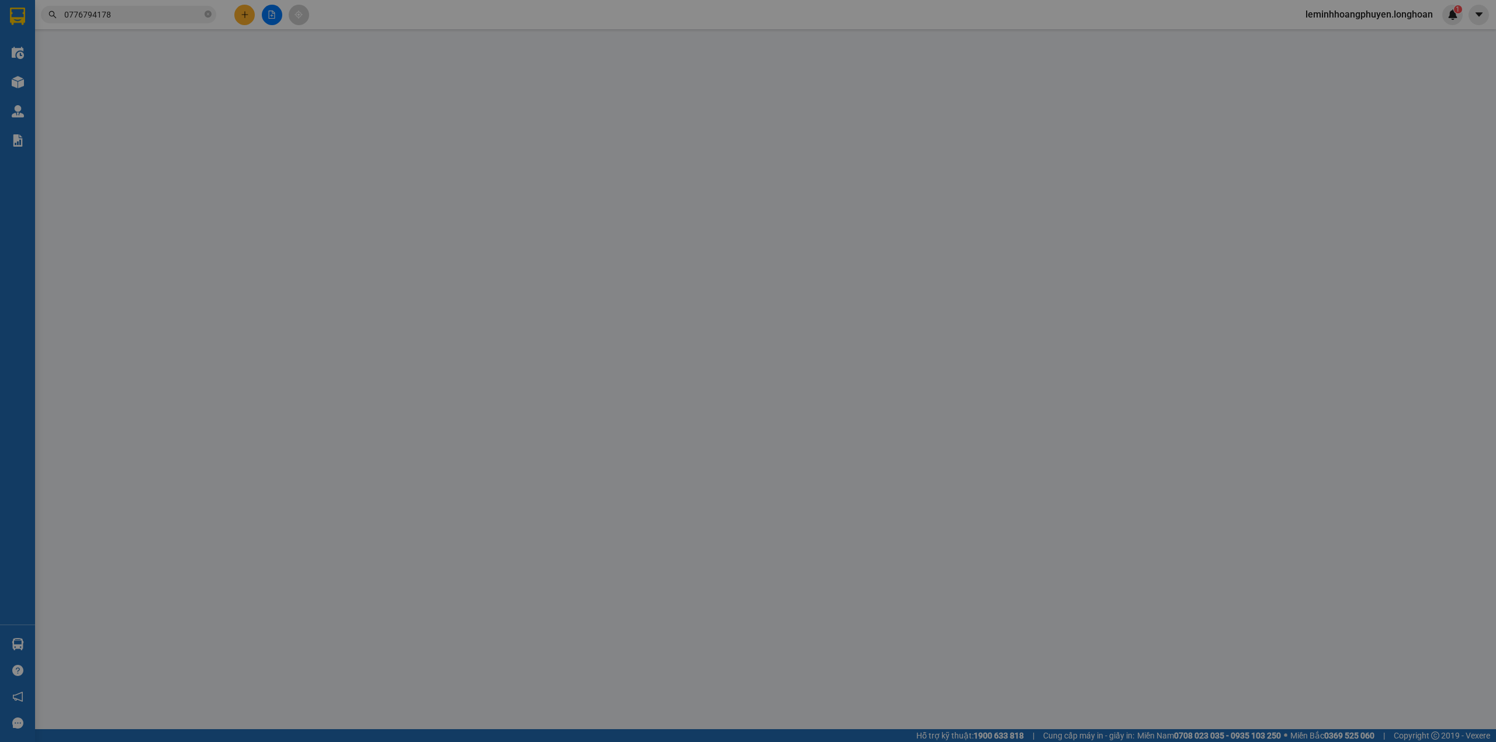
type input "0776794178"
type input "nhạc cụ [PERSON_NAME]"
checkbox input "true"
type input "đông bình, hòa an, phú hòa,"
type input "0776794178"
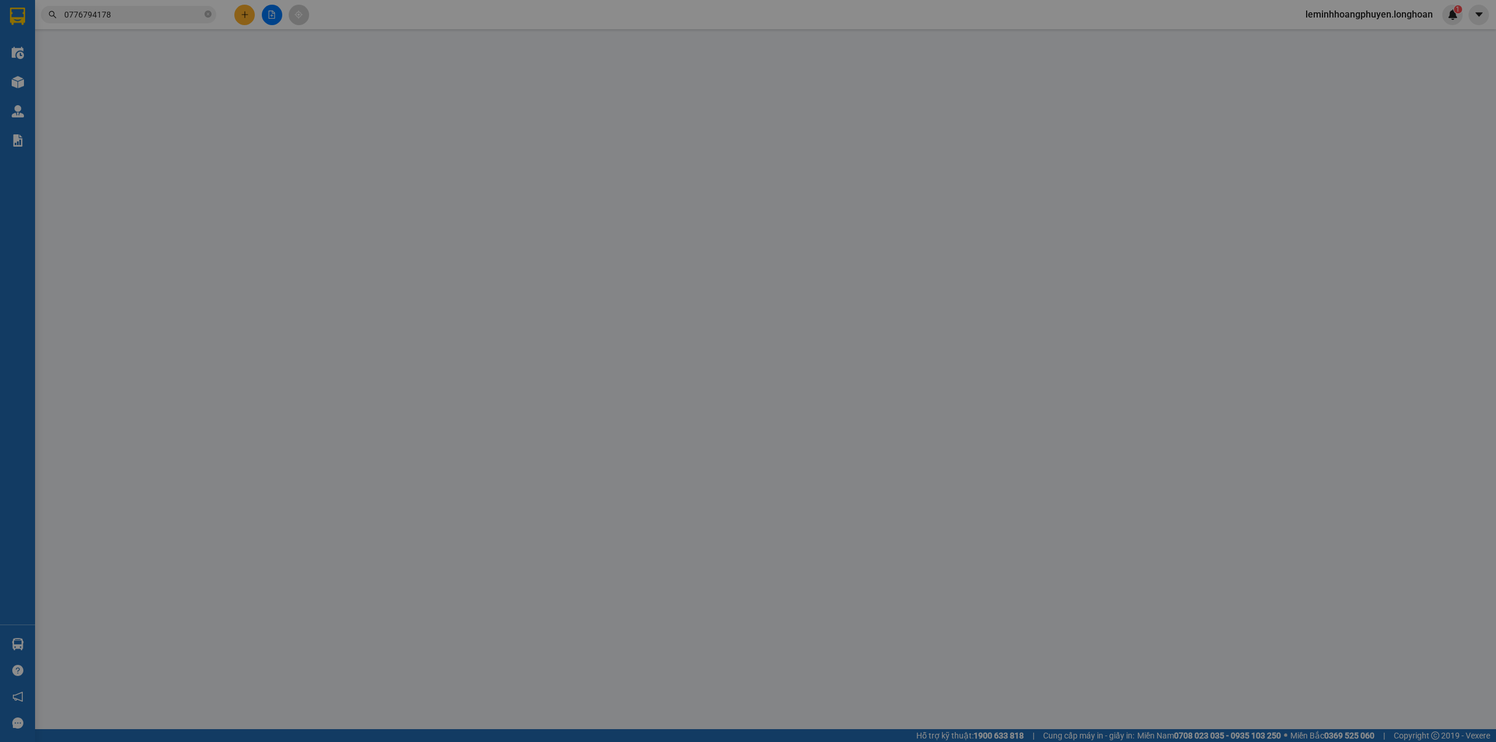
type input "nhạc cụ [PERSON_NAME]"
type input "0"
type input "150.000"
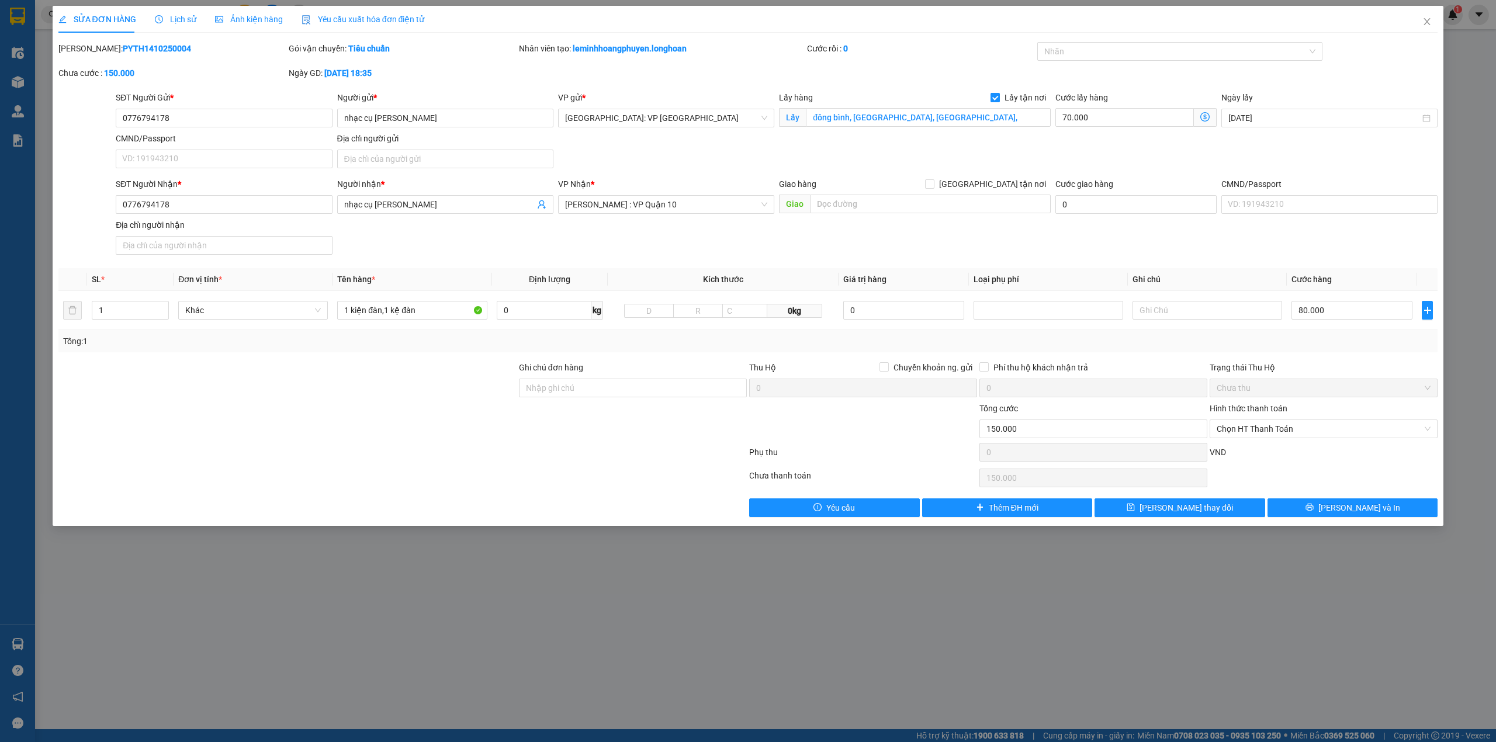
click at [996, 93] on input "Lấy tận nơi" at bounding box center [994, 97] width 8 height 8
checkbox input "false"
click at [1183, 505] on span "Lưu thay đổi" at bounding box center [1185, 507] width 93 height 13
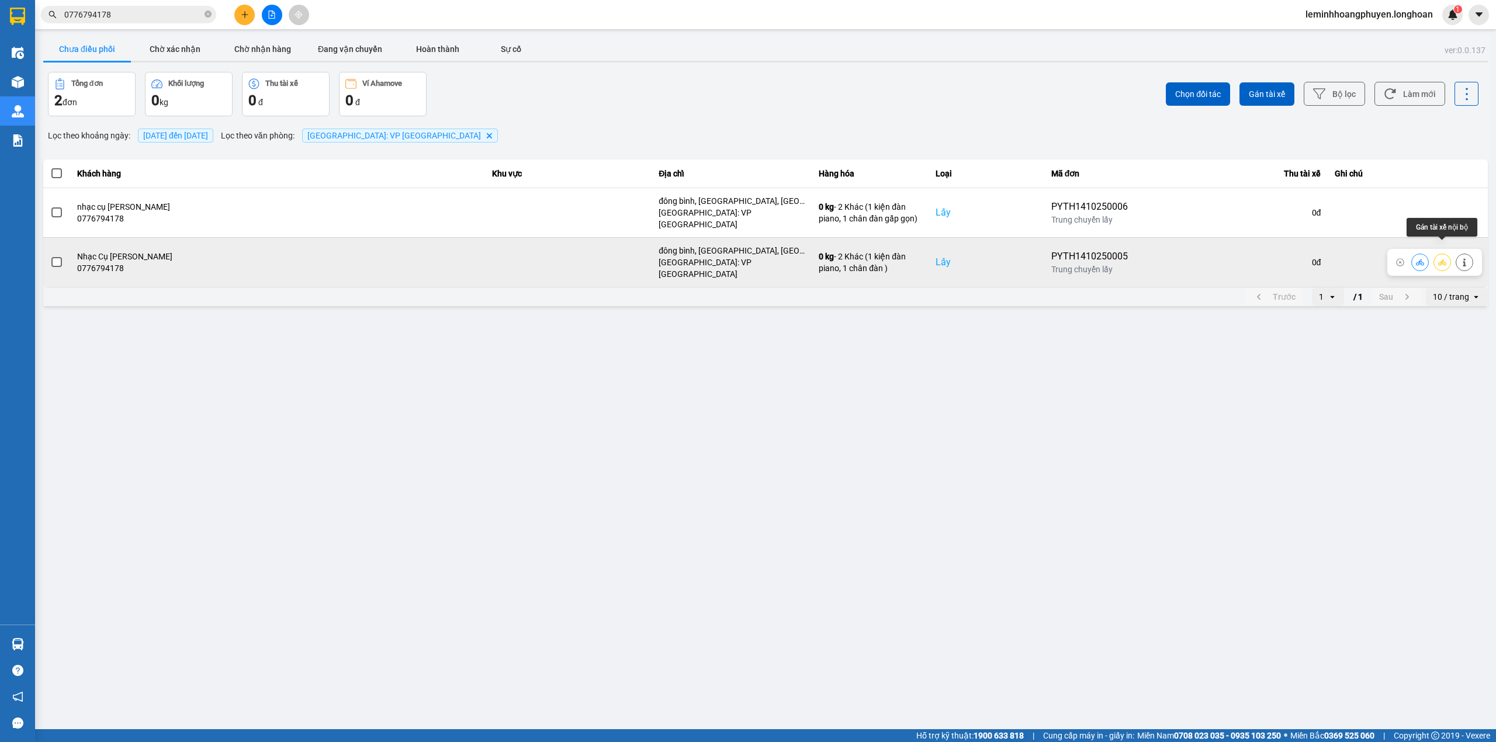
click at [1464, 258] on icon at bounding box center [1464, 262] width 8 height 8
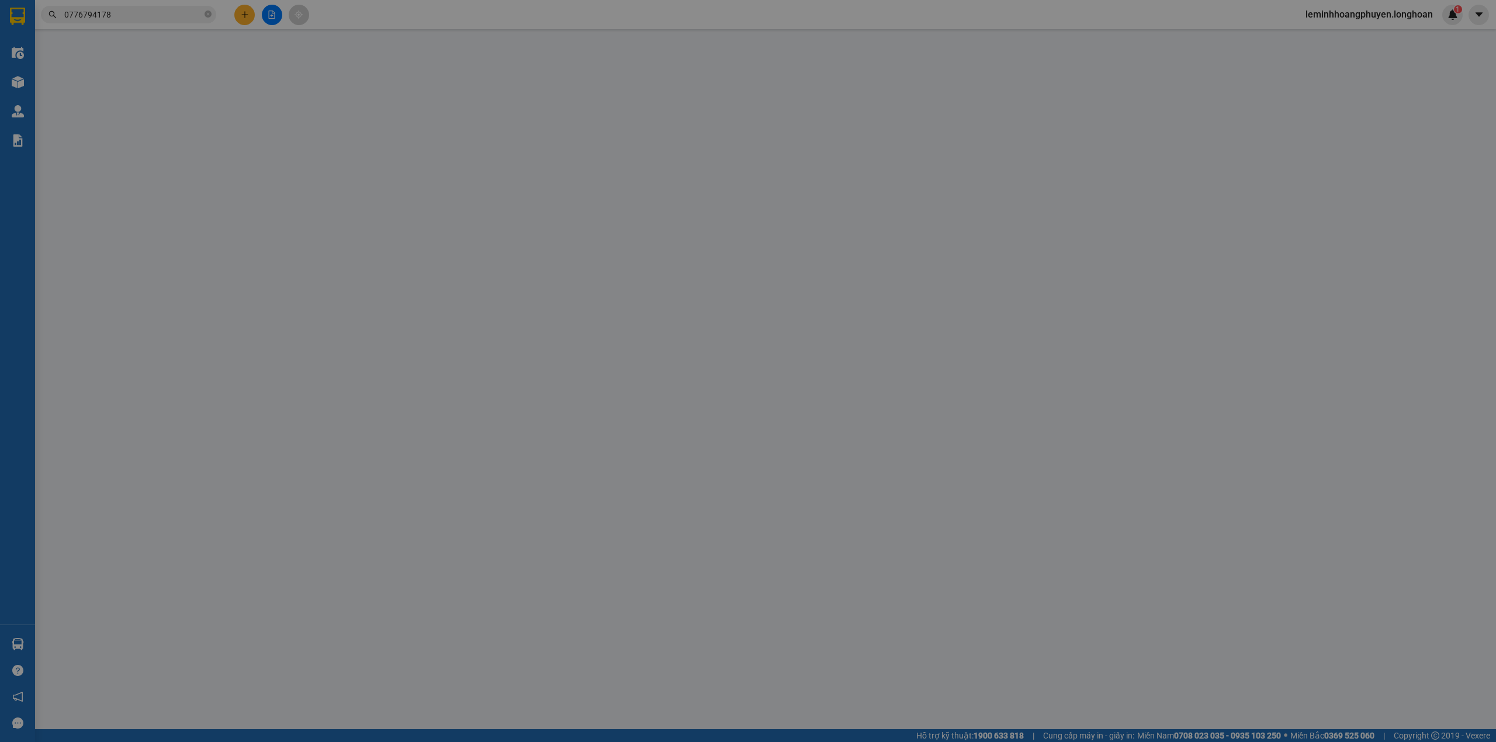
type input "0776794178"
type input "Nhạc Cụ Trần Huy"
checkbox input "true"
type input "đông bình, [GEOGRAPHIC_DATA], [GEOGRAPHIC_DATA]"
type input "0776794178"
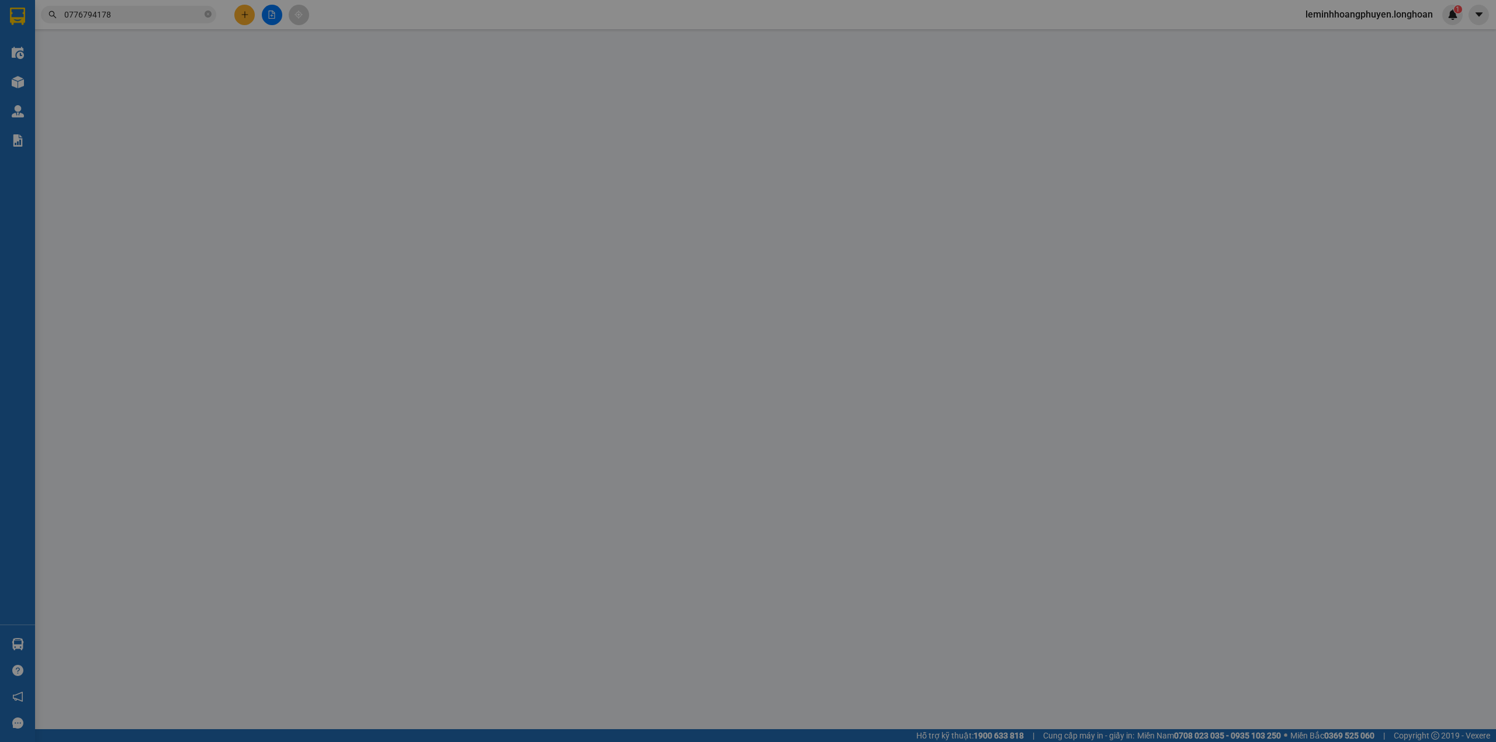
type input "nhạc cụ [PERSON_NAME]"
checkbox input "true"
type input "[STREET_ADDRESS][PERSON_NAME]"
type input "0"
type input "160.000"
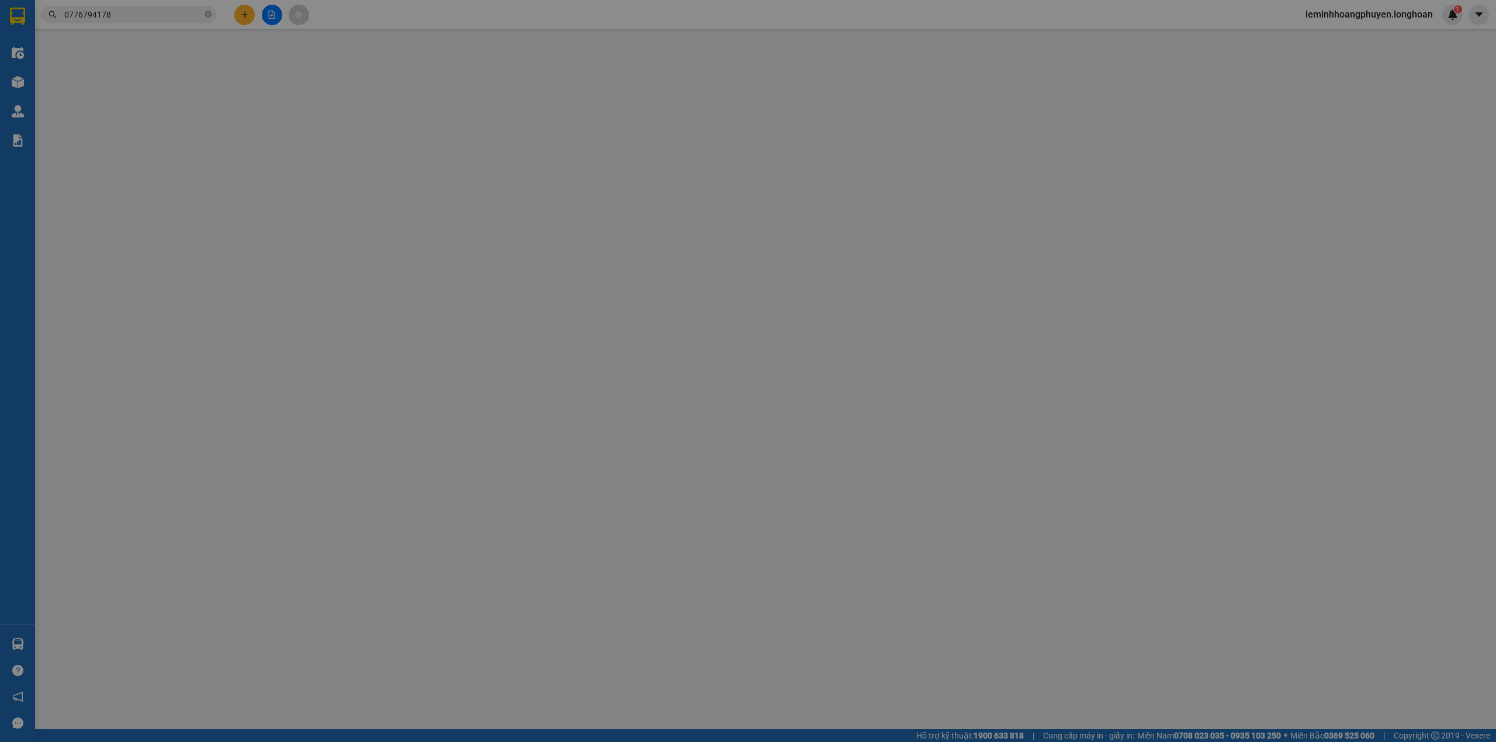
type input "10.000"
type input "160.000"
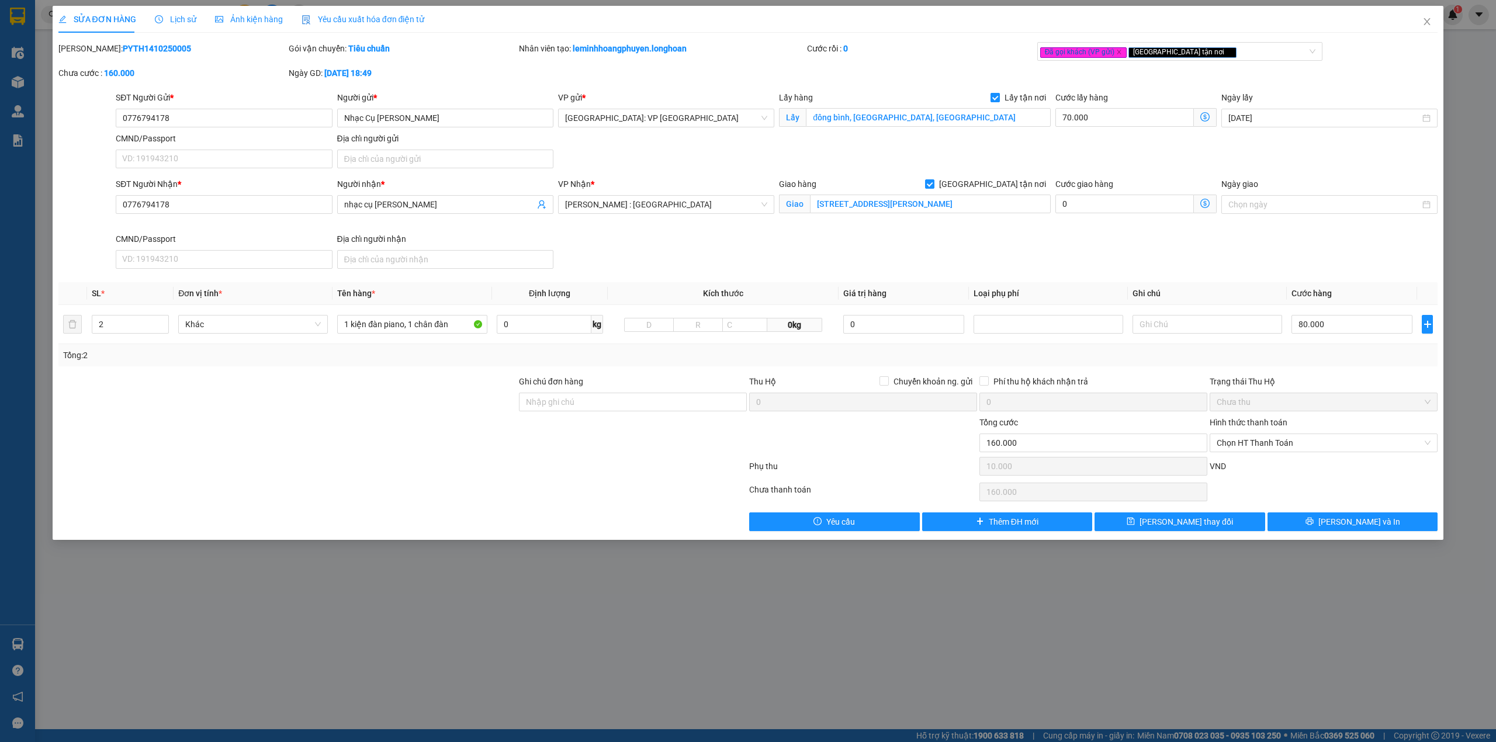
click at [1000, 99] on span at bounding box center [994, 97] width 9 height 9
click at [999, 99] on input "Lấy tận nơi" at bounding box center [994, 97] width 8 height 8
checkbox input "false"
click at [1169, 528] on span "Lưu thay đổi" at bounding box center [1185, 521] width 93 height 13
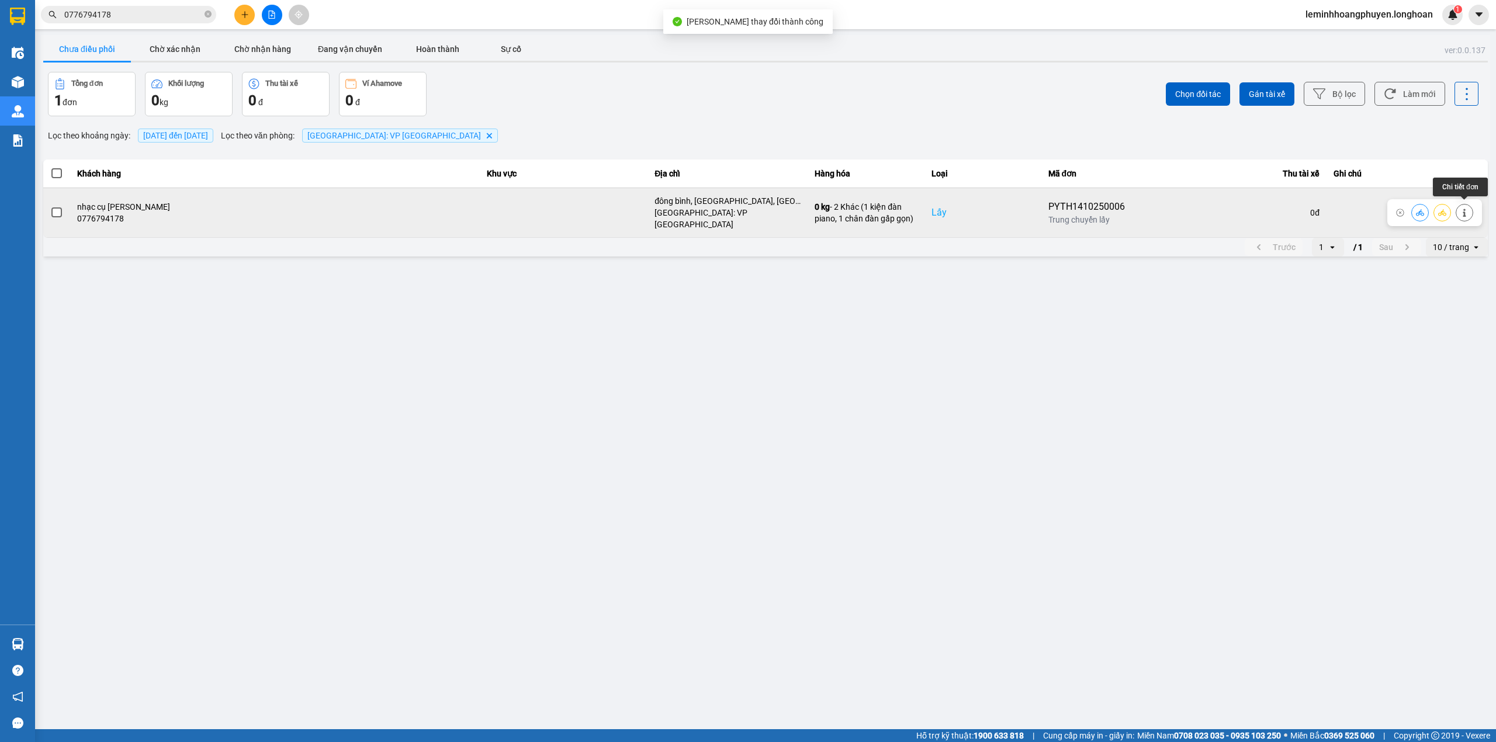
click at [1464, 209] on icon at bounding box center [1464, 213] width 3 height 8
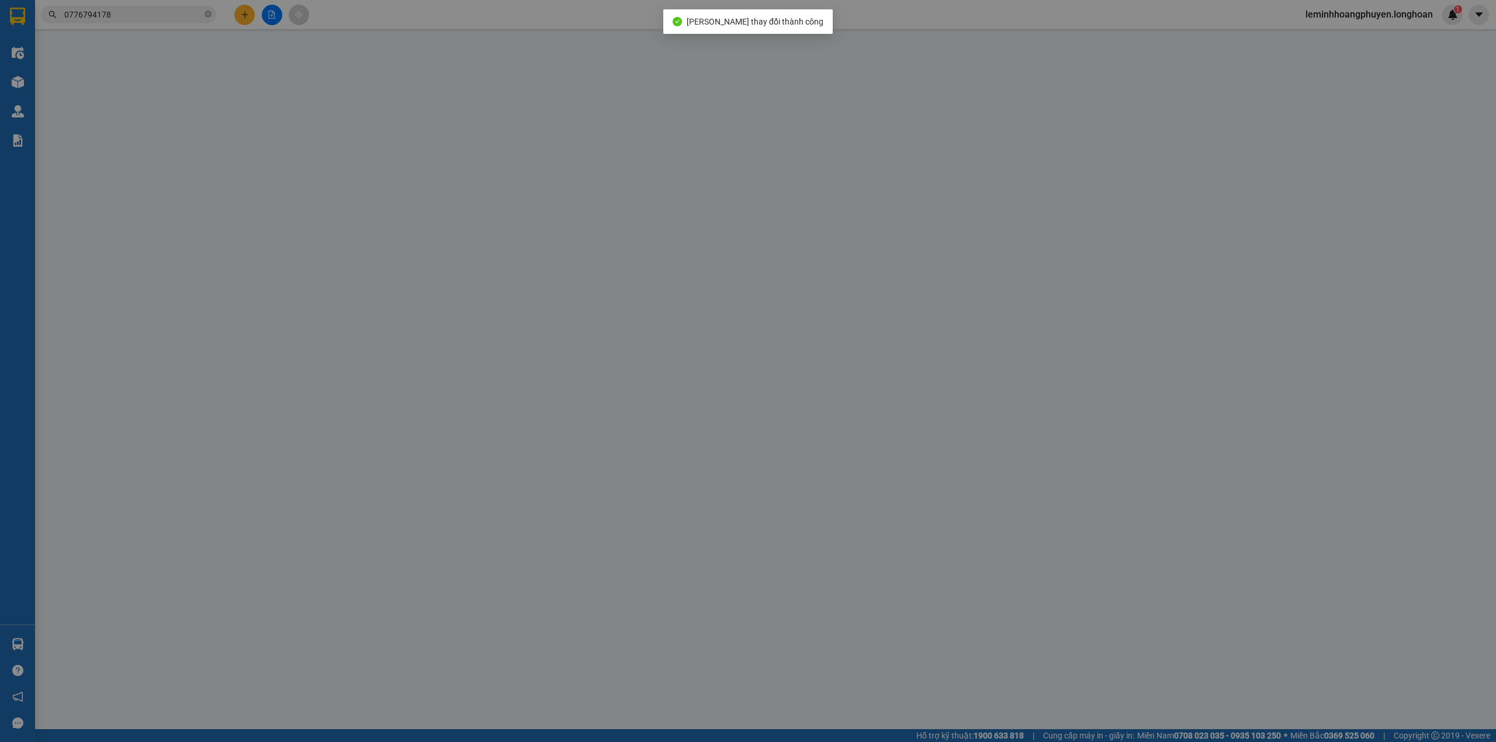
type input "0776794178"
type input "nhạc cụ [PERSON_NAME]"
checkbox input "true"
type input "đông bình, [GEOGRAPHIC_DATA], [GEOGRAPHIC_DATA]"
type input "0776794178"
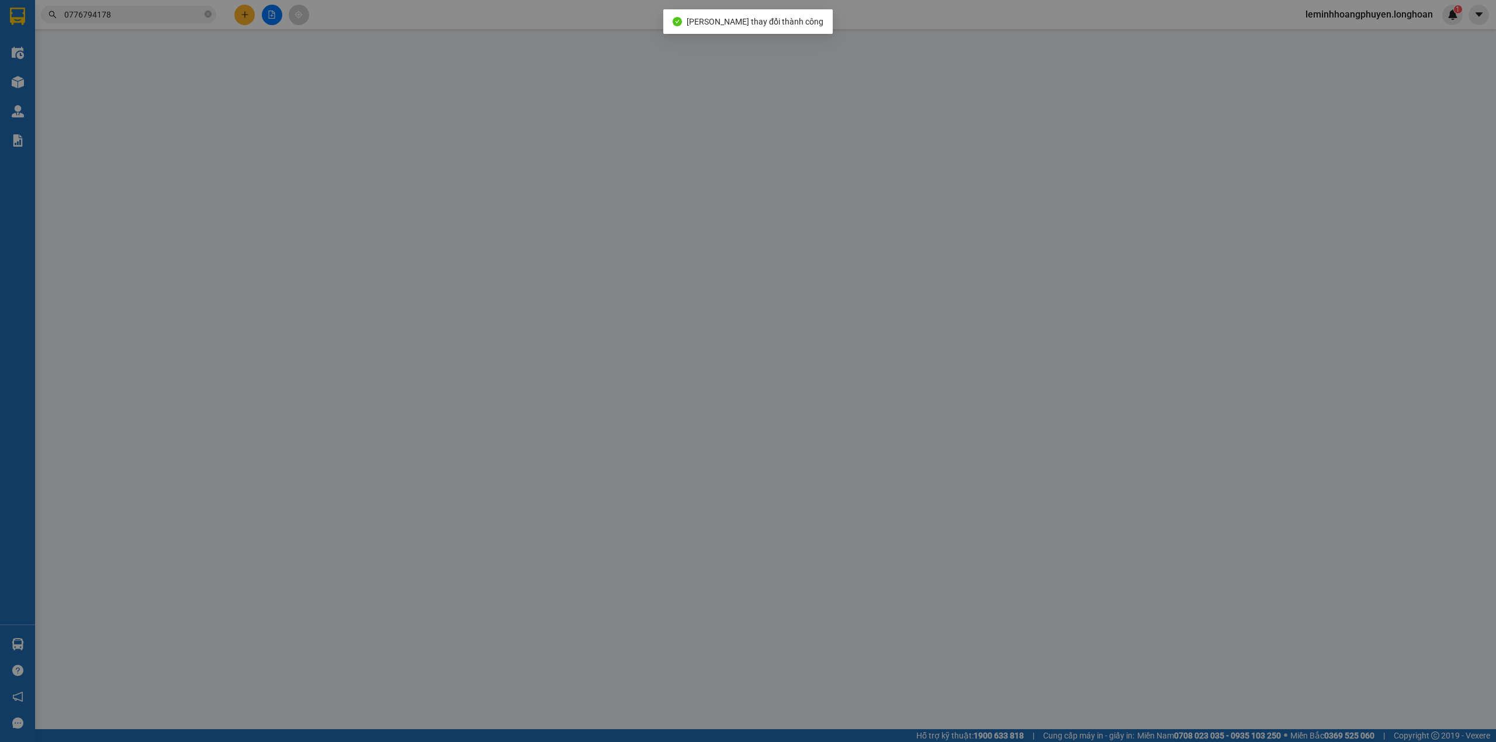
type input "nhạc cụ [PERSON_NAME]"
checkbox input "true"
type input "[STREET_ADDRESS][PERSON_NAME]"
type input "0"
type input "160.000"
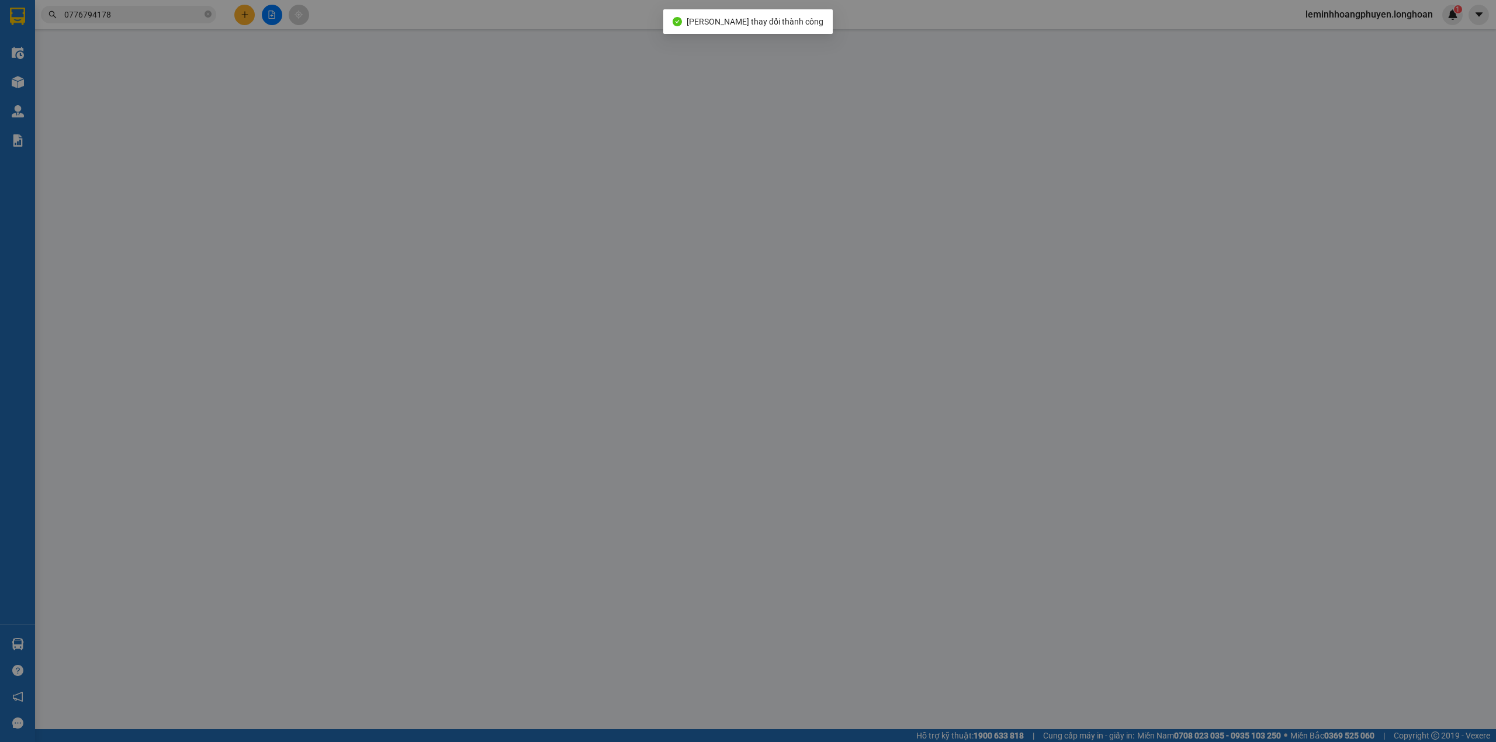
type input "10.000"
type input "160.000"
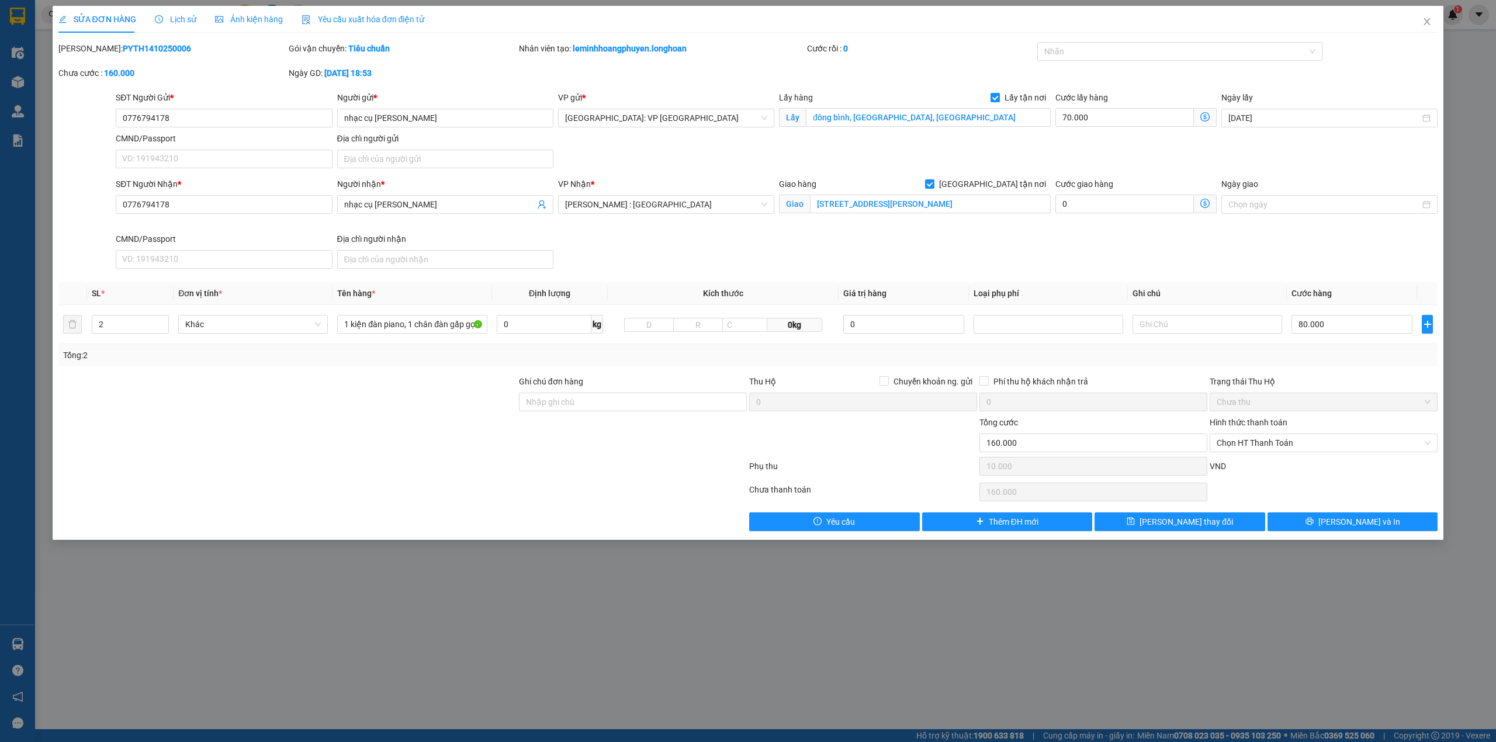
click at [996, 99] on input "Lấy tận nơi" at bounding box center [994, 97] width 8 height 8
checkbox input "false"
click at [1212, 524] on button "Lưu thay đổi" at bounding box center [1179, 521] width 171 height 19
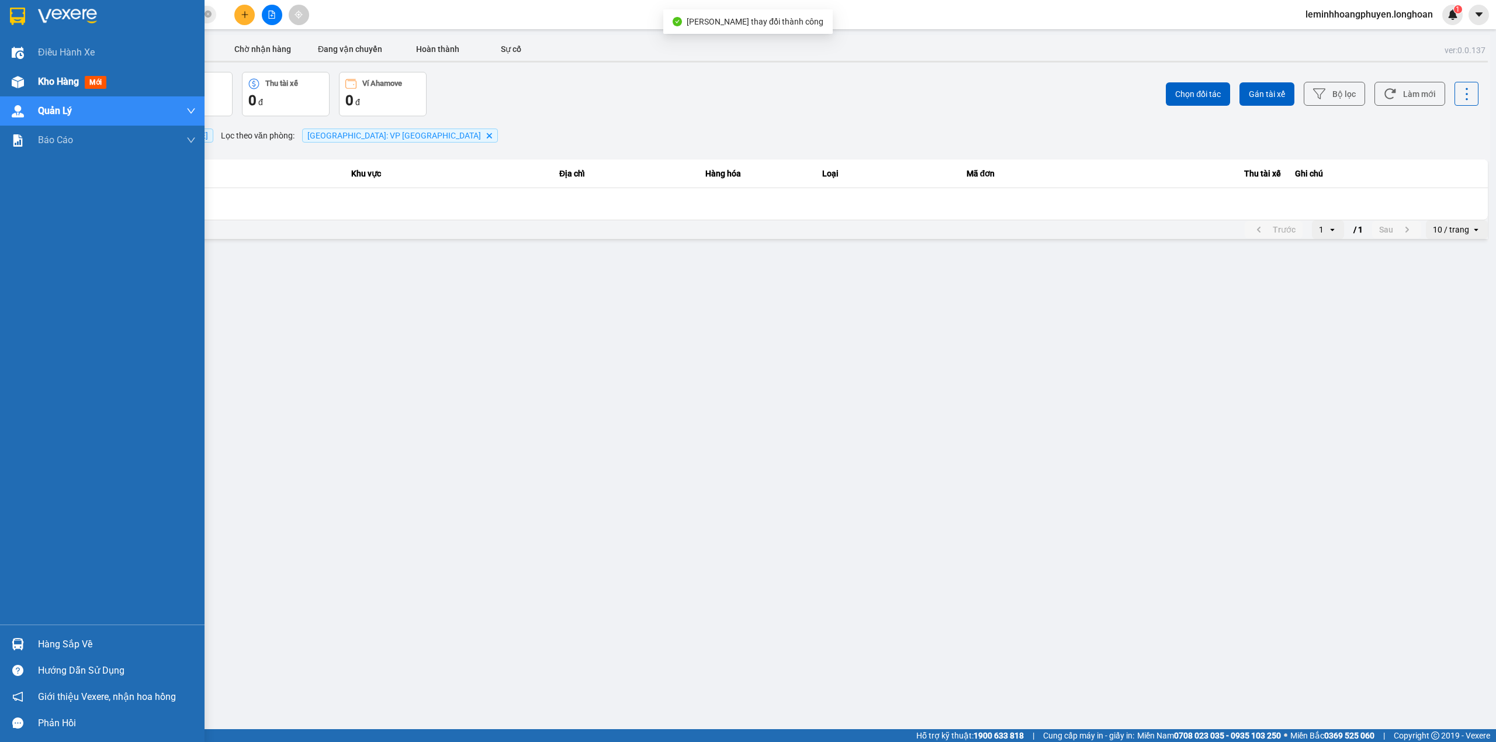
click at [40, 78] on span "Kho hàng" at bounding box center [58, 81] width 41 height 11
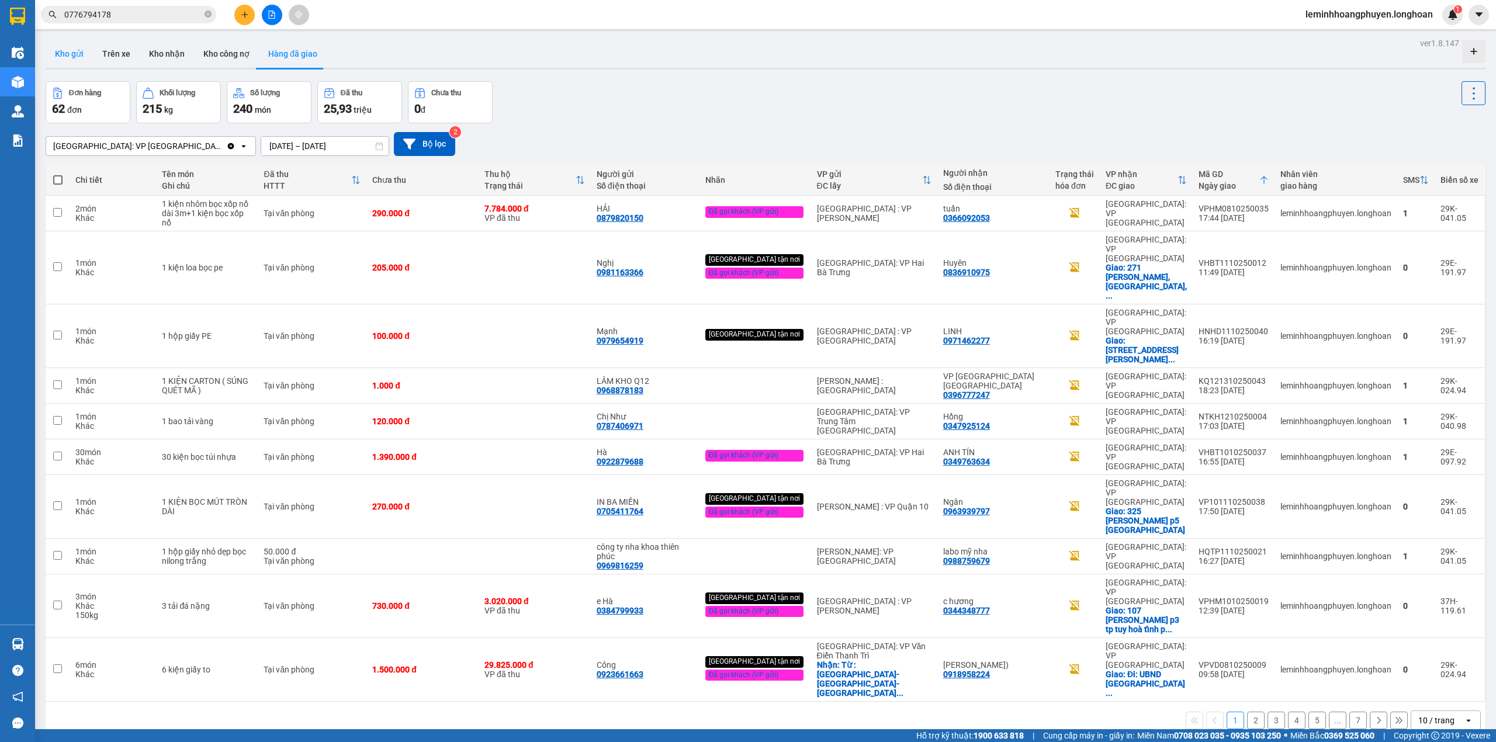
click at [78, 47] on button "Kho gửi" at bounding box center [69, 54] width 47 height 28
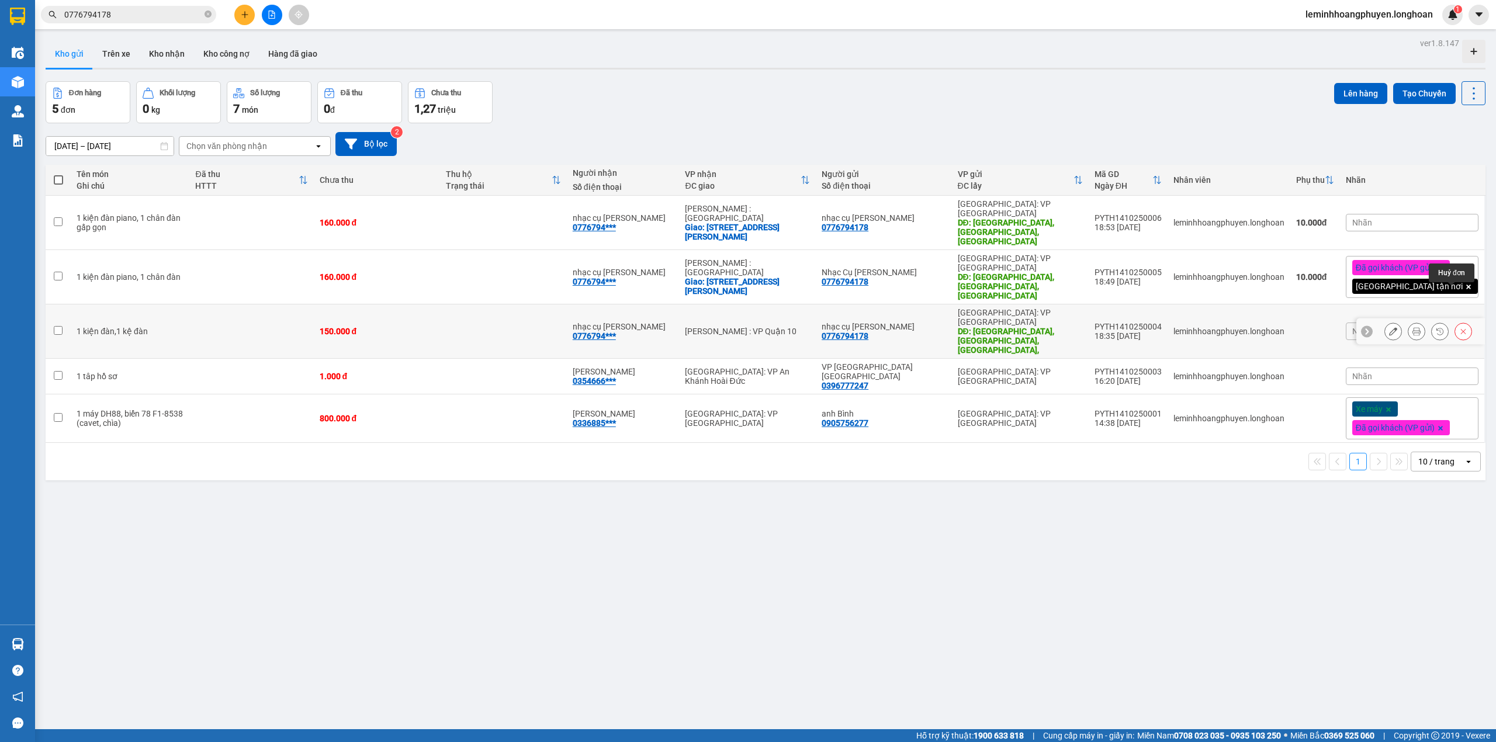
click at [1459, 327] on icon at bounding box center [1463, 331] width 8 height 8
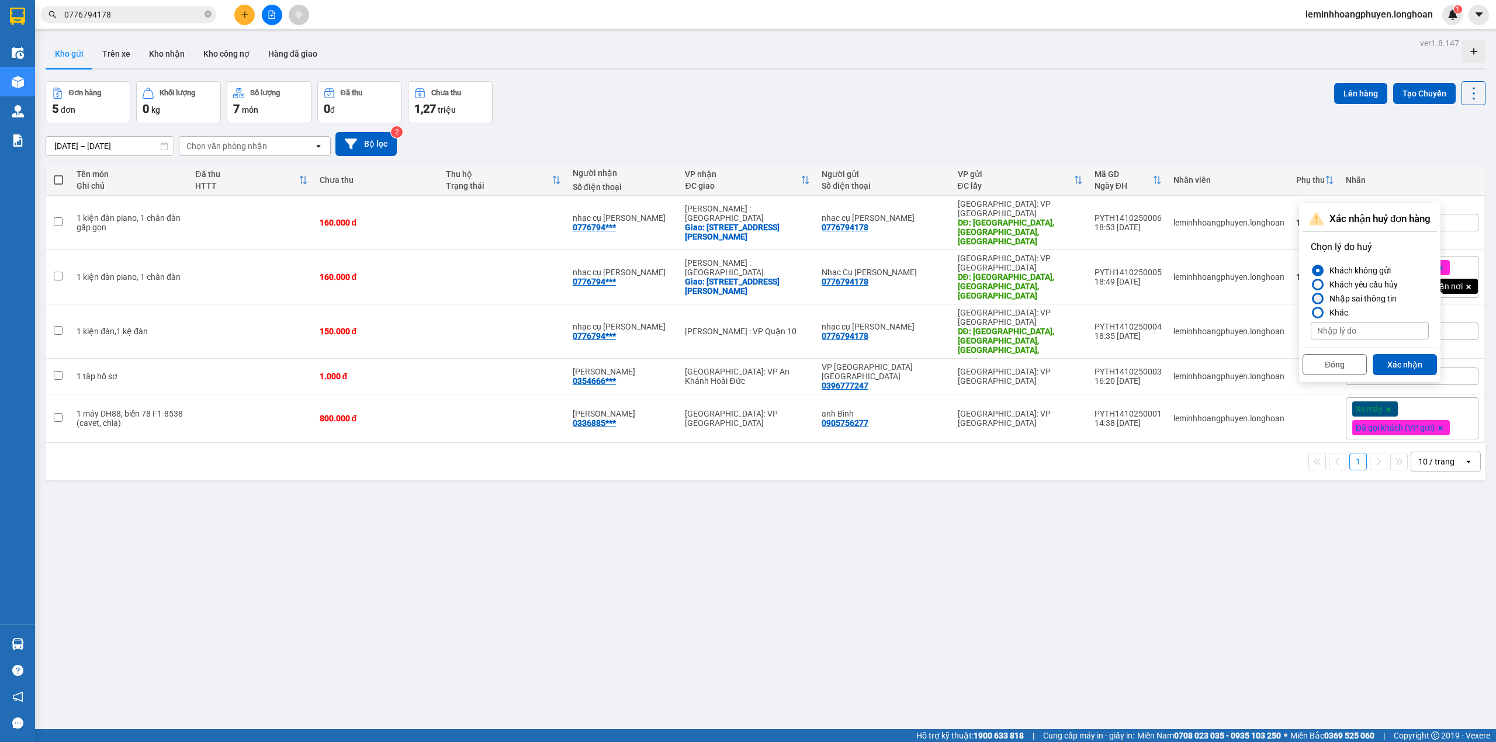
click at [1361, 298] on div "Nhập sai thông tin" at bounding box center [1361, 299] width 72 height 14
click at [1311, 299] on input "Nhập sai thông tin" at bounding box center [1311, 299] width 0 height 0
click at [1404, 360] on button "Xác nhận" at bounding box center [1405, 364] width 64 height 21
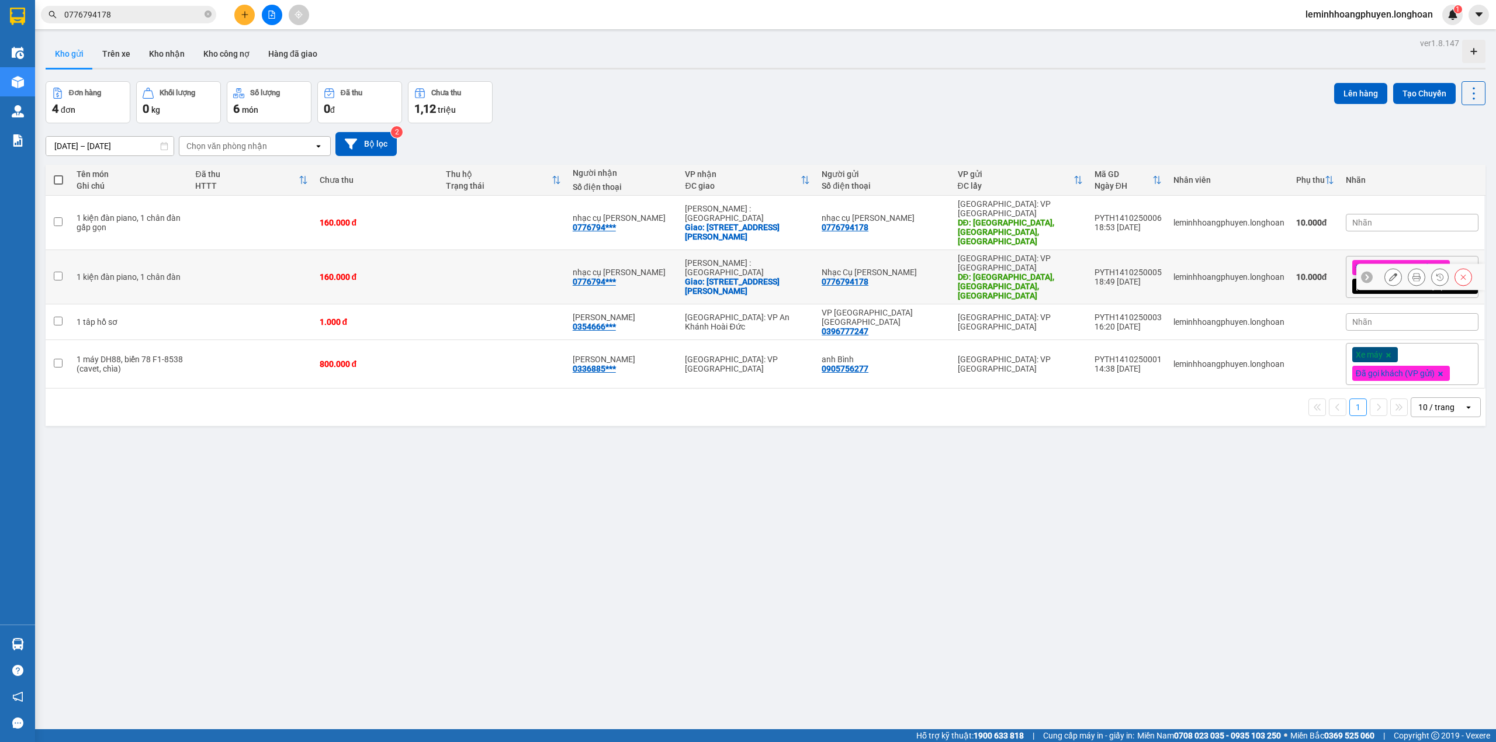
click at [1459, 273] on icon at bounding box center [1463, 277] width 8 height 8
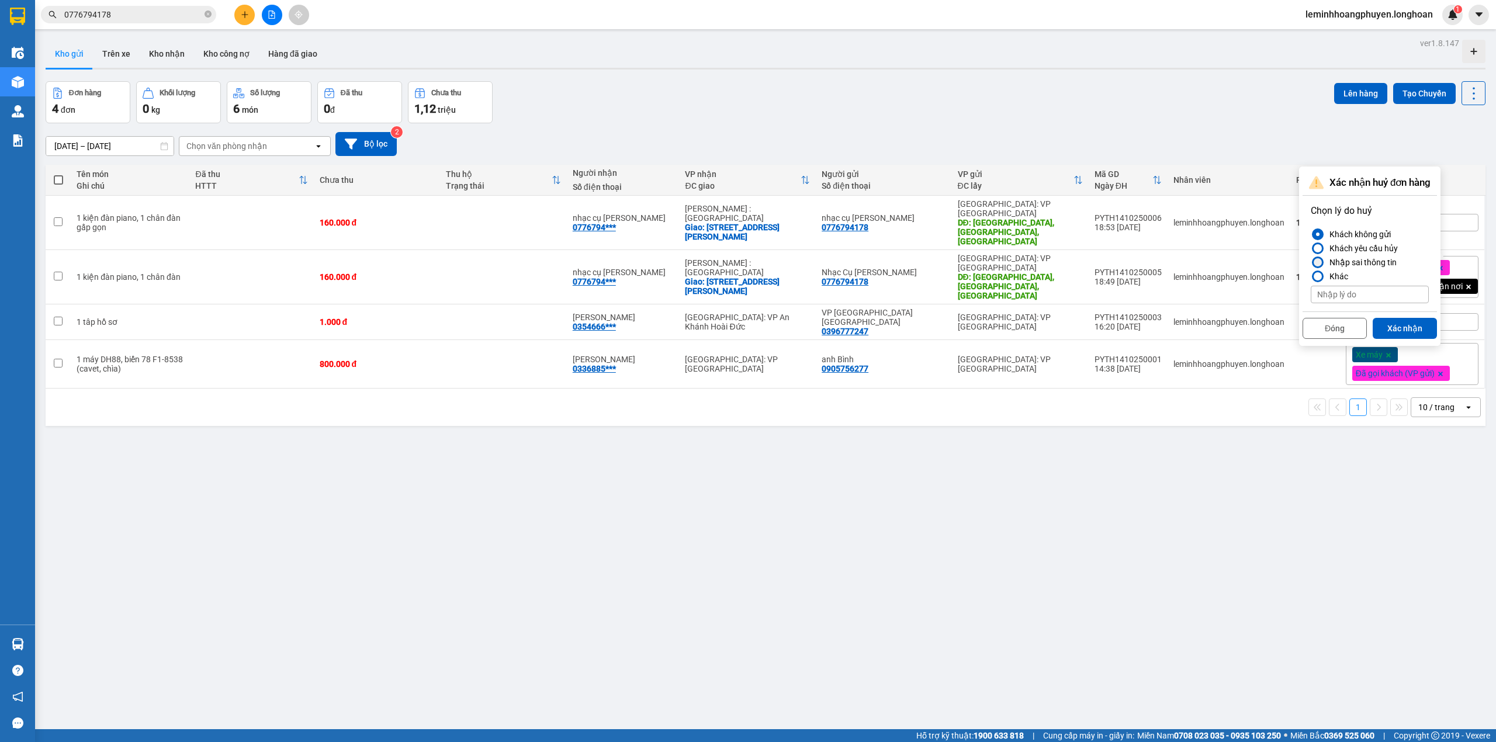
click at [1342, 258] on div "Nhập sai thông tin" at bounding box center [1361, 262] width 72 height 14
click at [1311, 262] on input "Nhập sai thông tin" at bounding box center [1311, 262] width 0 height 0
click at [1398, 323] on button "Xác nhận" at bounding box center [1405, 328] width 64 height 21
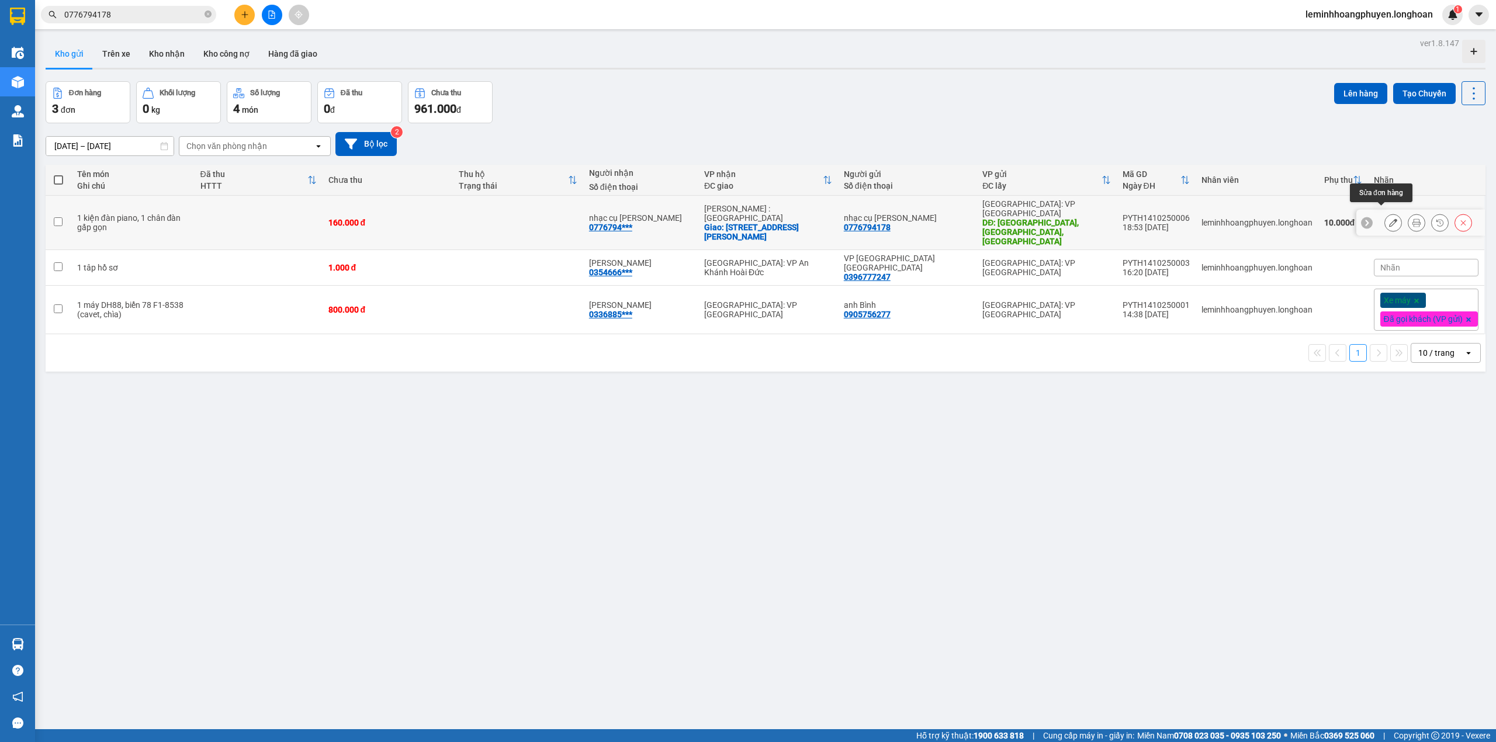
click at [1384, 214] on div at bounding box center [1393, 223] width 18 height 18
click at [1385, 220] on button at bounding box center [1393, 223] width 16 height 20
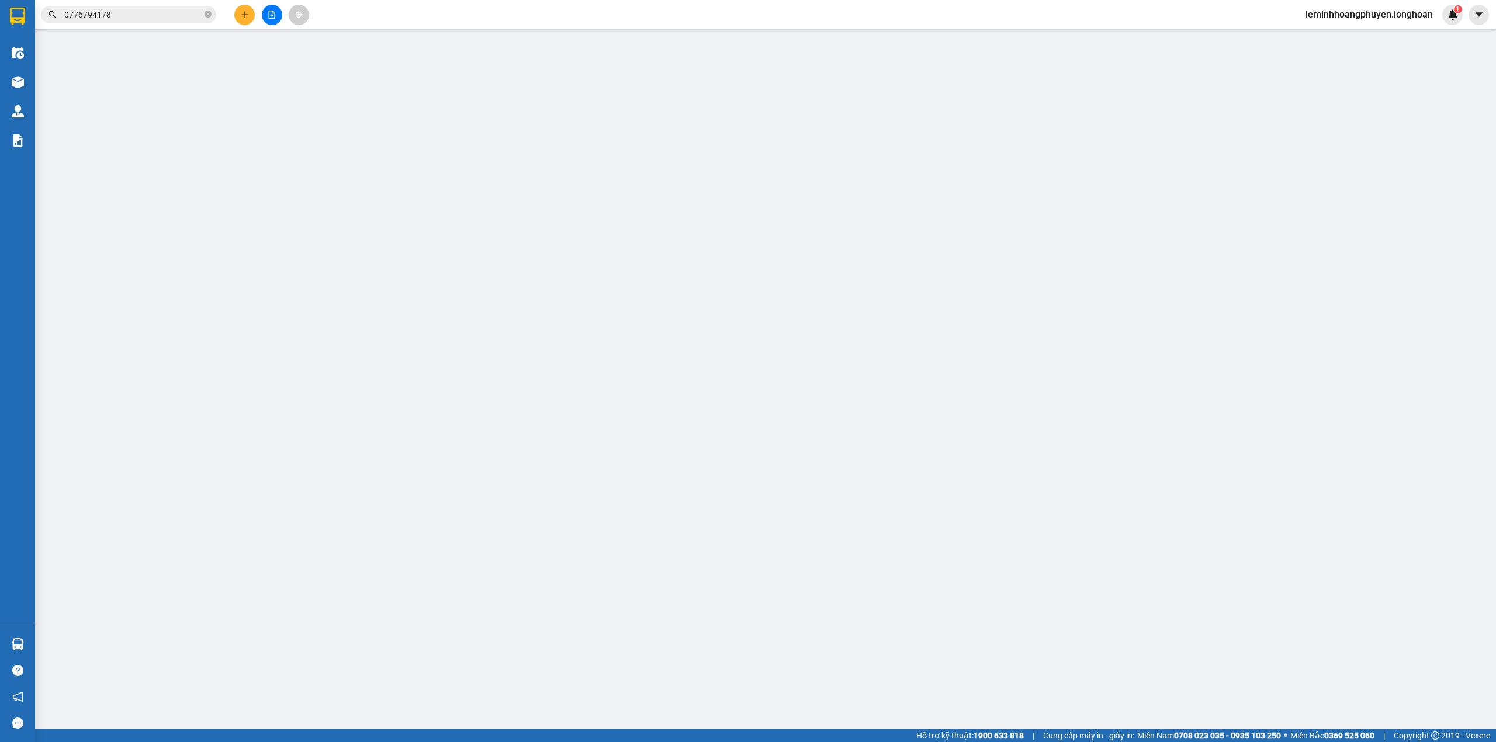
type input "0776794178"
type input "nhạc cụ [PERSON_NAME]"
type input "đông bình, [GEOGRAPHIC_DATA], [GEOGRAPHIC_DATA]"
type input "70.000"
type input "0776794178"
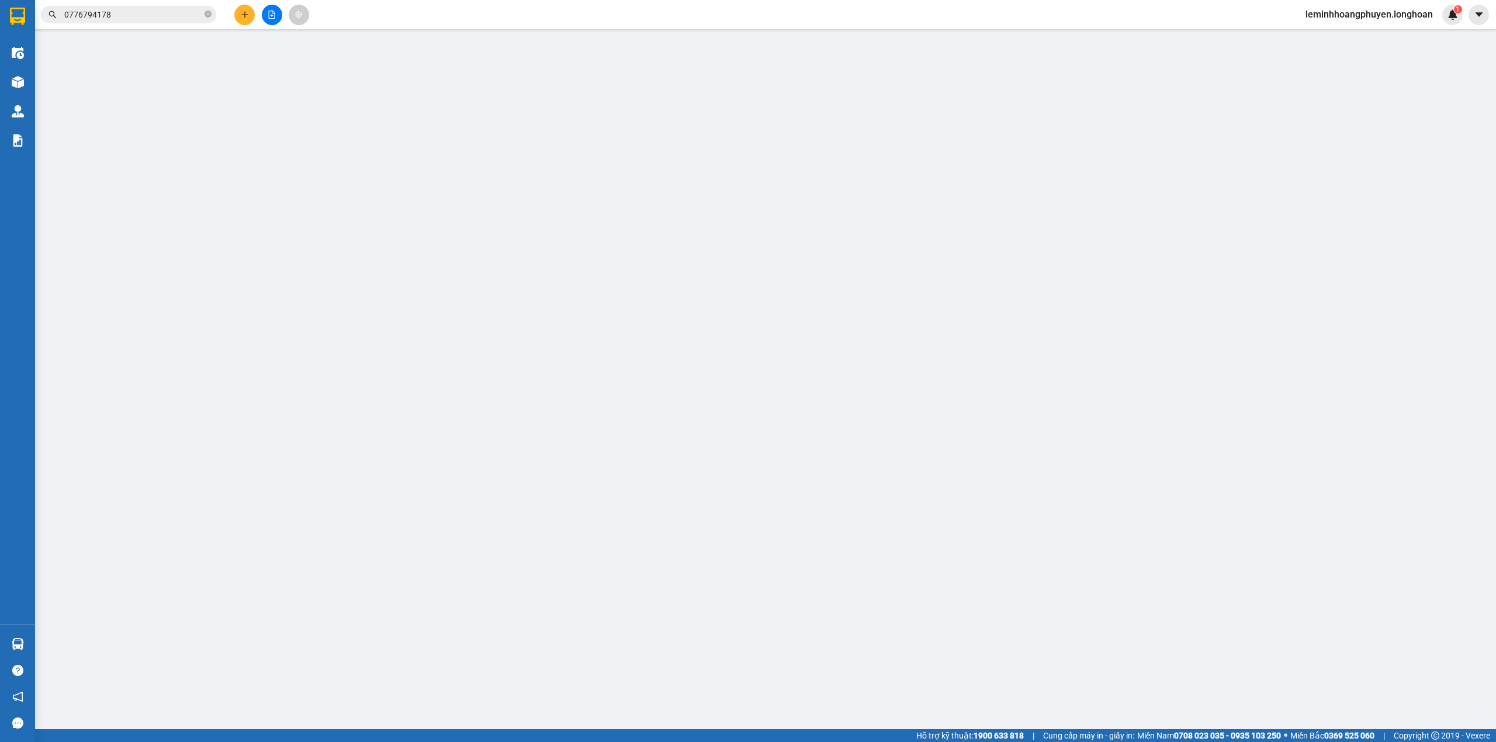
type input "nhạc cụ [PERSON_NAME]"
checkbox input "true"
type input "[STREET_ADDRESS][PERSON_NAME]"
type input "0"
type input "160.000"
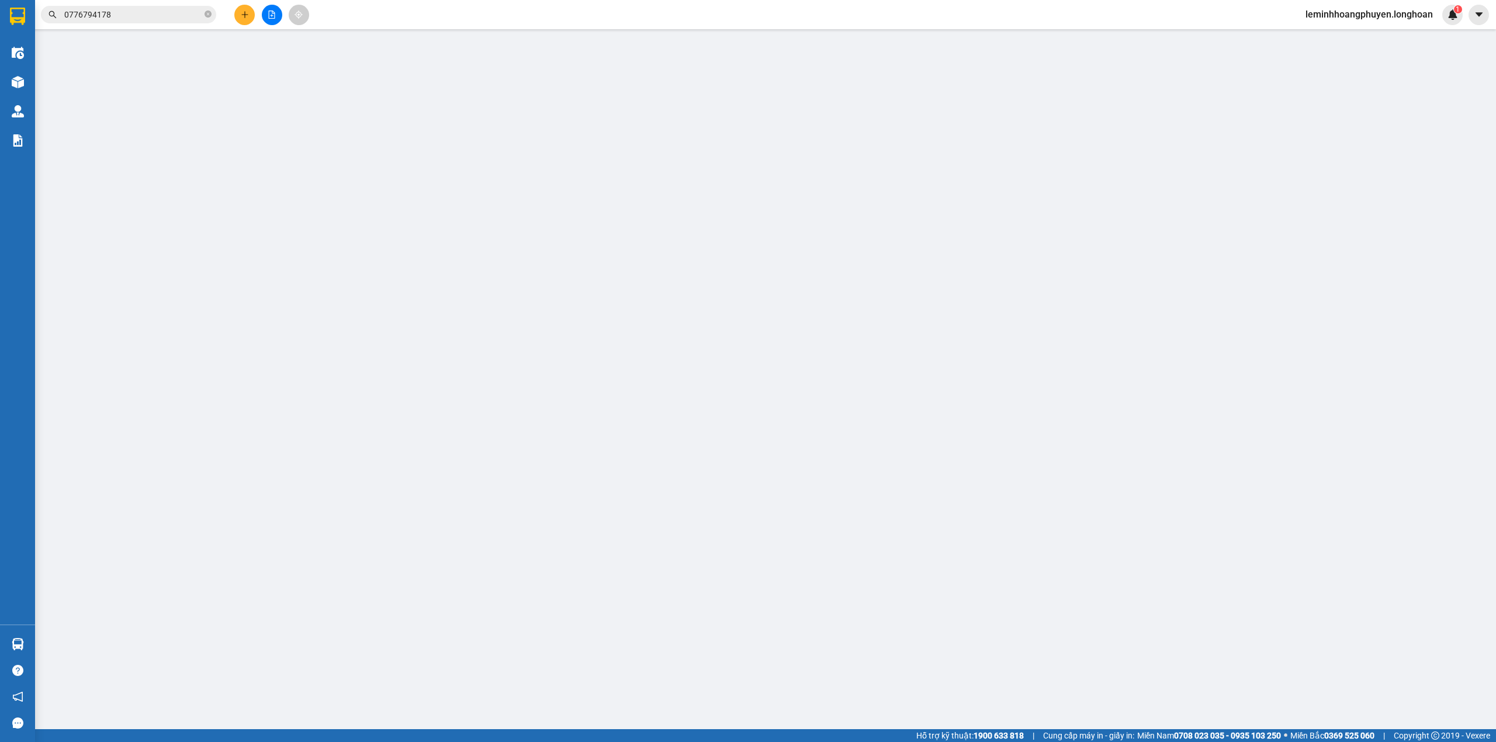
type input "10.000"
type input "160.000"
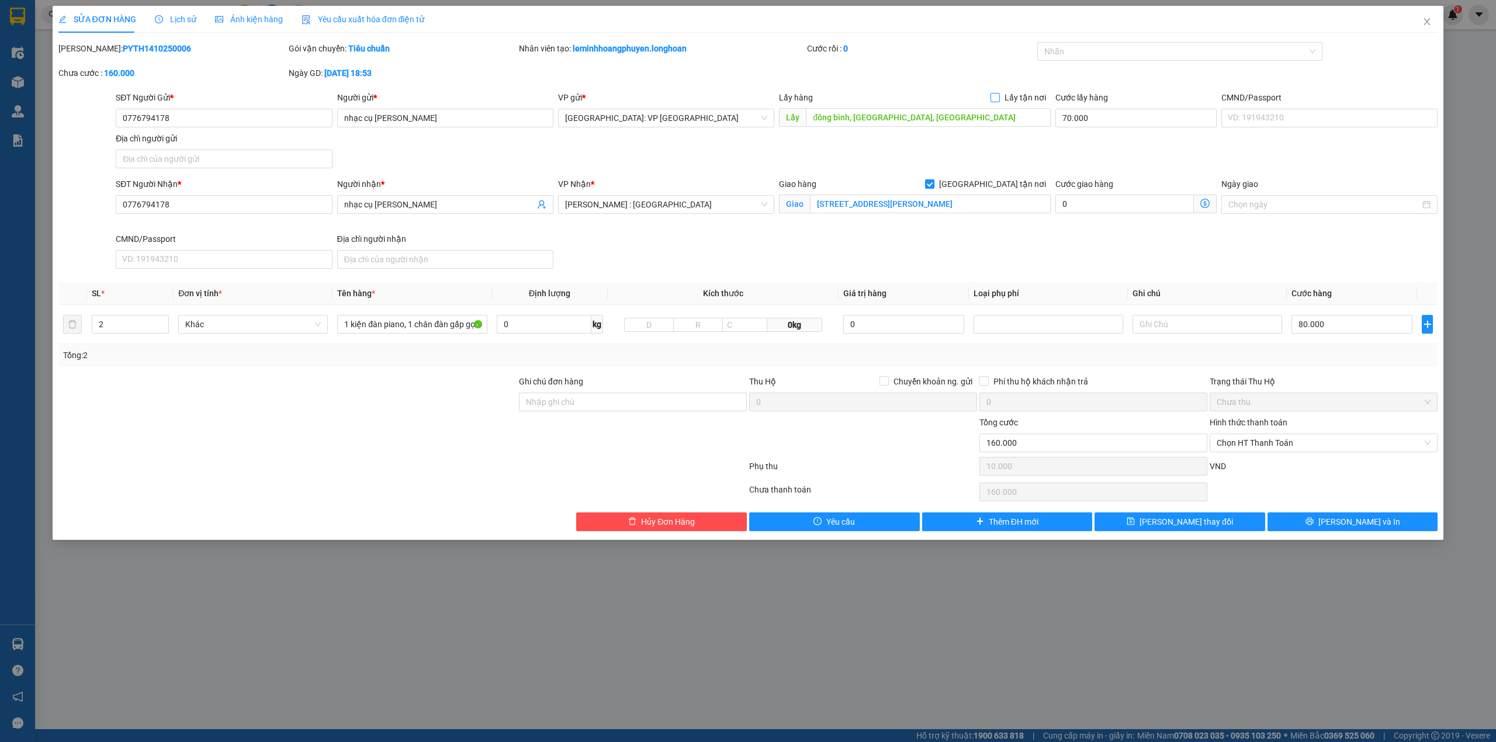
click at [1000, 97] on span at bounding box center [994, 97] width 9 height 9
click at [999, 97] on input "Lấy tận nơi" at bounding box center [994, 97] width 8 height 8
checkbox input "true"
click at [1217, 525] on button "Lưu thay đổi" at bounding box center [1179, 521] width 171 height 19
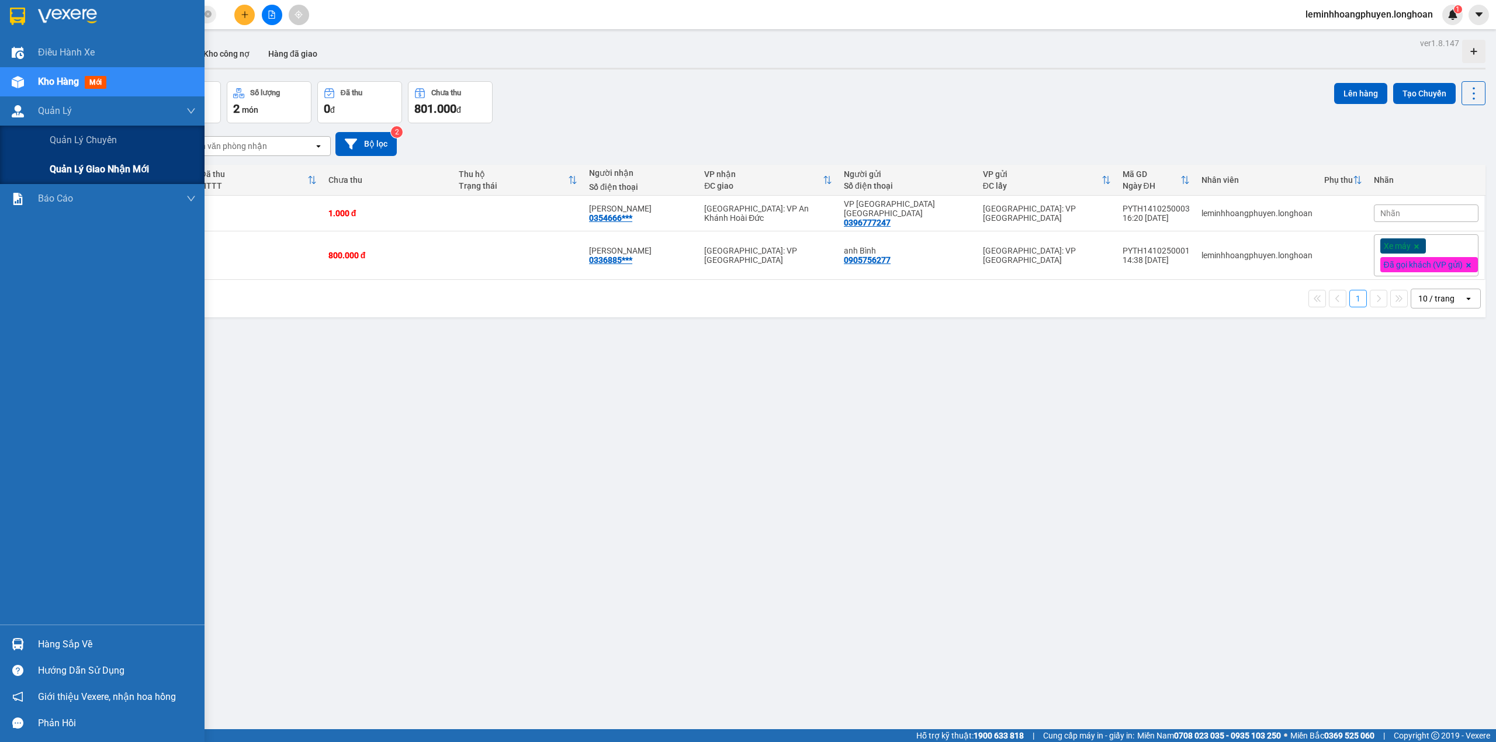
click at [89, 162] on span "Quản lý giao nhận mới" at bounding box center [99, 169] width 99 height 15
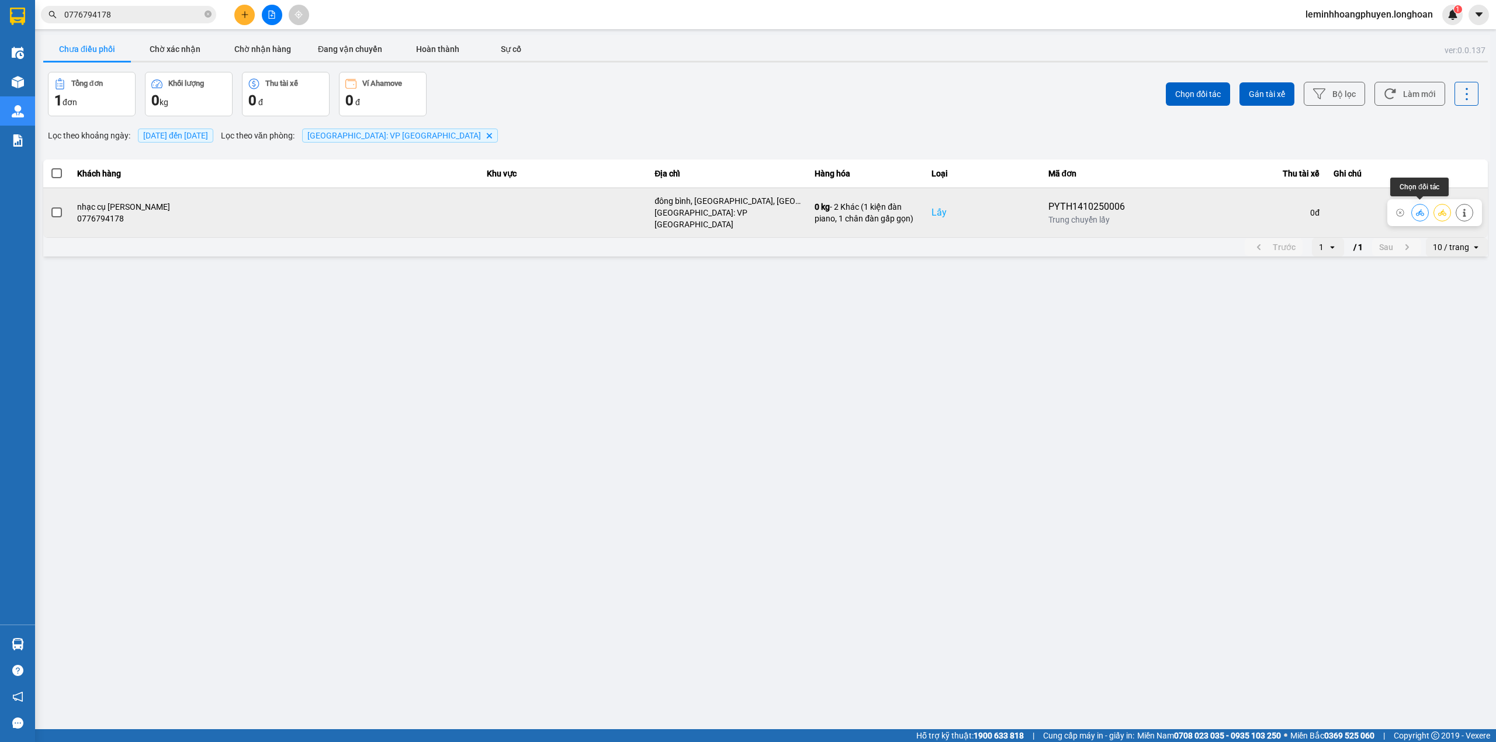
click at [1426, 205] on button at bounding box center [1420, 212] width 16 height 20
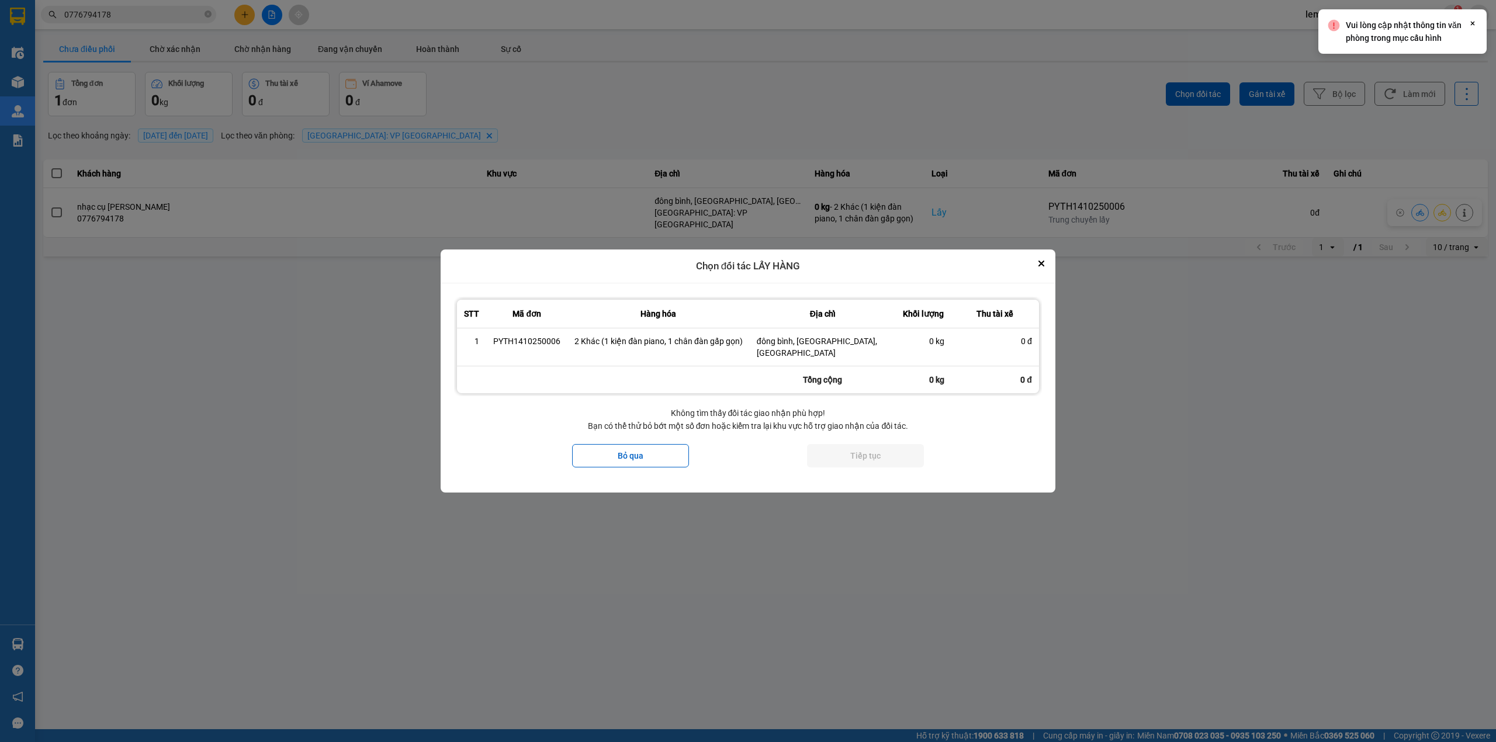
click at [1476, 20] on icon "Close" at bounding box center [1472, 23] width 9 height 9
click at [1037, 268] on button "Close" at bounding box center [1041, 264] width 14 height 14
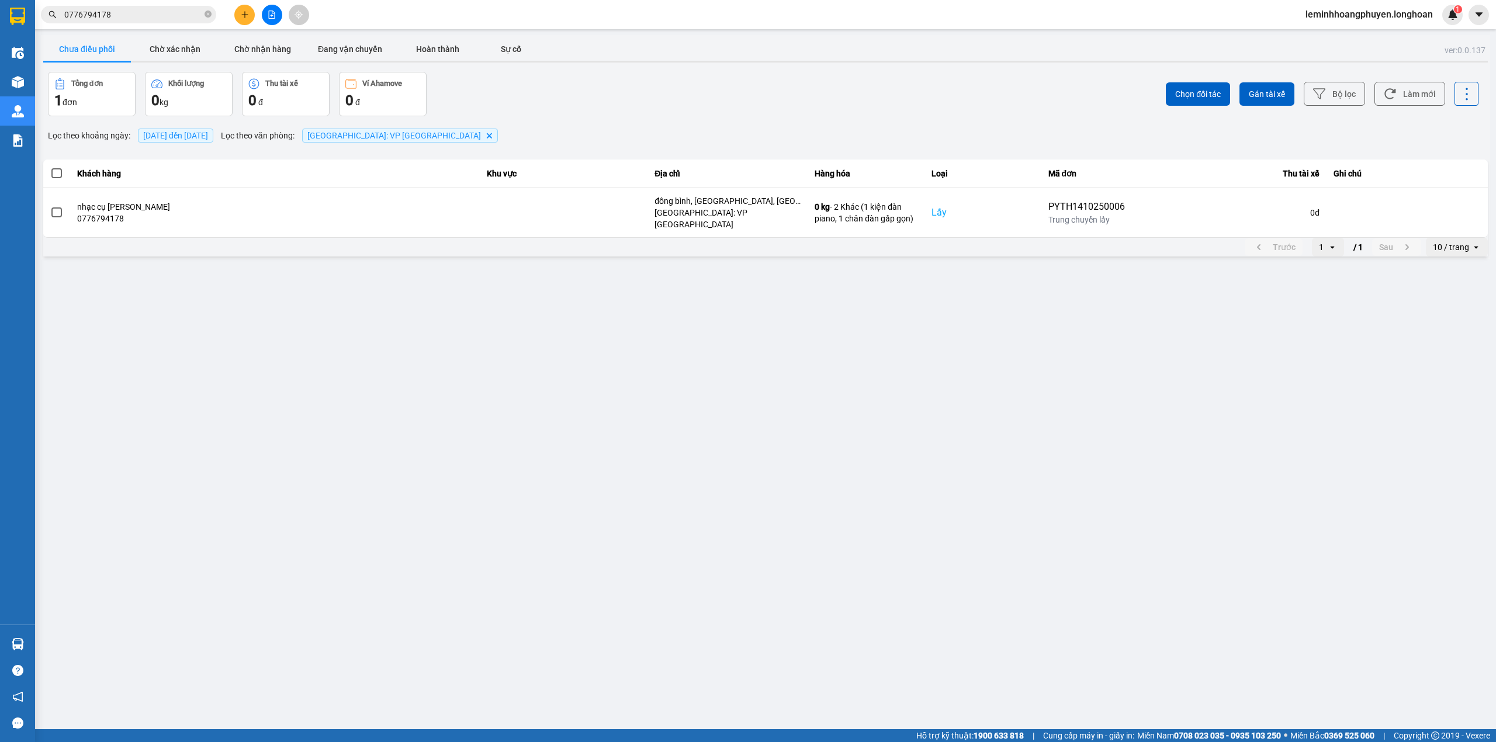
click at [55, 176] on span at bounding box center [56, 173] width 11 height 11
click at [50, 167] on input "checkbox" at bounding box center [50, 167] width 0 height 0
click at [1272, 89] on span "Gán tài xế" at bounding box center [1267, 94] width 36 height 12
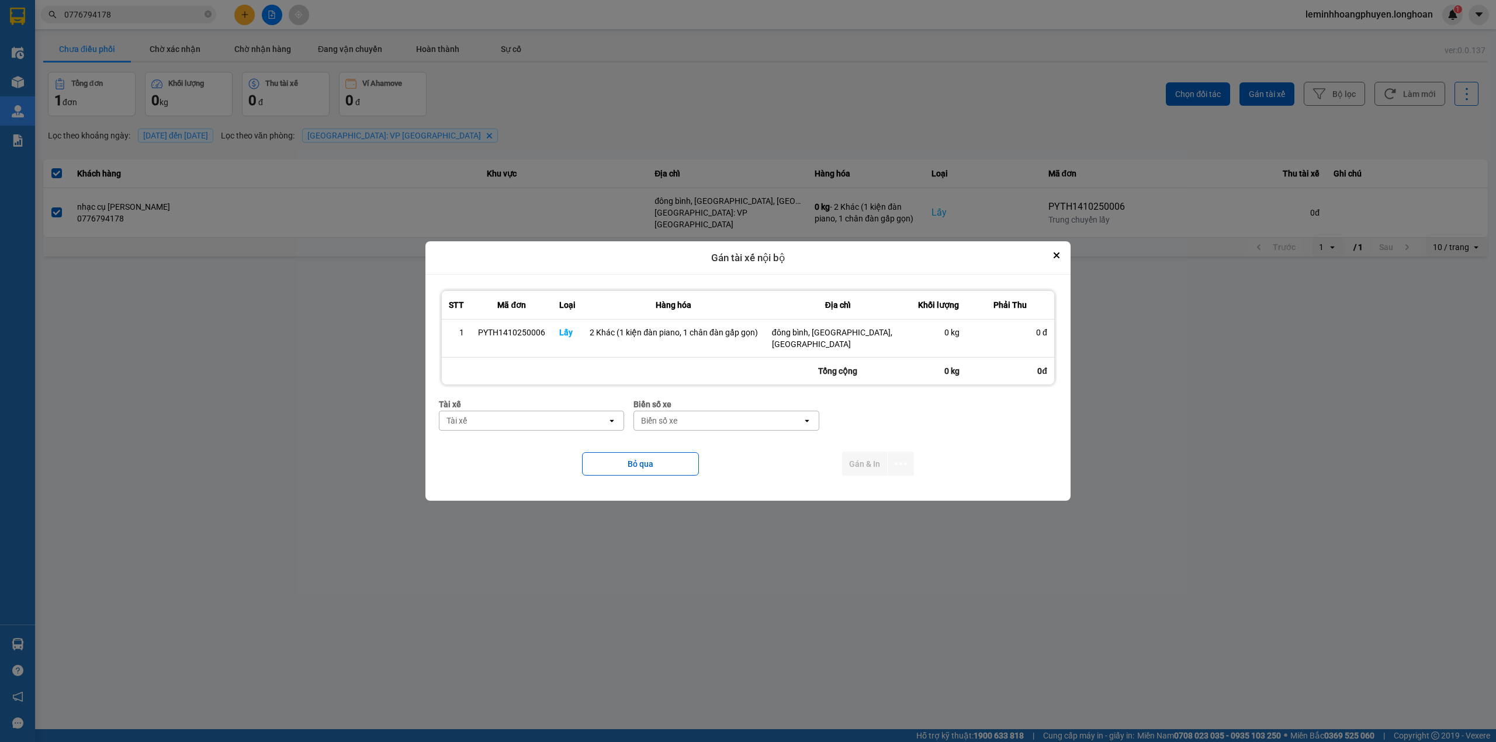
click at [611, 416] on icon "open" at bounding box center [611, 420] width 9 height 9
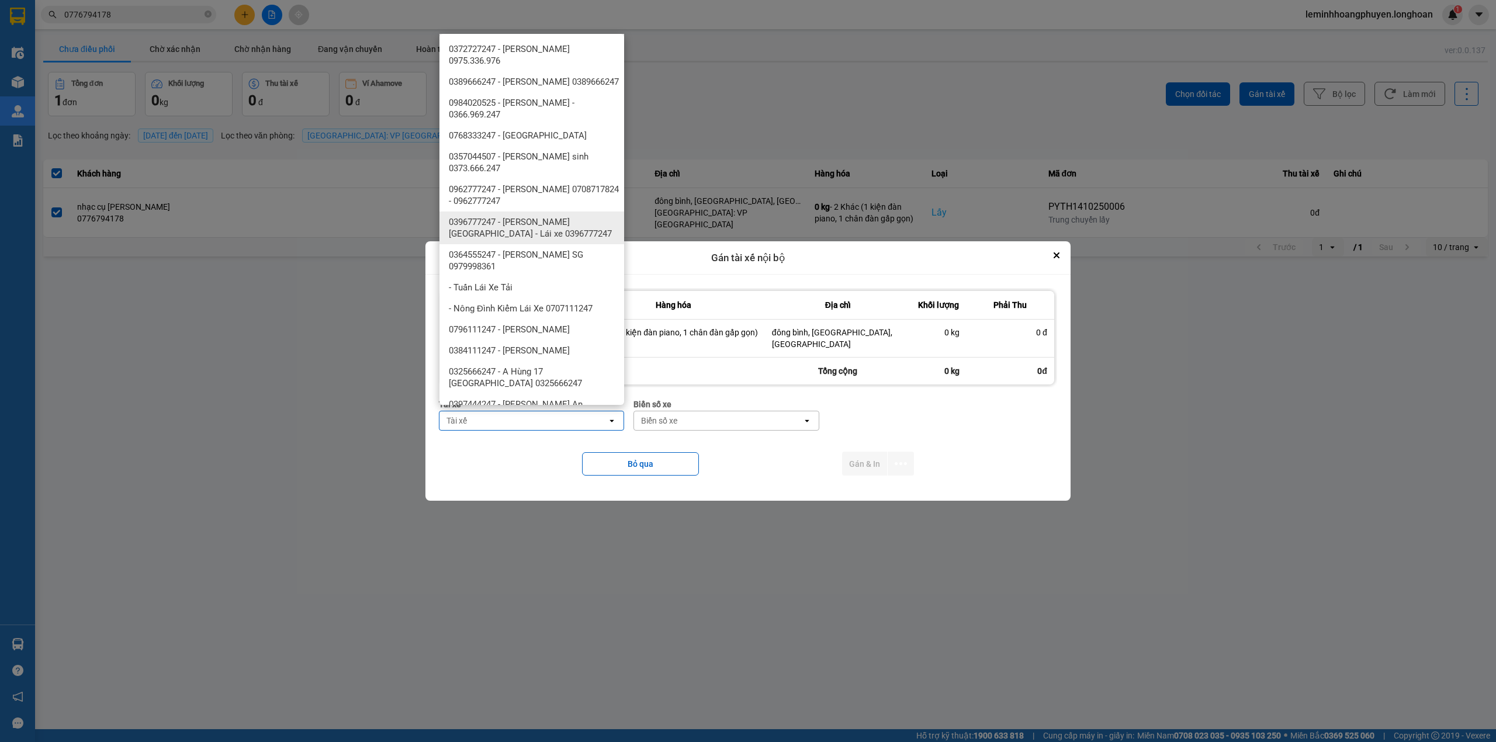
click at [597, 230] on span "0396777247 - Lê Minh Hoàng Phú Yên - Lái xe 0396777247" at bounding box center [534, 227] width 171 height 23
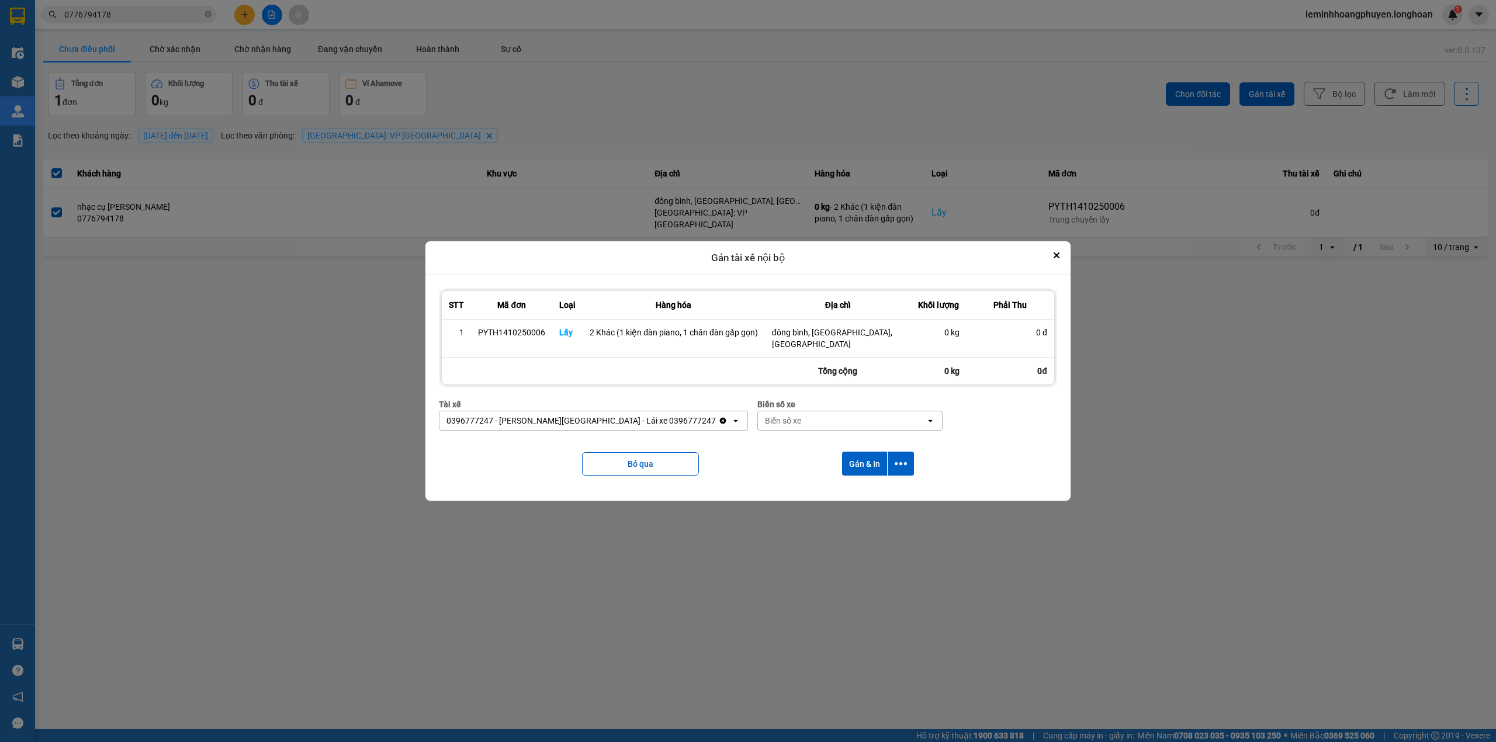
click at [760, 415] on div "Biển số xe" at bounding box center [842, 420] width 168 height 19
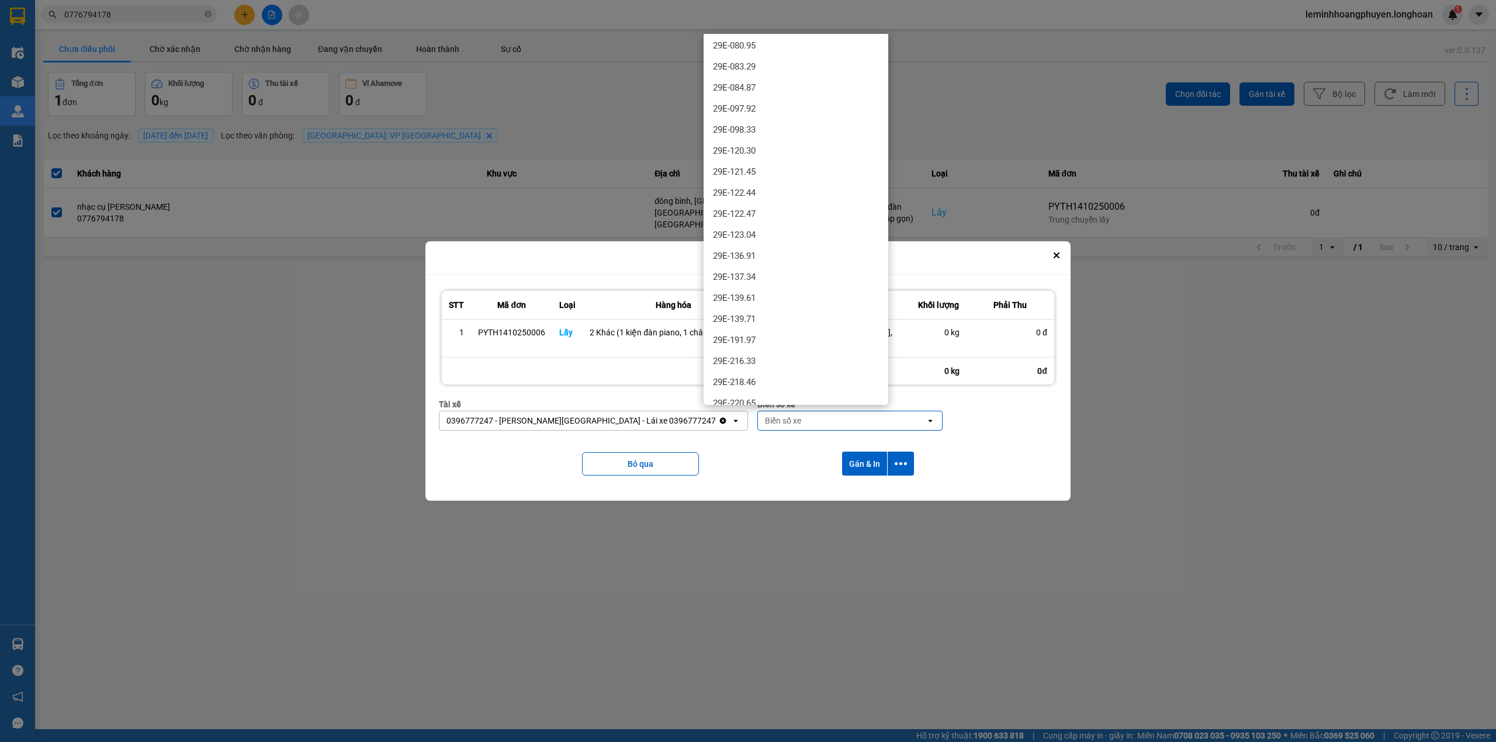
scroll to position [311, 0]
click at [749, 279] on span "29E-139.61" at bounding box center [734, 285] width 43 height 12
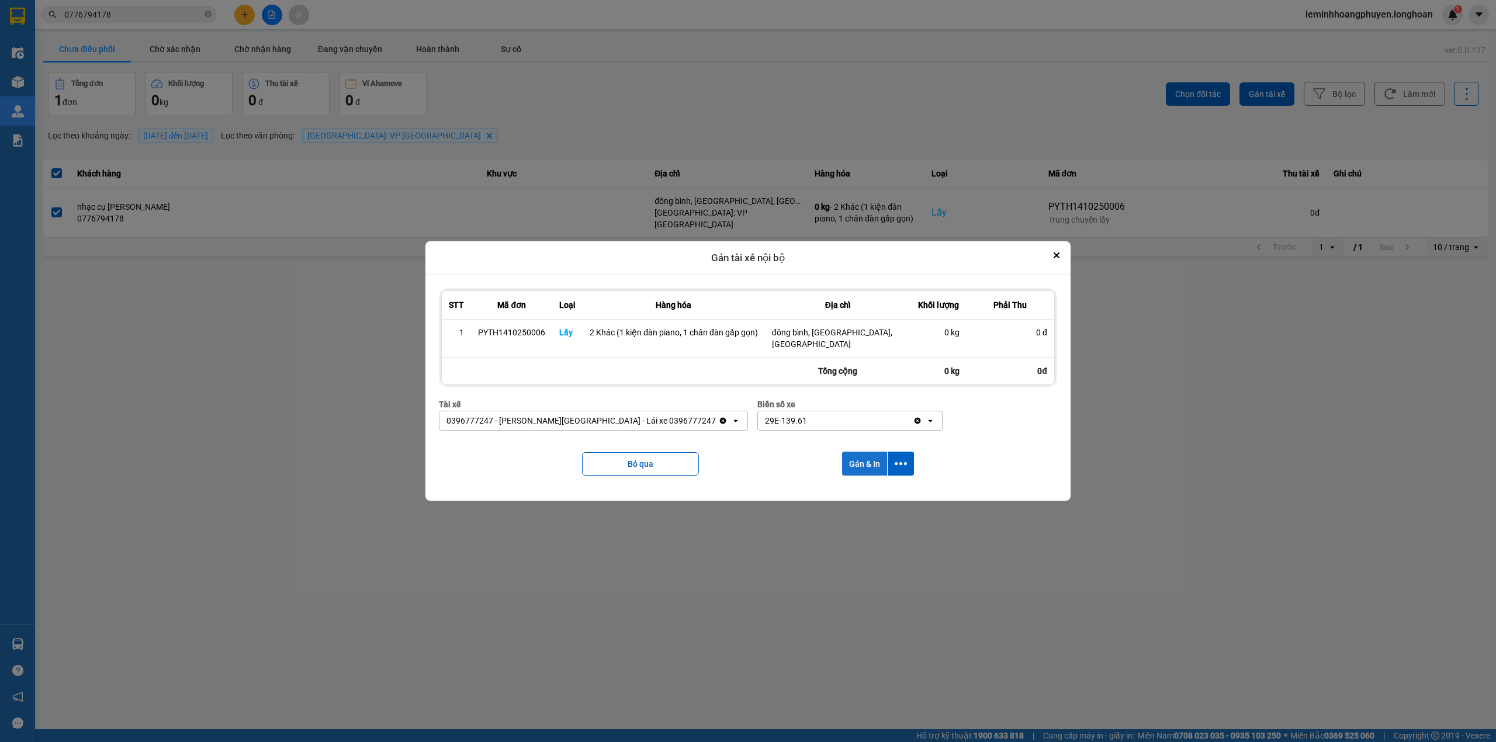
click at [864, 452] on button "Gán & In" at bounding box center [864, 464] width 45 height 24
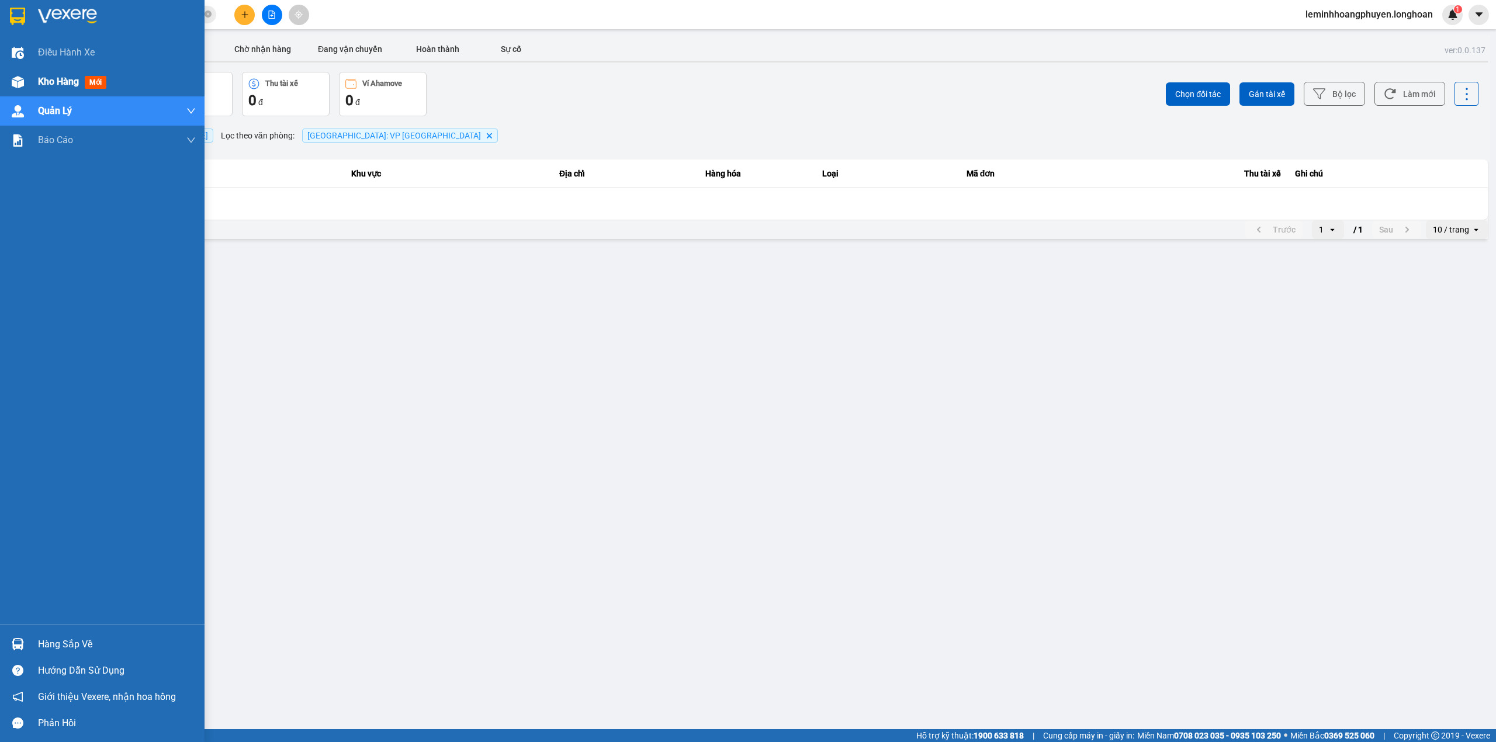
click at [18, 72] on div at bounding box center [18, 82] width 20 height 20
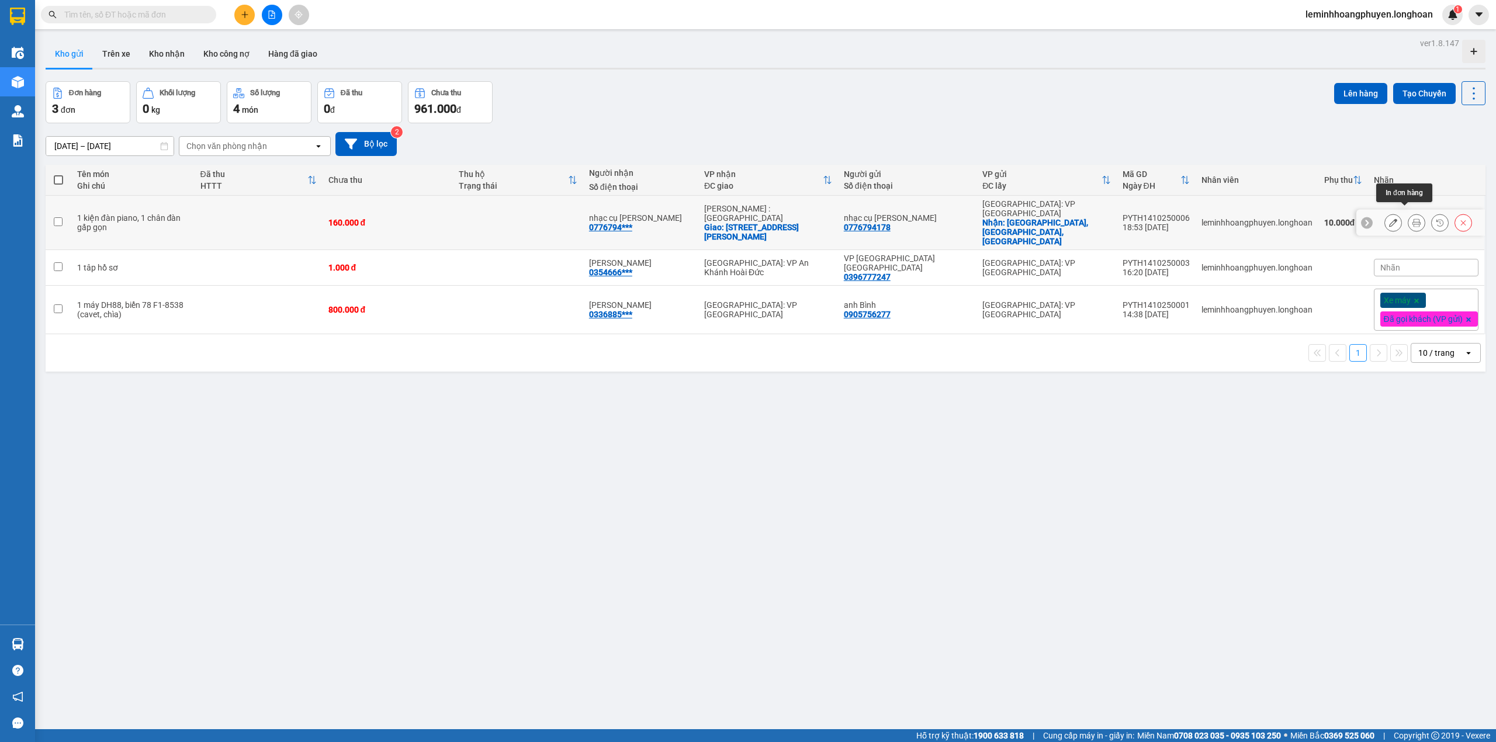
click at [1412, 219] on icon at bounding box center [1416, 223] width 8 height 8
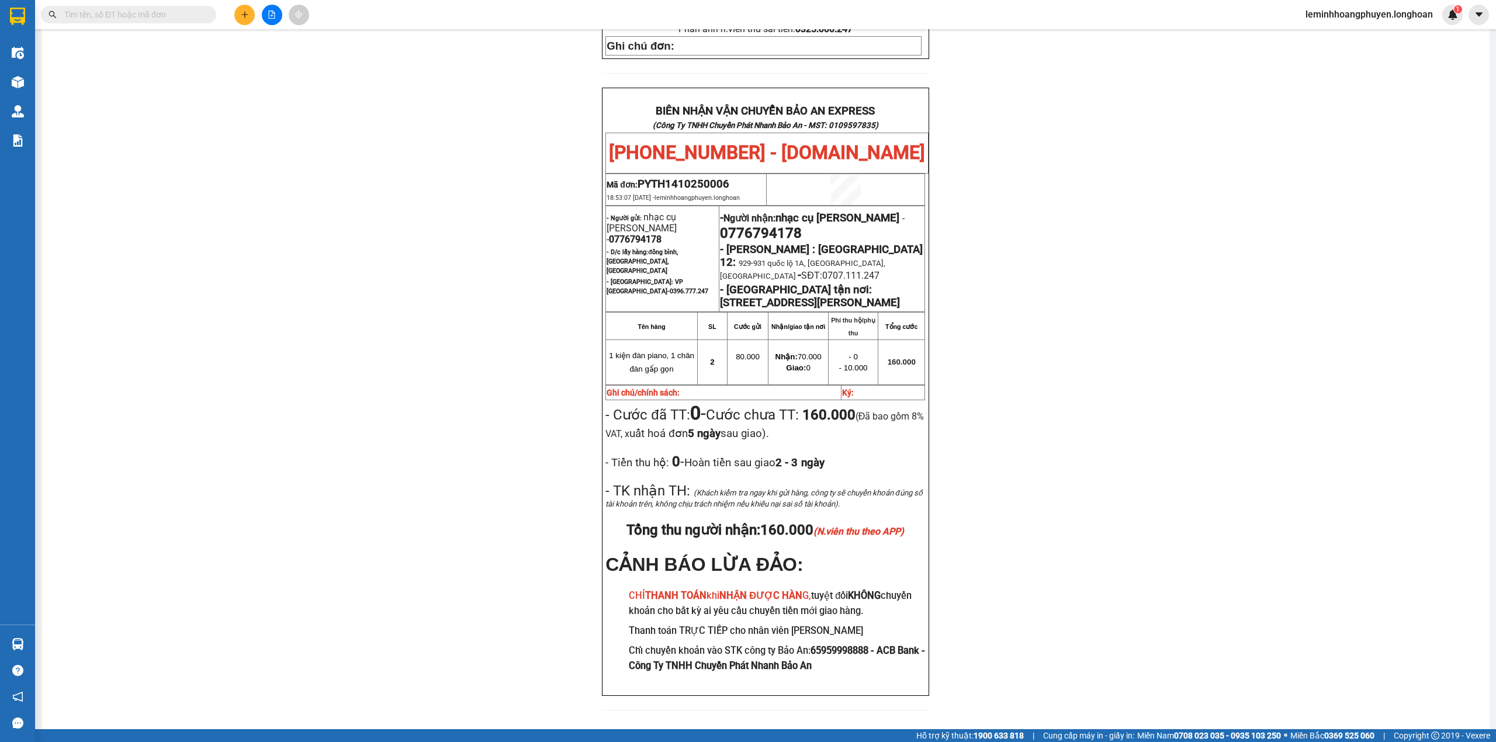
scroll to position [533, 0]
